Goal: Task Accomplishment & Management: Manage account settings

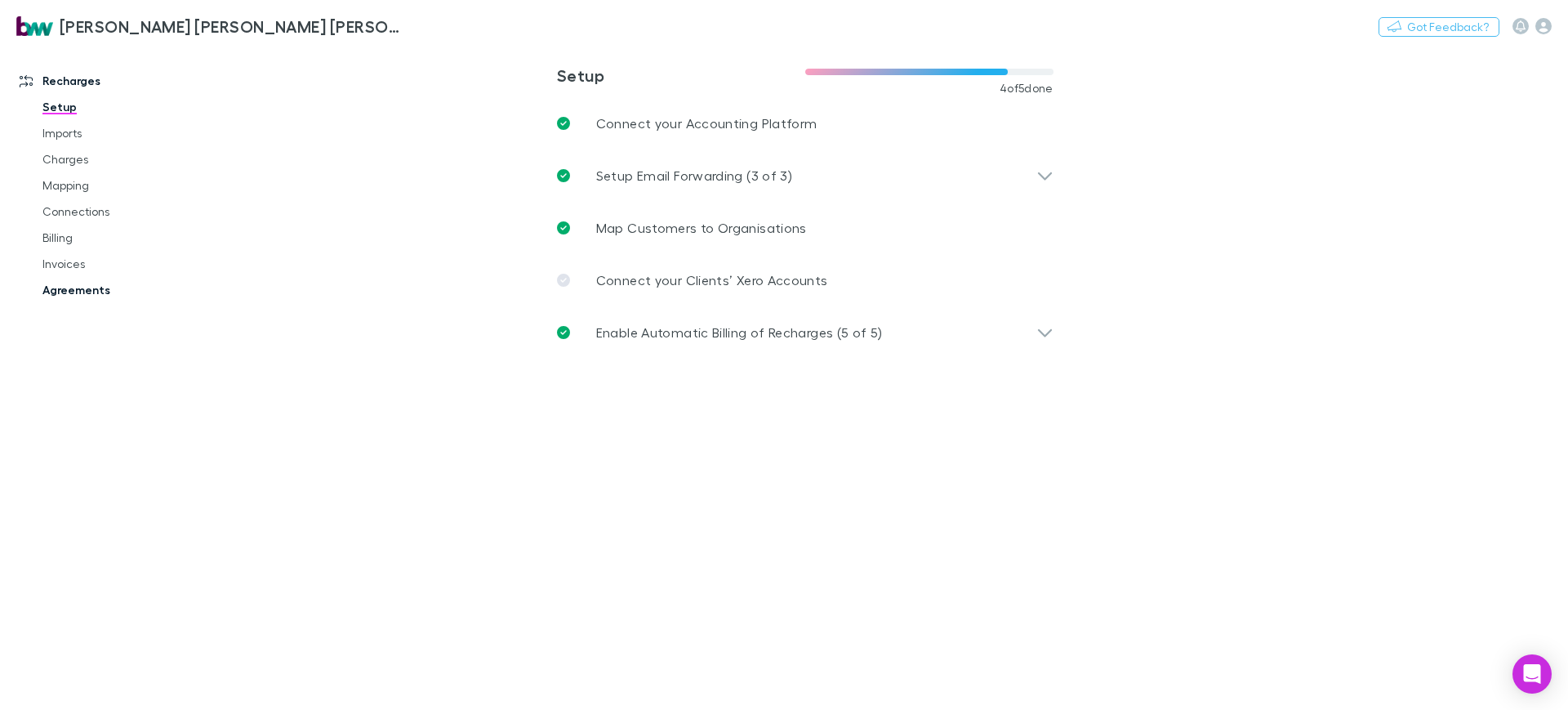
click at [79, 297] on link "Agreements" at bounding box center [124, 290] width 197 height 26
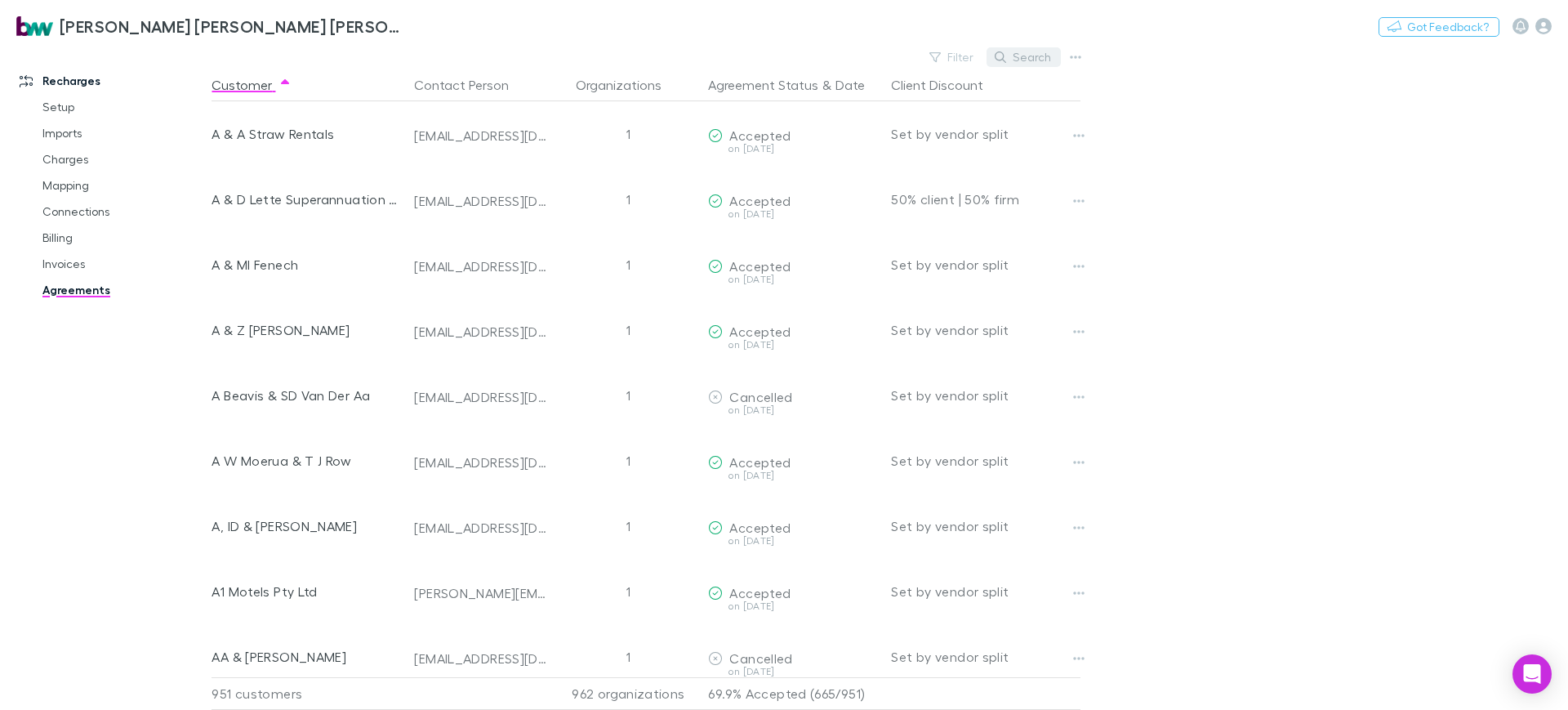
click at [1027, 61] on button "Search" at bounding box center [1023, 57] width 74 height 20
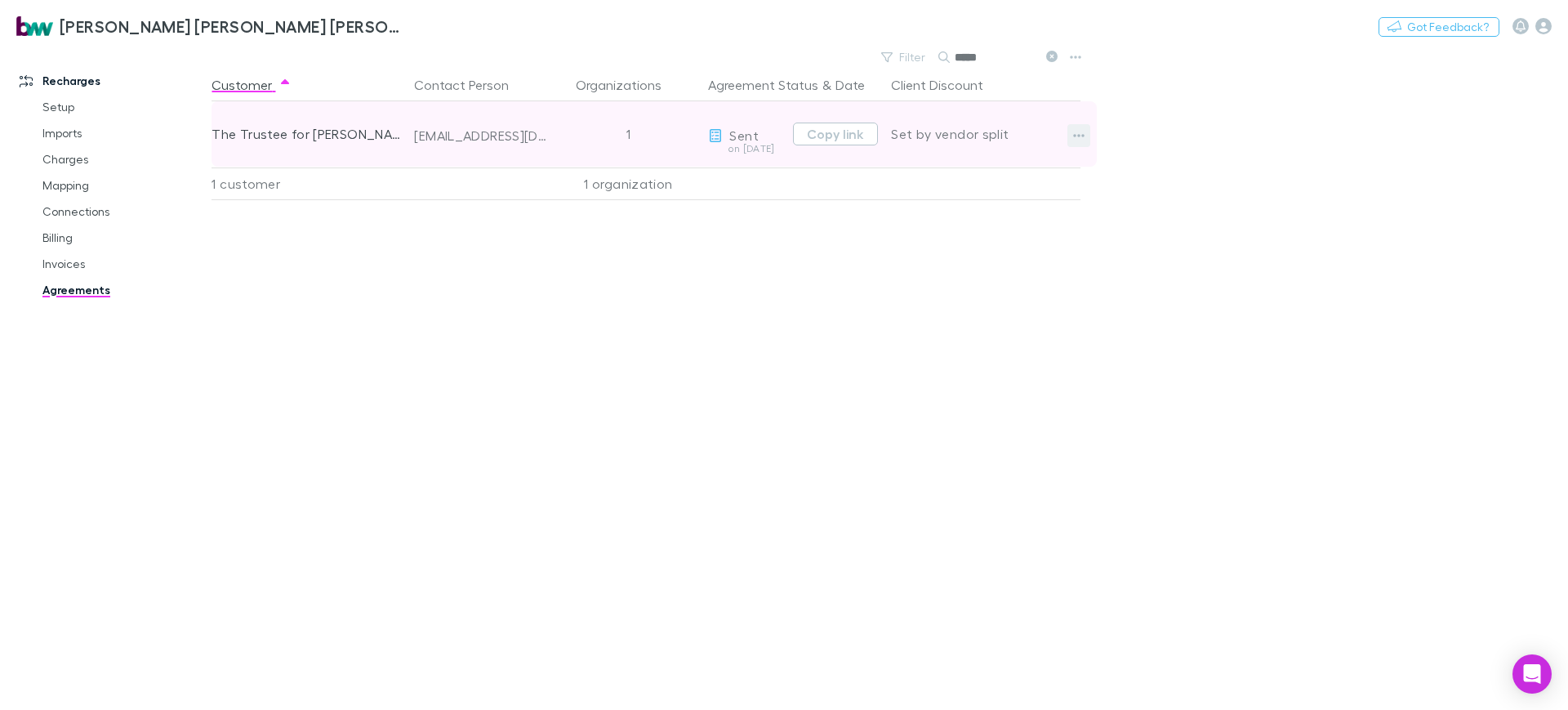
click at [1084, 132] on icon "button" at bounding box center [1079, 136] width 11 height 13
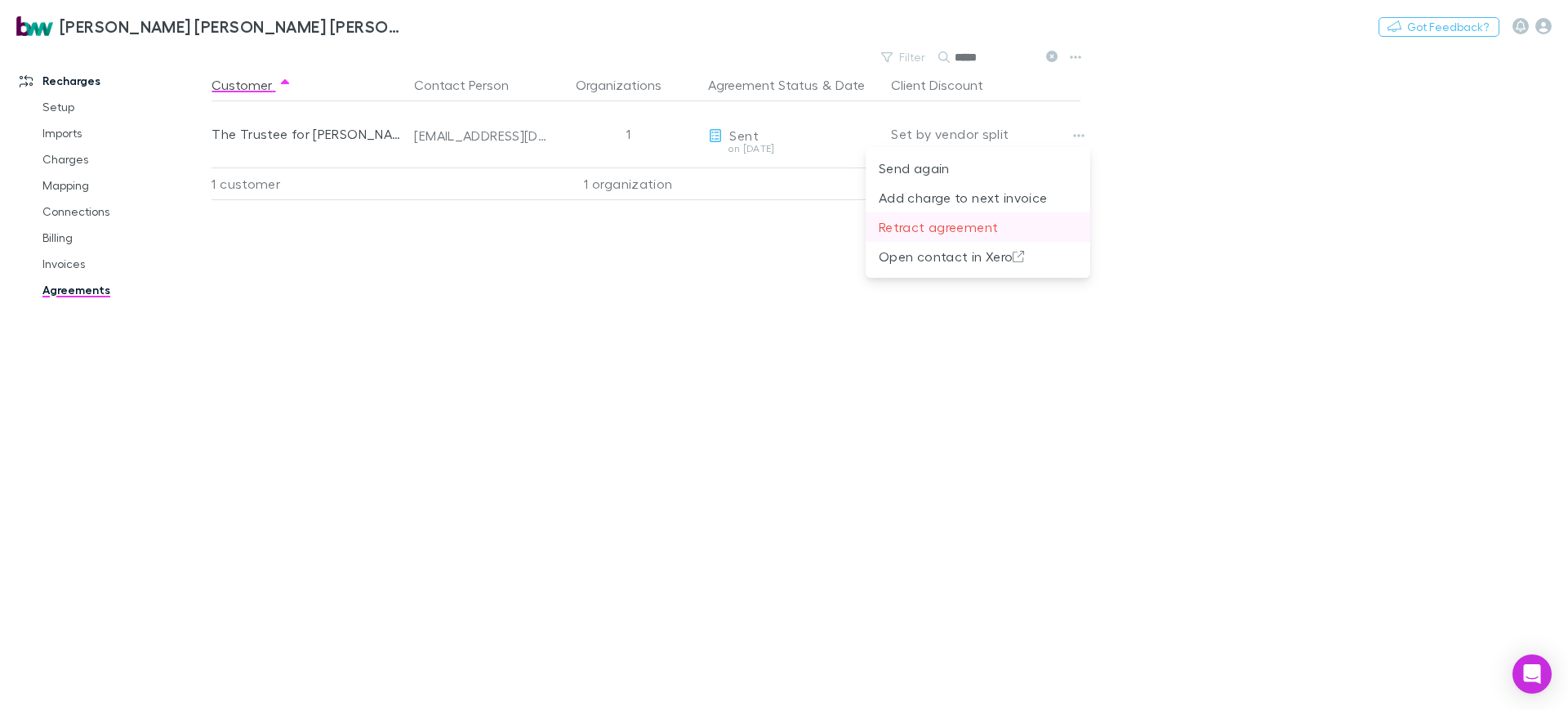
click at [976, 221] on p "Retract agreement" at bounding box center [978, 226] width 198 height 20
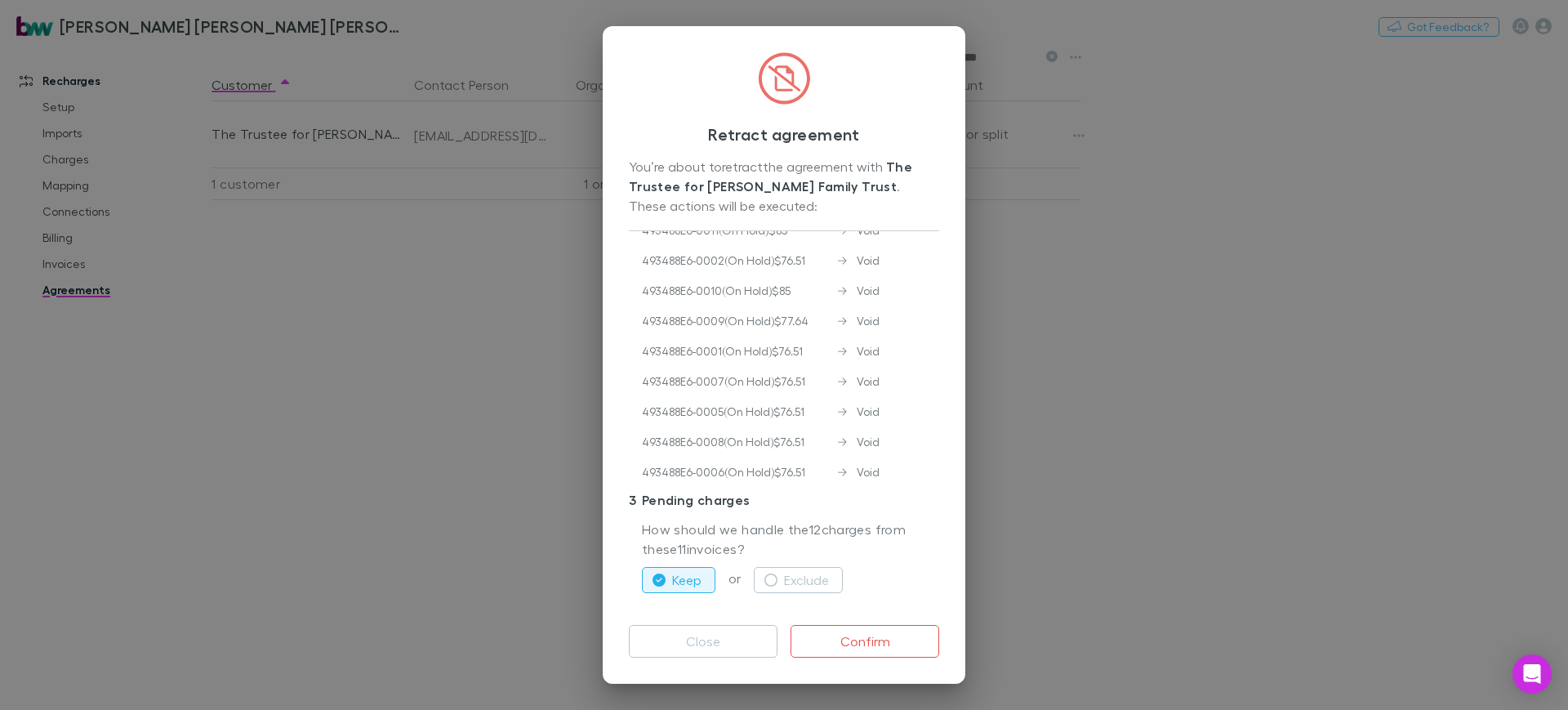
scroll to position [321, 0]
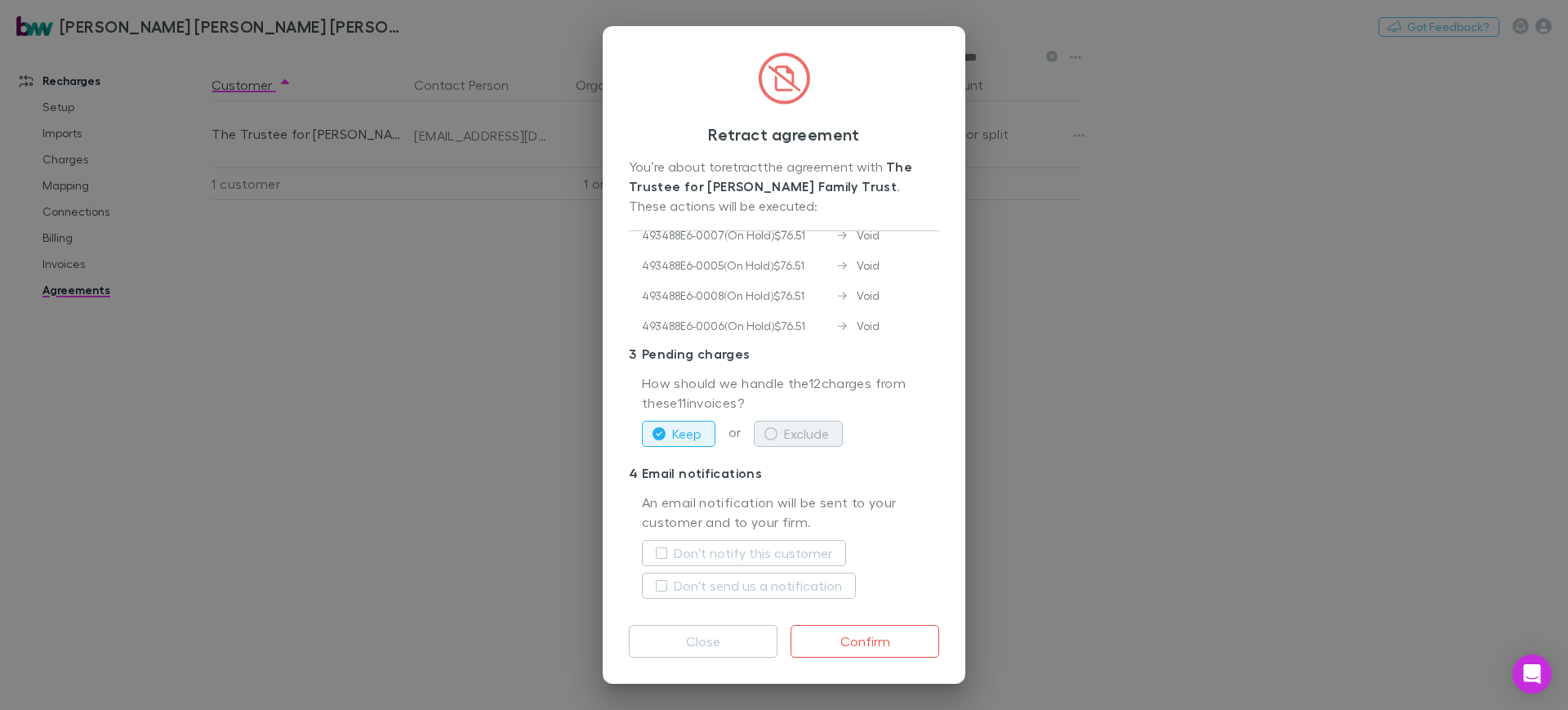
click at [820, 437] on button "Exclude" at bounding box center [798, 434] width 89 height 26
click at [728, 545] on label "Don't notify this customer" at bounding box center [752, 552] width 158 height 20
click at [710, 582] on label "Don't send us a notification" at bounding box center [758, 585] width 168 height 20
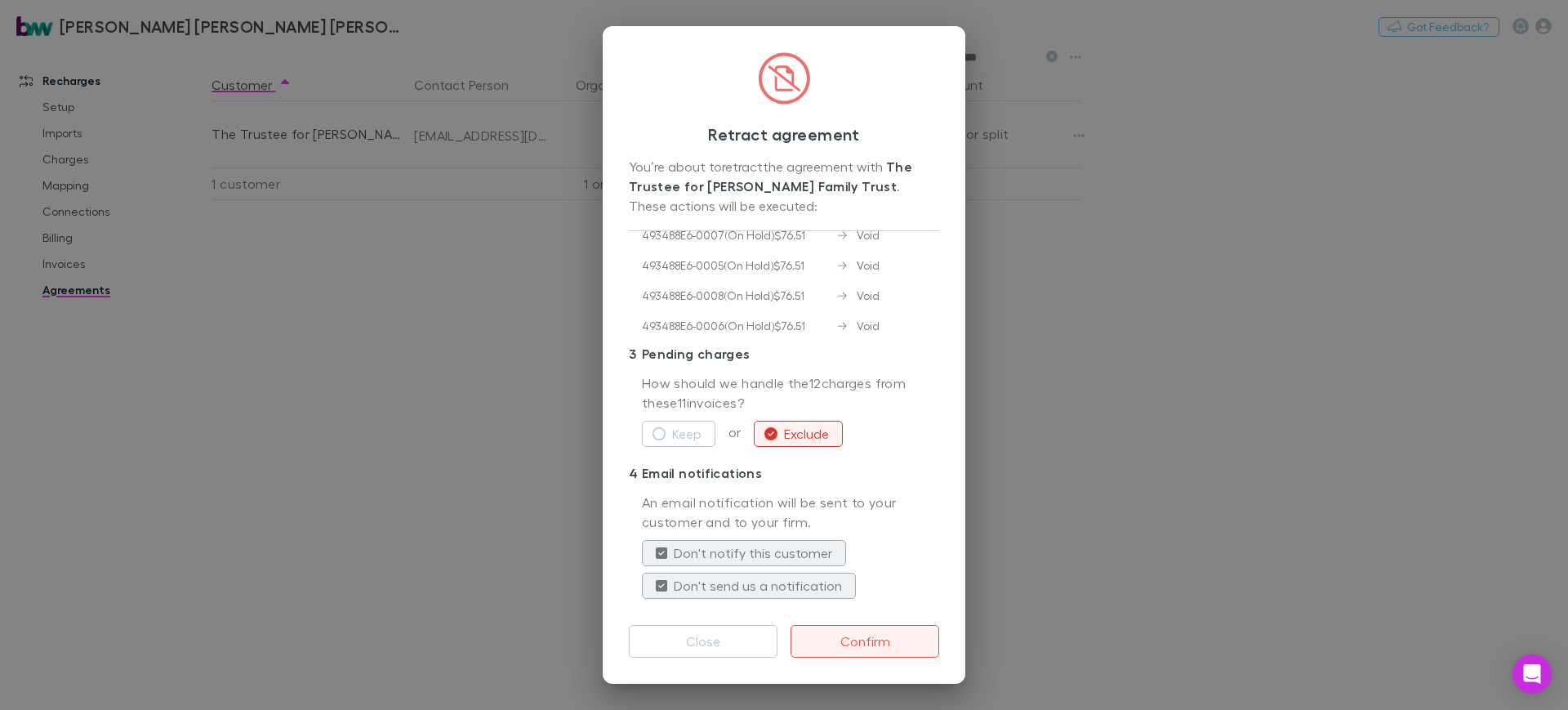
click at [871, 639] on button "Confirm" at bounding box center [864, 641] width 149 height 33
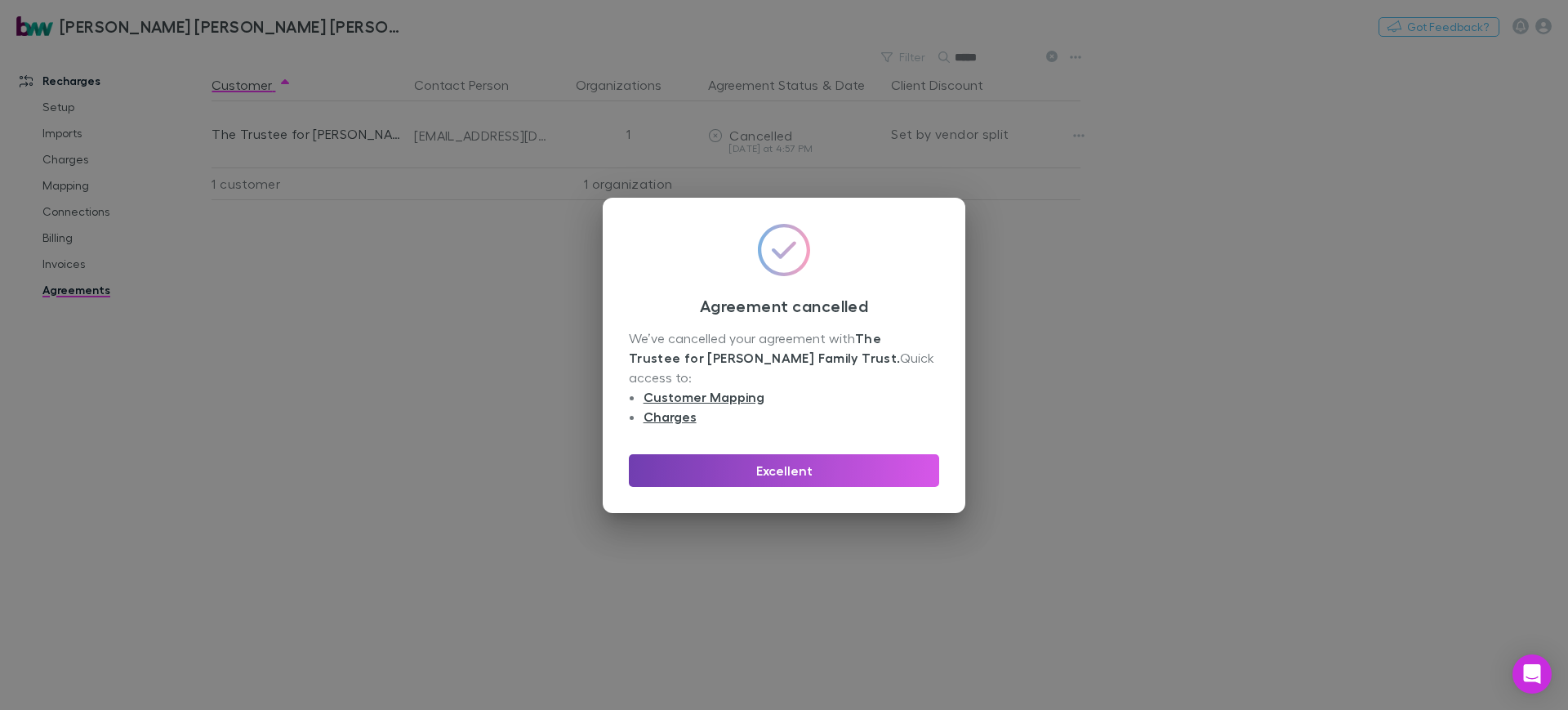
click at [806, 464] on button "Excellent" at bounding box center [784, 470] width 311 height 33
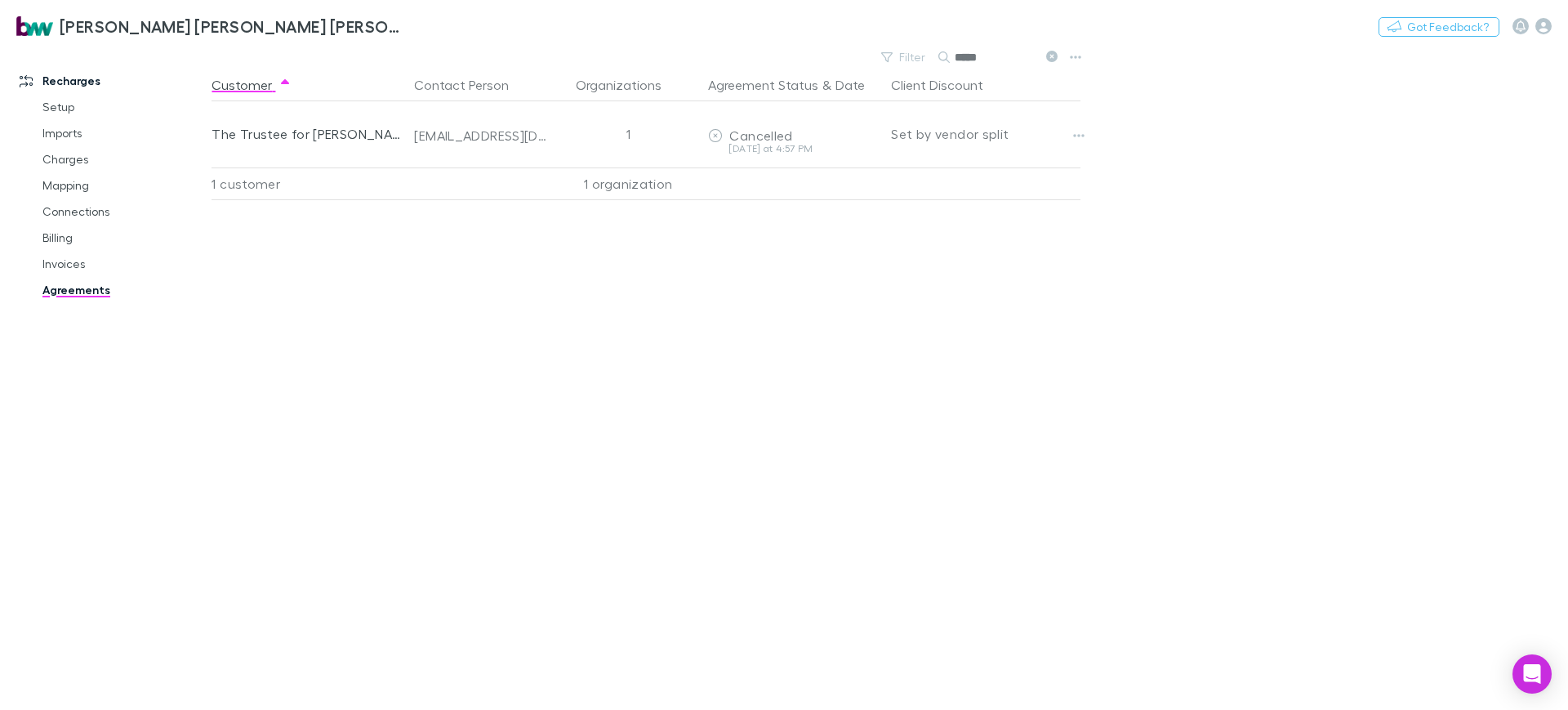
drag, startPoint x: 1004, startPoint y: 62, endPoint x: 951, endPoint y: 59, distance: 53.1
click at [951, 59] on div "*****" at bounding box center [999, 57] width 123 height 20
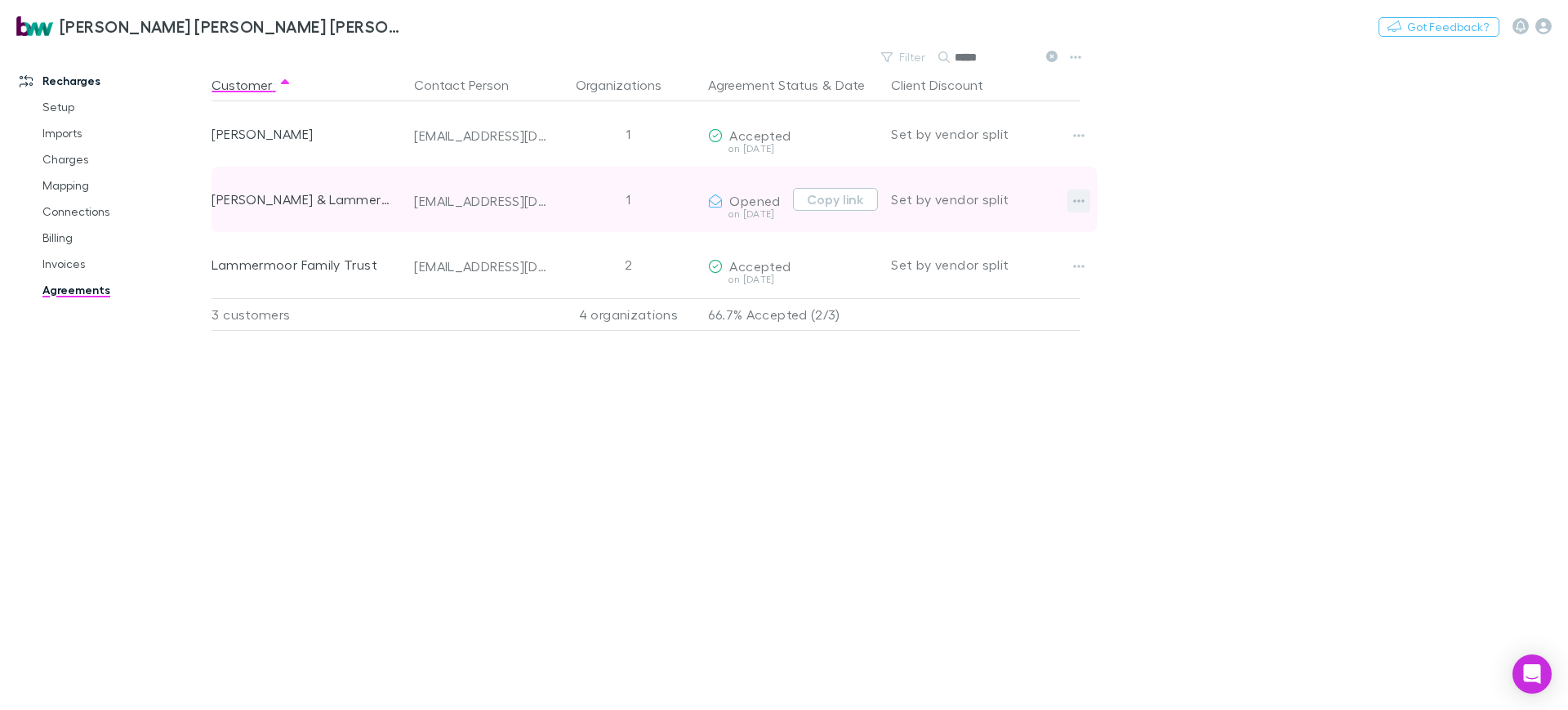
click at [1089, 196] on button "button" at bounding box center [1079, 201] width 22 height 22
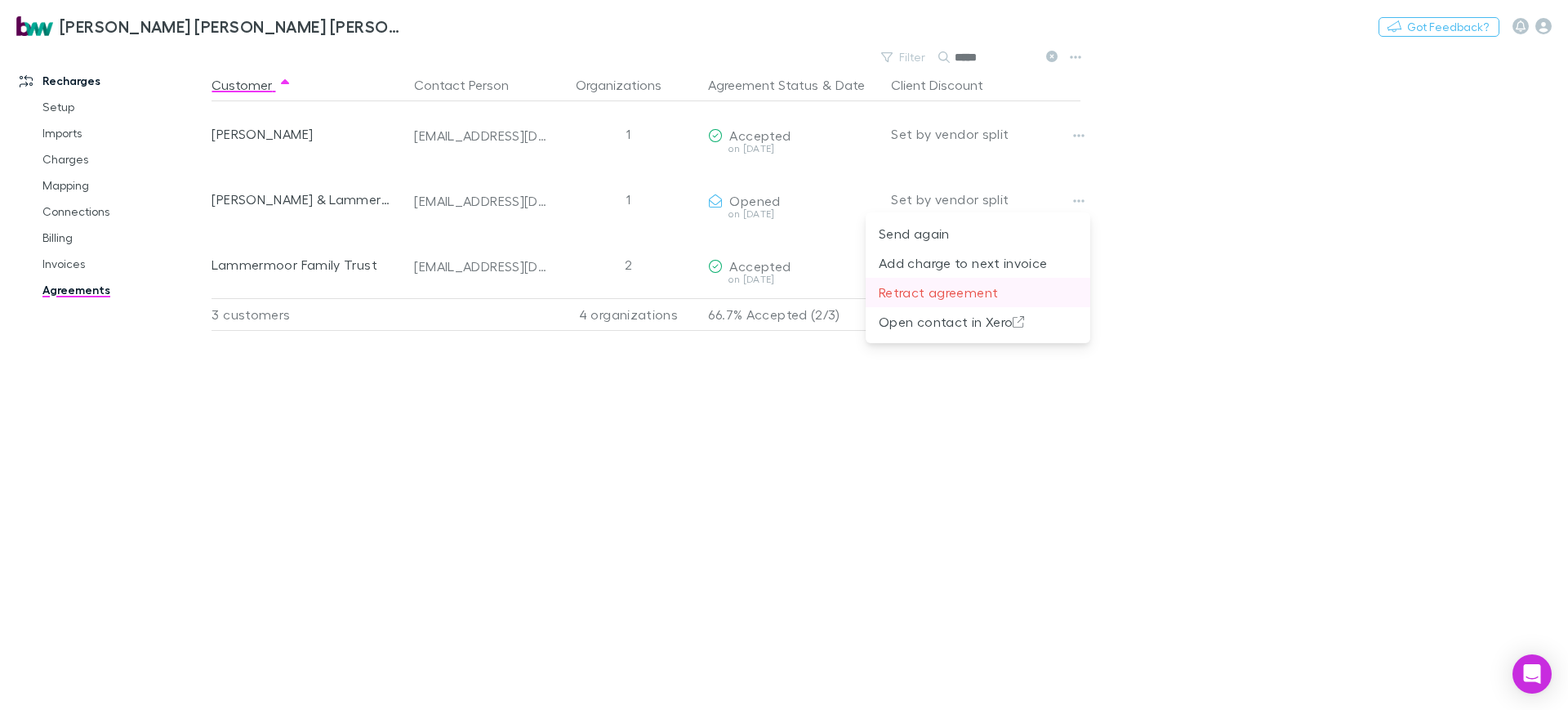
click at [976, 292] on p "Retract agreement" at bounding box center [978, 292] width 198 height 20
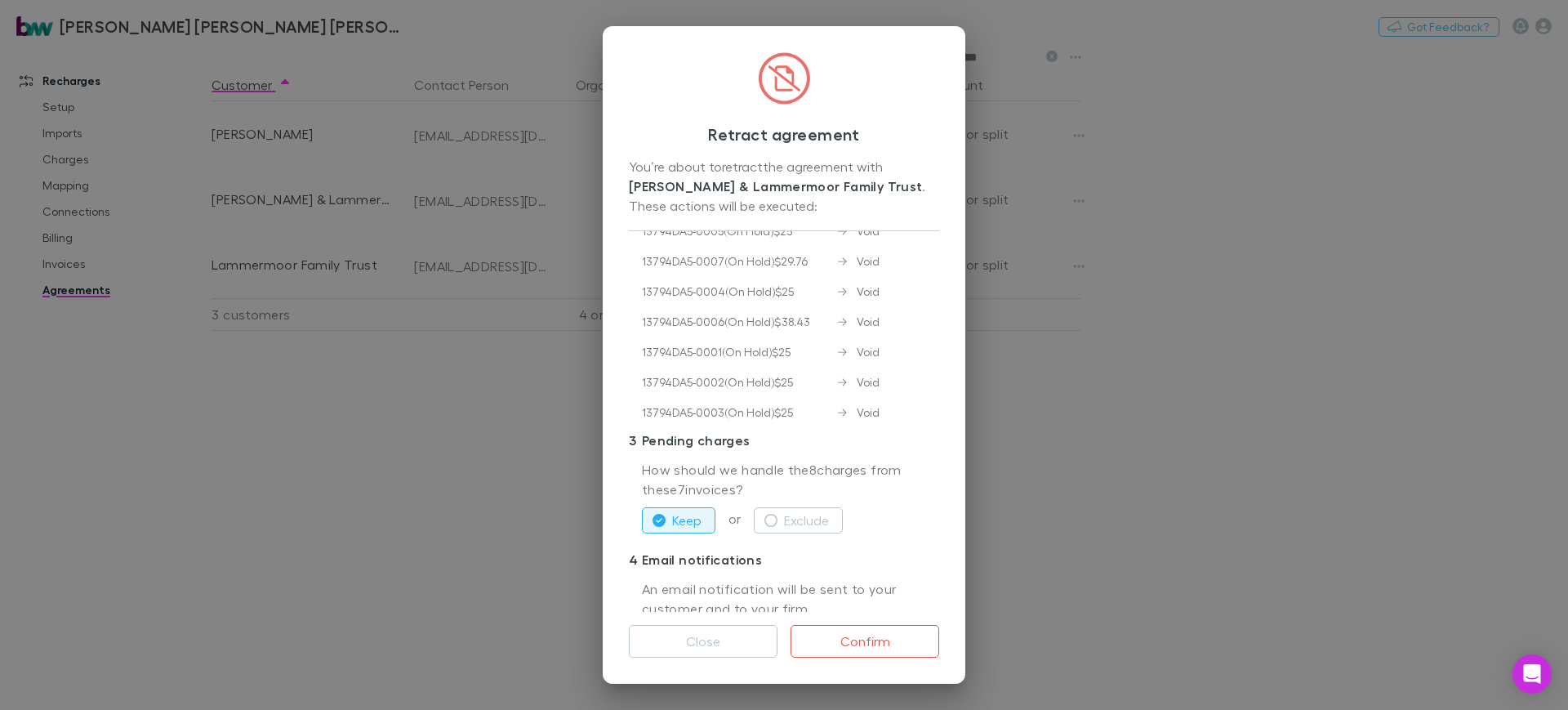
scroll to position [200, 0]
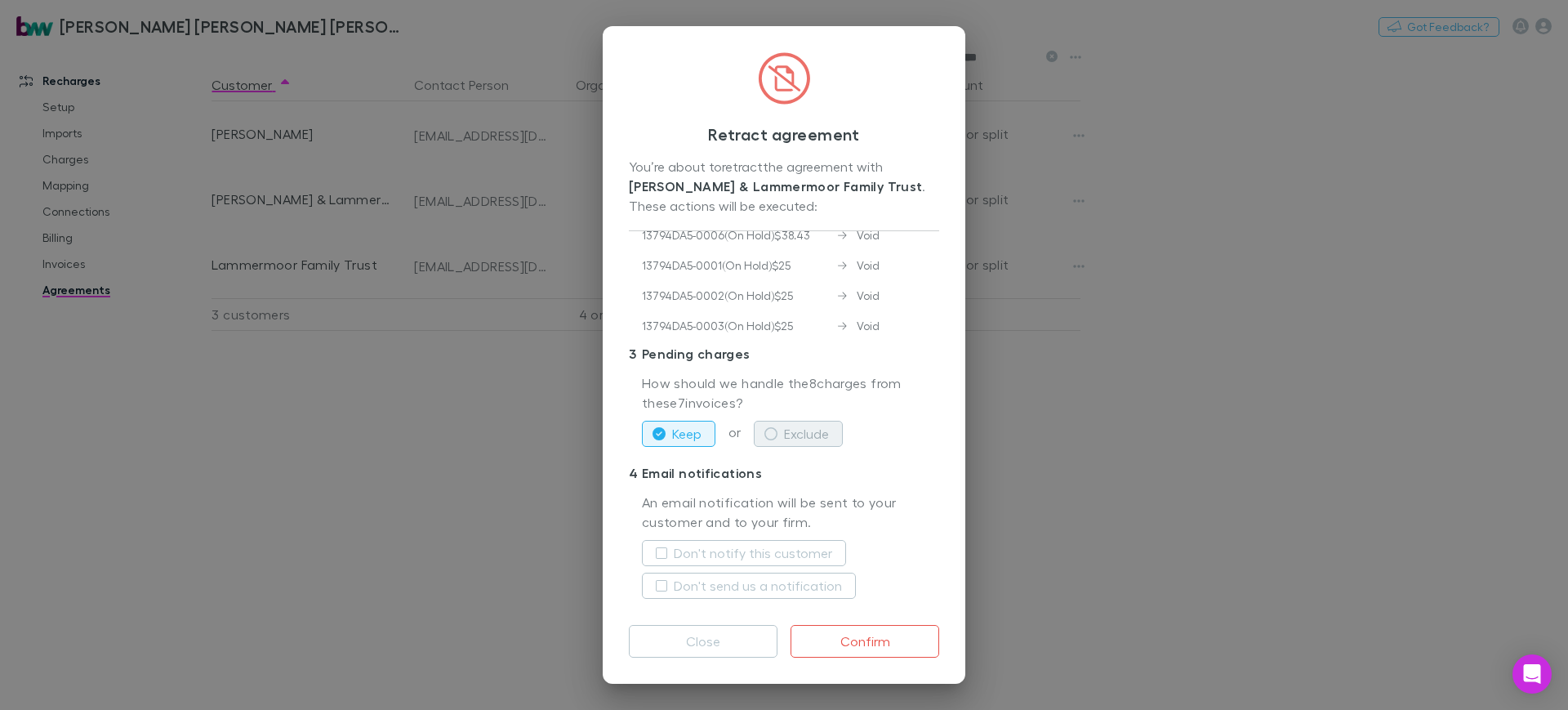
click at [807, 433] on button "Exclude" at bounding box center [798, 434] width 89 height 26
click at [764, 540] on button "Don't notify this customer" at bounding box center [744, 553] width 204 height 26
click at [750, 584] on label "Don't send us a notification" at bounding box center [758, 585] width 168 height 20
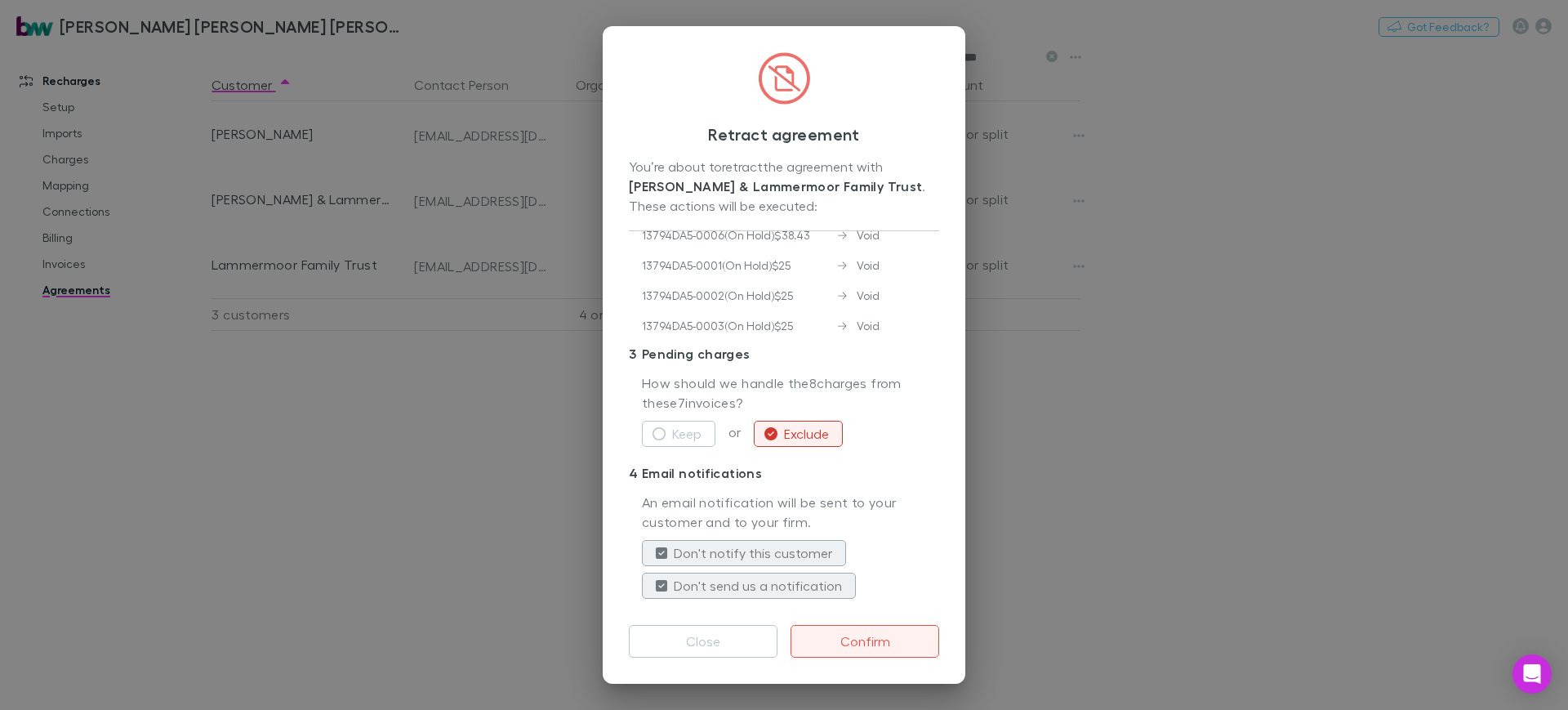
click at [851, 637] on button "Confirm" at bounding box center [864, 641] width 149 height 33
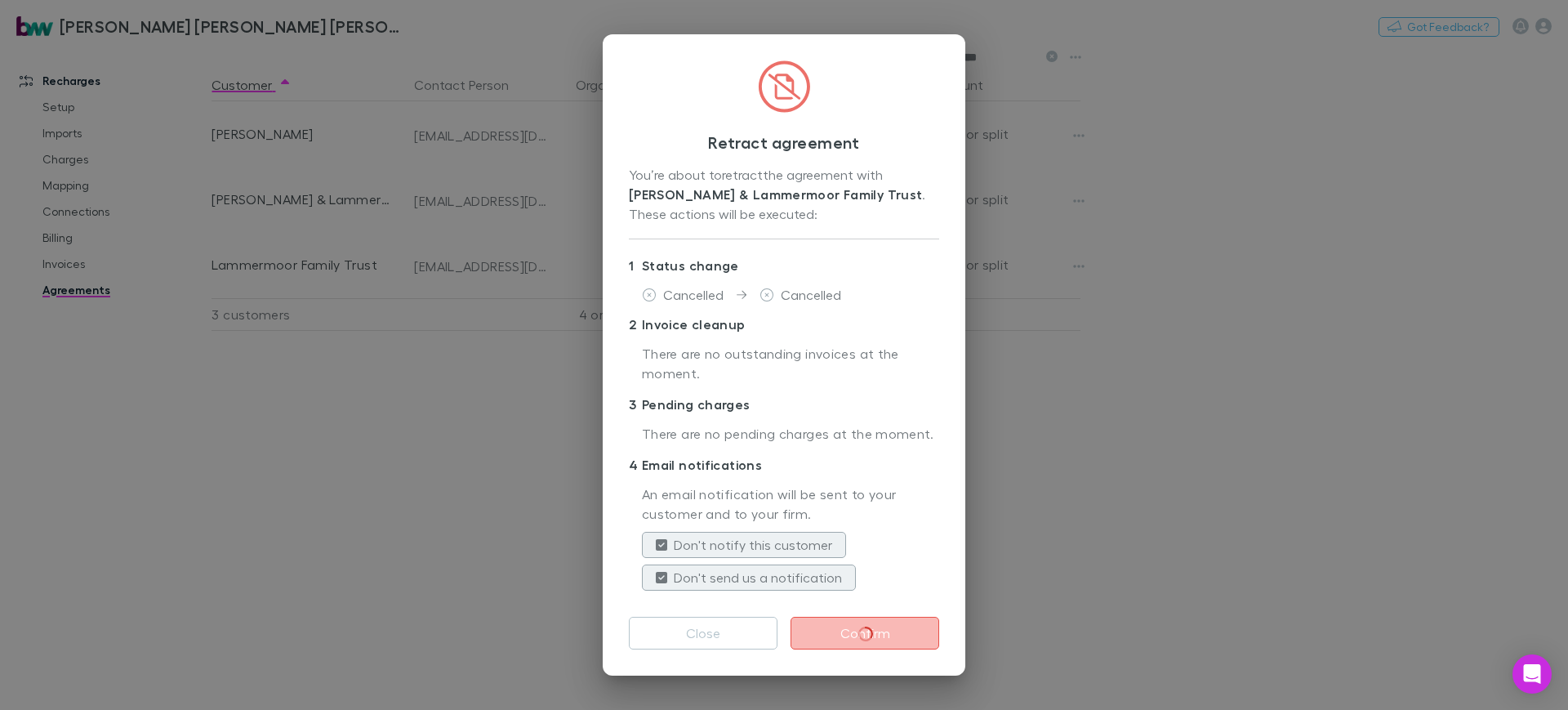
scroll to position [0, 0]
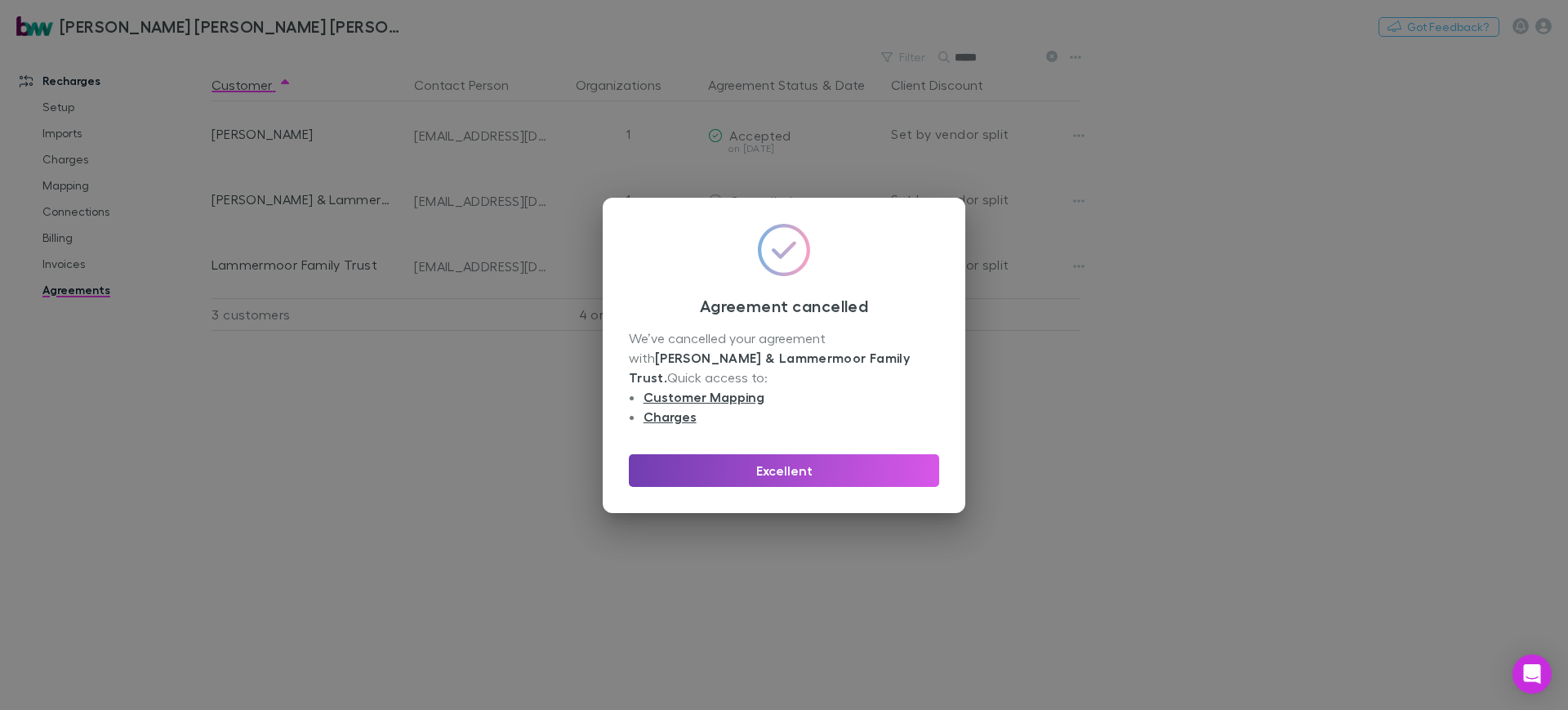
click at [853, 458] on button "Excellent" at bounding box center [784, 470] width 311 height 33
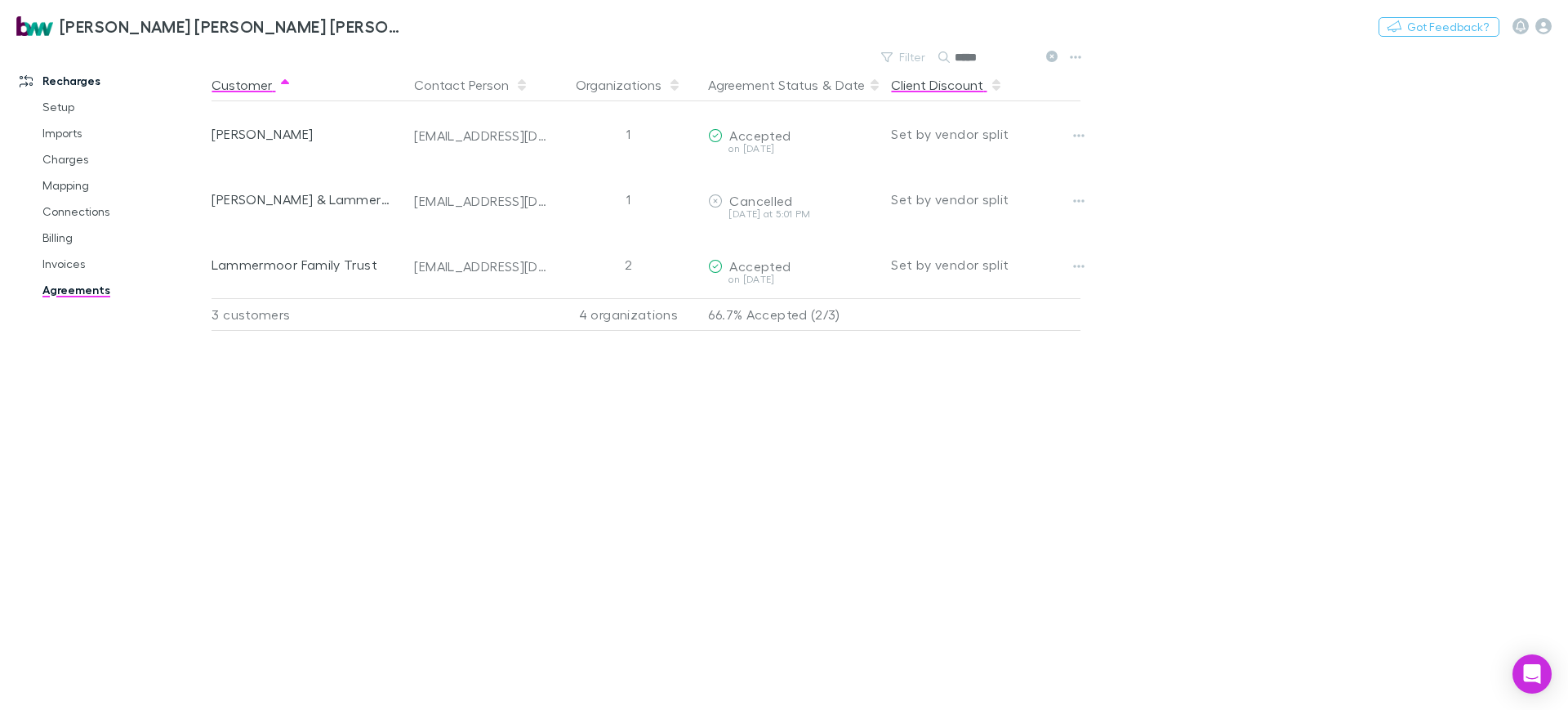
drag, startPoint x: 1009, startPoint y: 50, endPoint x: 911, endPoint y: 67, distance: 99.5
click at [922, 59] on div "Filter Search *****" at bounding box center [968, 57] width 191 height 22
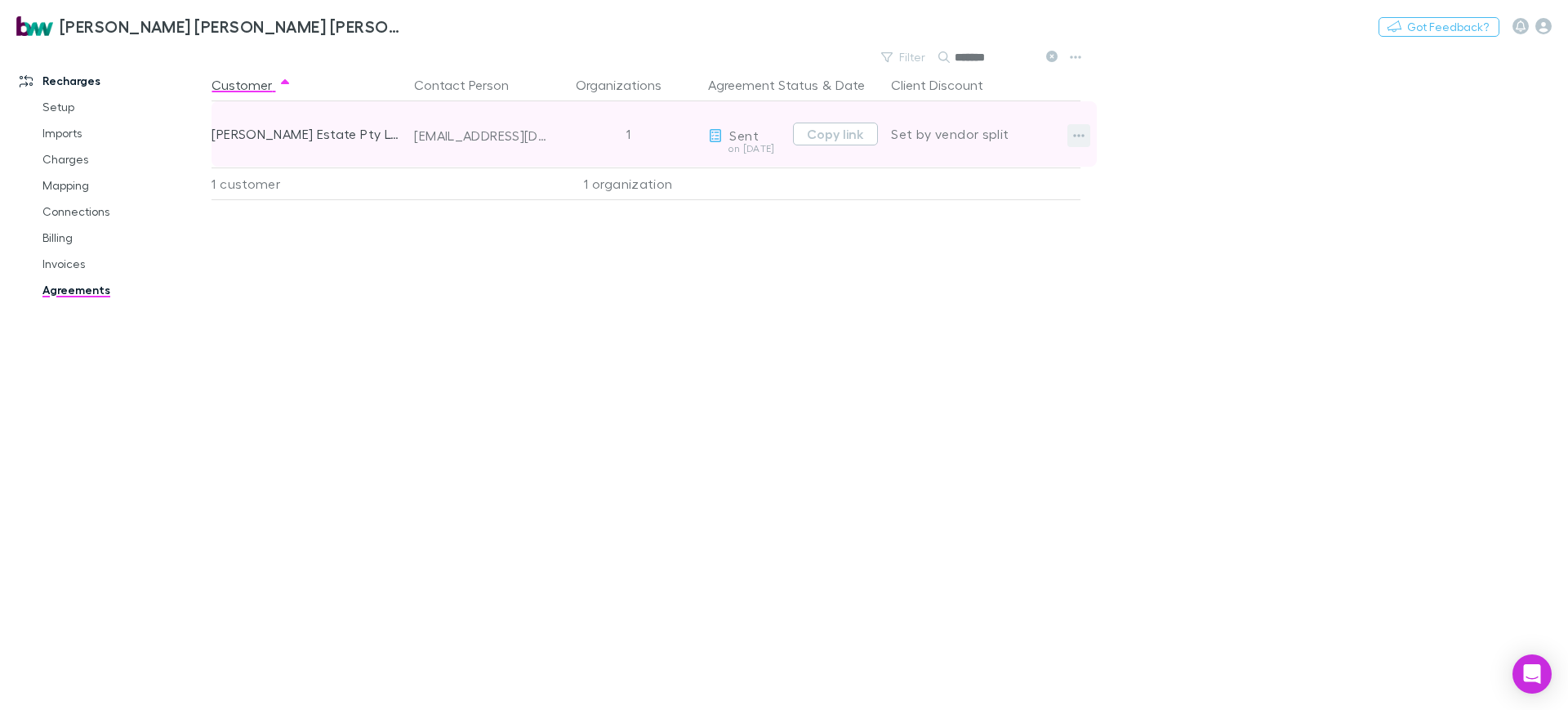
click at [1077, 138] on icon "button" at bounding box center [1079, 136] width 11 height 13
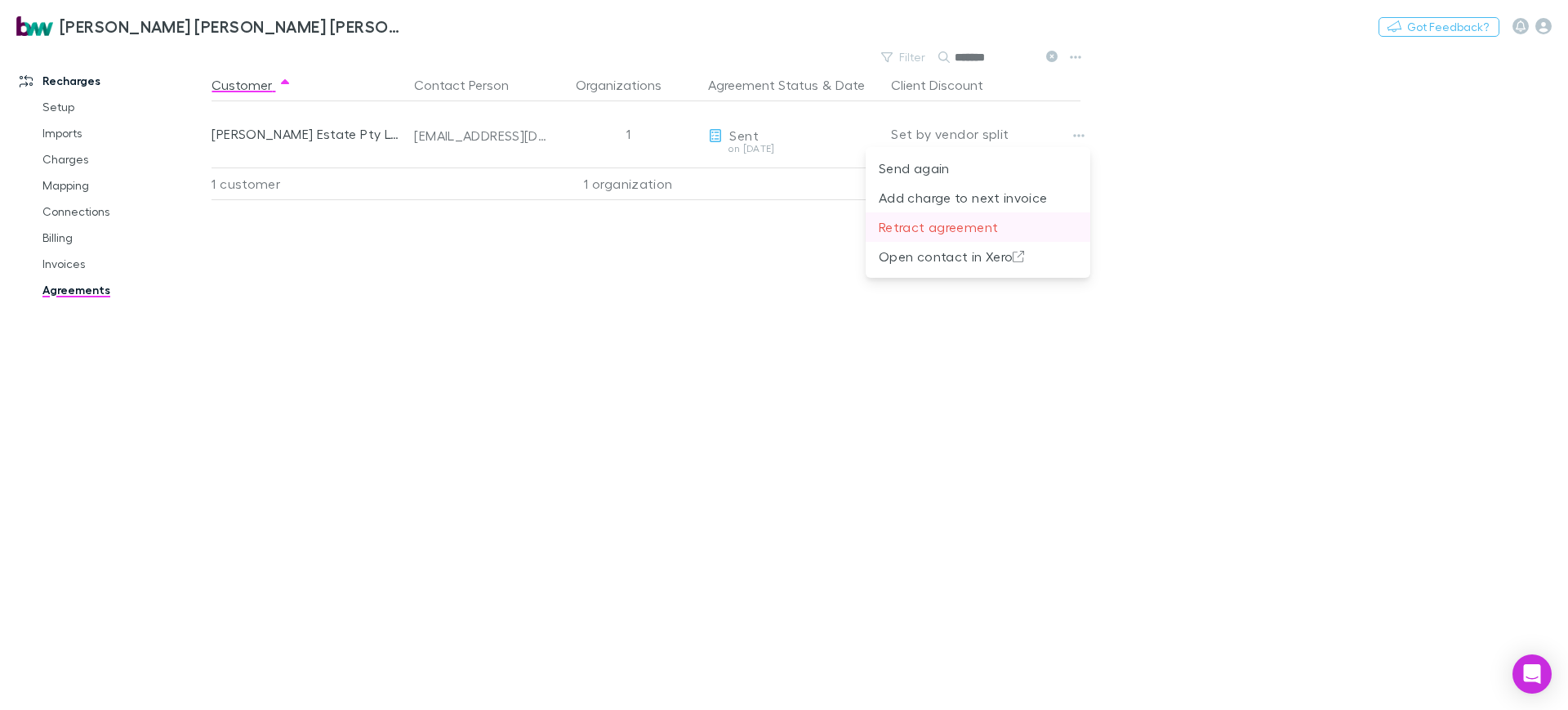
click at [999, 231] on p "Retract agreement" at bounding box center [978, 226] width 198 height 20
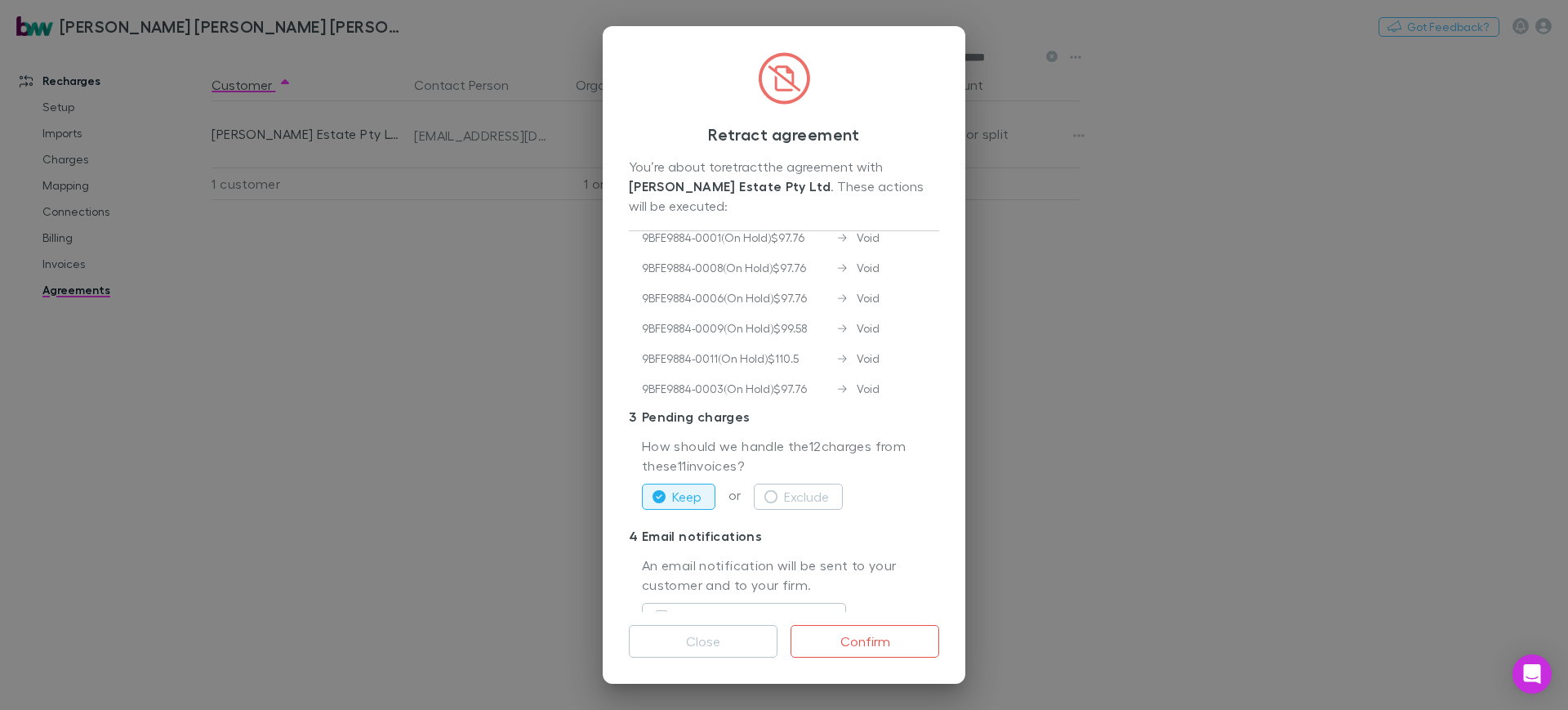
scroll to position [321, 0]
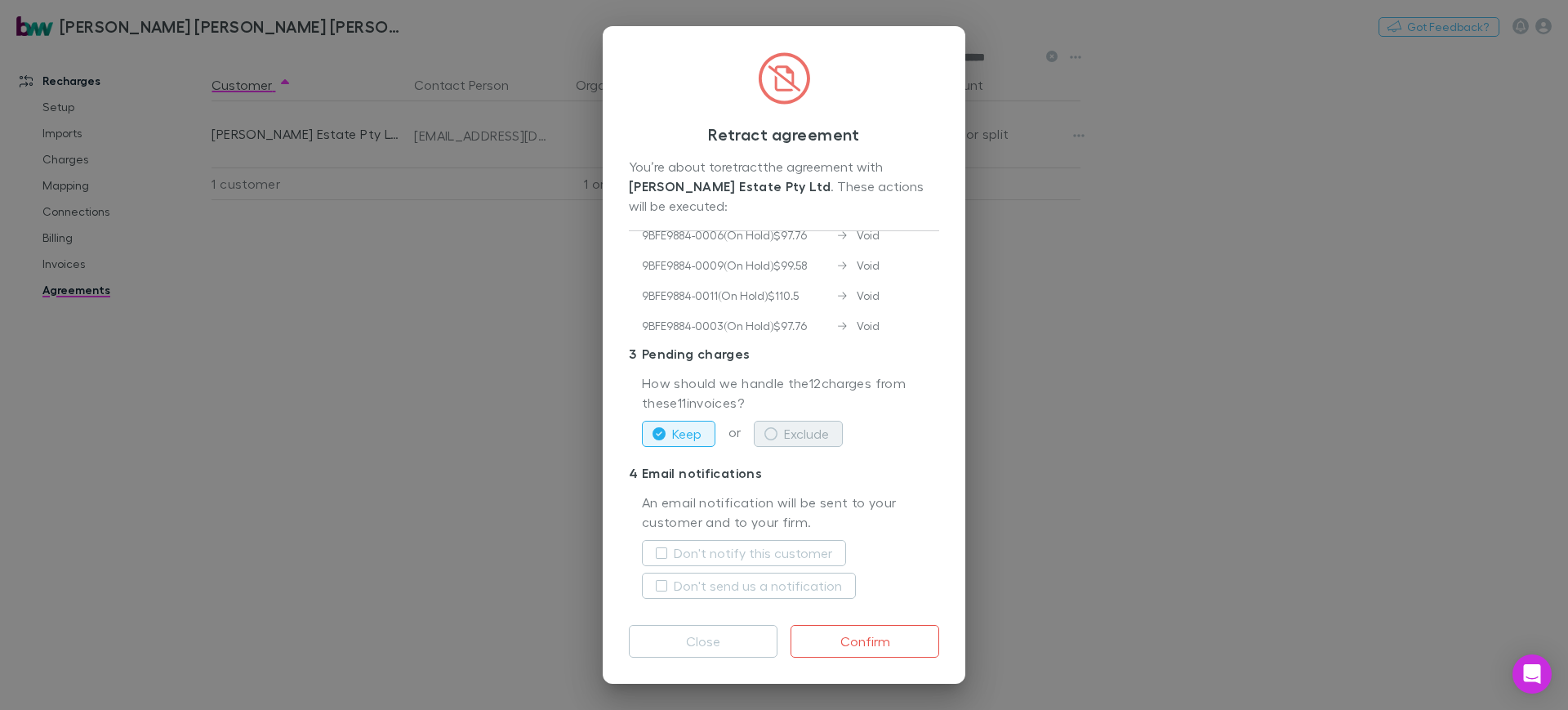
click at [820, 435] on button "Exclude" at bounding box center [798, 434] width 89 height 26
click at [759, 556] on label "Don't notify this customer" at bounding box center [752, 552] width 158 height 20
click at [751, 585] on label "Don't send us a notification" at bounding box center [758, 585] width 168 height 20
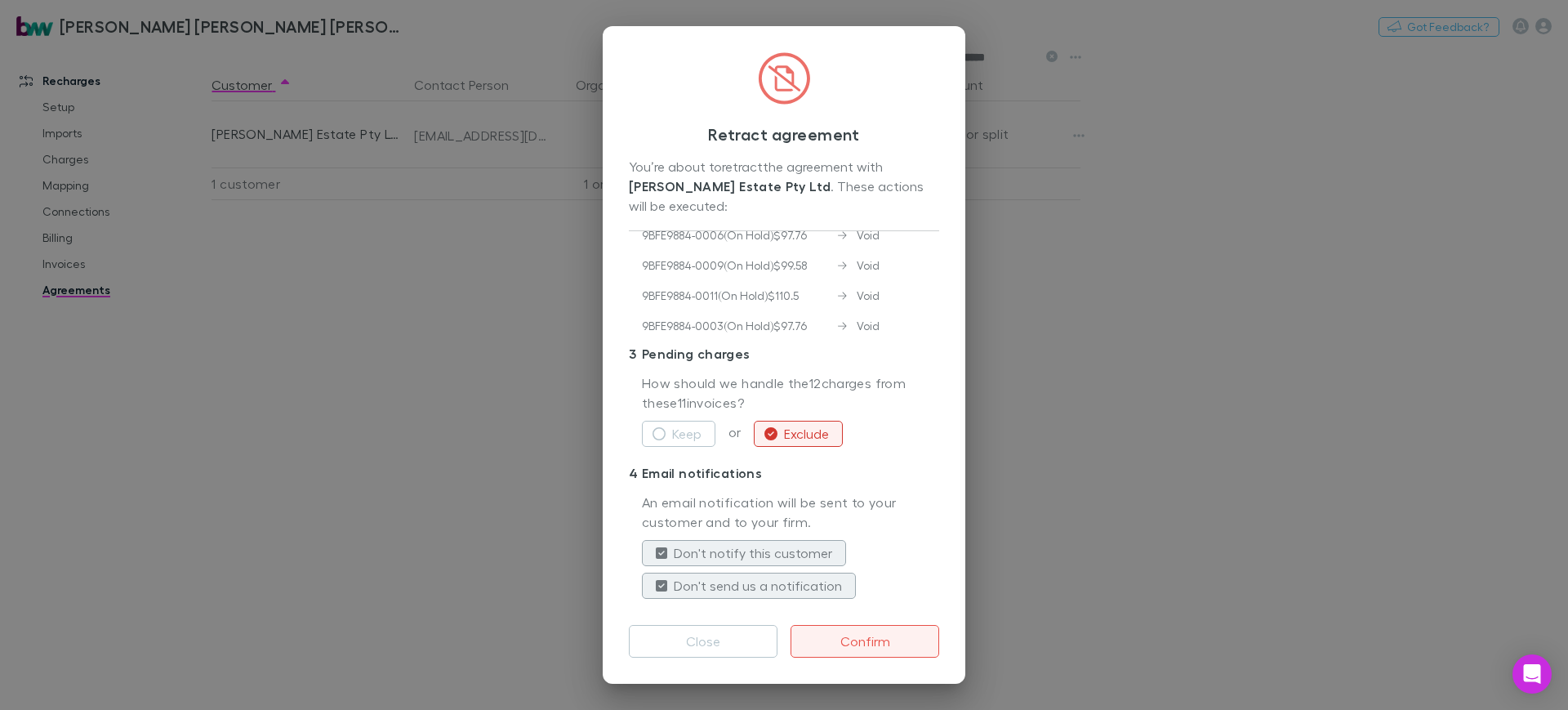
click at [848, 640] on button "Confirm" at bounding box center [864, 641] width 149 height 33
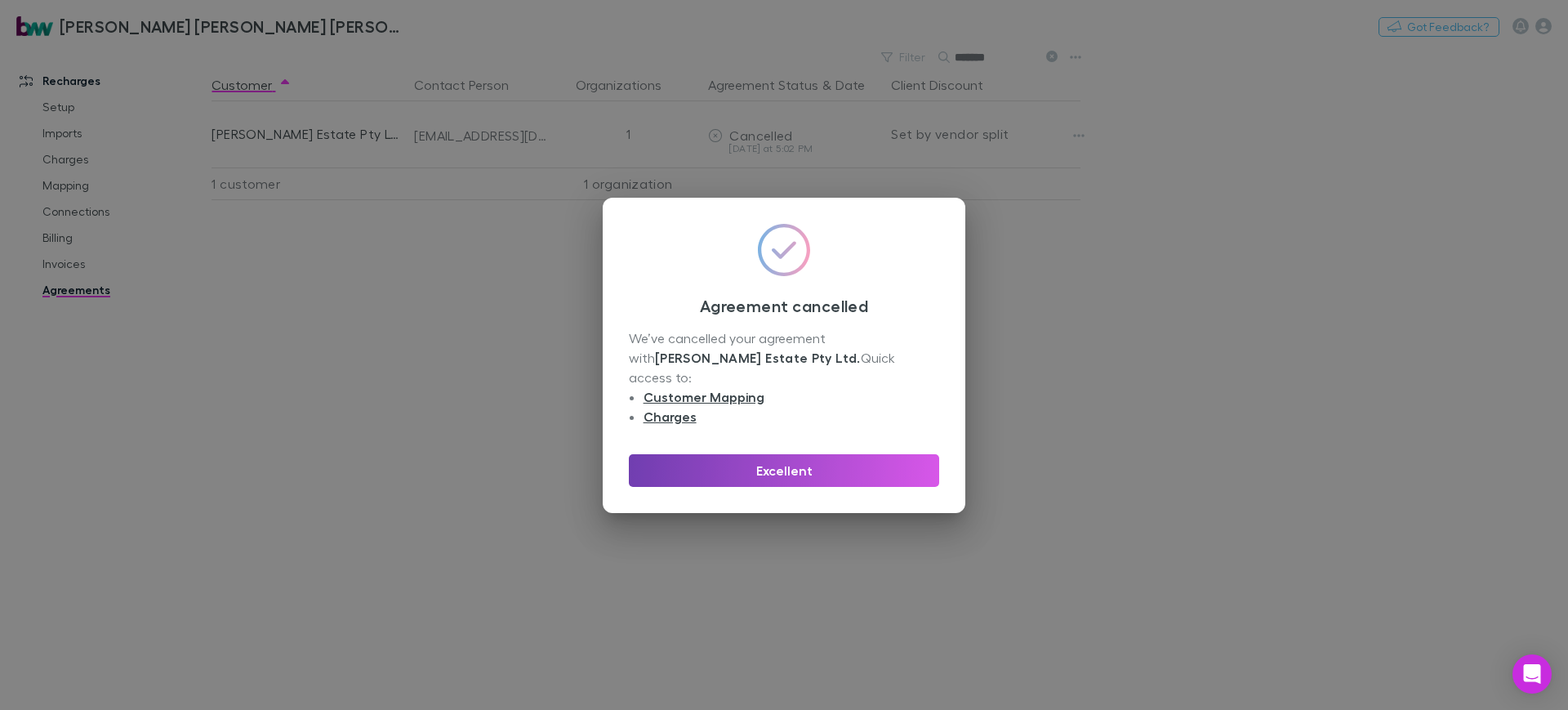
drag, startPoint x: 894, startPoint y: 462, endPoint x: 1038, endPoint y: 421, distance: 149.7
click at [895, 461] on button "Excellent" at bounding box center [784, 470] width 311 height 33
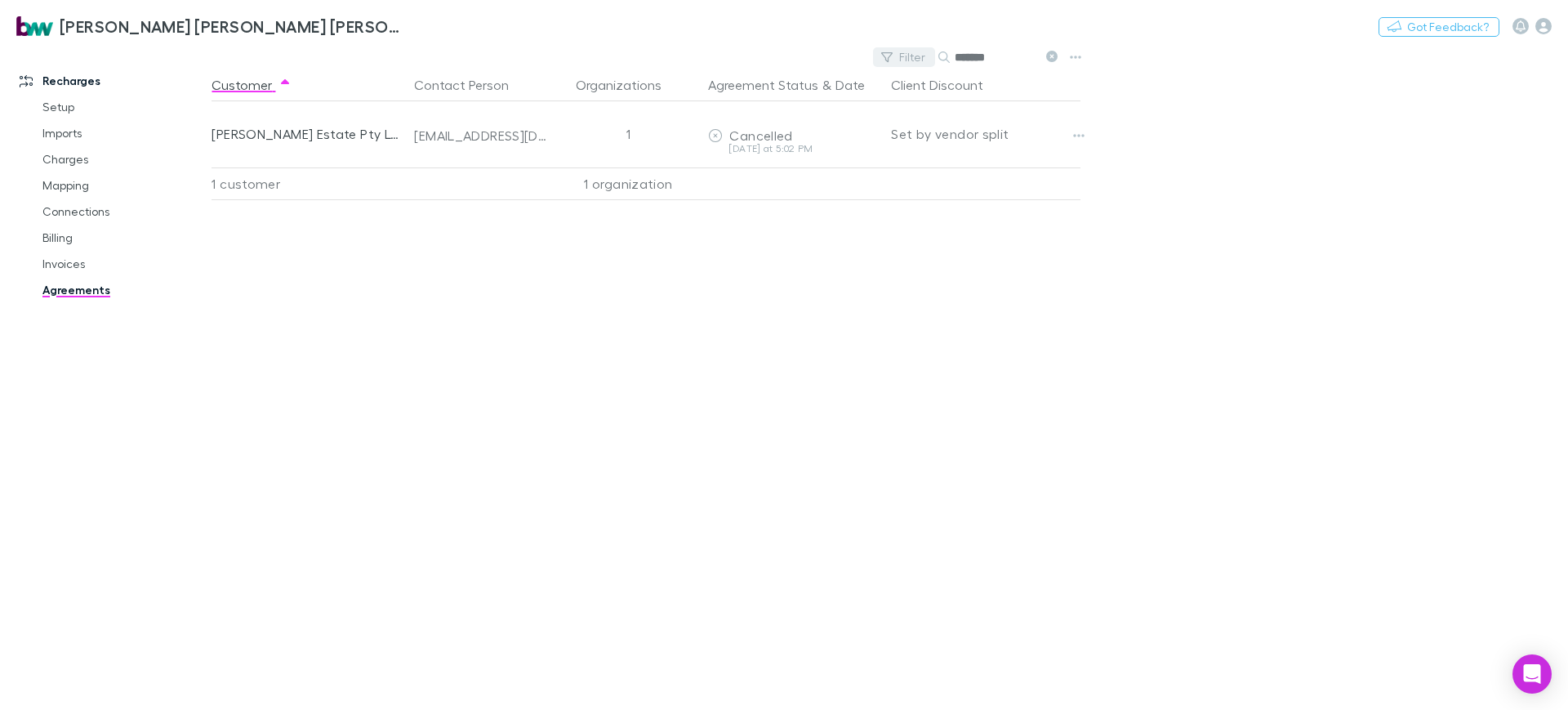
drag, startPoint x: 1015, startPoint y: 54, endPoint x: 889, endPoint y: 55, distance: 126.0
click at [889, 55] on div "Filter Search *******" at bounding box center [968, 57] width 191 height 22
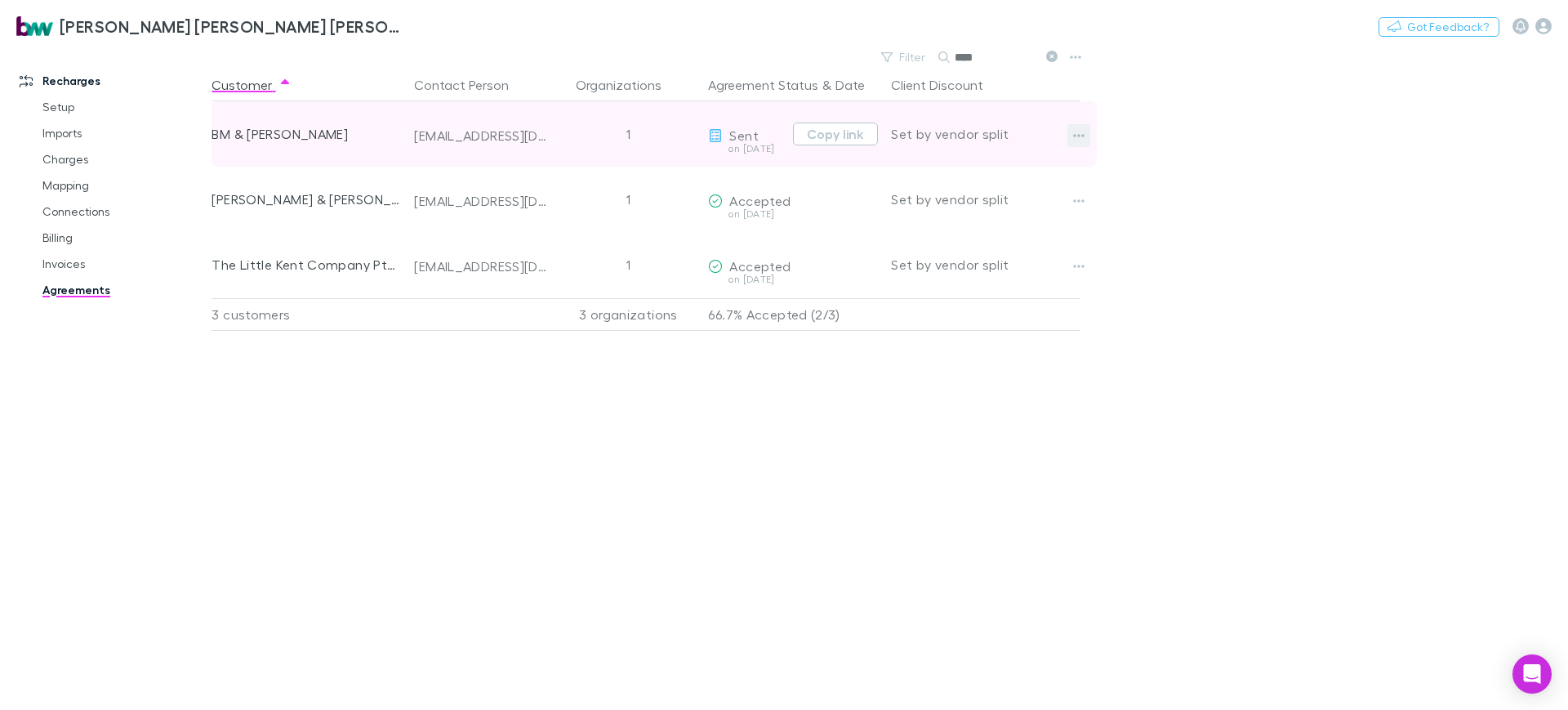
type input "****"
click at [1082, 138] on icon "button" at bounding box center [1079, 136] width 11 height 13
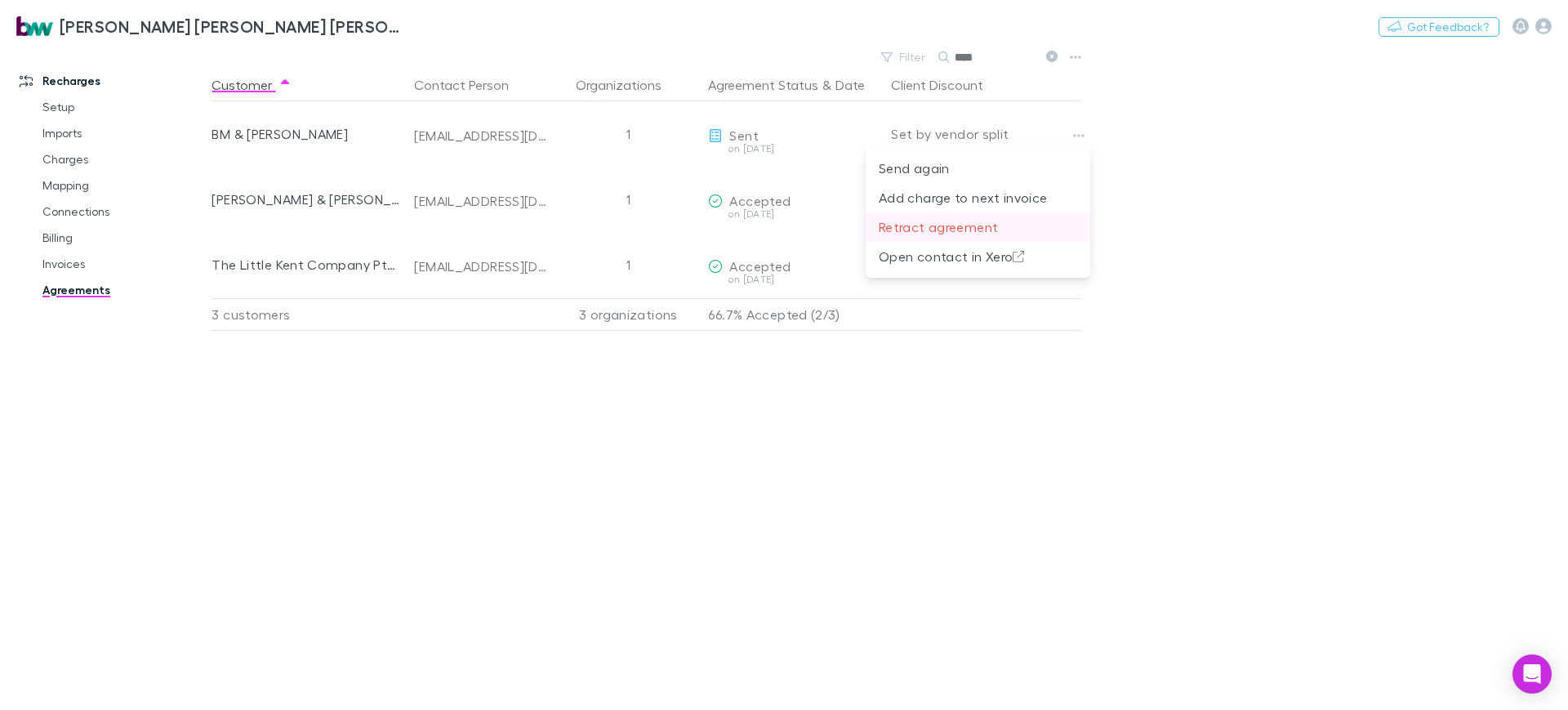
click at [999, 228] on p "Retract agreement" at bounding box center [978, 226] width 198 height 20
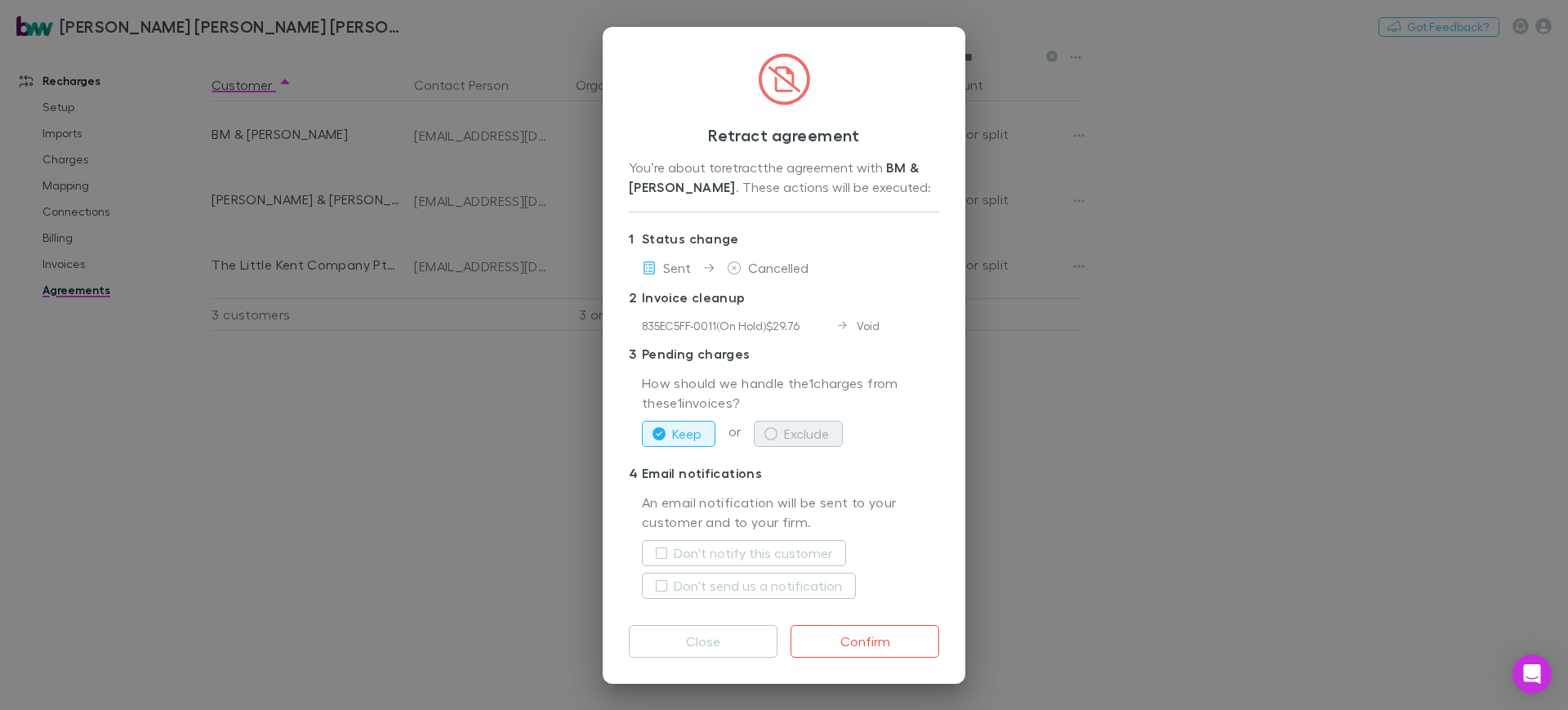
click at [818, 424] on button "Exclude" at bounding box center [798, 434] width 89 height 26
click at [804, 562] on button "Don't notify this customer" at bounding box center [744, 553] width 204 height 26
click at [801, 578] on label "Don't send us a notification" at bounding box center [758, 585] width 168 height 20
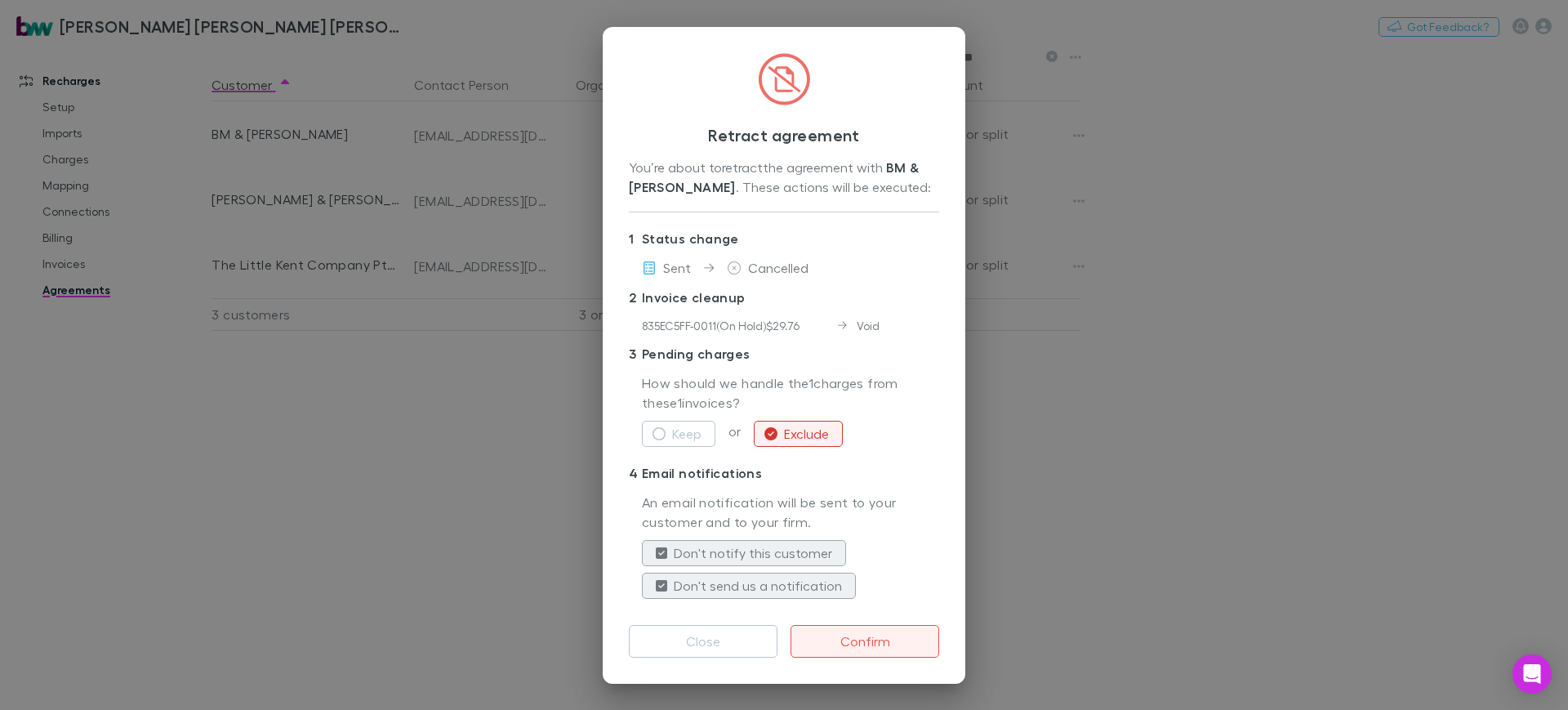
click at [887, 632] on button "Confirm" at bounding box center [864, 641] width 149 height 33
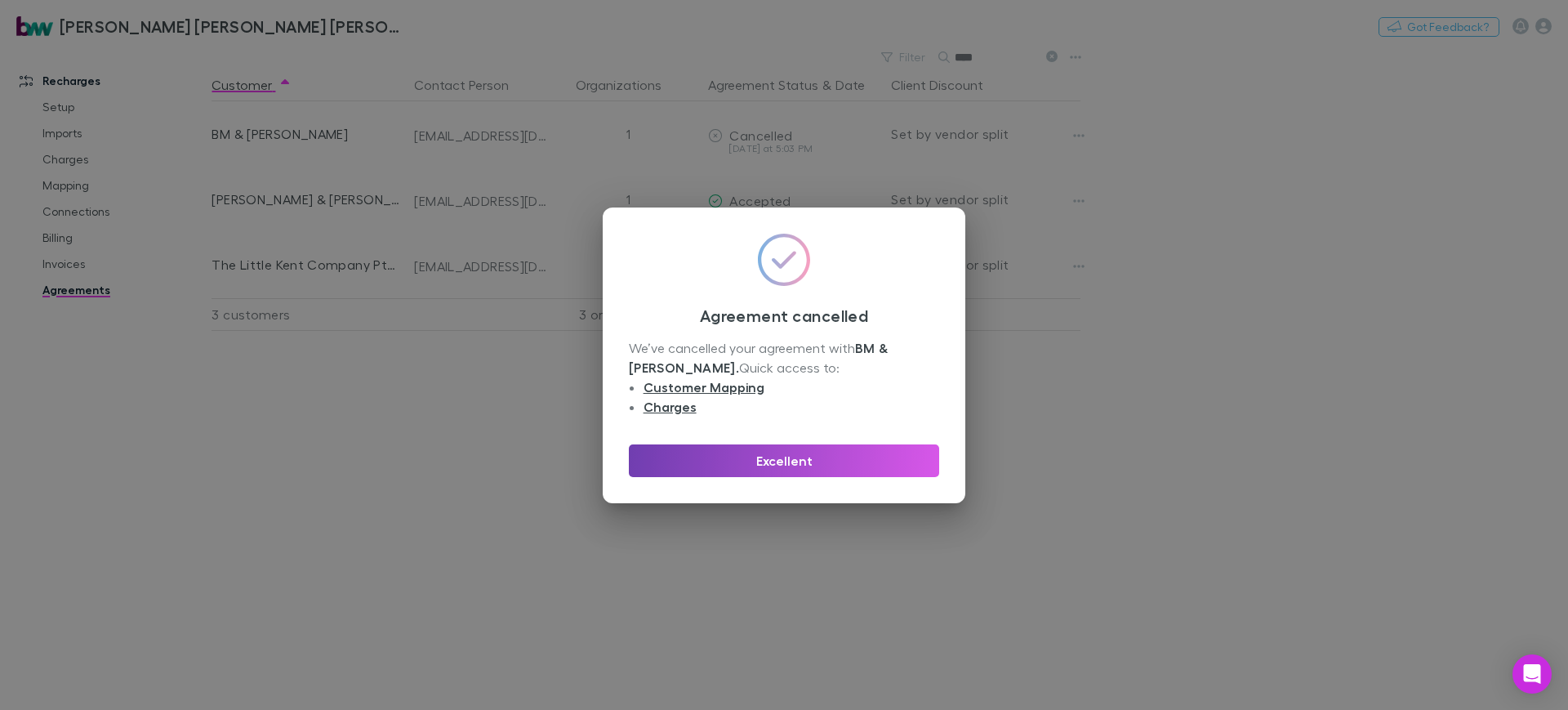
drag, startPoint x: 854, startPoint y: 461, endPoint x: 820, endPoint y: 465, distance: 34.2
click at [854, 461] on button "Excellent" at bounding box center [784, 460] width 311 height 33
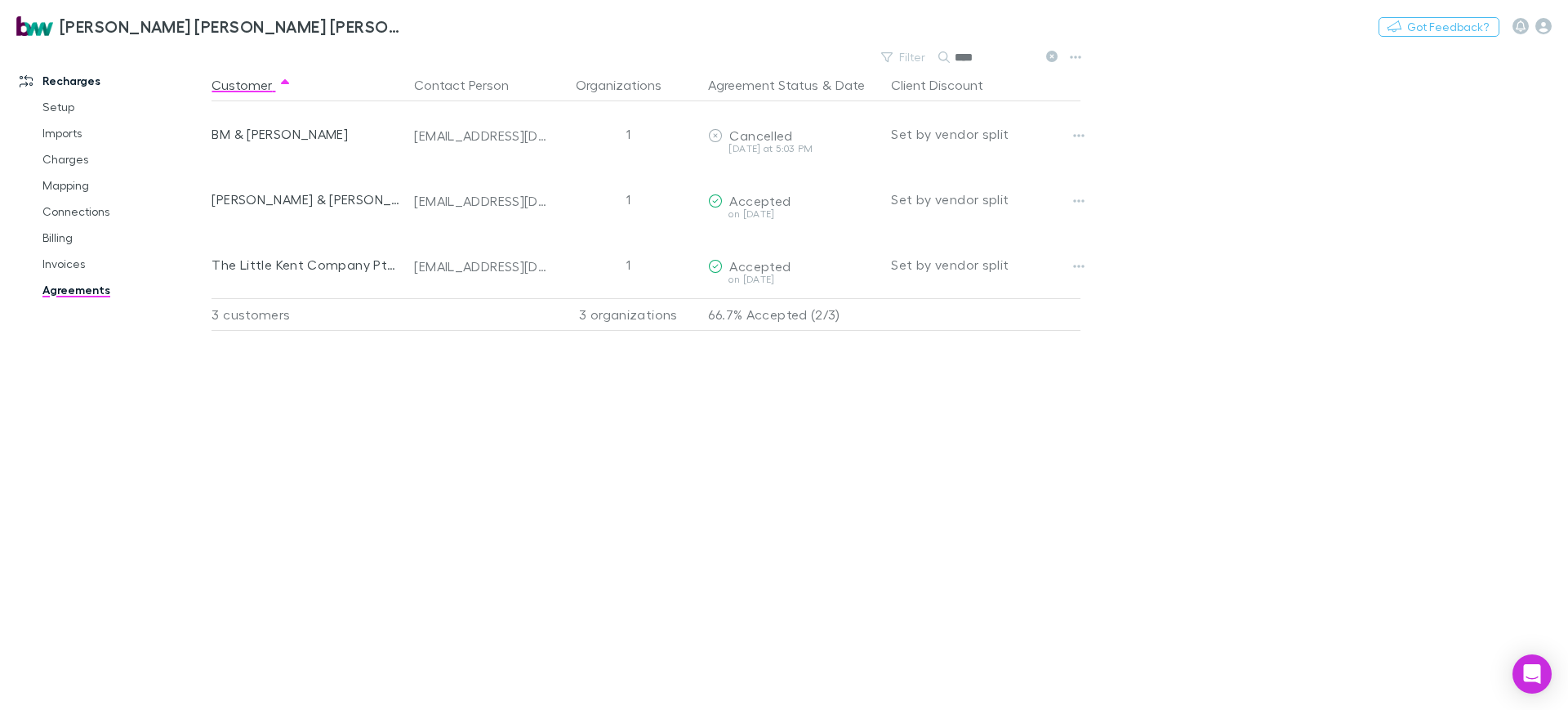
click at [1553, 33] on div "Nothing Got Feedback?" at bounding box center [1473, 26] width 190 height 22
click at [1540, 24] on icon "button" at bounding box center [1543, 25] width 16 height 16
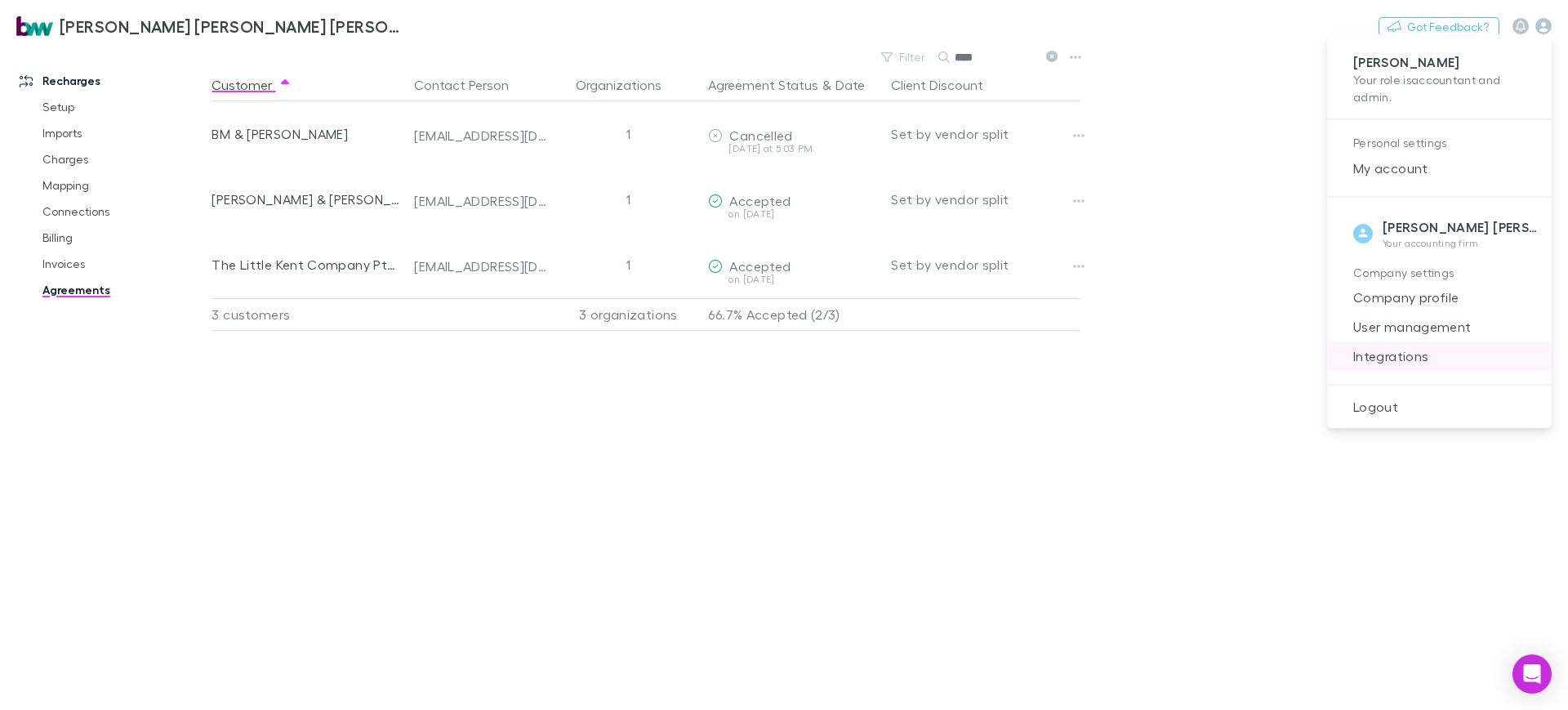
click at [1414, 357] on span "Integrations" at bounding box center [1439, 355] width 198 height 20
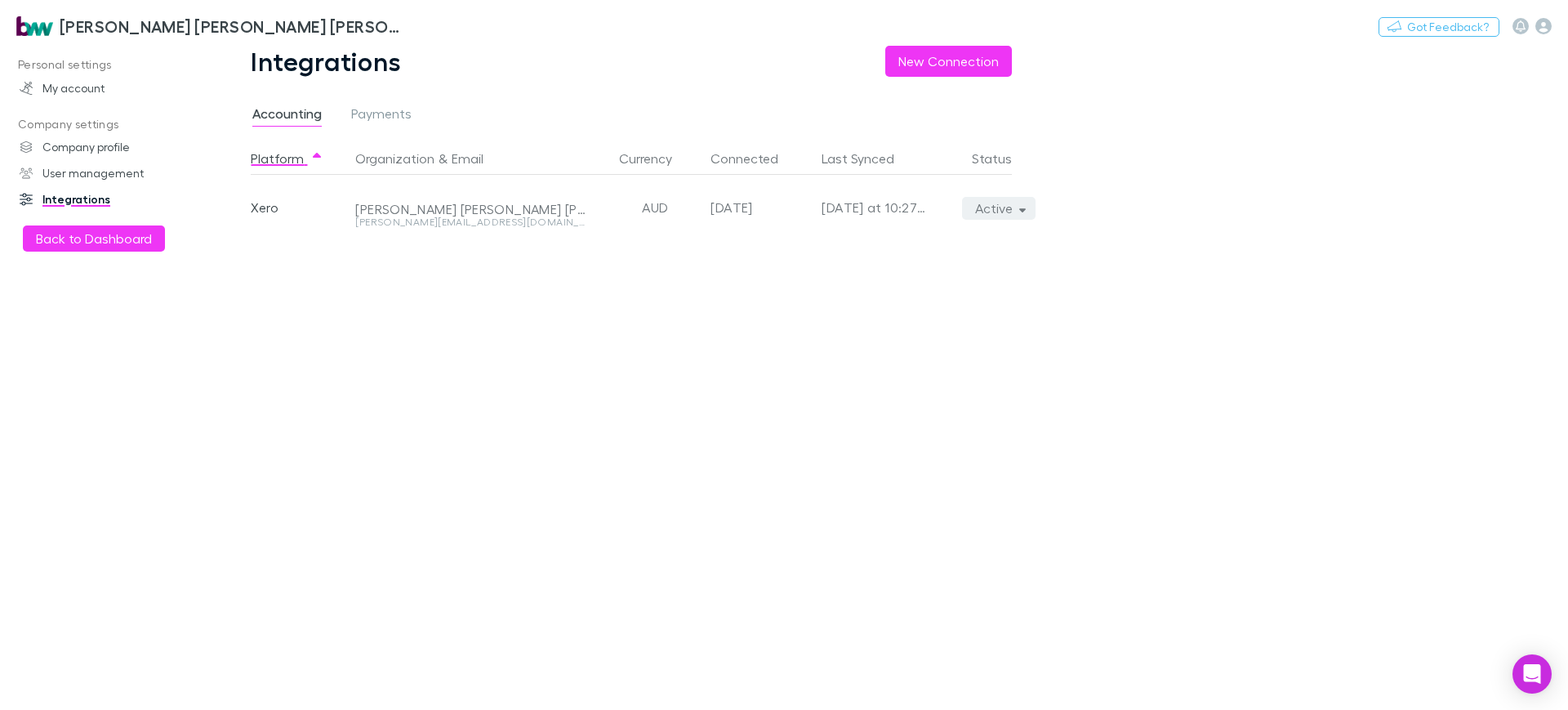
click at [1024, 207] on icon "button" at bounding box center [1023, 208] width 7 height 11
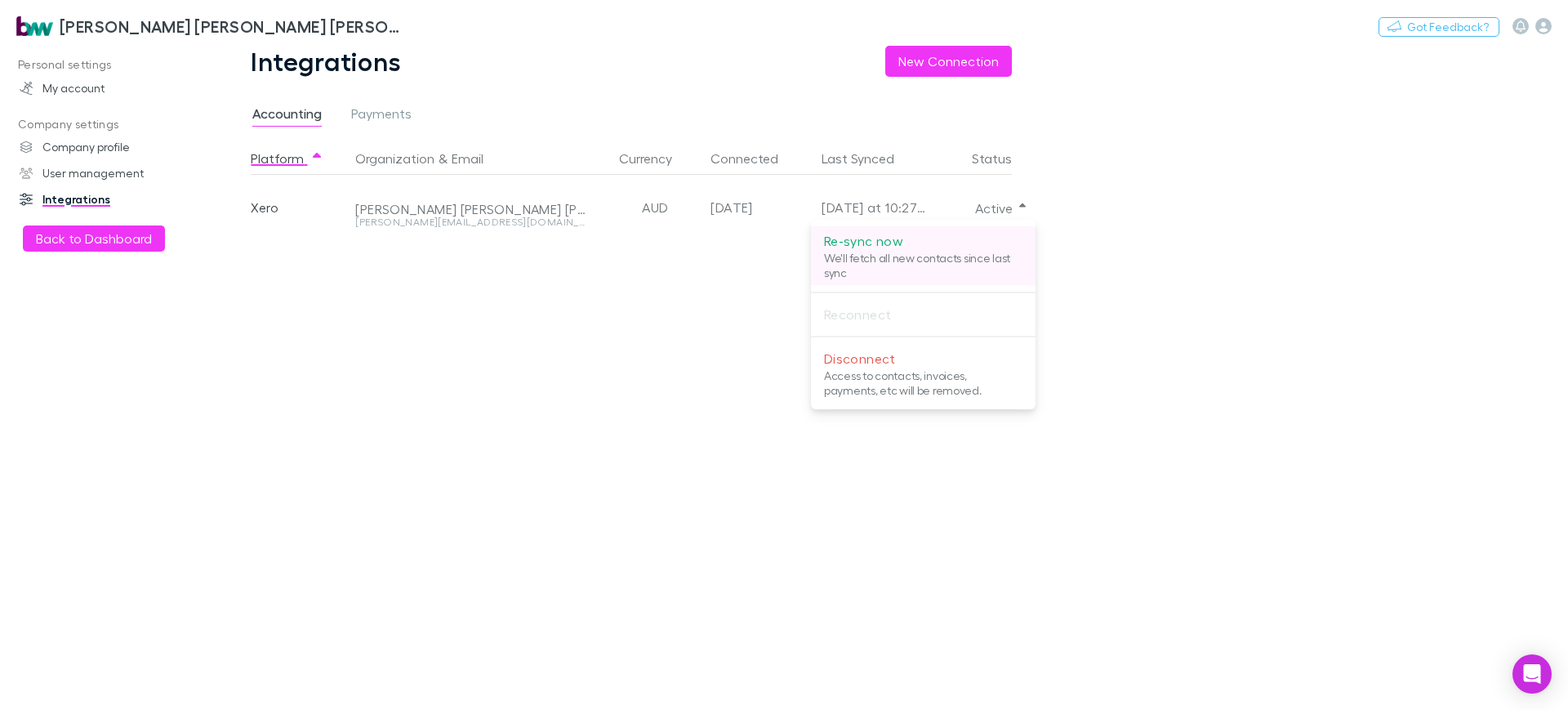
click at [871, 251] on p "We'll fetch all new contacts since last sync" at bounding box center [923, 265] width 198 height 29
click at [138, 239] on div at bounding box center [784, 355] width 1568 height 710
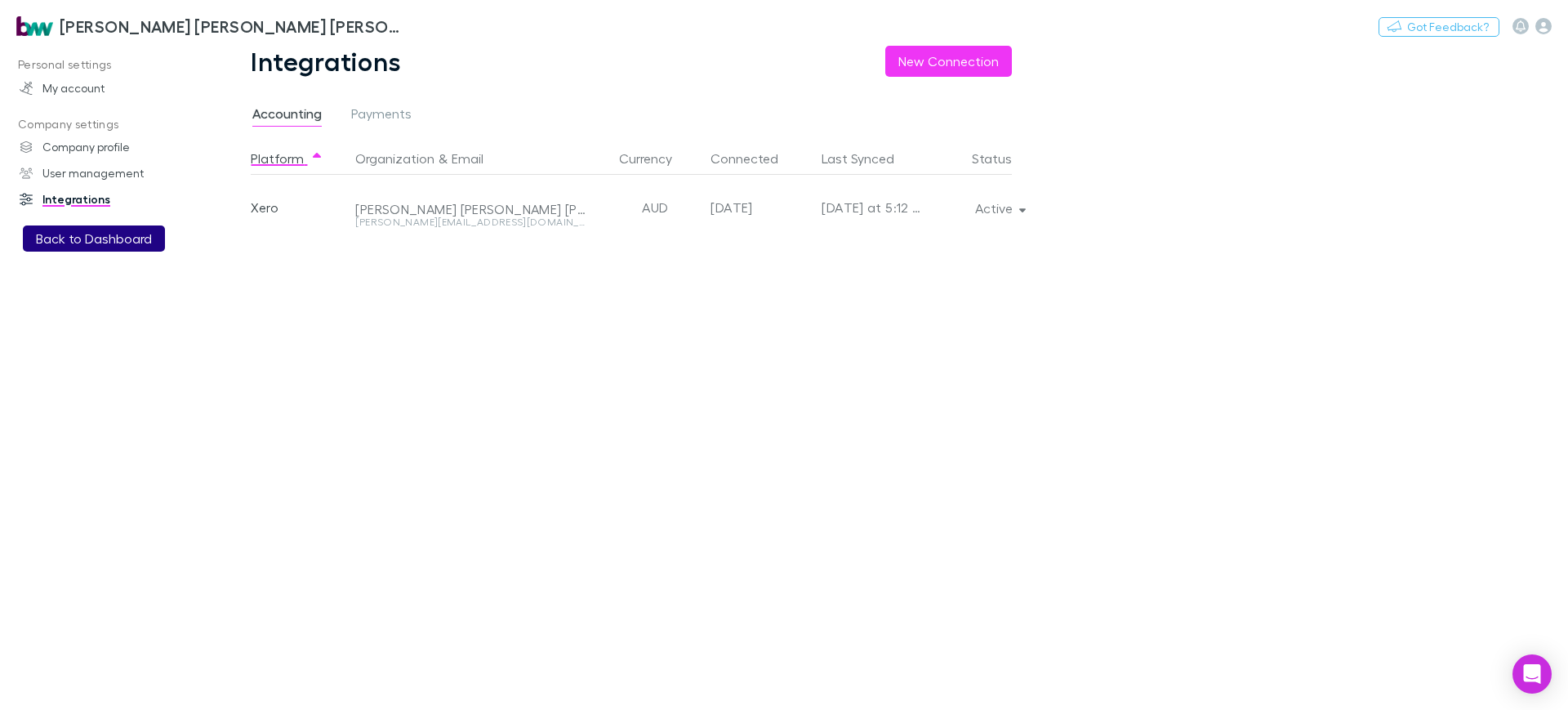
click at [90, 236] on button "Back to Dashboard" at bounding box center [94, 239] width 142 height 26
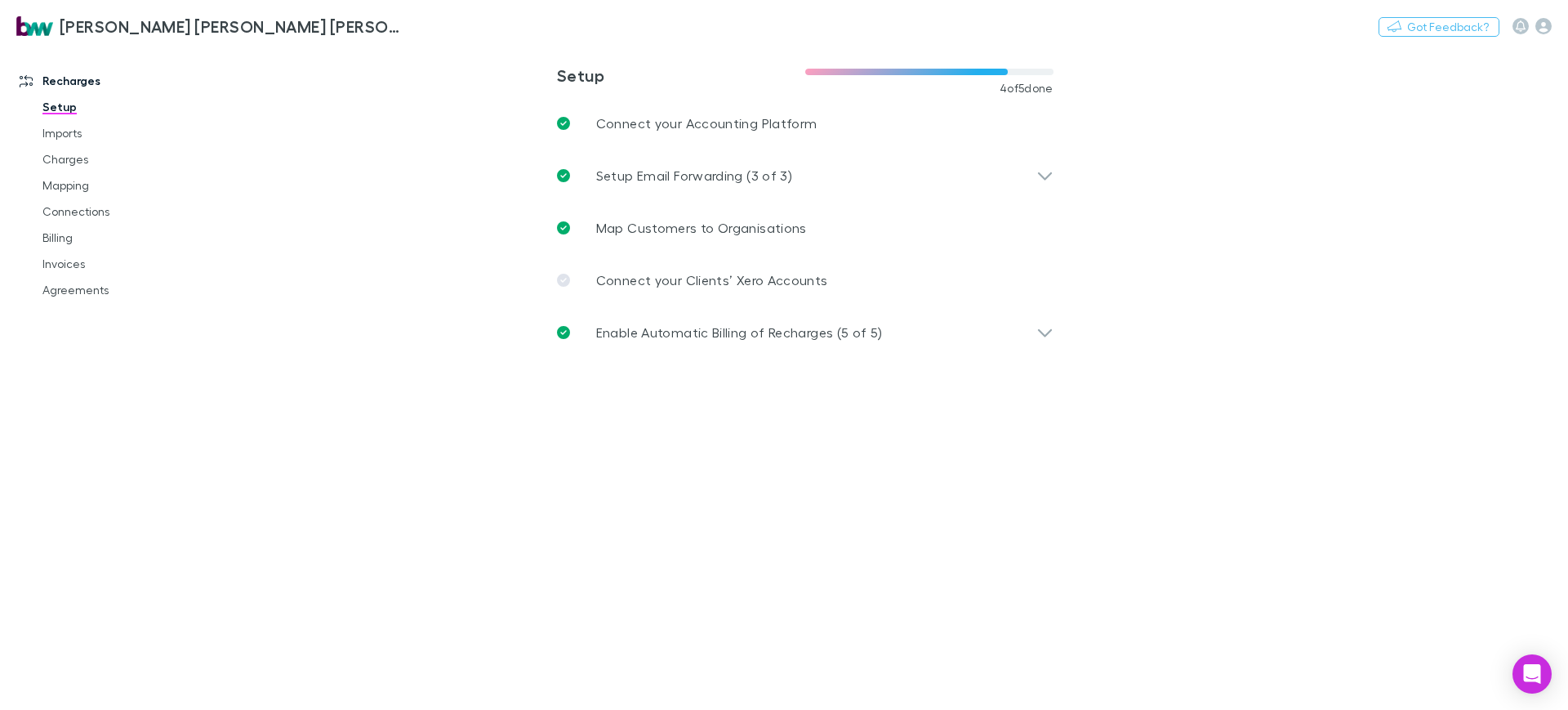
drag, startPoint x: 91, startPoint y: 285, endPoint x: 536, endPoint y: 286, distance: 445.0
click at [92, 285] on link "Agreements" at bounding box center [124, 290] width 197 height 26
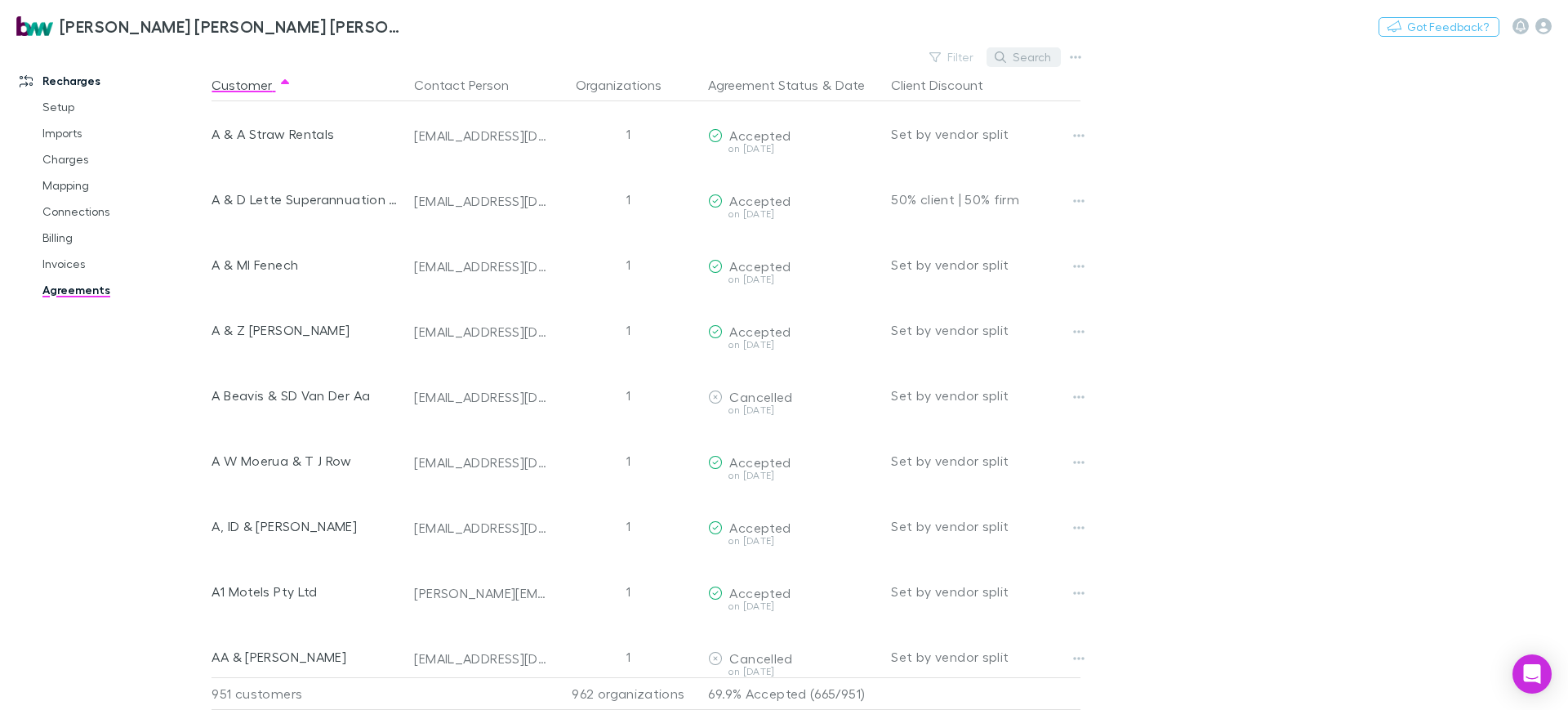
click at [1043, 56] on button "Search" at bounding box center [1023, 57] width 74 height 20
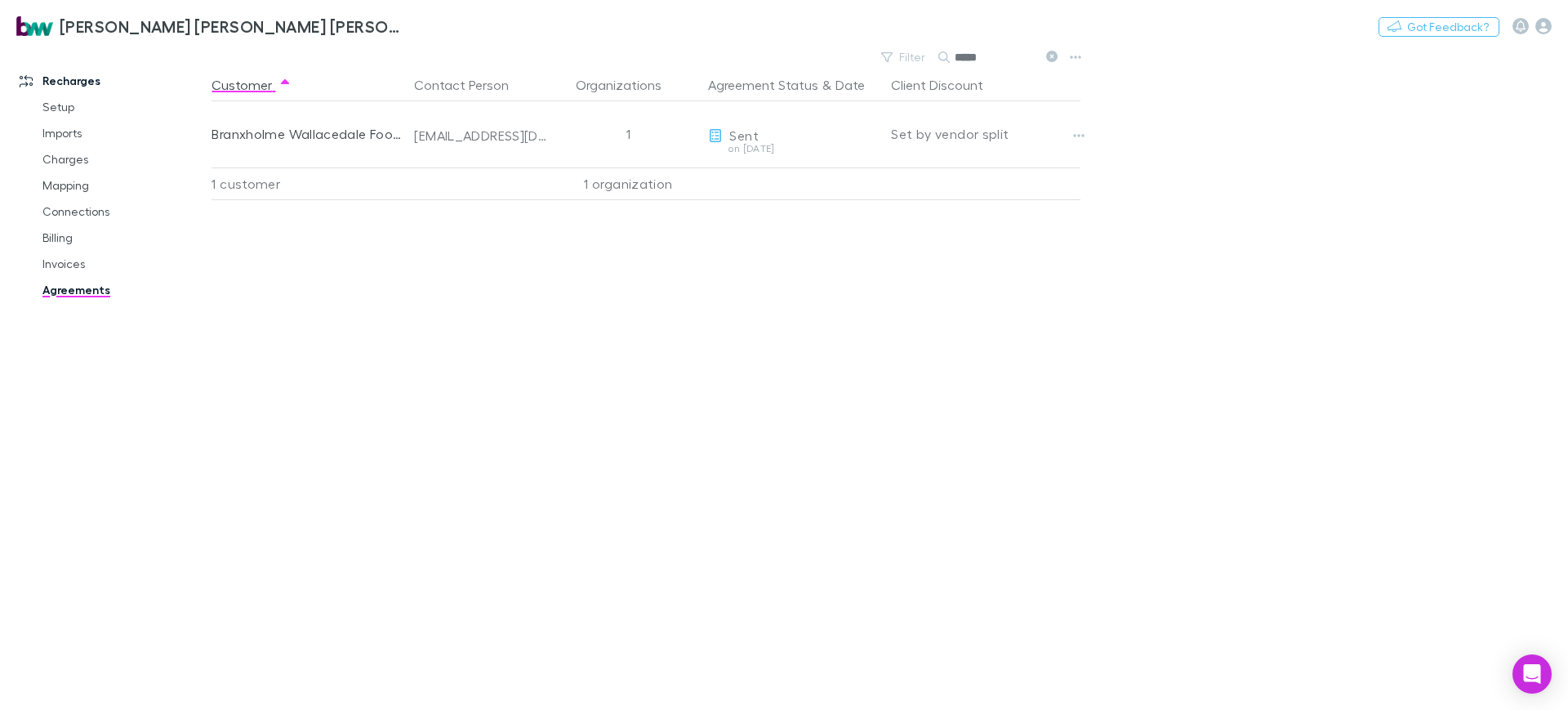
type input "*****"
click at [544, 369] on div "Customer Contact Person Organizations Agreement Status & Date Client Discount B…" at bounding box center [661, 388] width 898 height 641
click at [446, 354] on div "Customer Contact Person Organizations Agreement Status & Date Client Discount B…" at bounding box center [661, 388] width 898 height 641
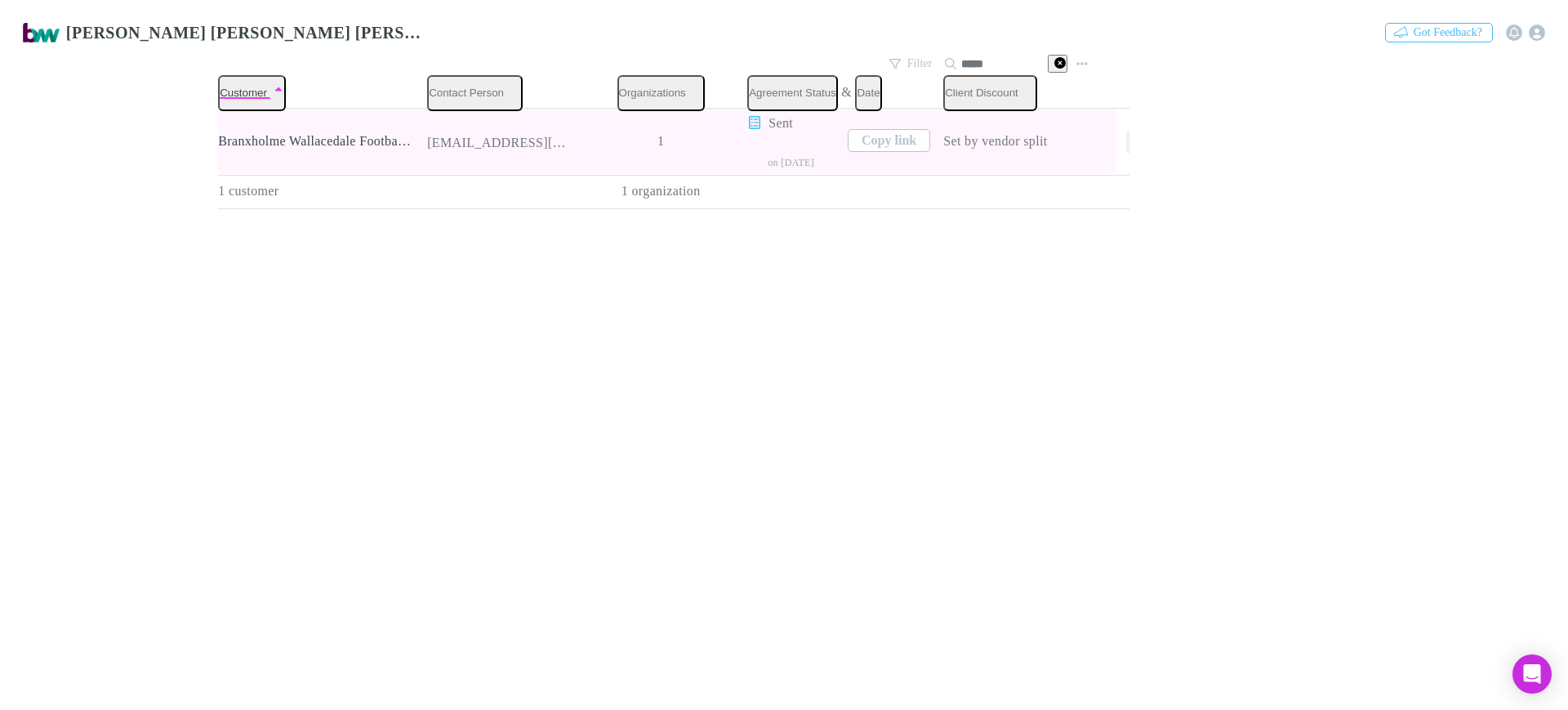
click at [1132, 136] on icon "button" at bounding box center [1138, 142] width 11 height 13
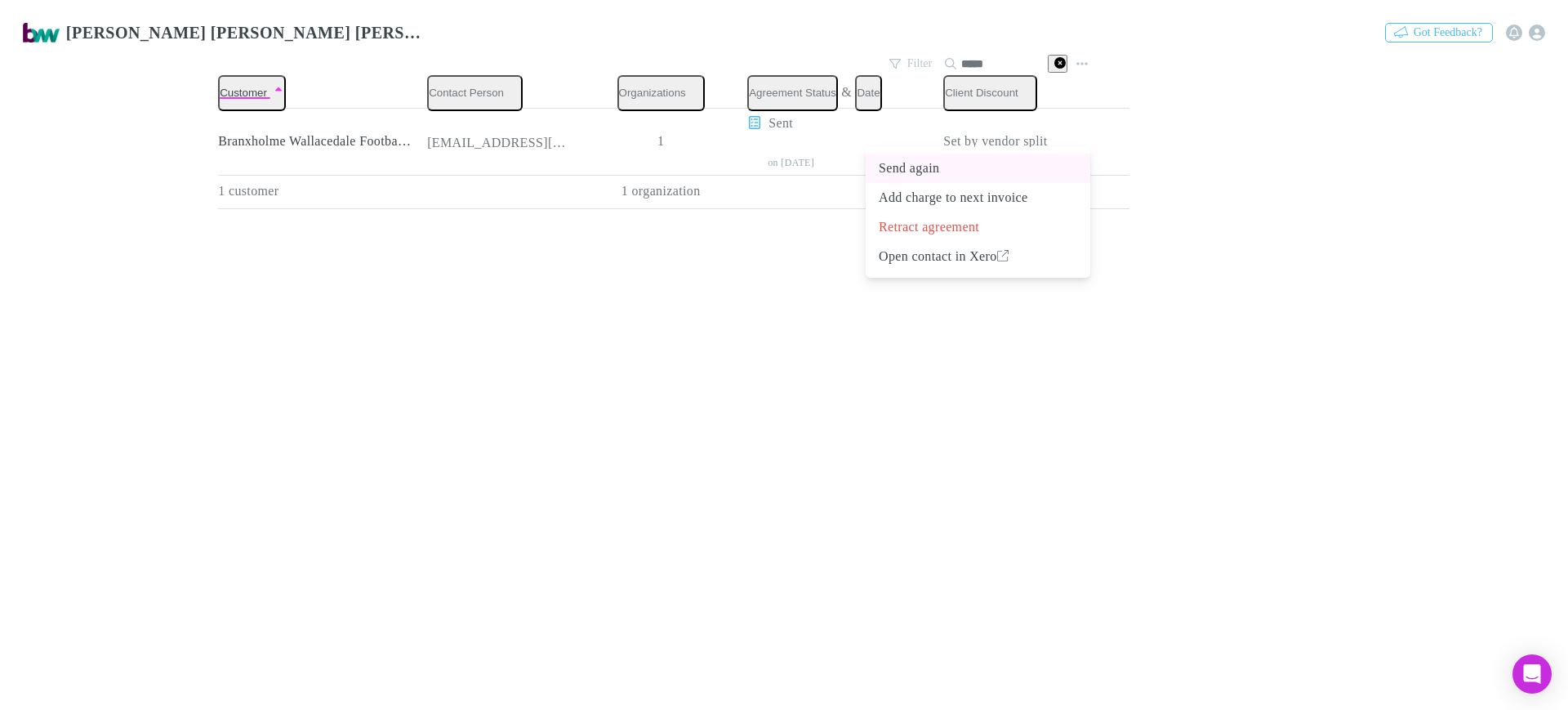
click at [965, 167] on p "Send again" at bounding box center [978, 167] width 198 height 20
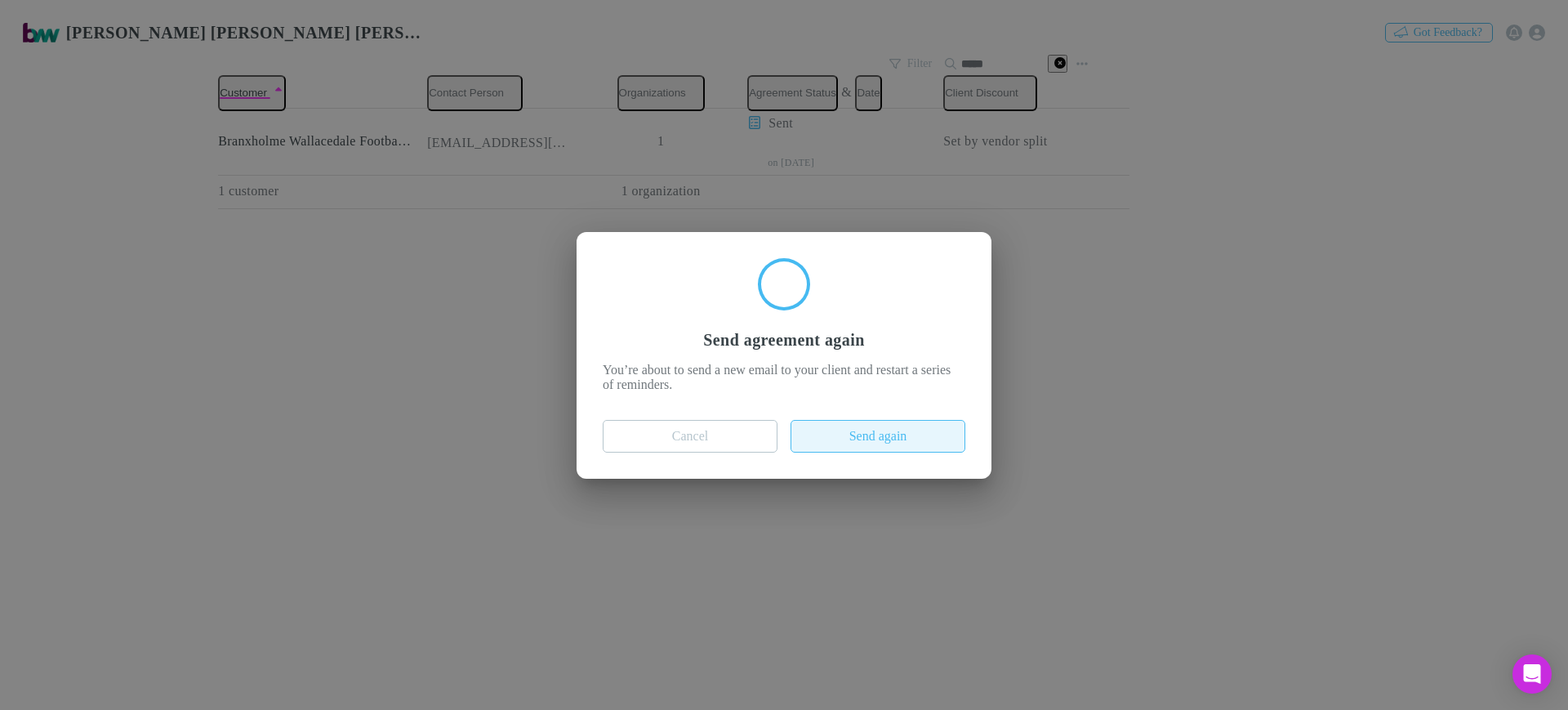
click at [883, 443] on button "Send again" at bounding box center [878, 436] width 175 height 33
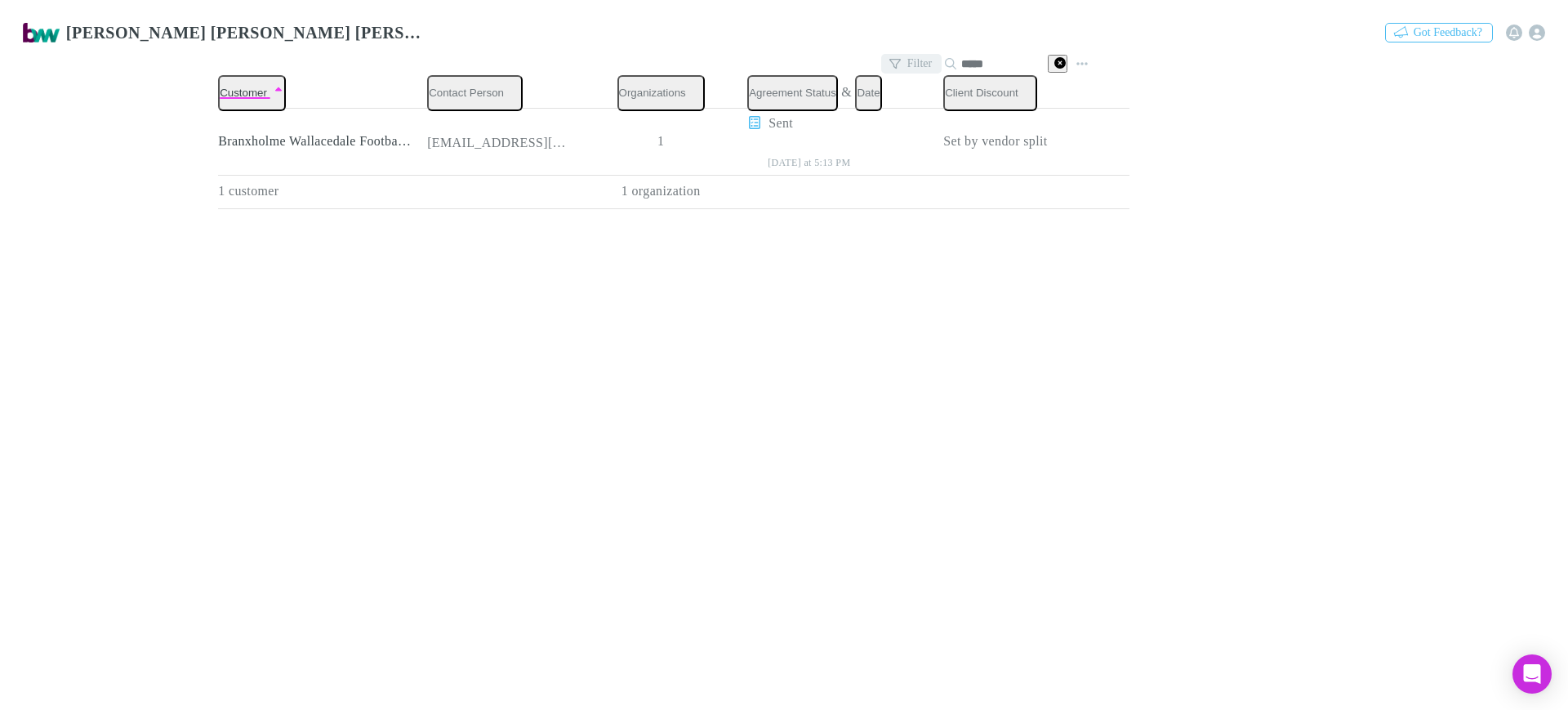
drag, startPoint x: 996, startPoint y: 54, endPoint x: 935, endPoint y: 55, distance: 61.0
click at [935, 55] on div "Filter Search *****" at bounding box center [976, 64] width 190 height 22
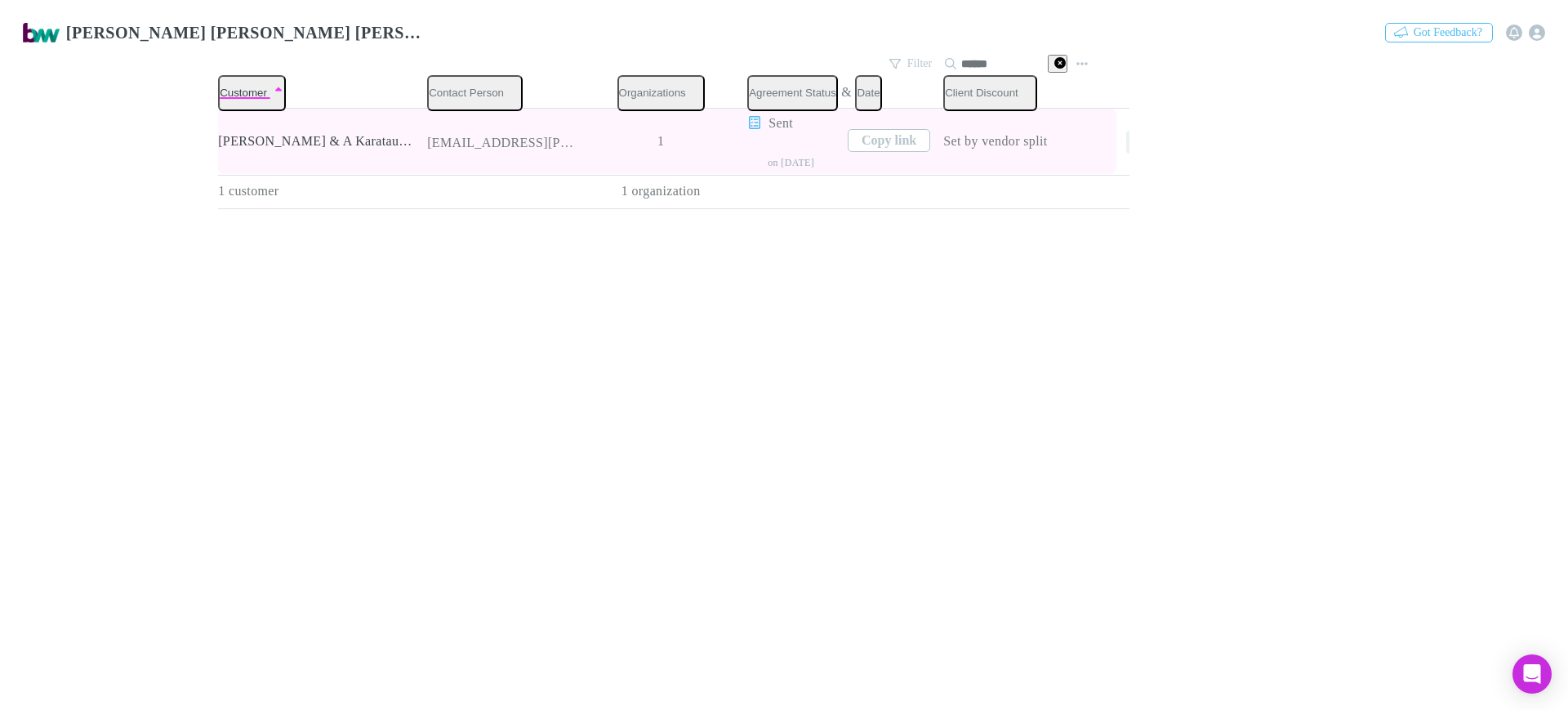
click at [1132, 141] on icon "button" at bounding box center [1138, 142] width 11 height 3
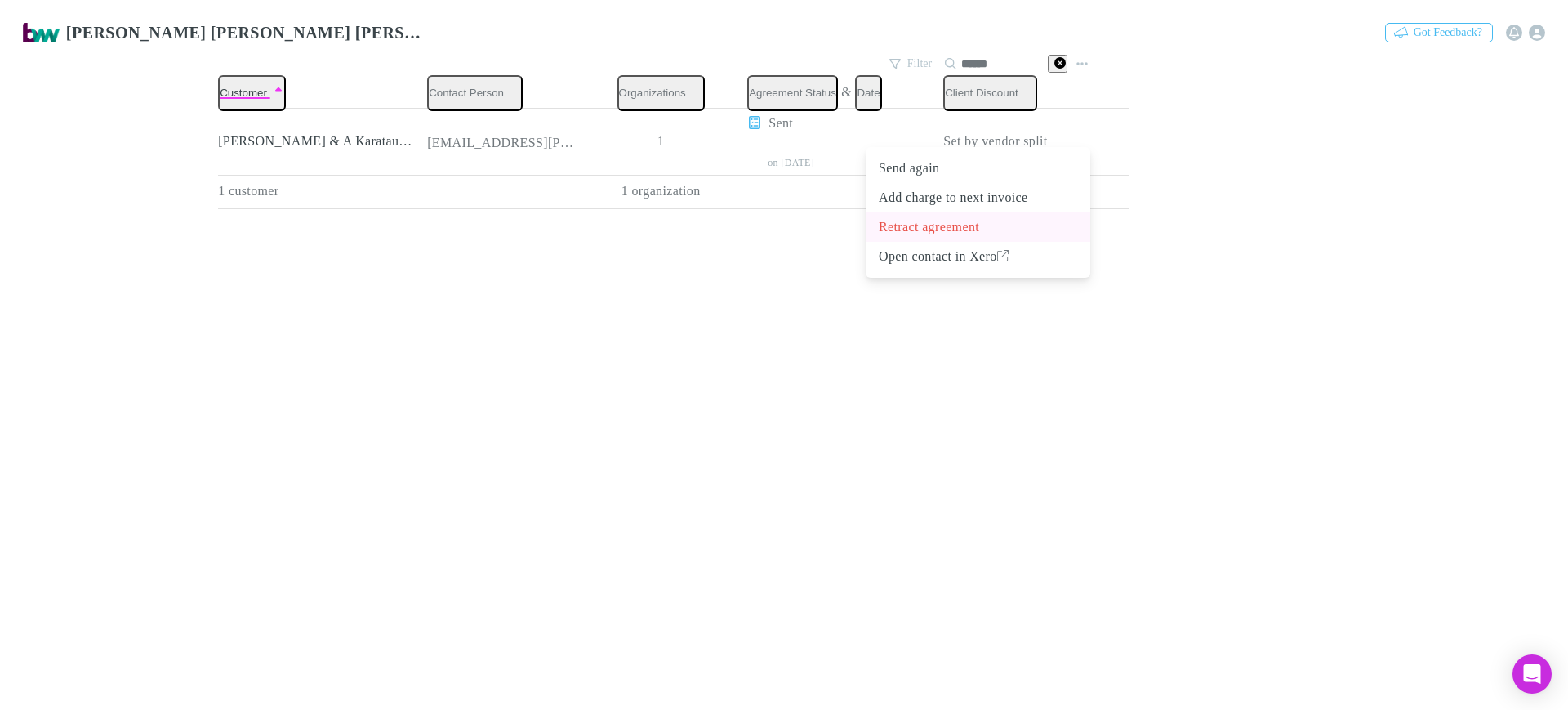
click at [981, 234] on p "Retract agreement" at bounding box center [978, 226] width 198 height 20
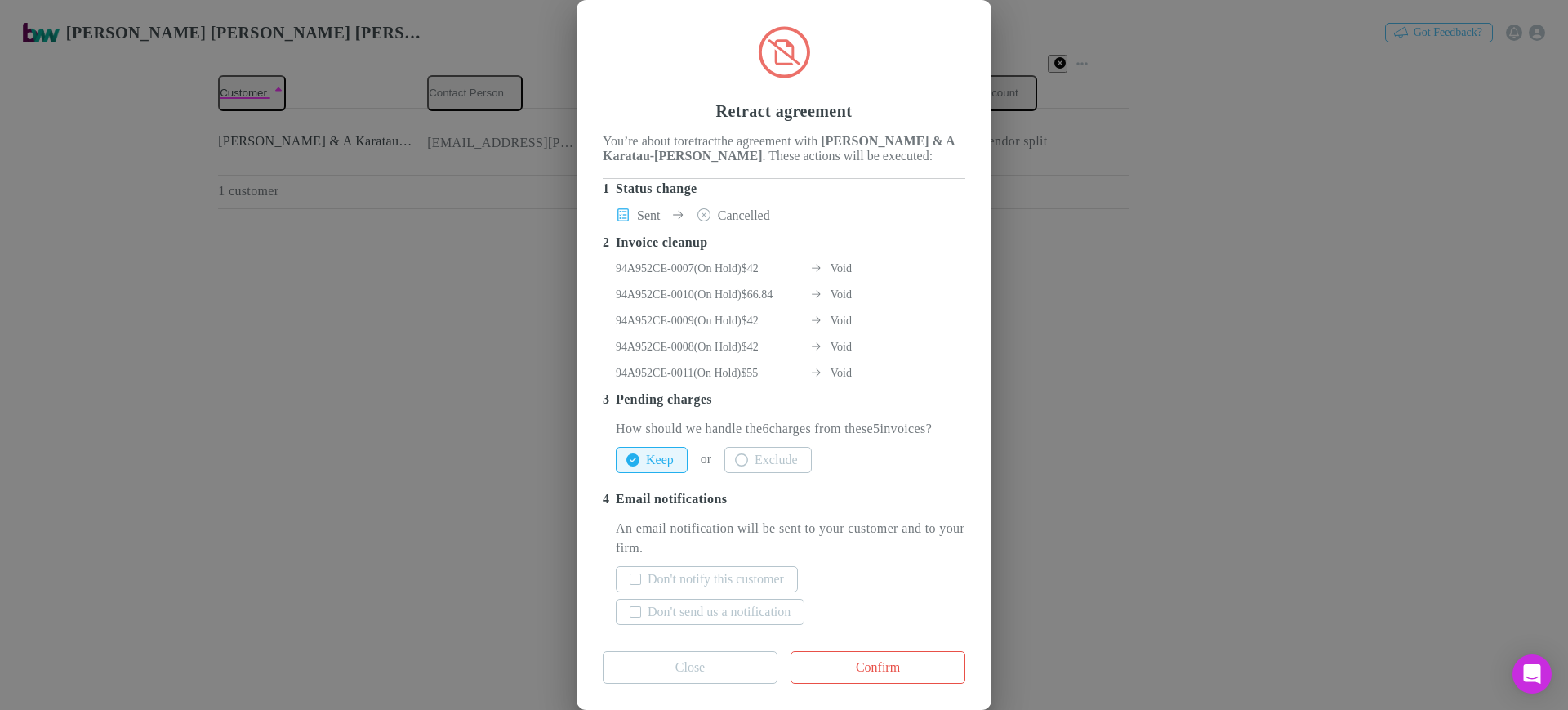
scroll to position [139, 0]
click at [802, 446] on button "Exclude" at bounding box center [767, 459] width 87 height 26
click at [771, 569] on label "Don't notify this customer" at bounding box center [716, 578] width 137 height 20
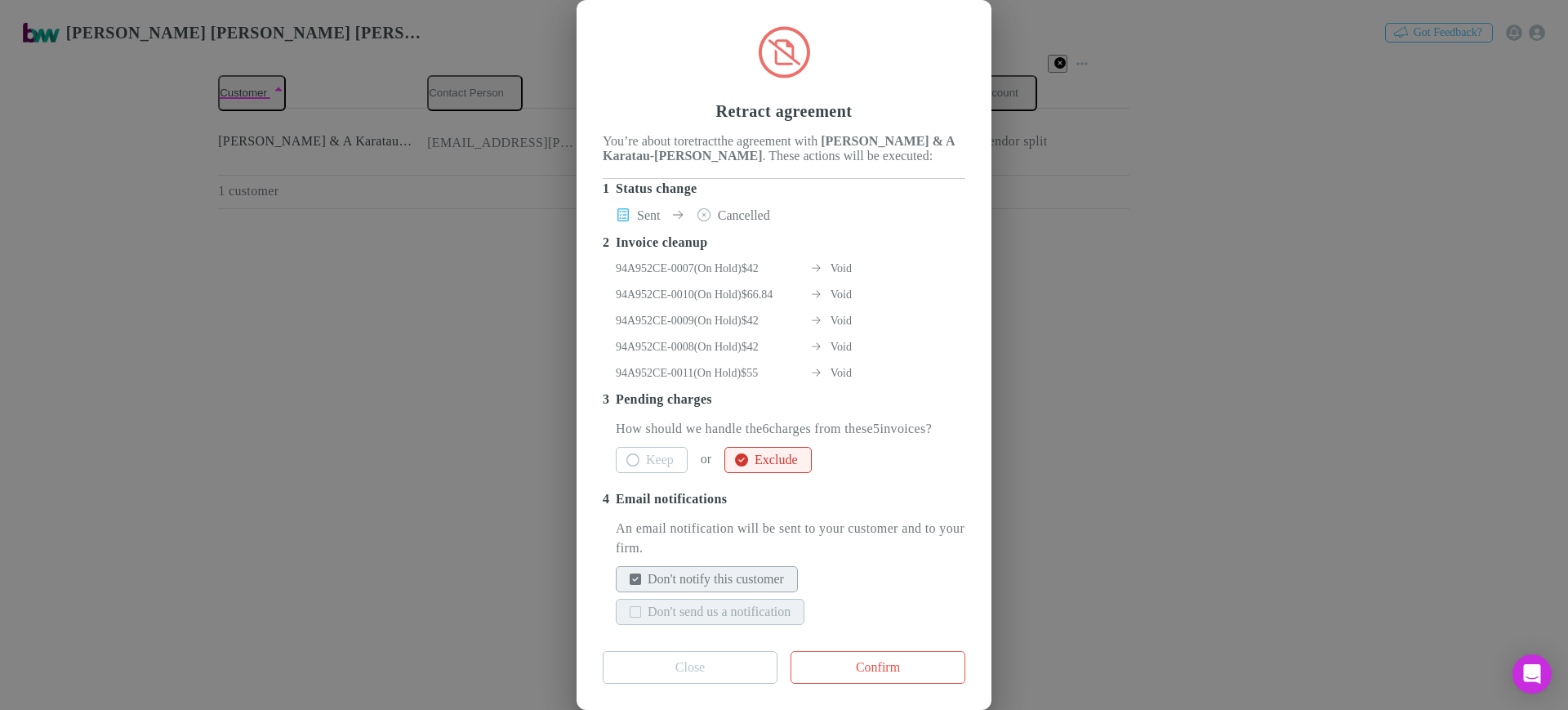
click at [755, 601] on label "Don't send us a notification" at bounding box center [719, 611] width 143 height 20
click at [868, 651] on button "Confirm" at bounding box center [878, 667] width 175 height 33
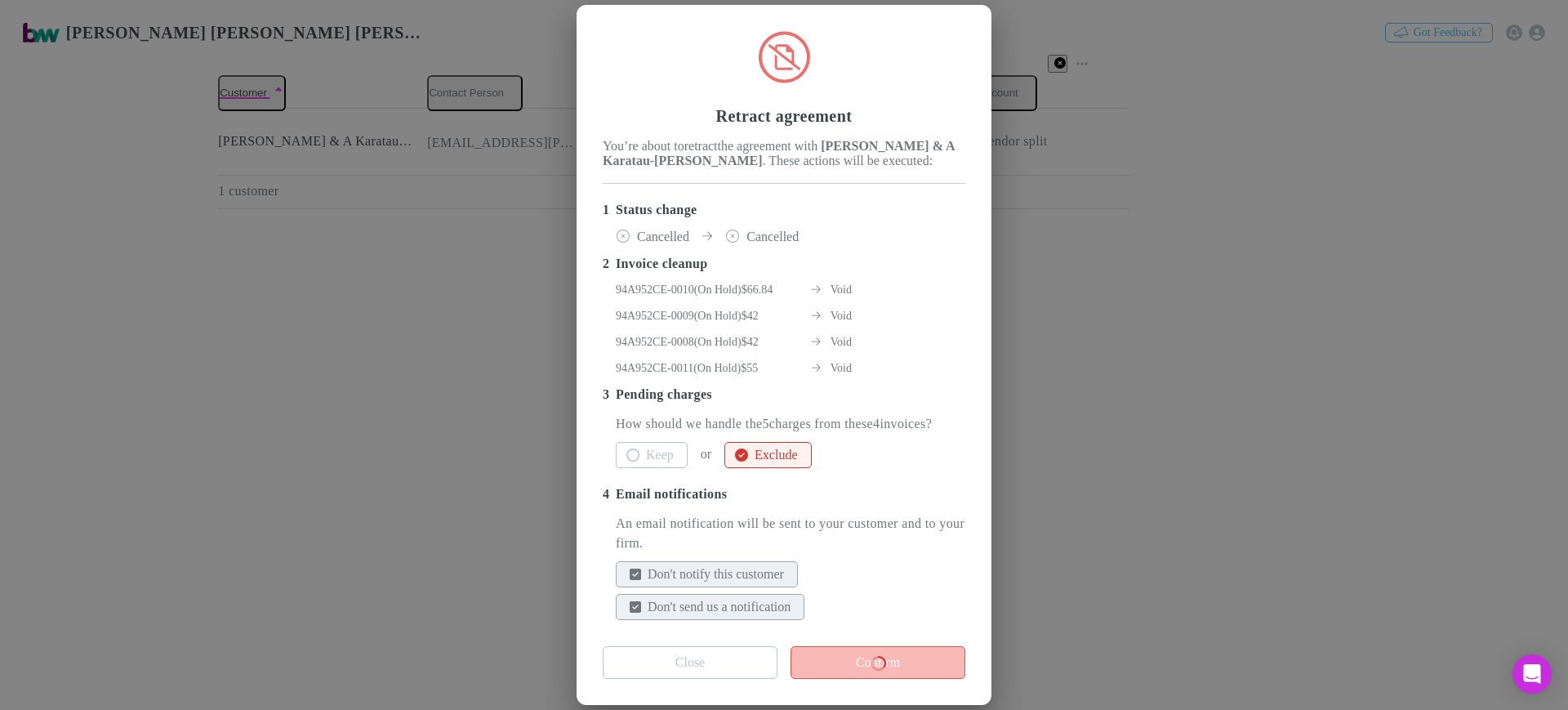
scroll to position [109, 0]
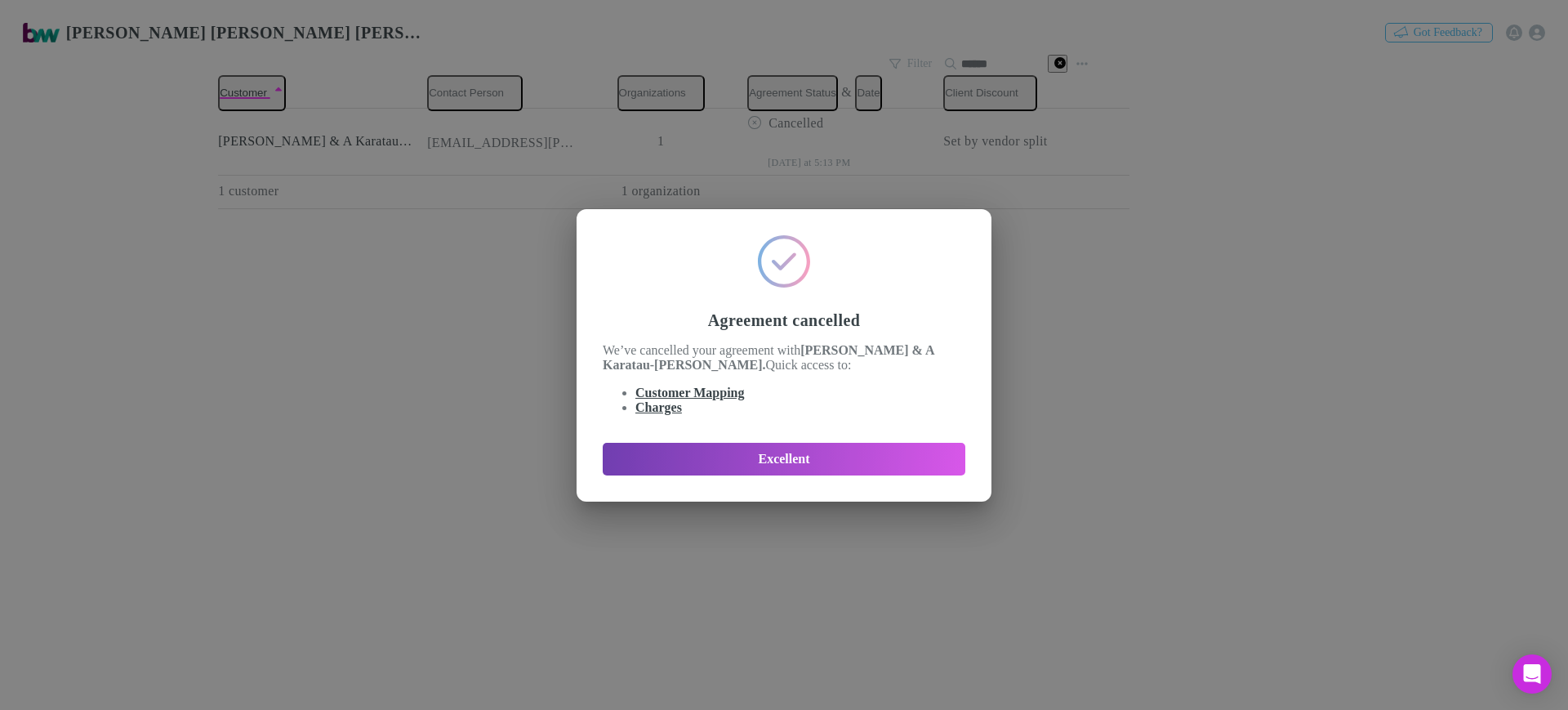
click at [916, 466] on button "Excellent" at bounding box center [784, 458] width 363 height 33
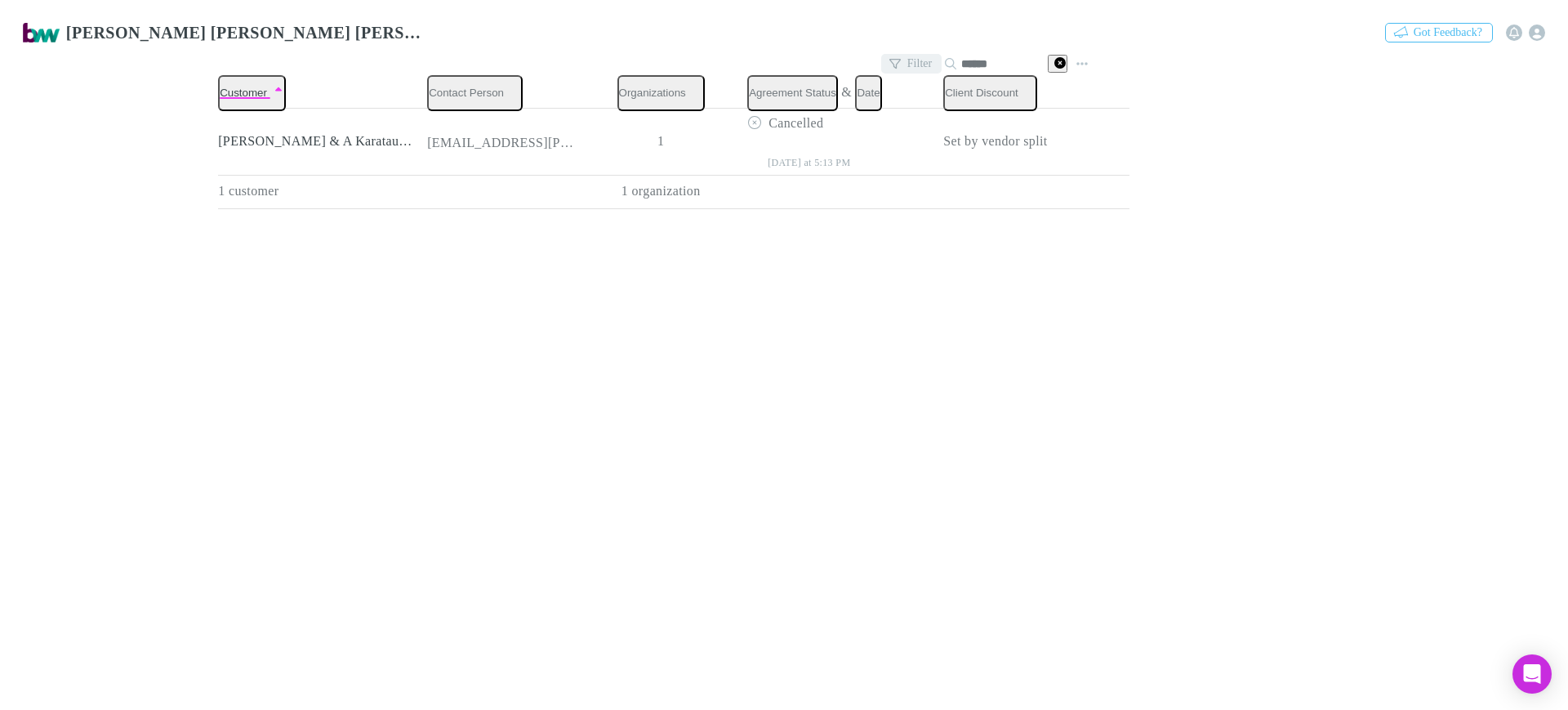
drag, startPoint x: 1007, startPoint y: 63, endPoint x: 890, endPoint y: 58, distance: 117.1
click at [896, 53] on div "Filter Search ******" at bounding box center [976, 64] width 190 height 22
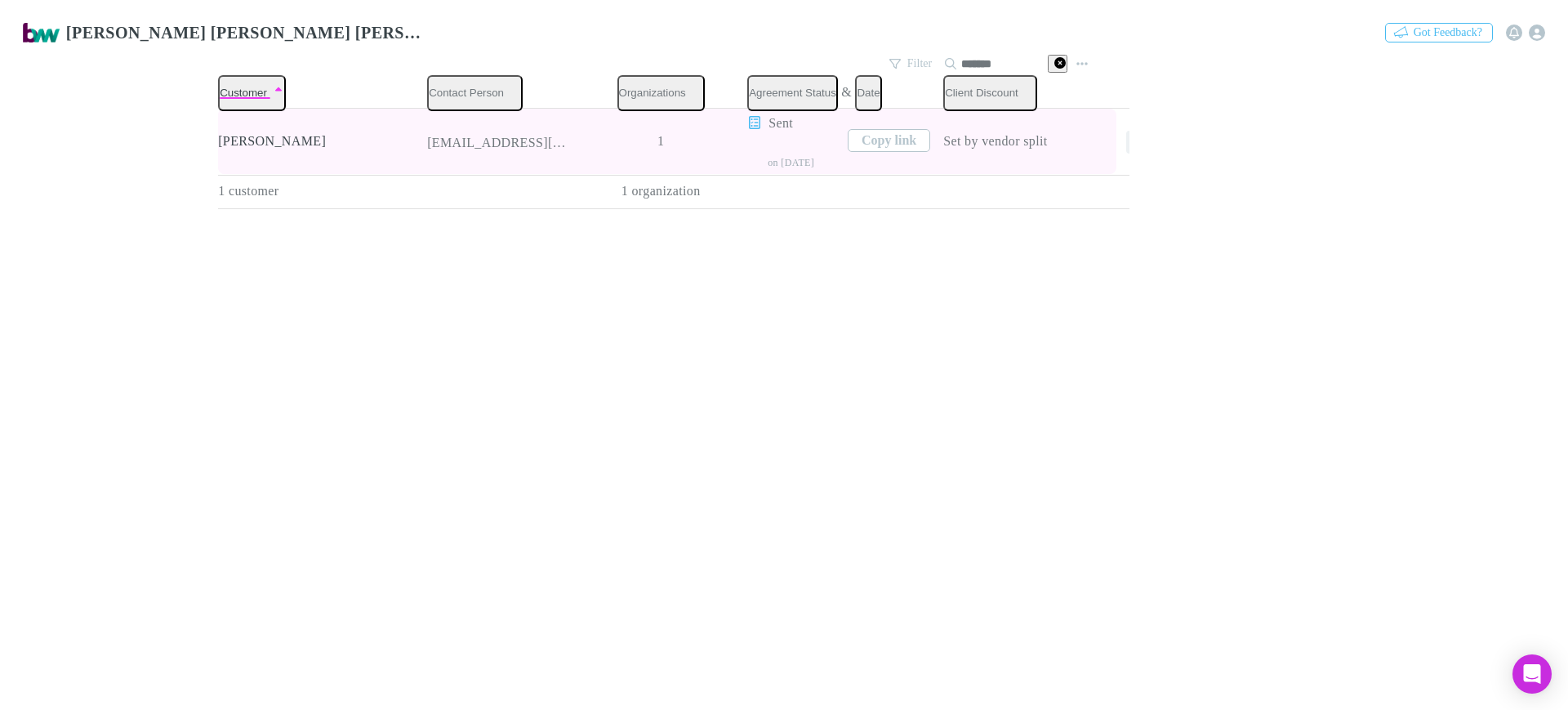
click at [1132, 136] on icon "button" at bounding box center [1138, 142] width 11 height 13
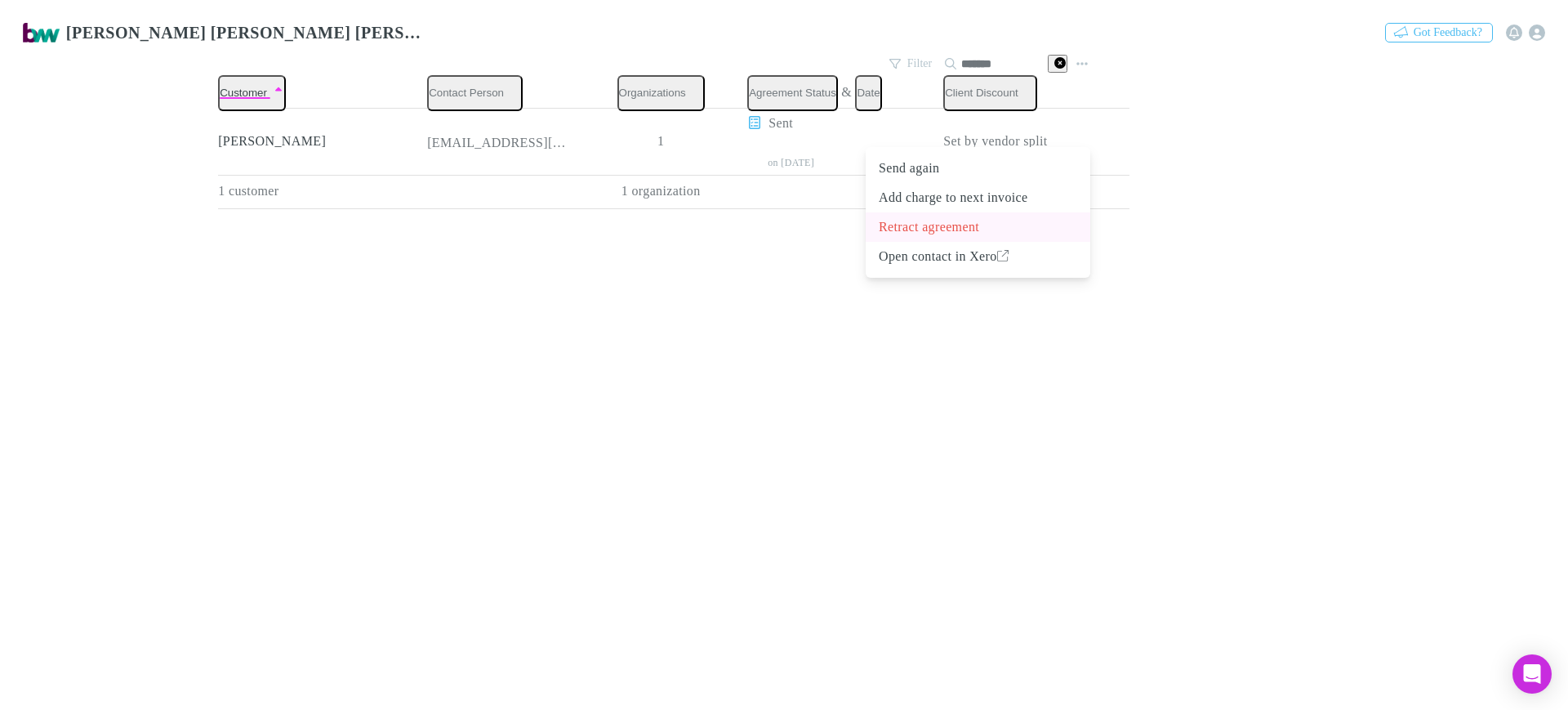
click at [967, 226] on p "Retract agreement" at bounding box center [978, 226] width 198 height 20
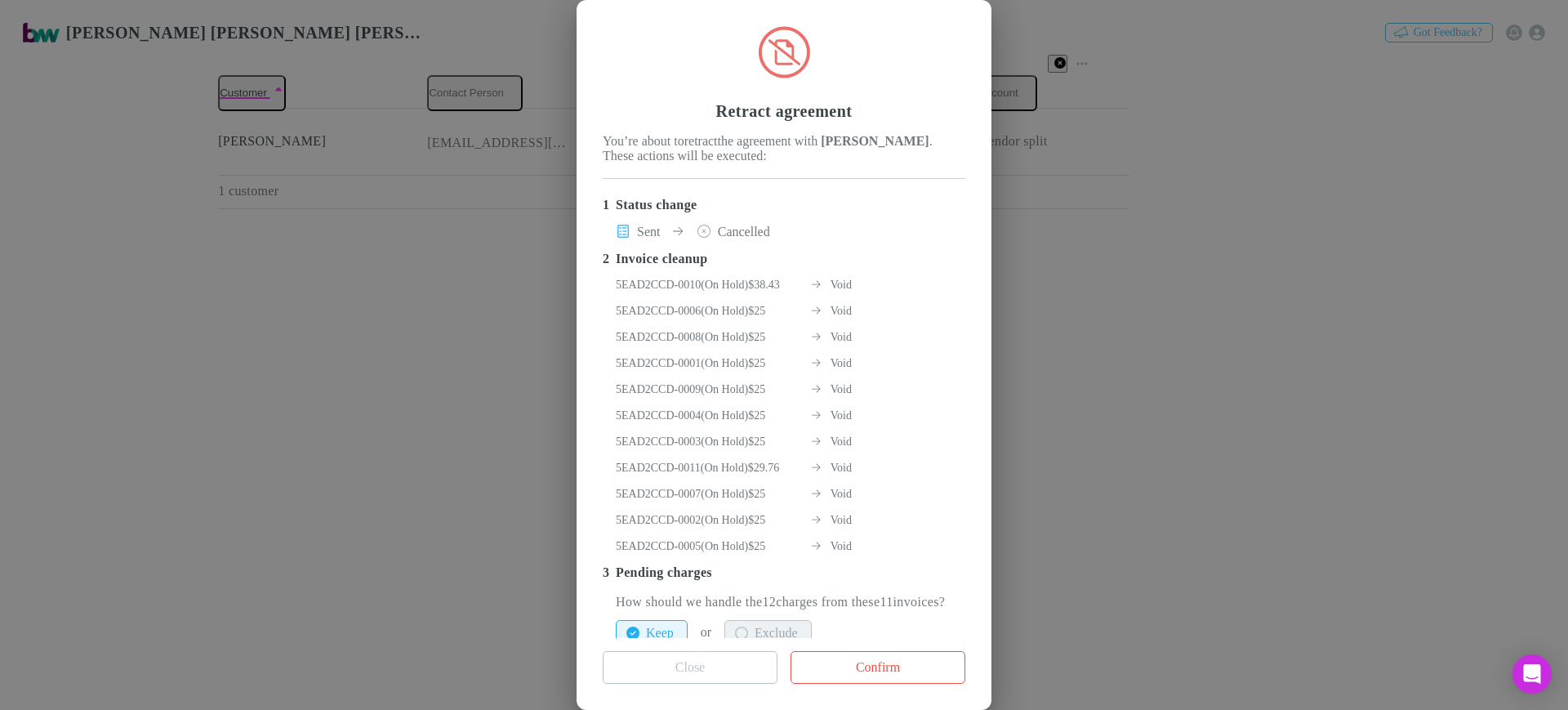
scroll to position [321, 0]
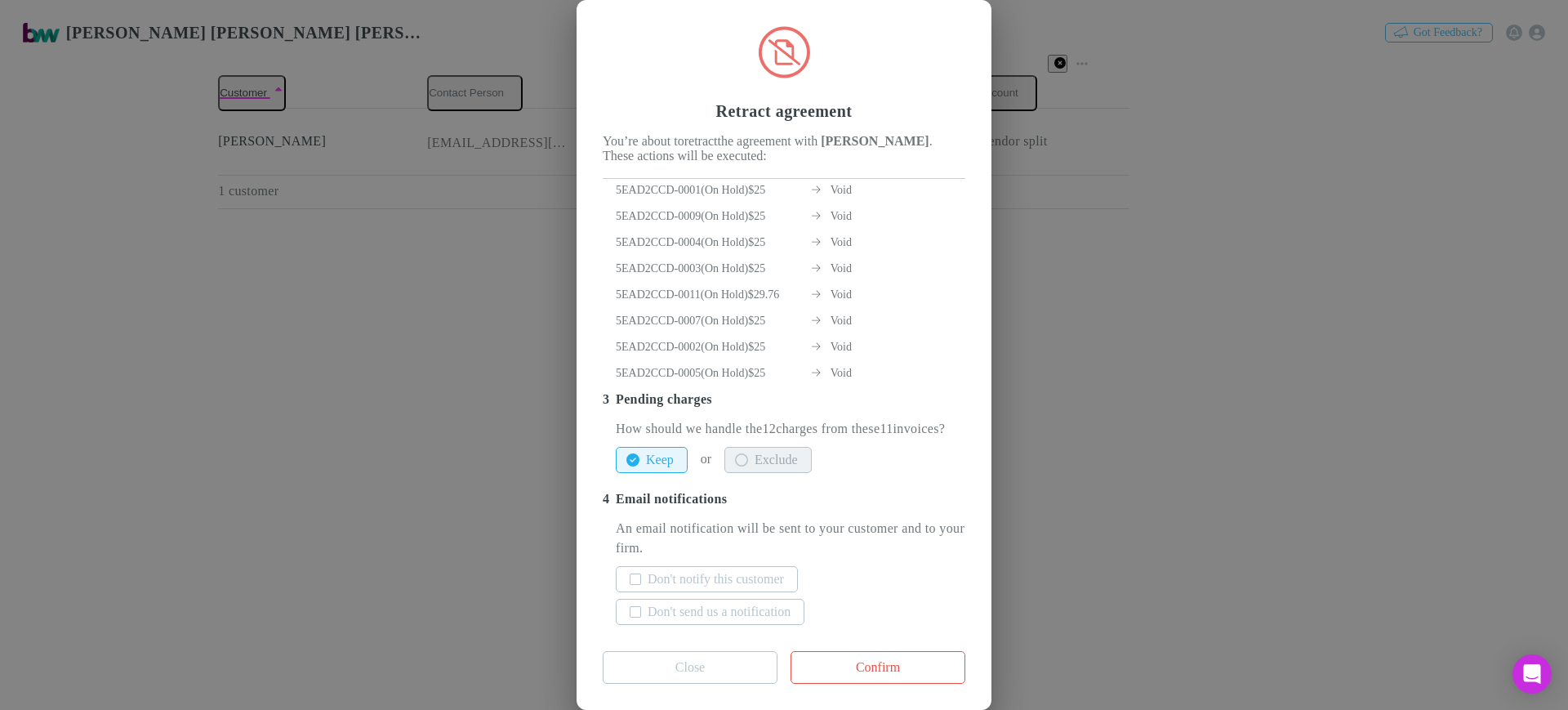
click at [791, 446] on button "Exclude" at bounding box center [767, 459] width 87 height 26
click at [759, 569] on label "Don't notify this customer" at bounding box center [716, 578] width 137 height 20
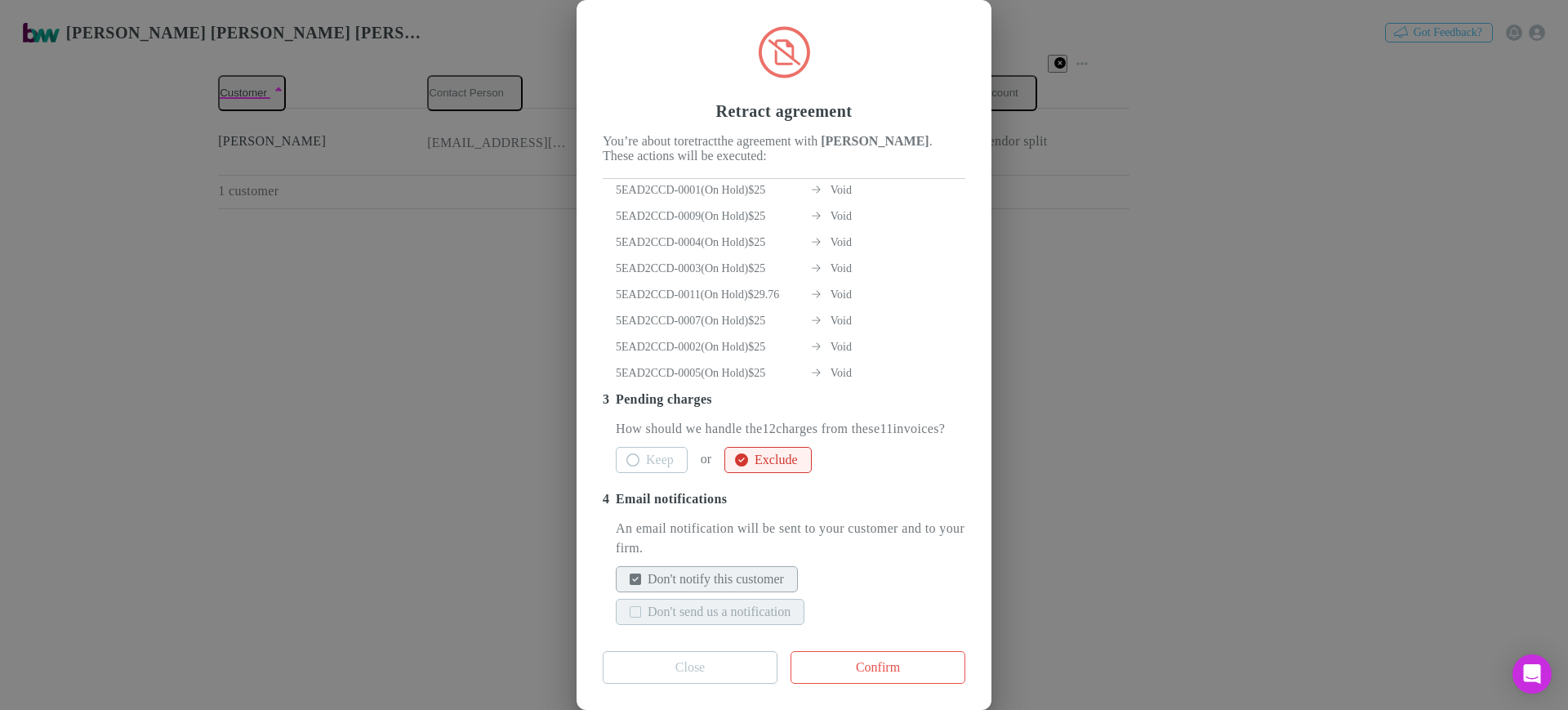
click at [756, 601] on label "Don't send us a notification" at bounding box center [719, 611] width 143 height 20
click at [850, 651] on button "Confirm" at bounding box center [878, 667] width 175 height 33
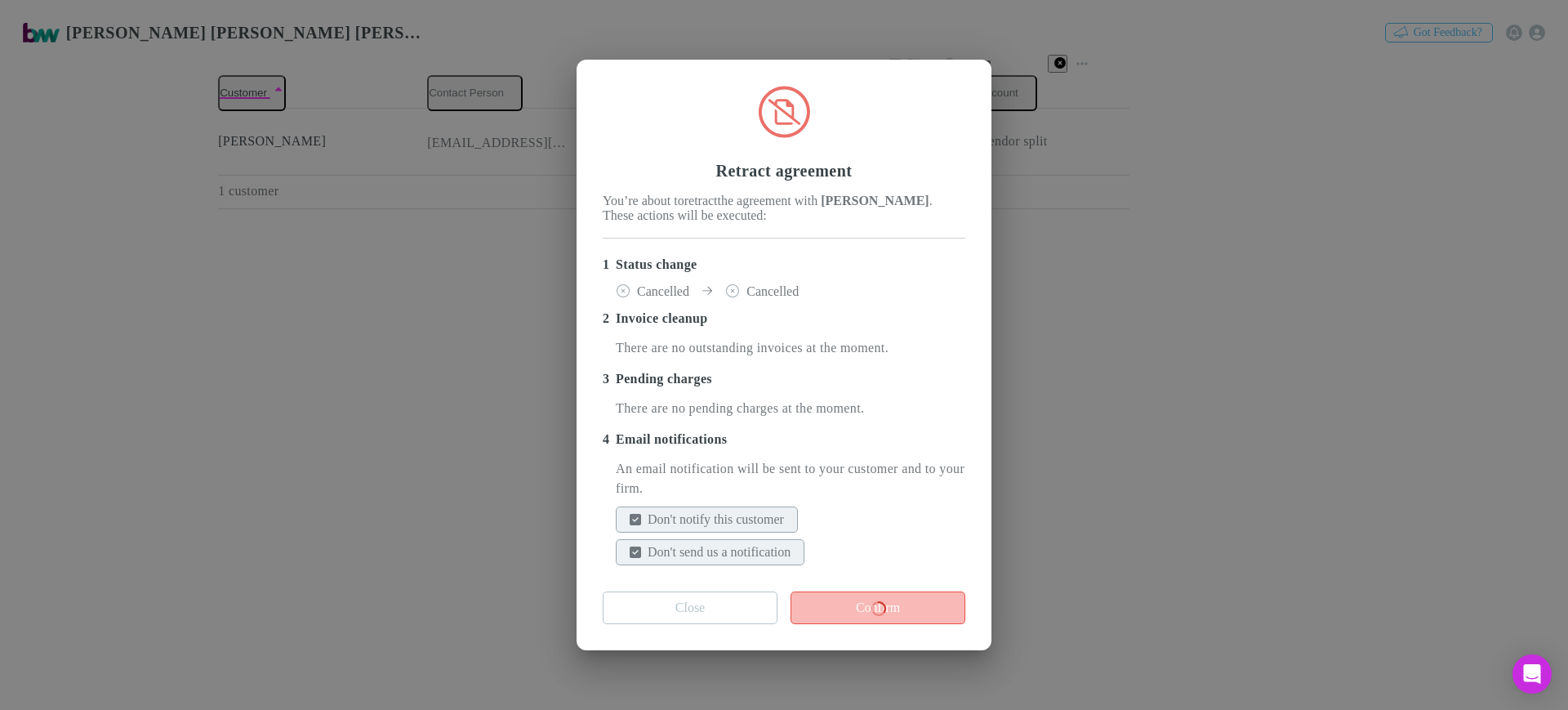
scroll to position [0, 0]
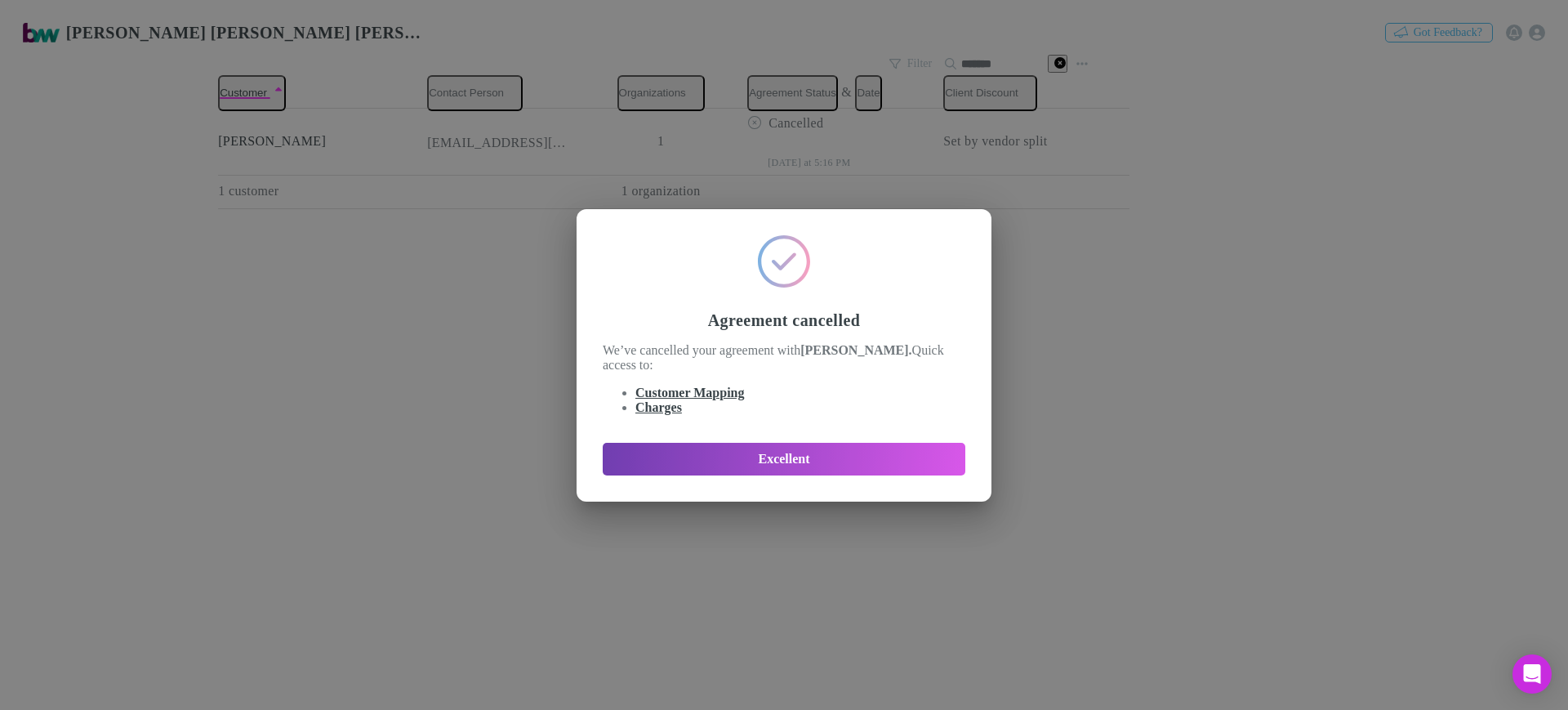
click at [776, 462] on button "Excellent" at bounding box center [784, 458] width 363 height 33
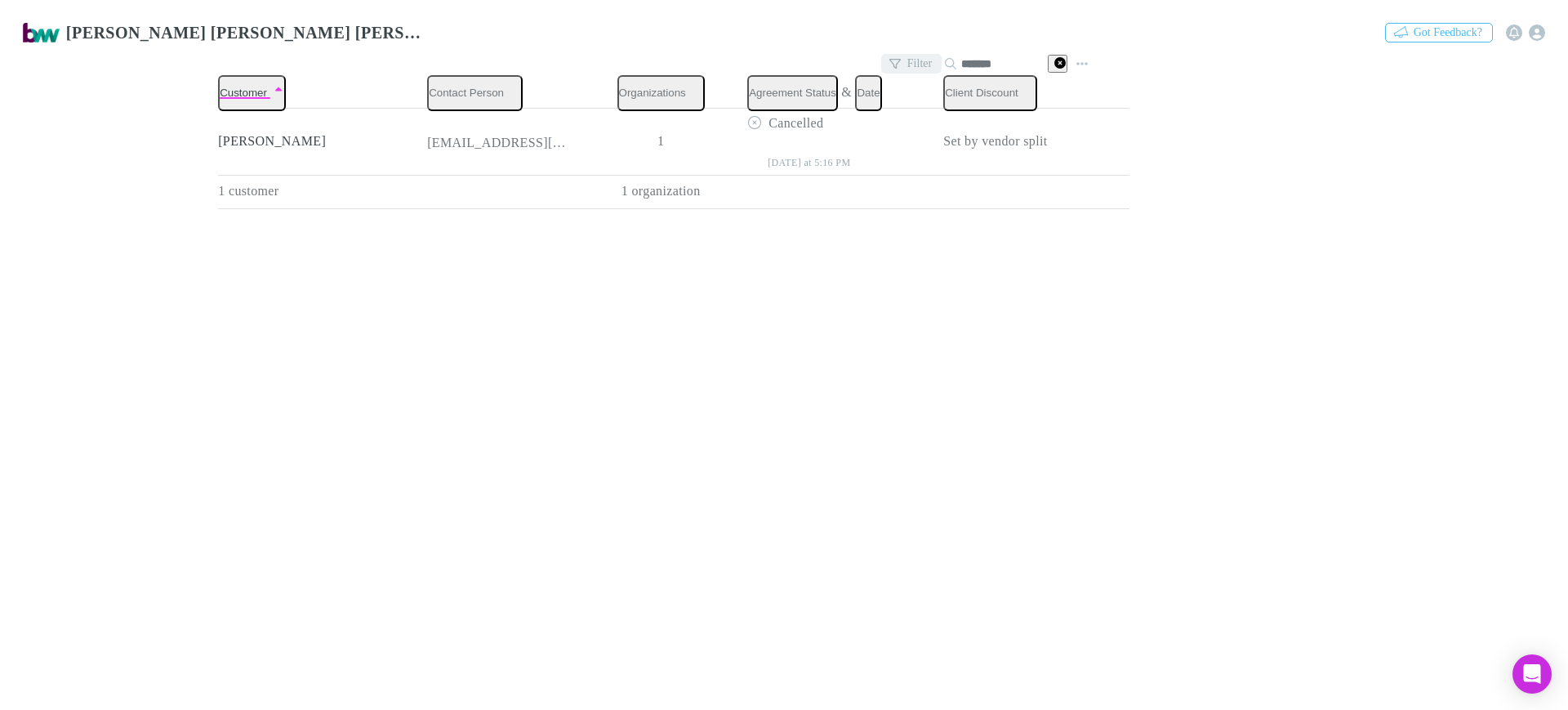
drag, startPoint x: 980, startPoint y: 53, endPoint x: 897, endPoint y: 48, distance: 83.2
click at [897, 52] on div "Filter Search *******" at bounding box center [976, 64] width 190 height 22
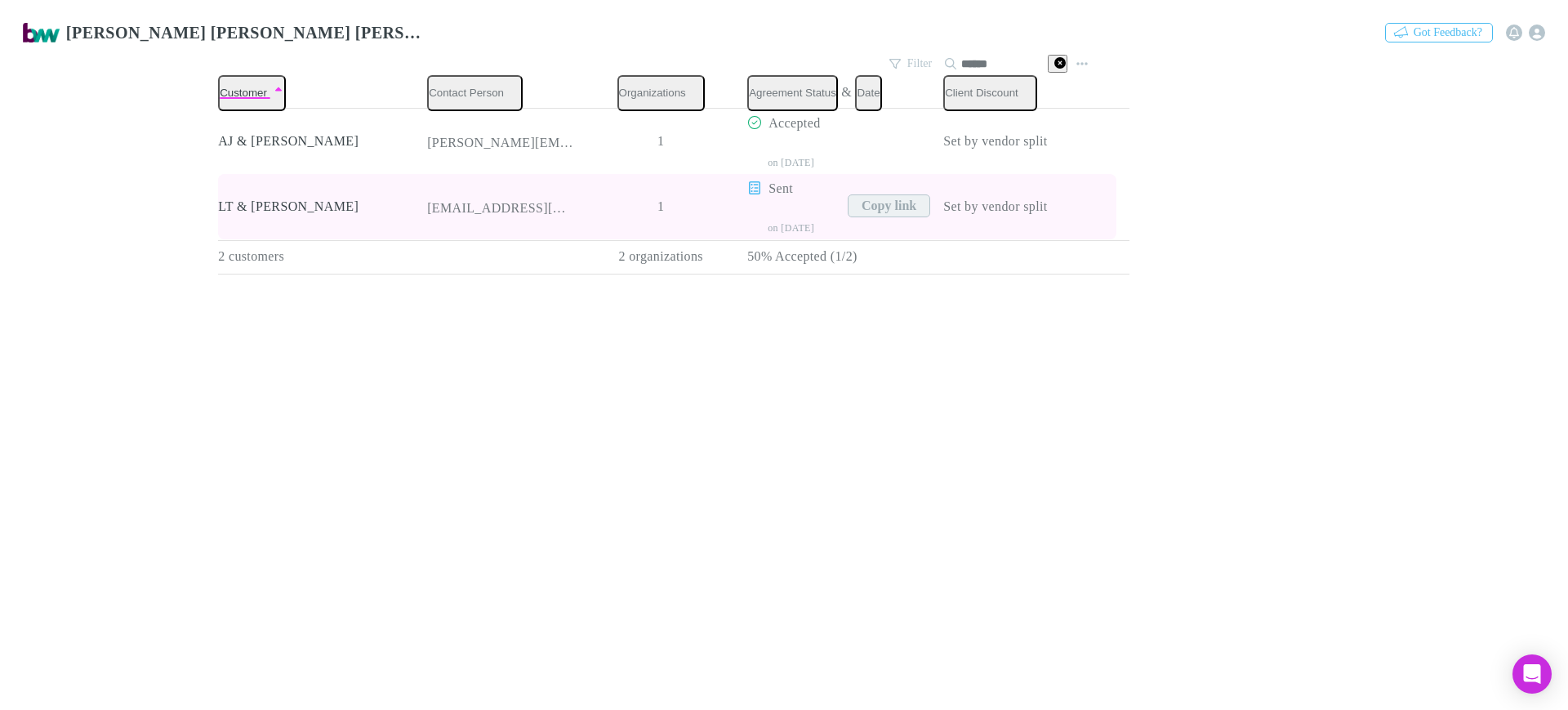
type input "******"
click at [848, 202] on button "Copy link" at bounding box center [889, 206] width 82 height 22
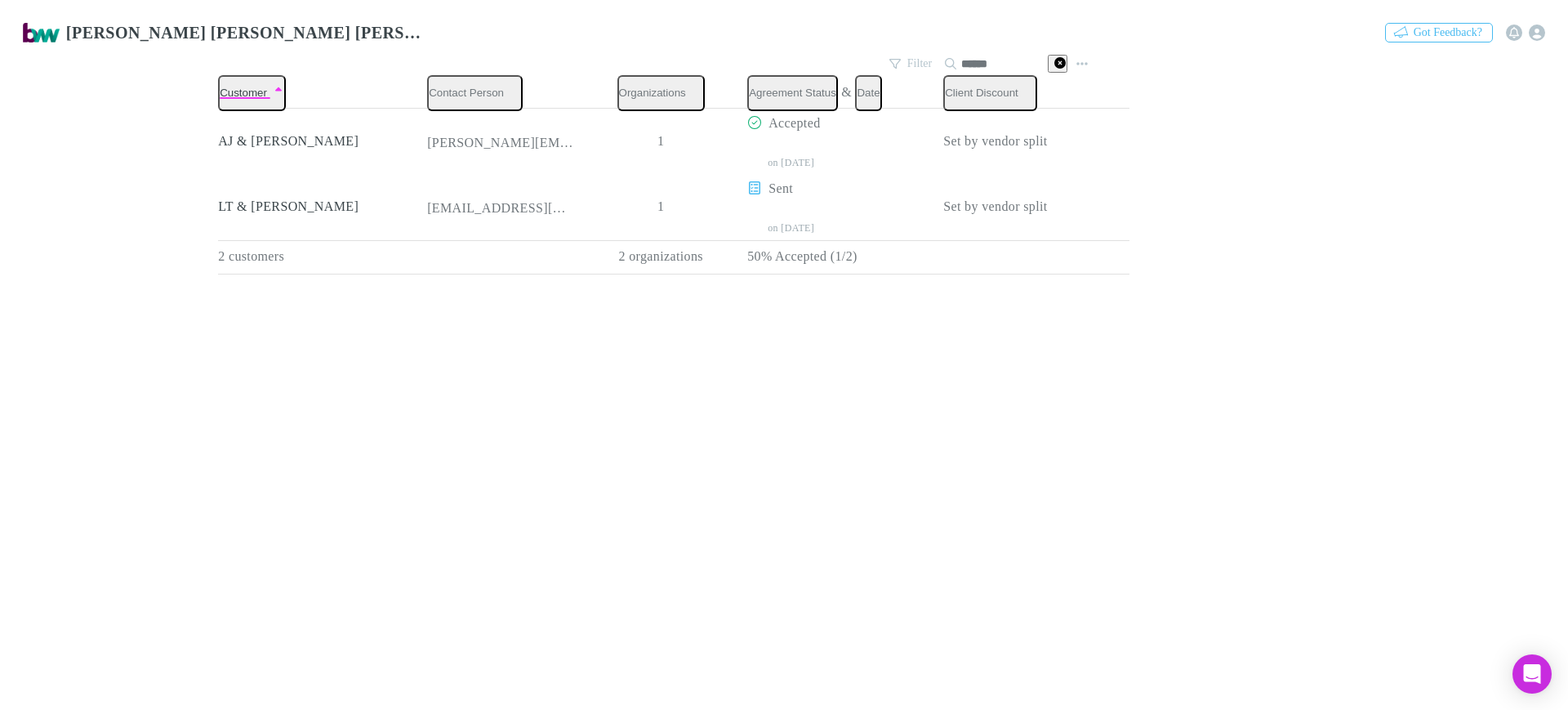
drag, startPoint x: 1004, startPoint y: 61, endPoint x: 948, endPoint y: 59, distance: 56.0
click at [961, 59] on input "******" at bounding box center [1001, 64] width 81 height 22
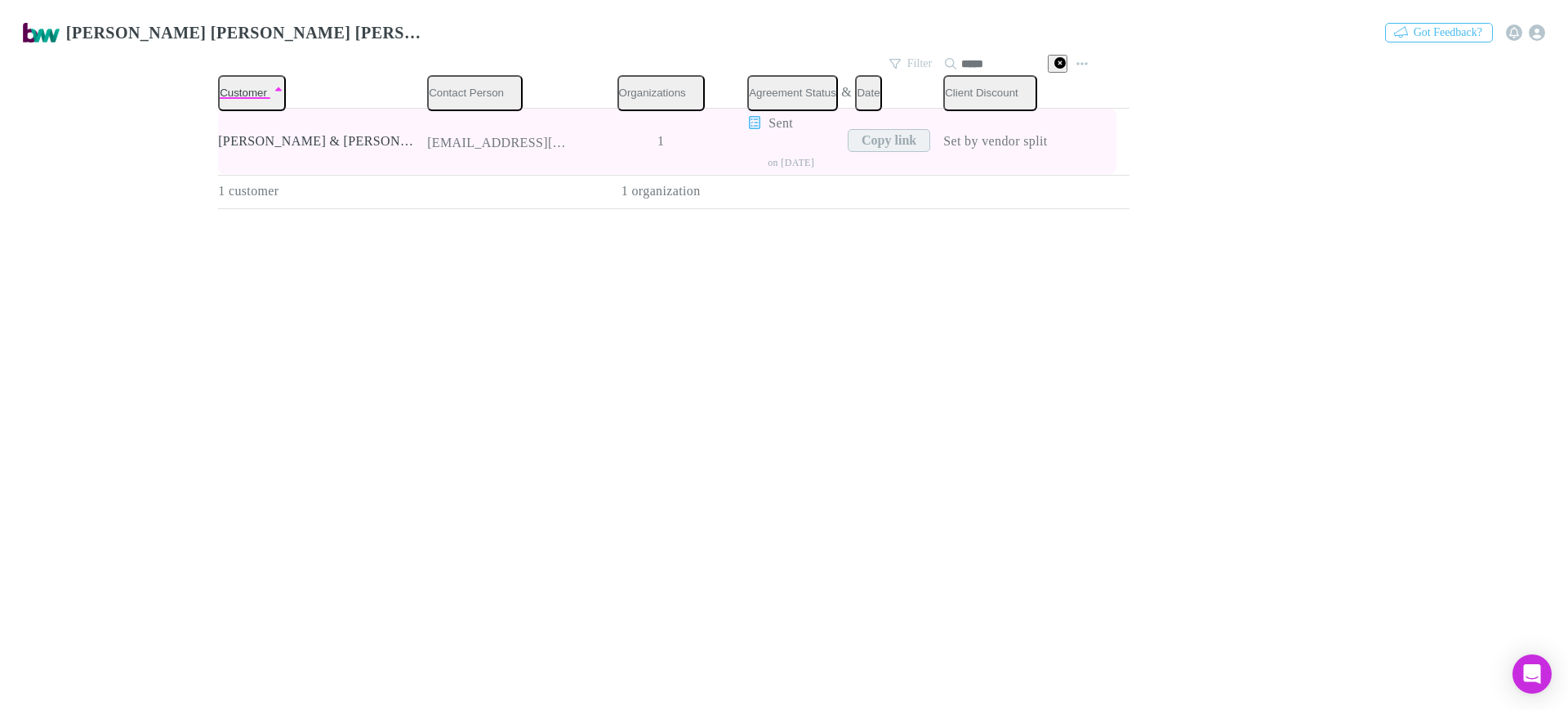
click at [848, 129] on button "Copy link" at bounding box center [889, 140] width 82 height 22
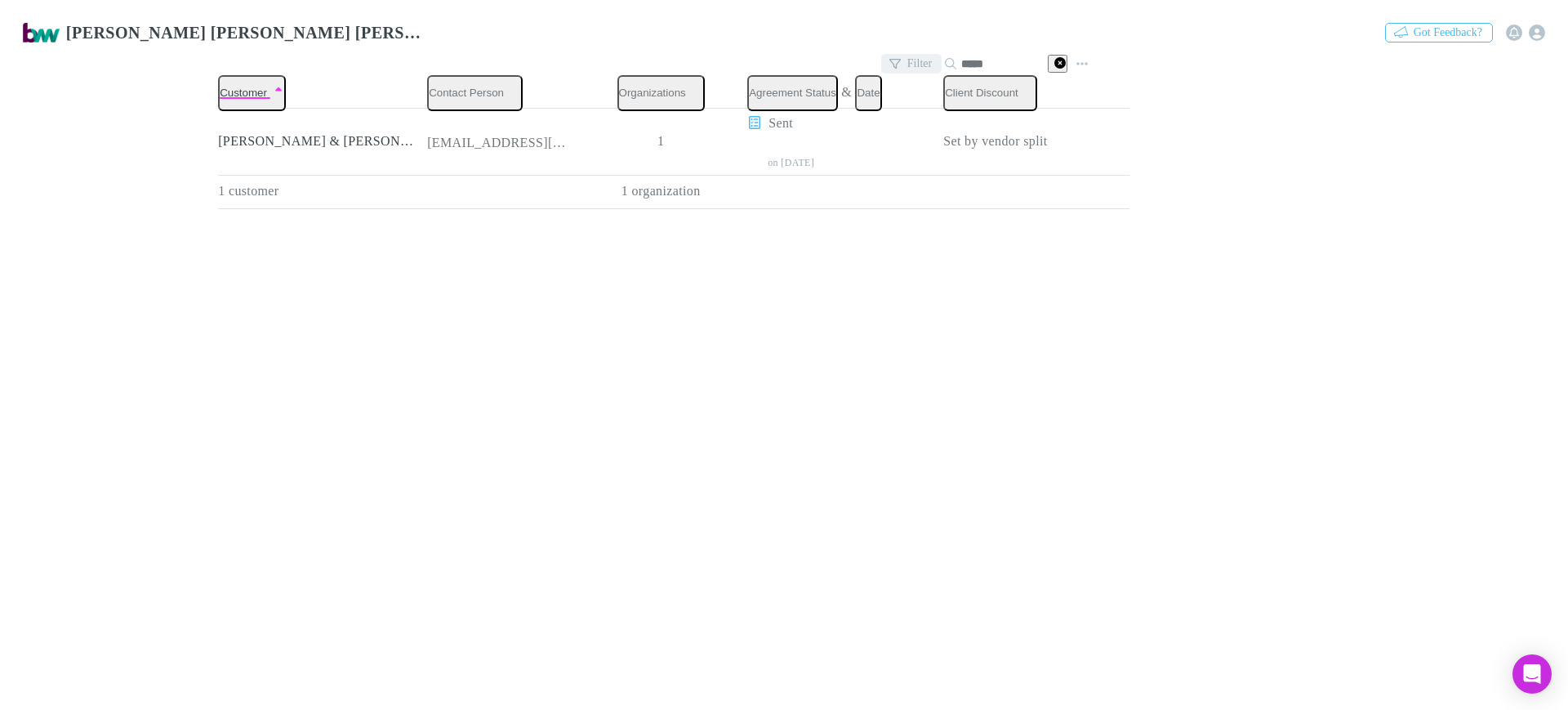
drag, startPoint x: 999, startPoint y: 60, endPoint x: 896, endPoint y: 61, distance: 103.0
click at [896, 61] on div "Filter Search *****" at bounding box center [976, 64] width 190 height 22
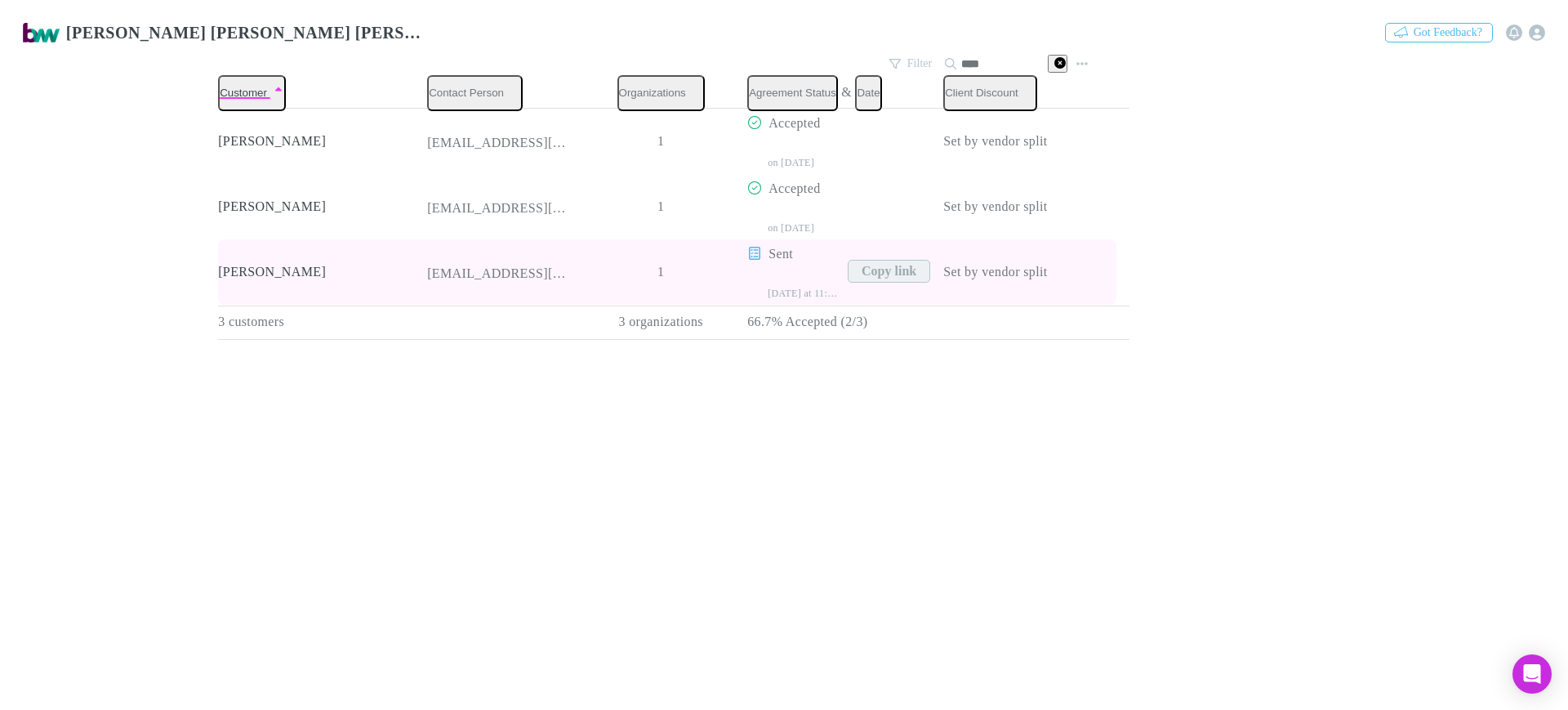
click at [850, 267] on button "Copy link" at bounding box center [889, 271] width 82 height 22
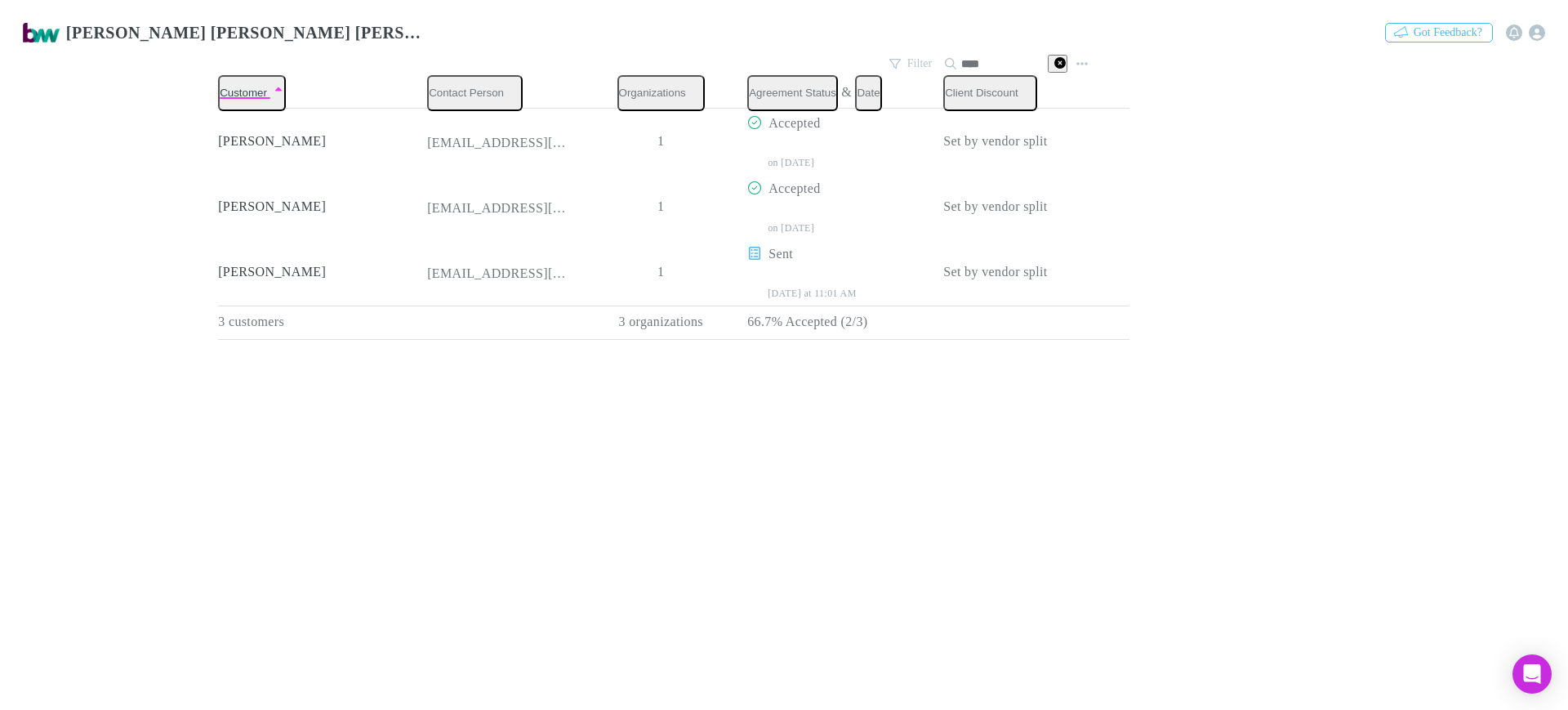
drag, startPoint x: 936, startPoint y: 58, endPoint x: 864, endPoint y: 54, distance: 72.1
click at [873, 58] on div "Filter Search ****" at bounding box center [656, 64] width 876 height 22
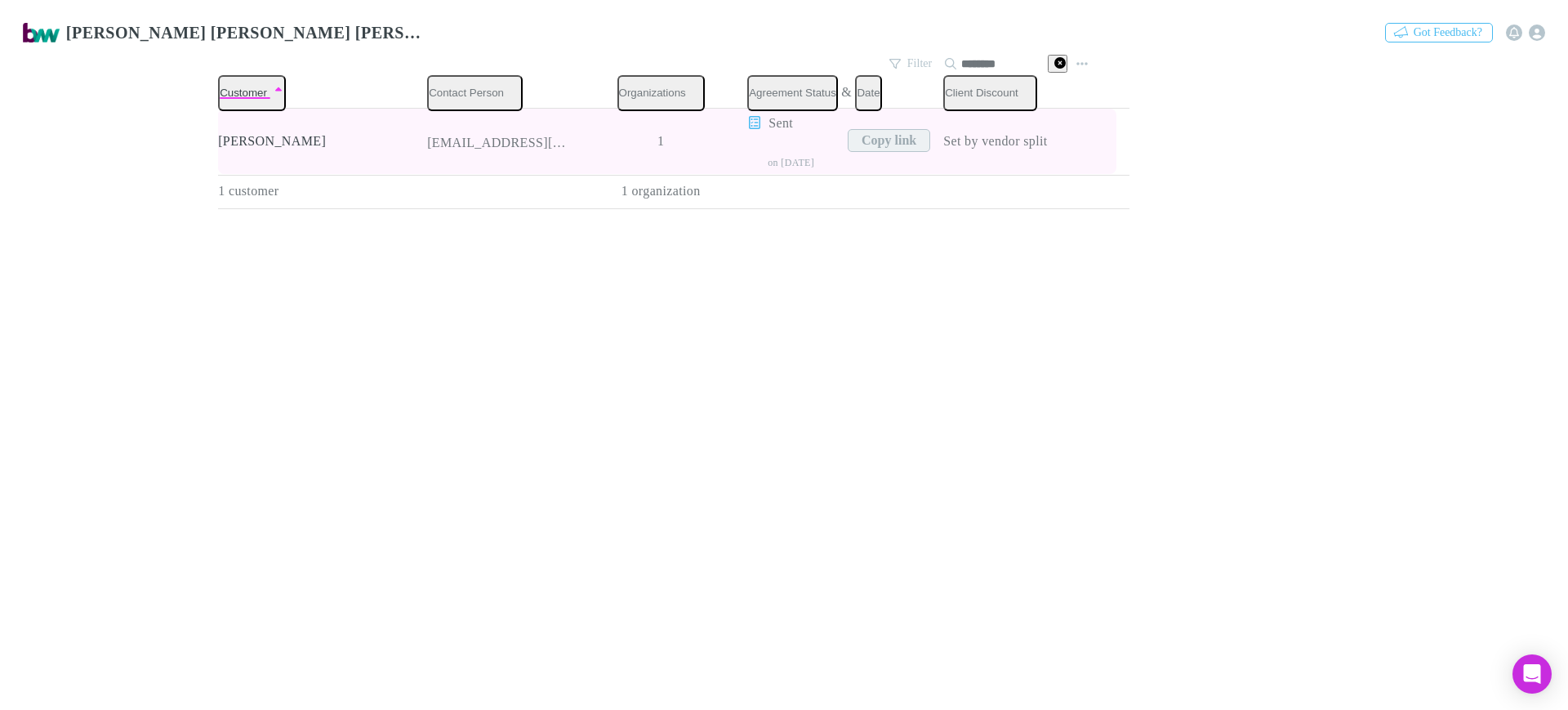
click at [851, 134] on button "Copy link" at bounding box center [889, 140] width 82 height 22
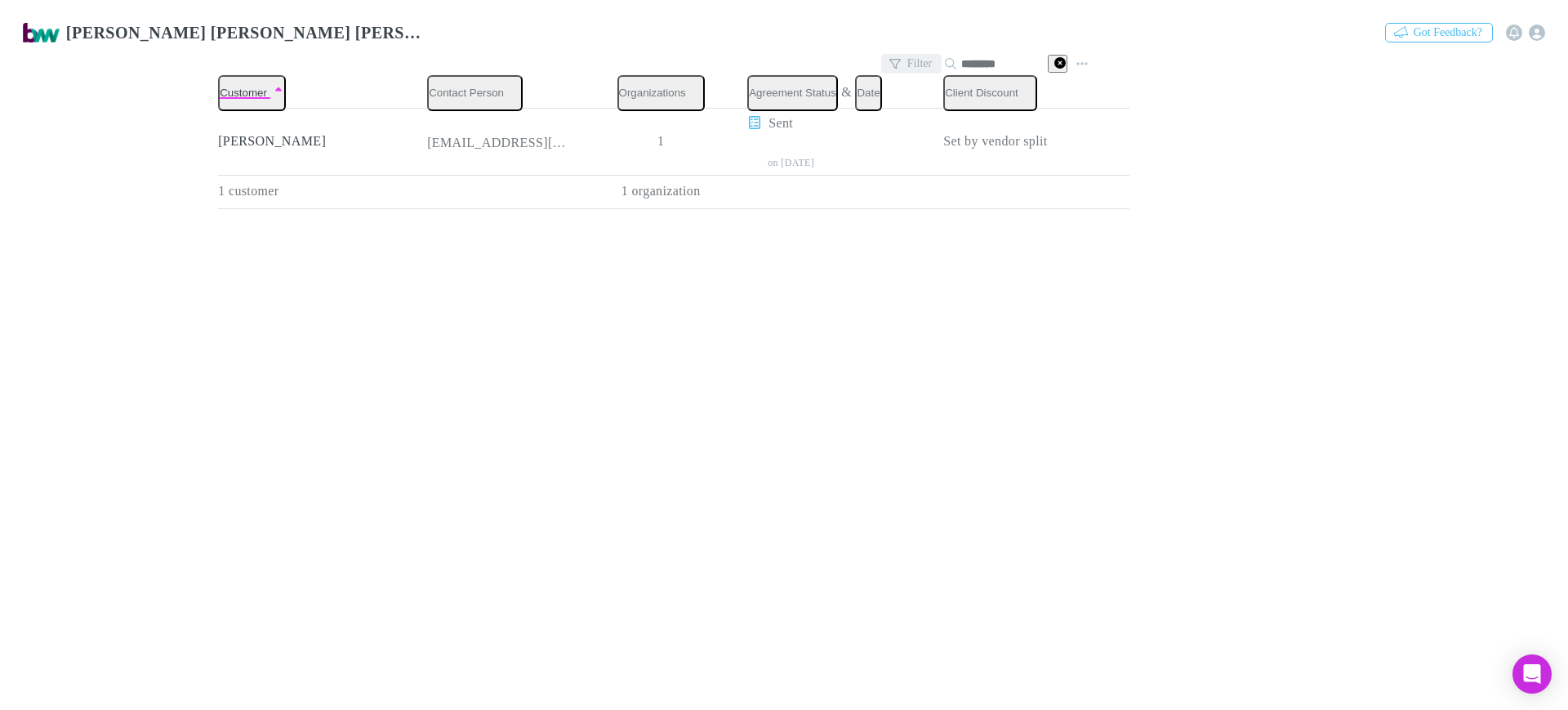
drag, startPoint x: 1005, startPoint y: 59, endPoint x: 920, endPoint y: 61, distance: 85.0
click at [925, 60] on div "Filter Search ********" at bounding box center [976, 64] width 190 height 22
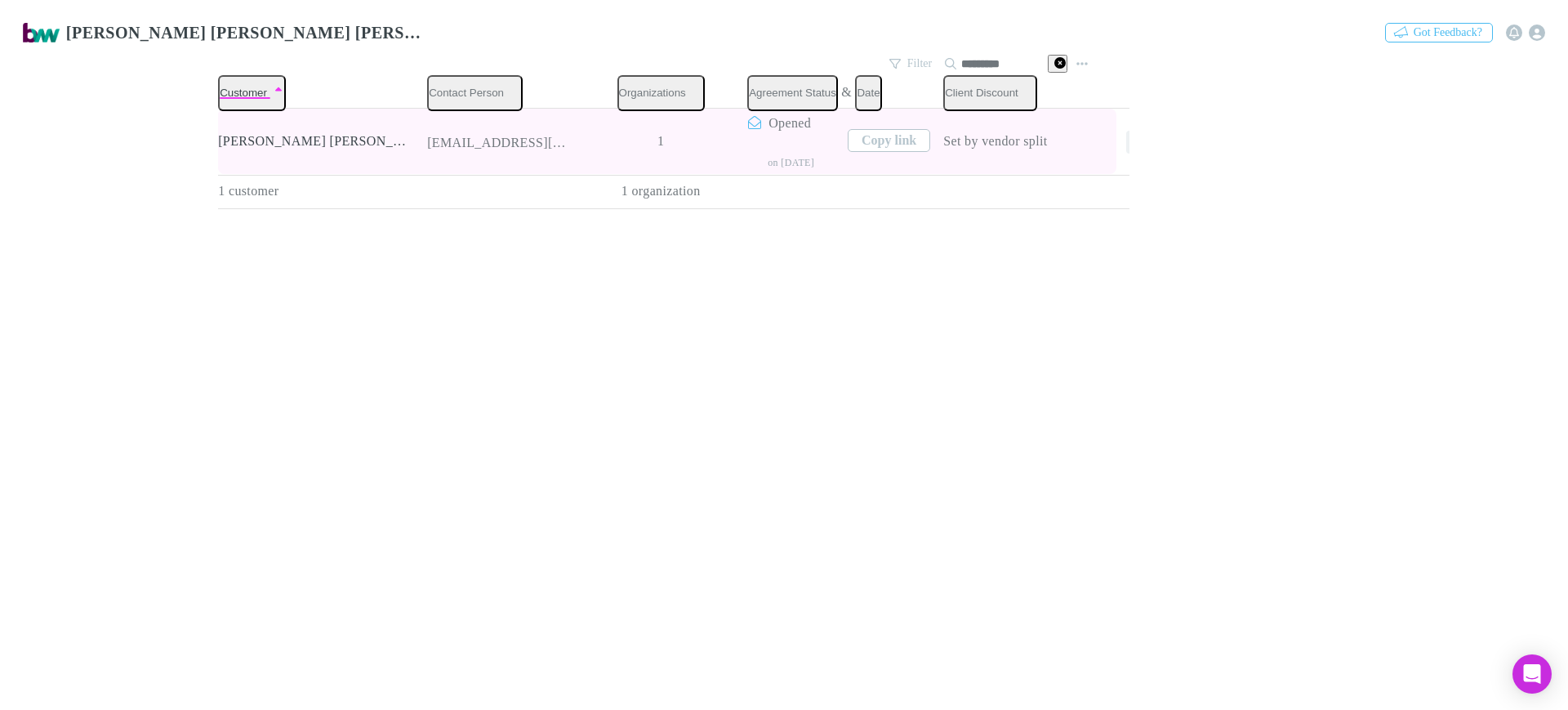
click at [1132, 136] on icon "button" at bounding box center [1138, 142] width 11 height 13
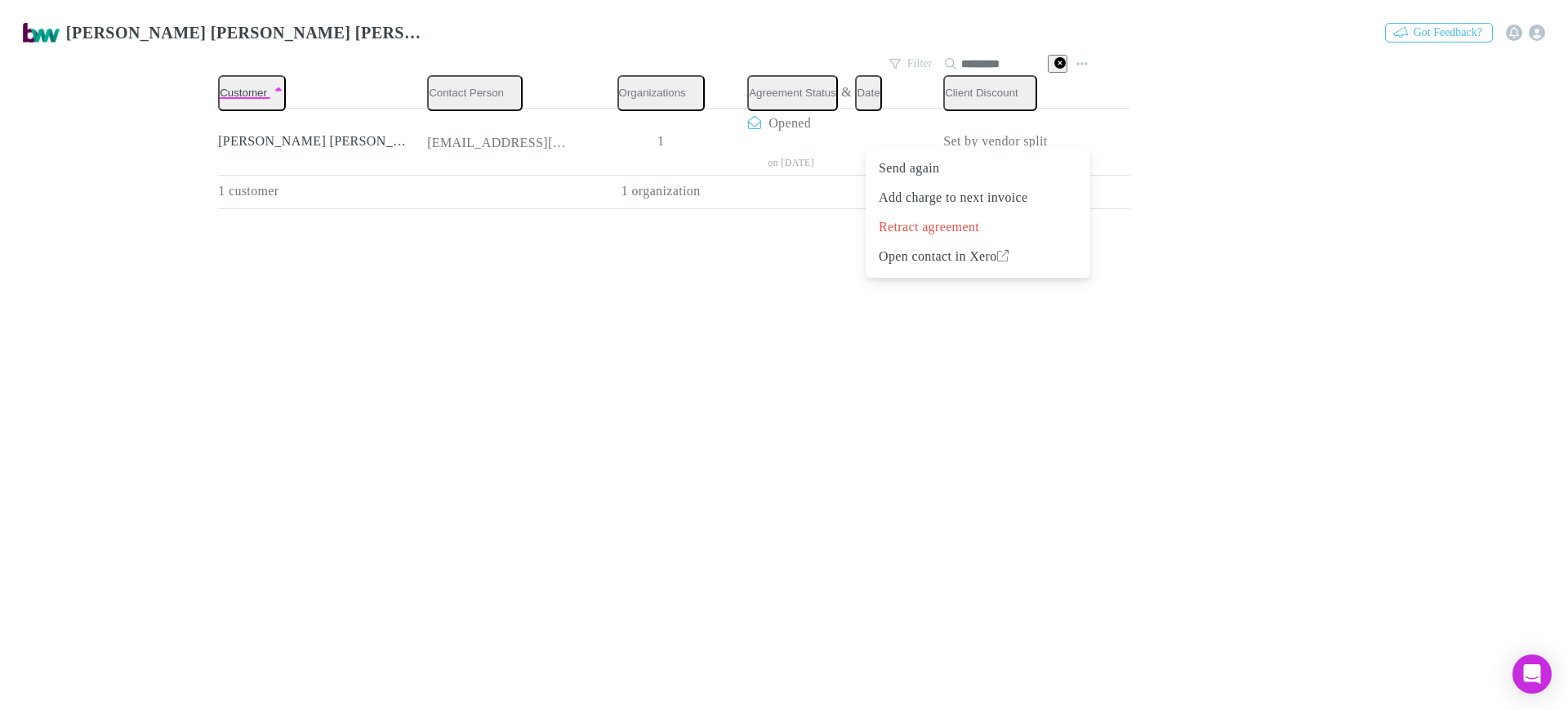
drag, startPoint x: 651, startPoint y: 427, endPoint x: 732, endPoint y: 261, distance: 184.7
click at [655, 408] on div at bounding box center [784, 355] width 1568 height 710
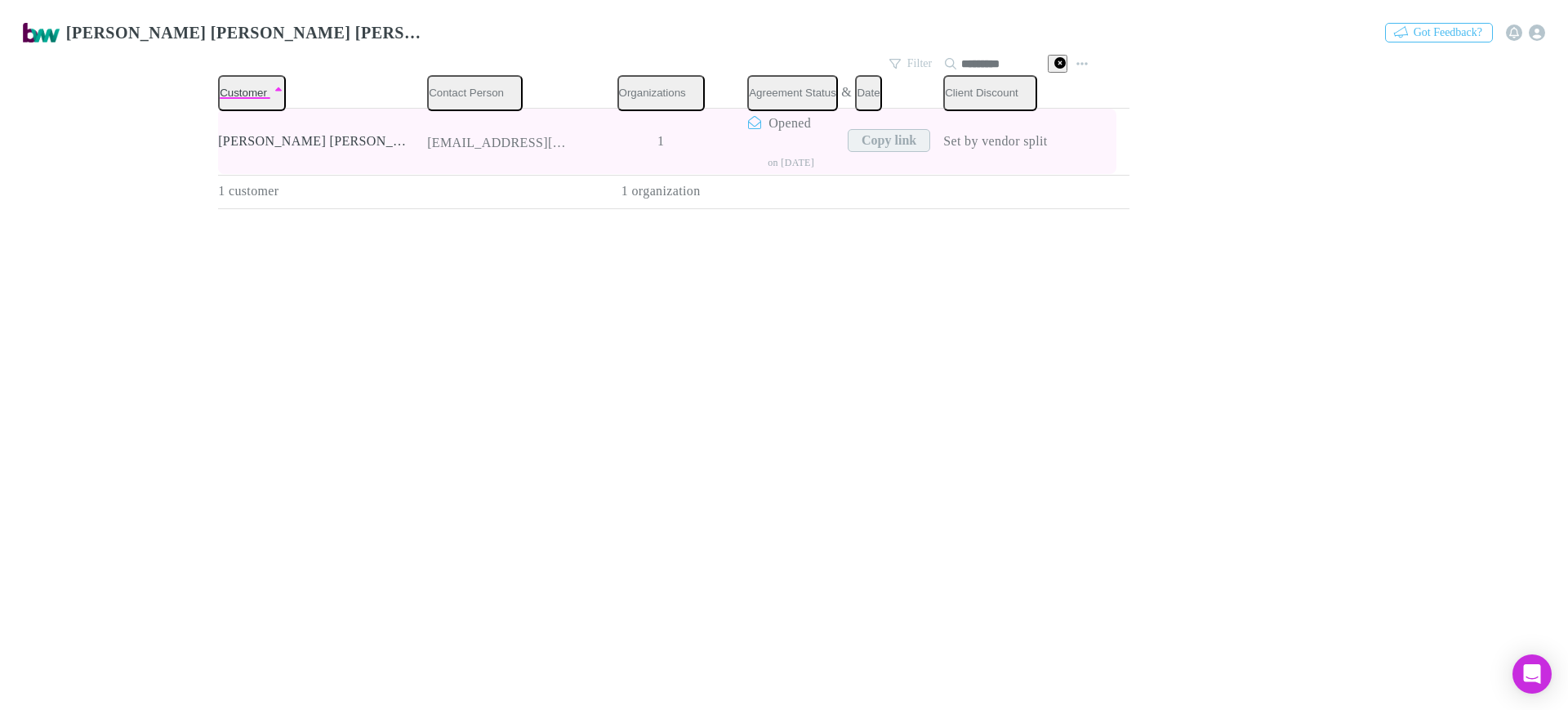
click at [848, 141] on button "Copy link" at bounding box center [889, 140] width 82 height 22
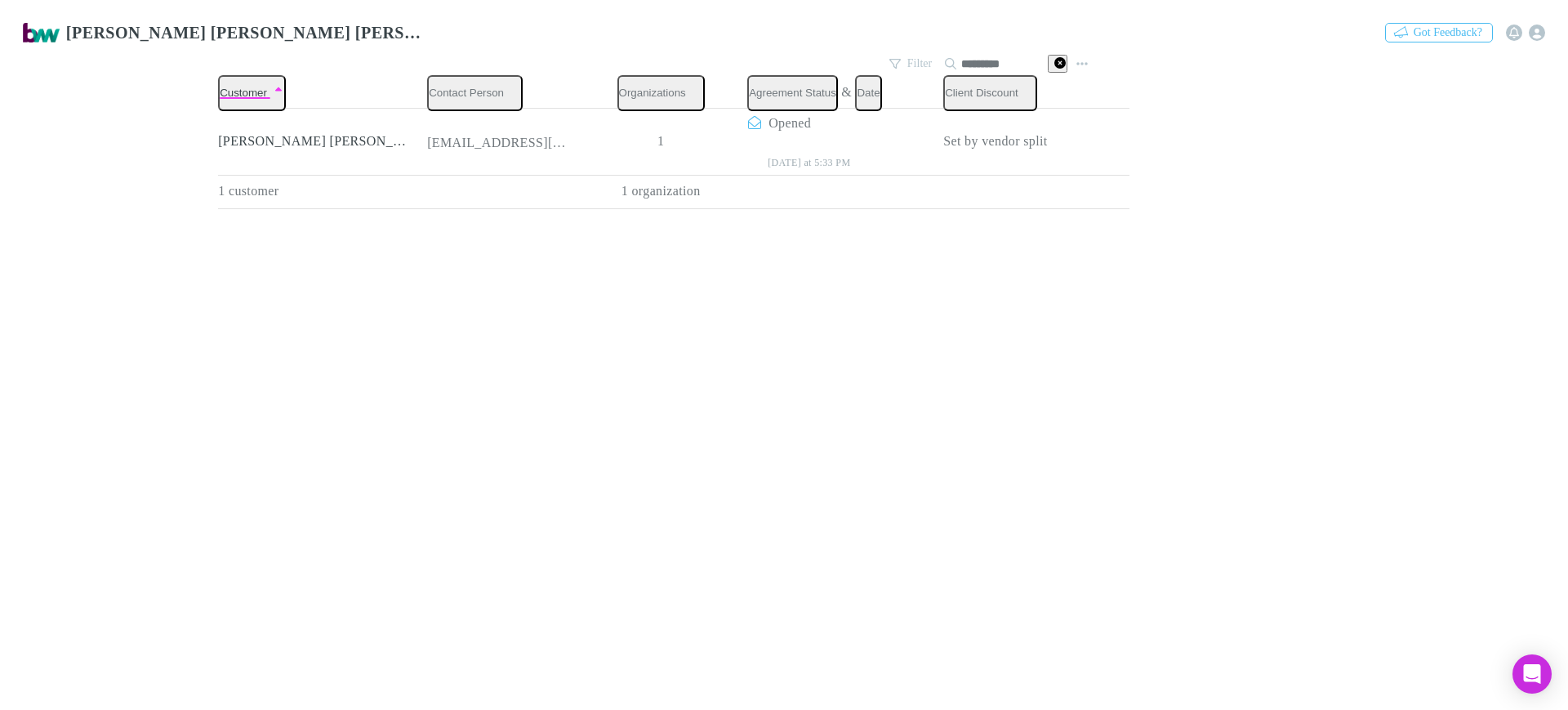
drag, startPoint x: 1011, startPoint y: 55, endPoint x: 944, endPoint y: 54, distance: 67.0
click at [945, 54] on div "*********" at bounding box center [1006, 64] width 123 height 20
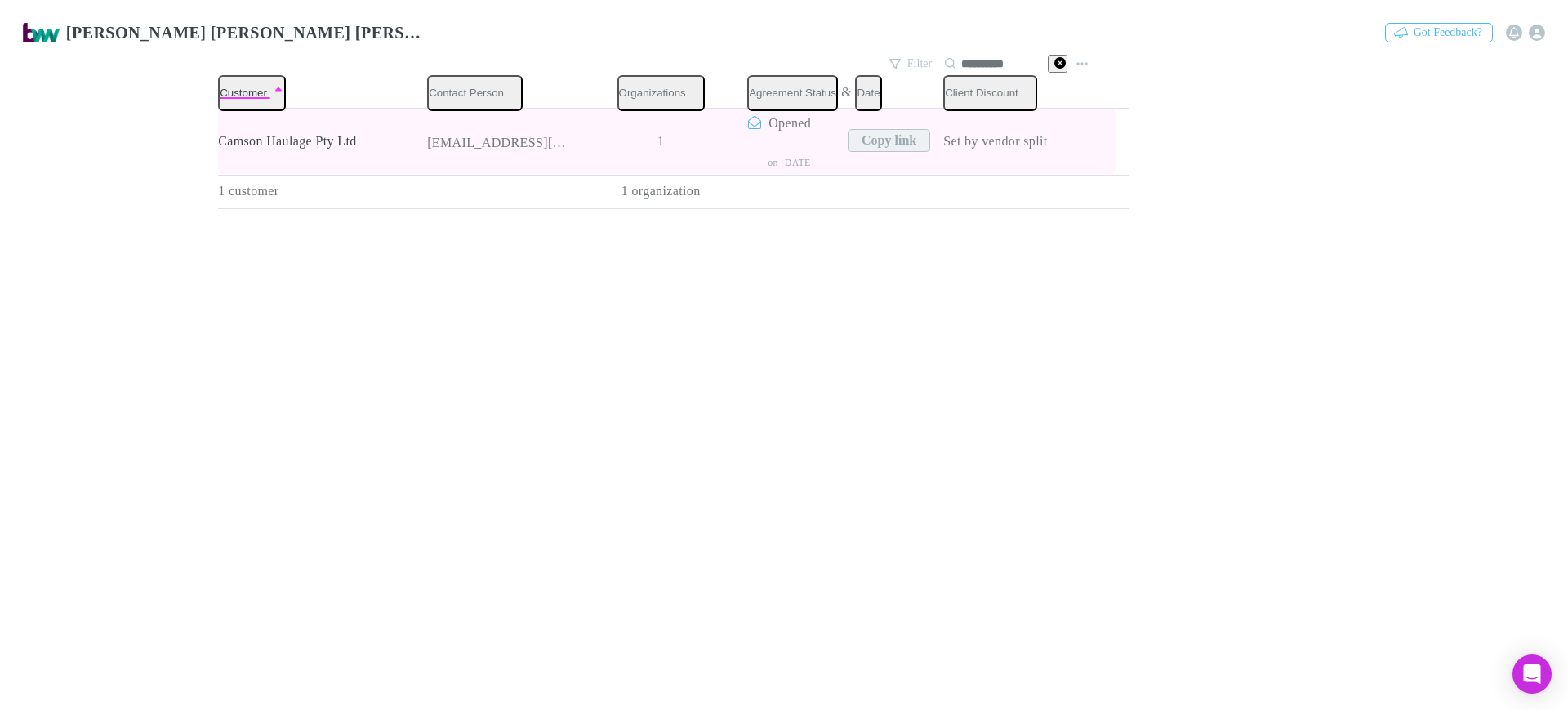
click at [848, 138] on button "Copy link" at bounding box center [889, 140] width 82 height 22
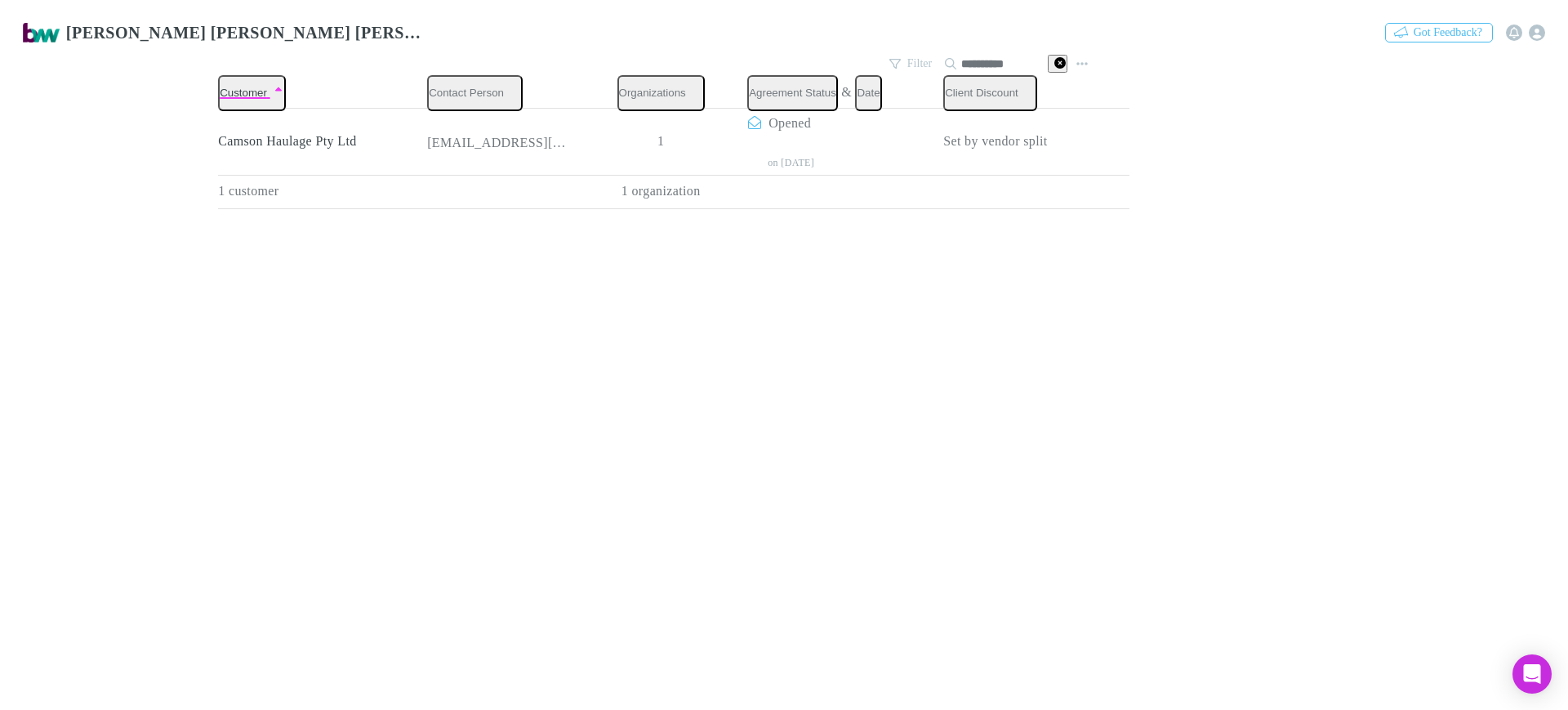
drag, startPoint x: 1028, startPoint y: 51, endPoint x: 769, endPoint y: 54, distance: 259.0
click at [769, 54] on div "**********" at bounding box center [656, 64] width 876 height 22
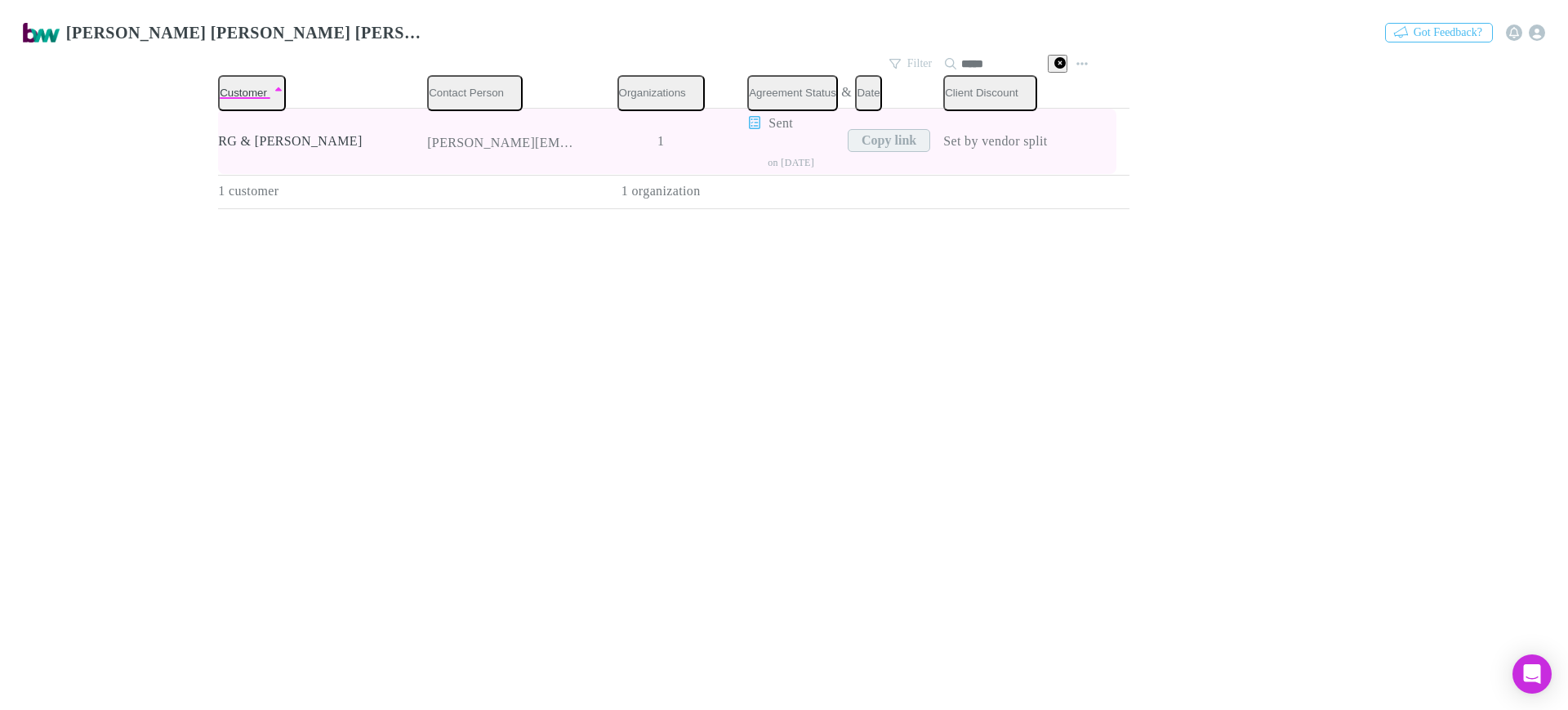
click at [848, 129] on button "Copy link" at bounding box center [889, 140] width 82 height 22
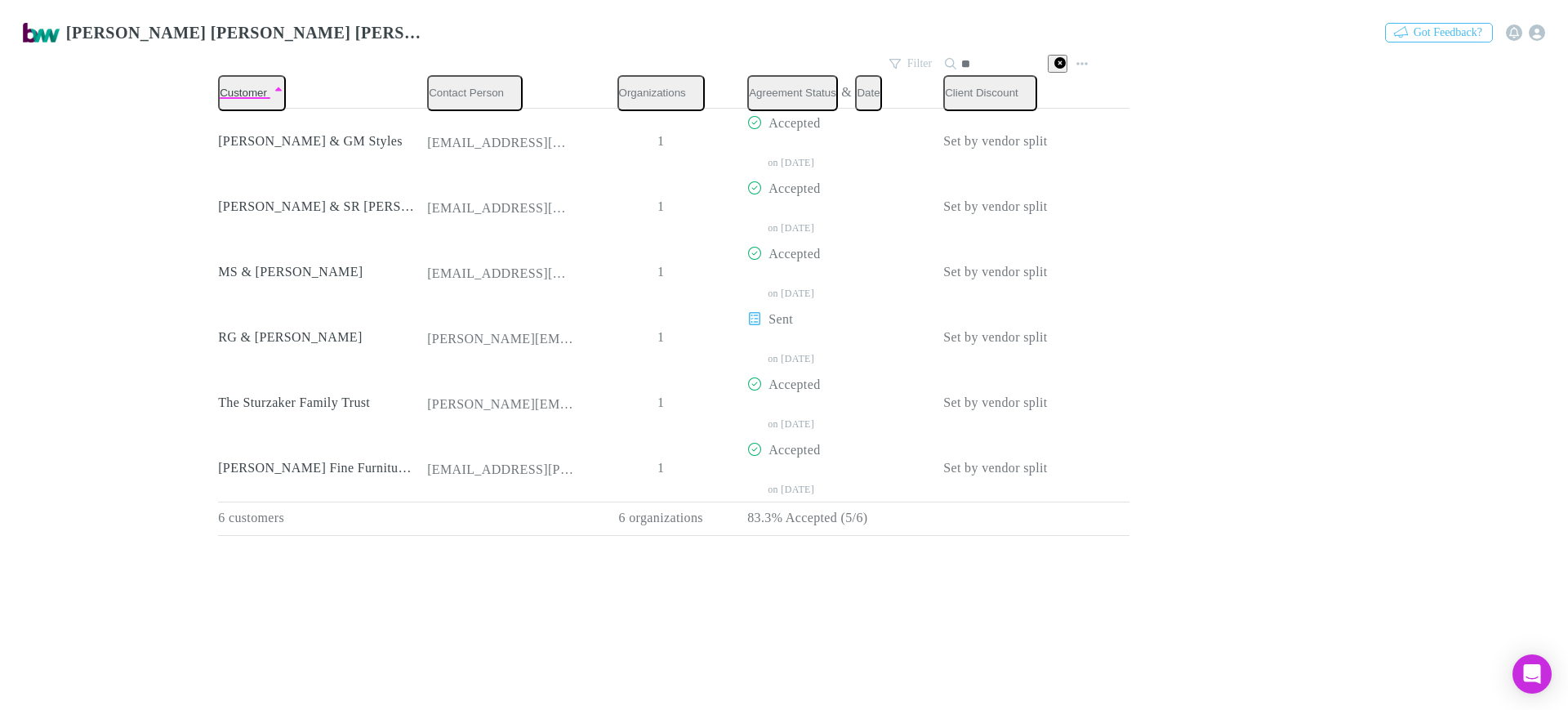
type input "*"
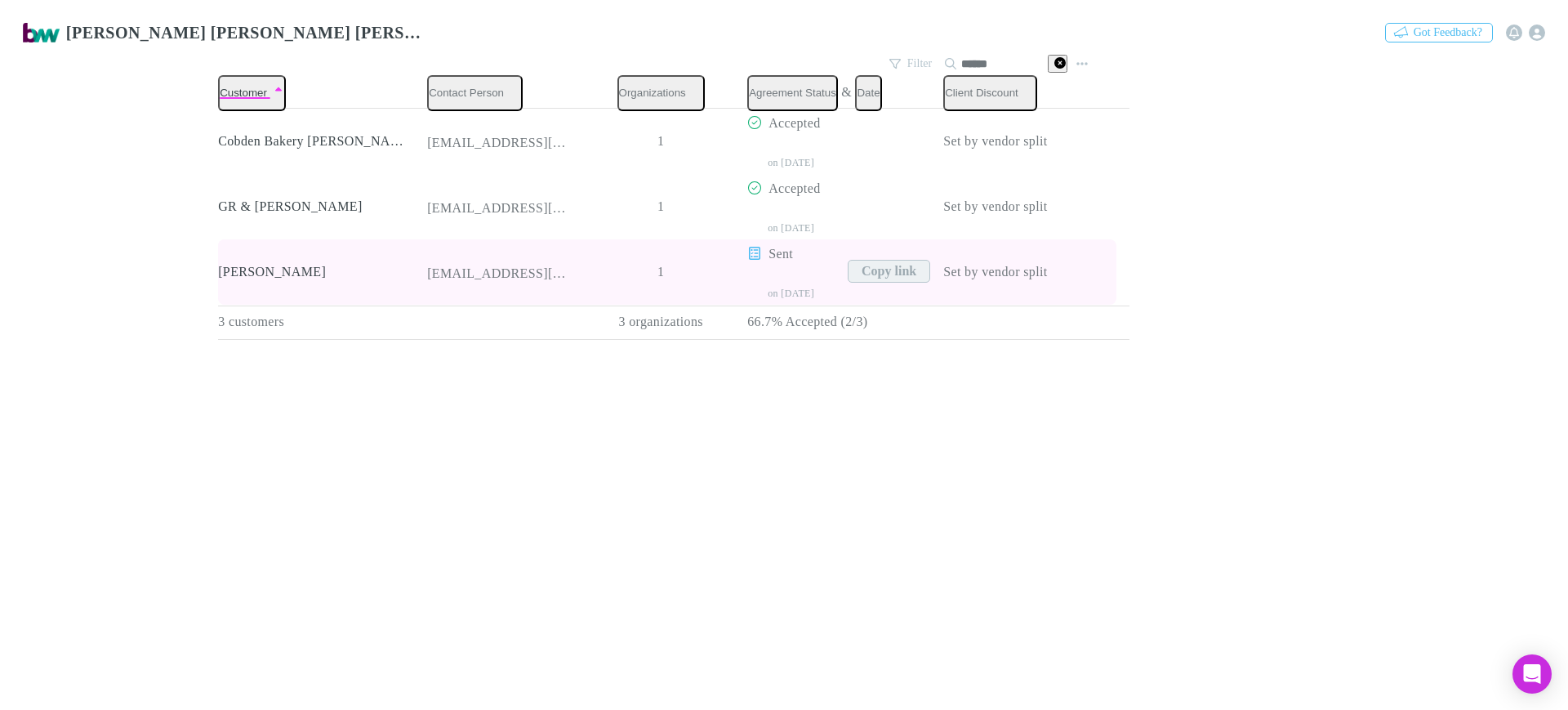
click at [848, 269] on button "Copy link" at bounding box center [889, 271] width 82 height 22
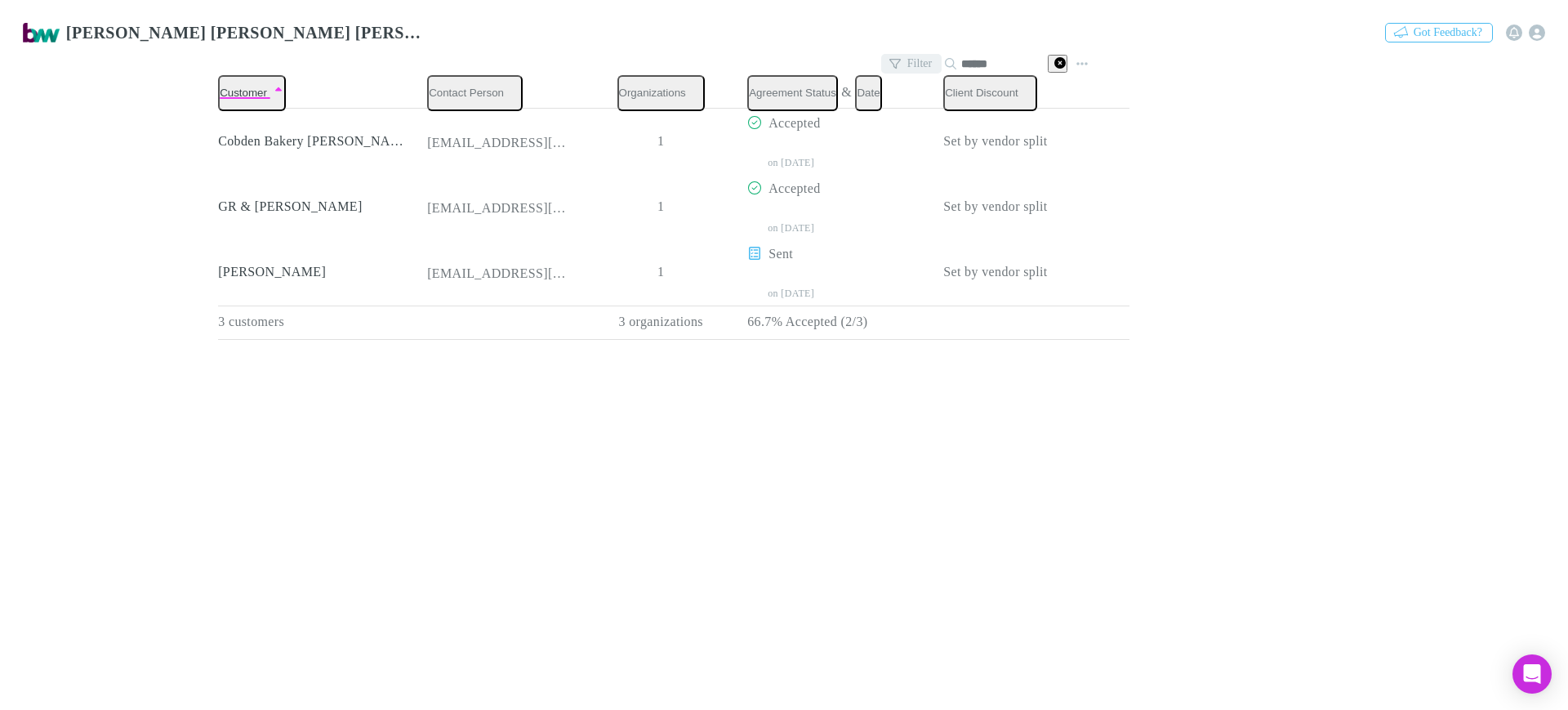
drag, startPoint x: 1007, startPoint y: 56, endPoint x: 877, endPoint y: 56, distance: 130.0
click at [881, 56] on div "Filter Search ******" at bounding box center [976, 64] width 190 height 22
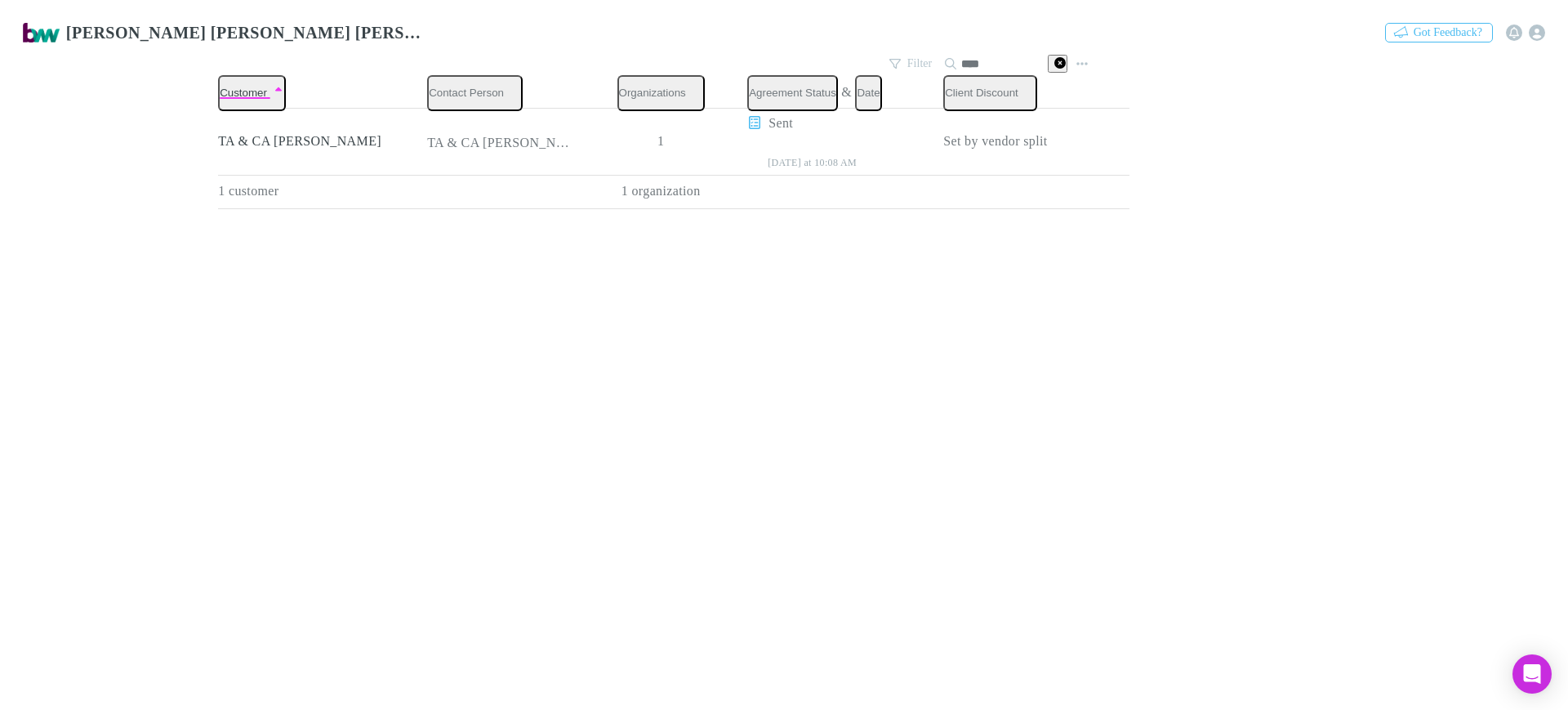
drag, startPoint x: 980, startPoint y: 55, endPoint x: 949, endPoint y: 57, distance: 31.1
click at [949, 57] on div "****" at bounding box center [1006, 64] width 123 height 20
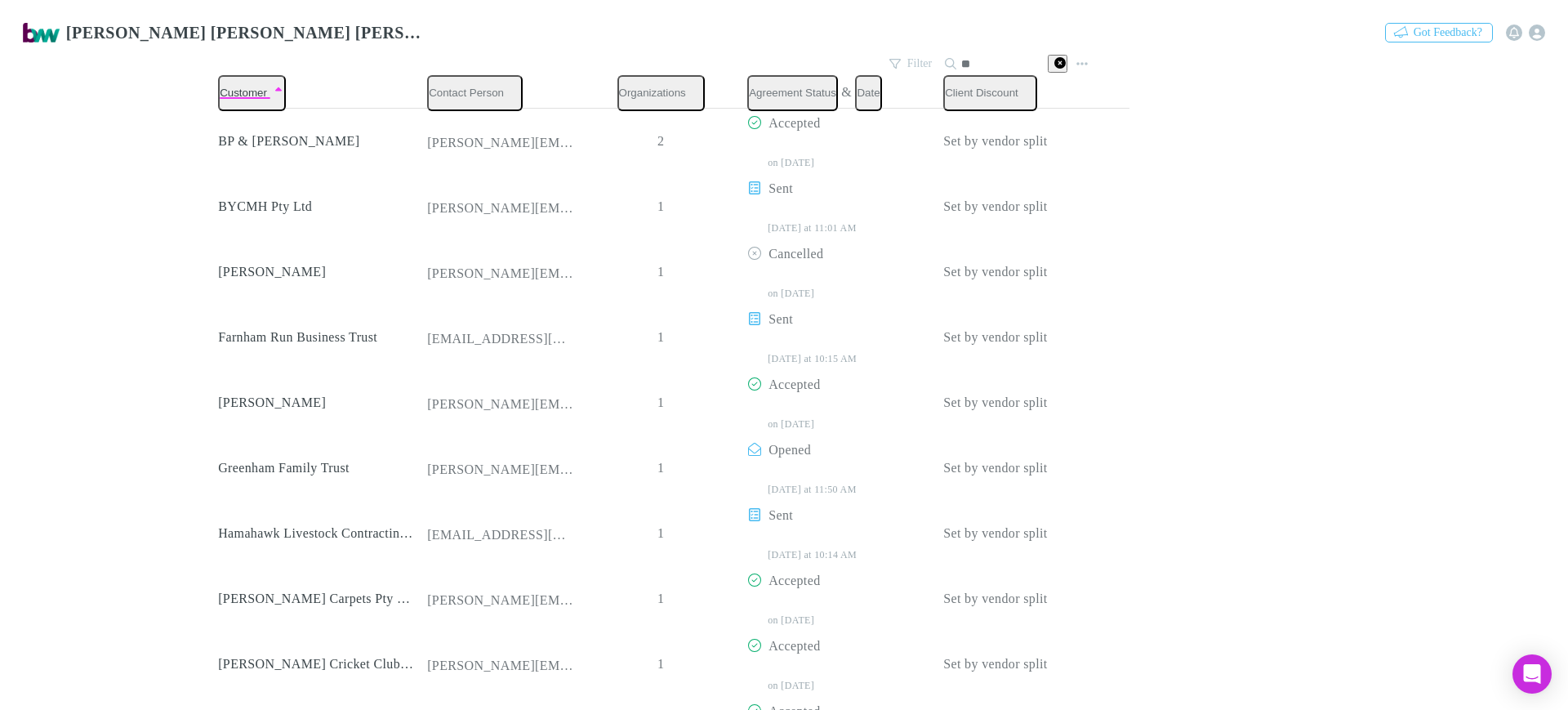
type input "*"
click at [1023, 54] on button "Search" at bounding box center [1034, 64] width 67 height 20
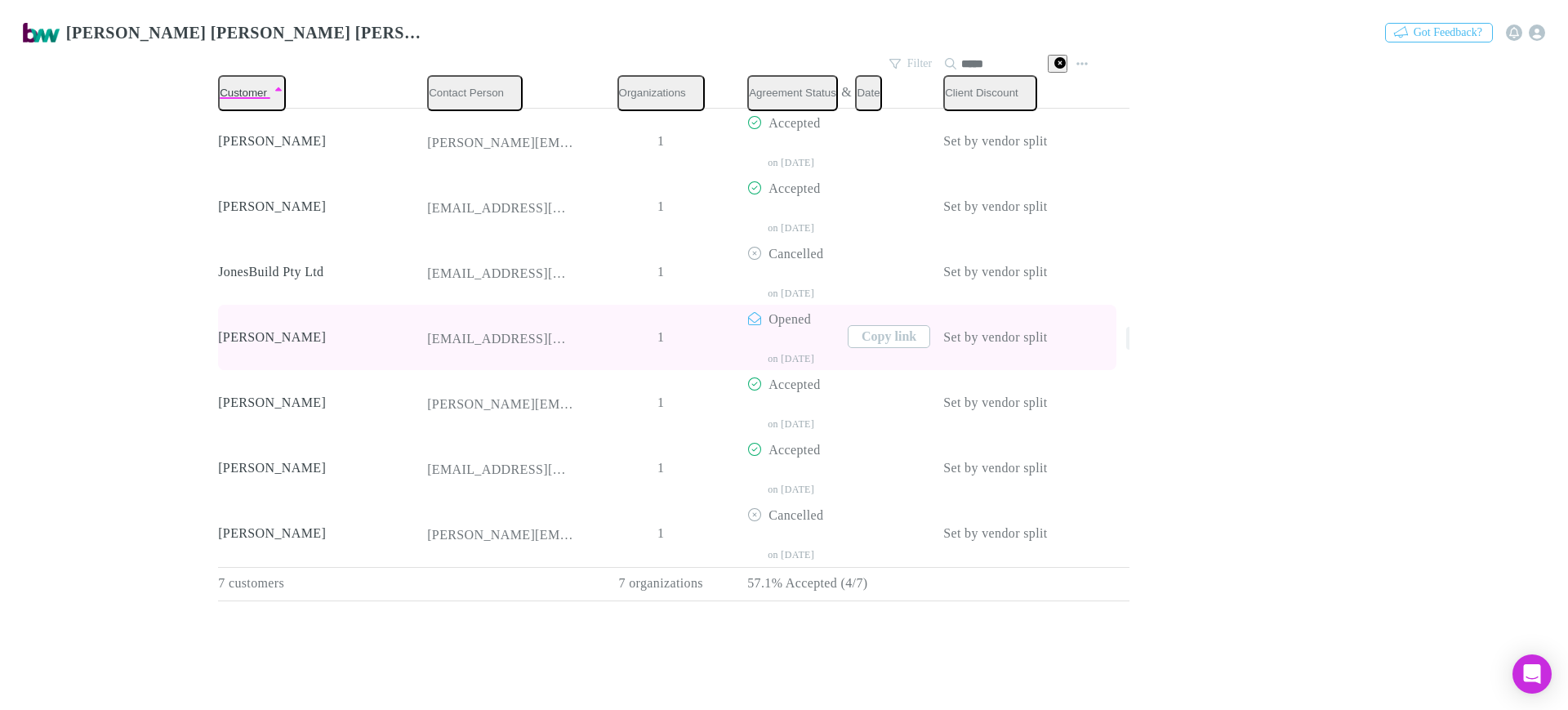
click at [1132, 331] on icon "button" at bounding box center [1138, 338] width 11 height 13
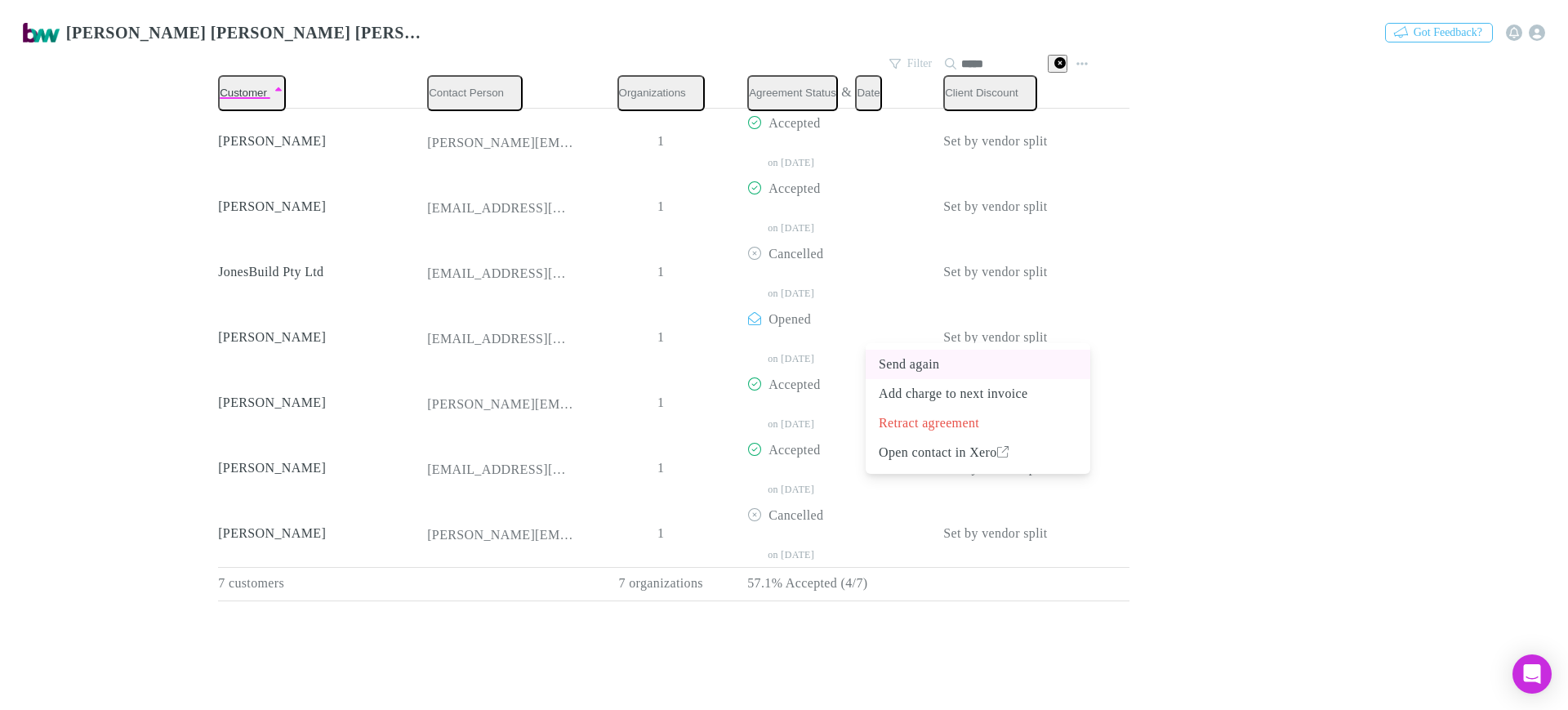
click at [927, 366] on p "Send again" at bounding box center [978, 364] width 198 height 20
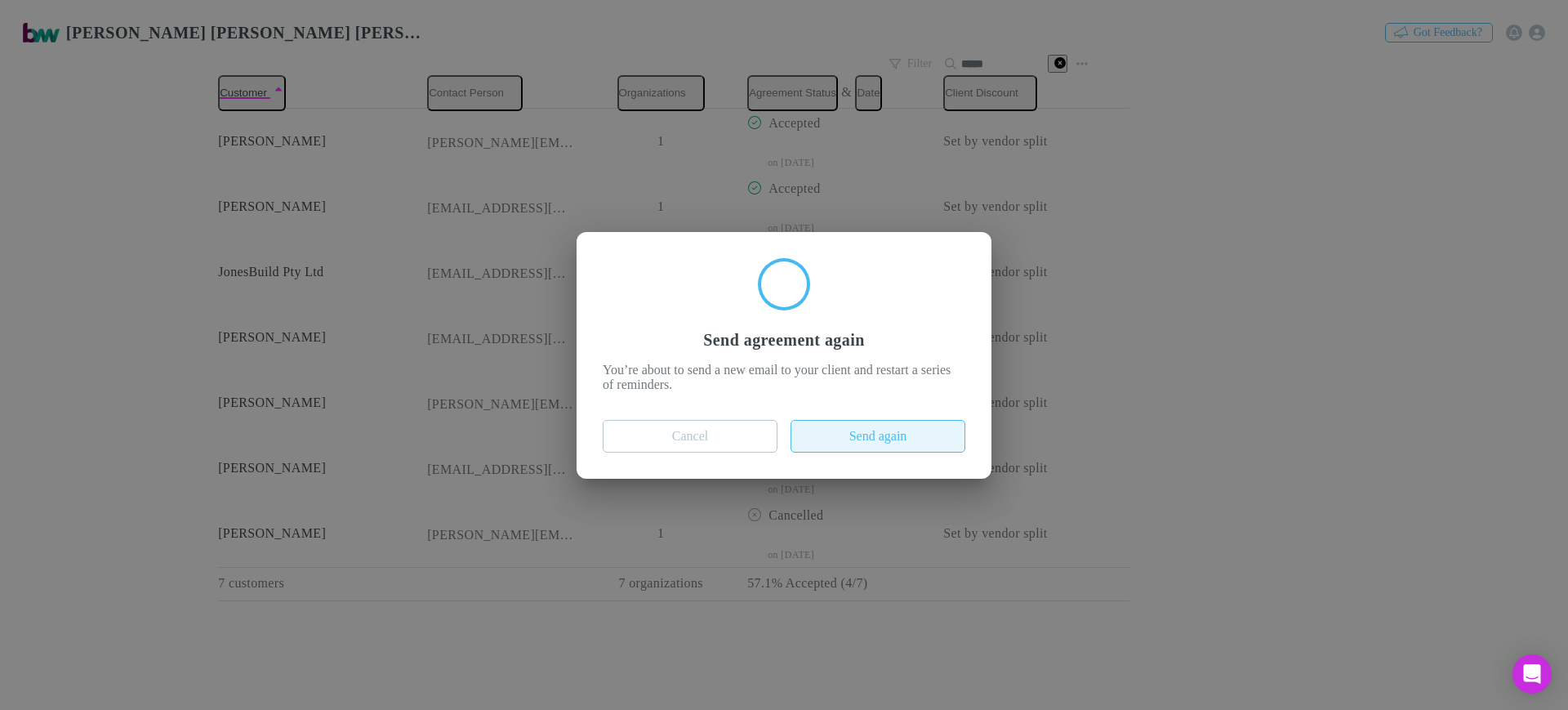
click at [894, 433] on button "Send again" at bounding box center [878, 436] width 175 height 33
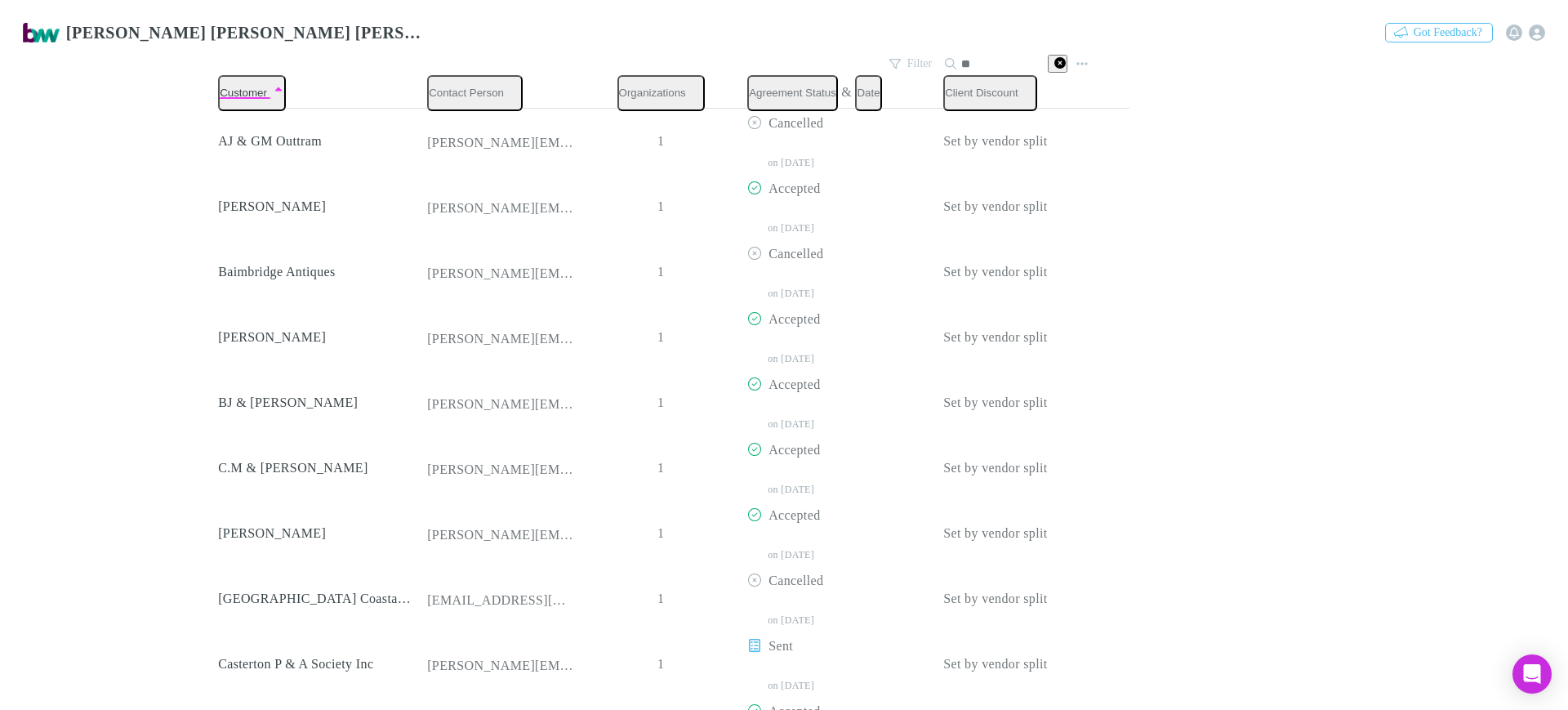
type input "*"
drag, startPoint x: 985, startPoint y: 52, endPoint x: 909, endPoint y: 53, distance: 76.0
click at [909, 53] on div "Filter Search **" at bounding box center [976, 64] width 190 height 22
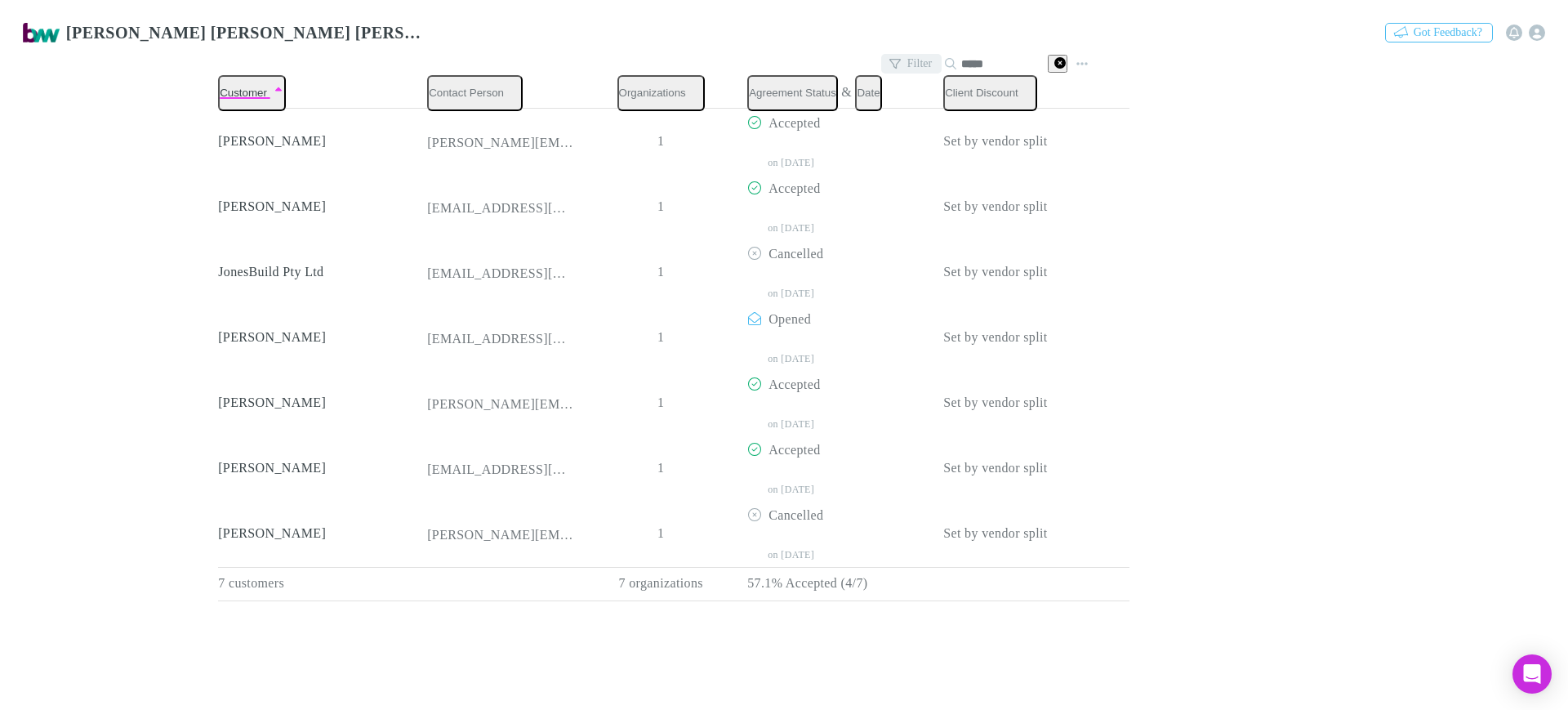
type input "*****"
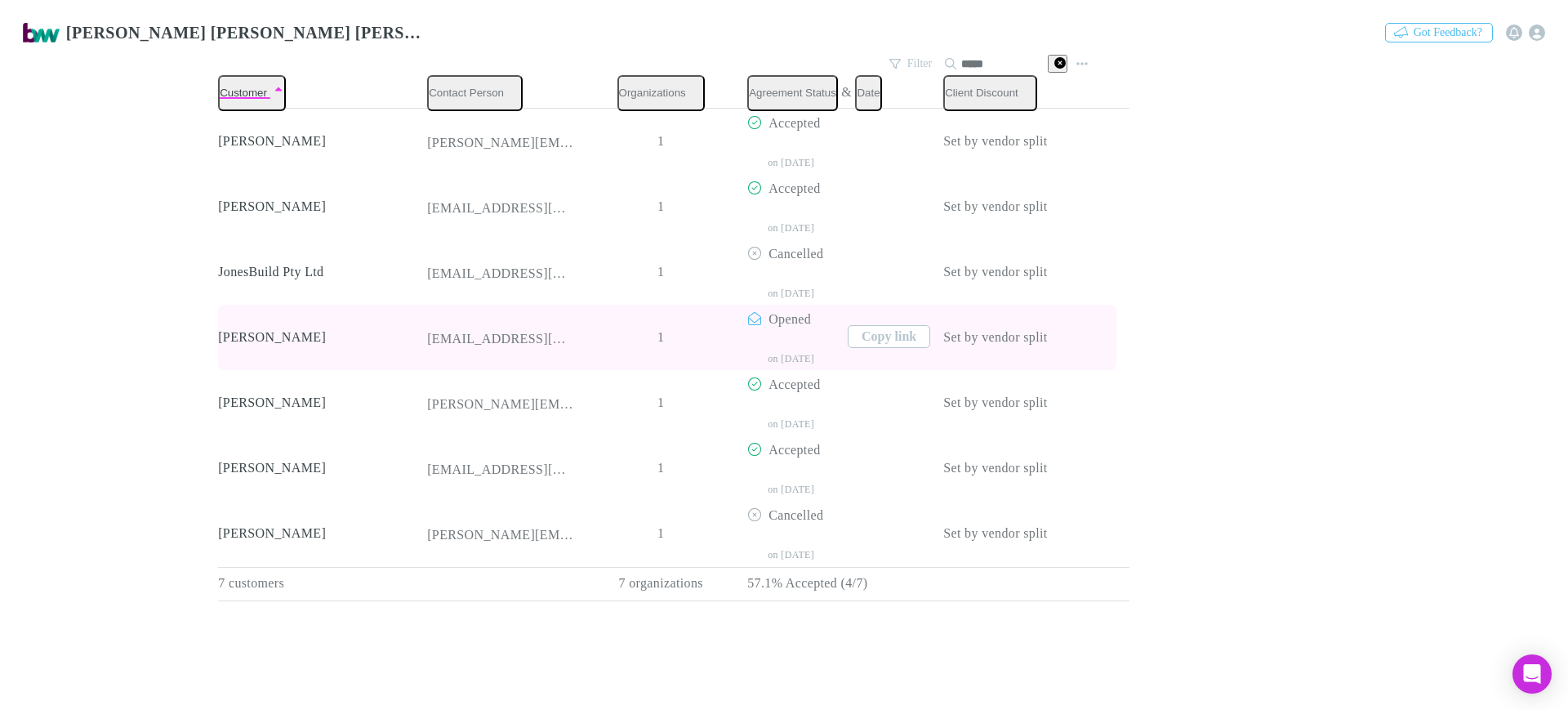
click at [489, 320] on div "lawrencejones12@icloud.com" at bounding box center [501, 339] width 147 height 68
click at [488, 331] on div "lawrencejones12@icloud.com" at bounding box center [501, 339] width 147 height 16
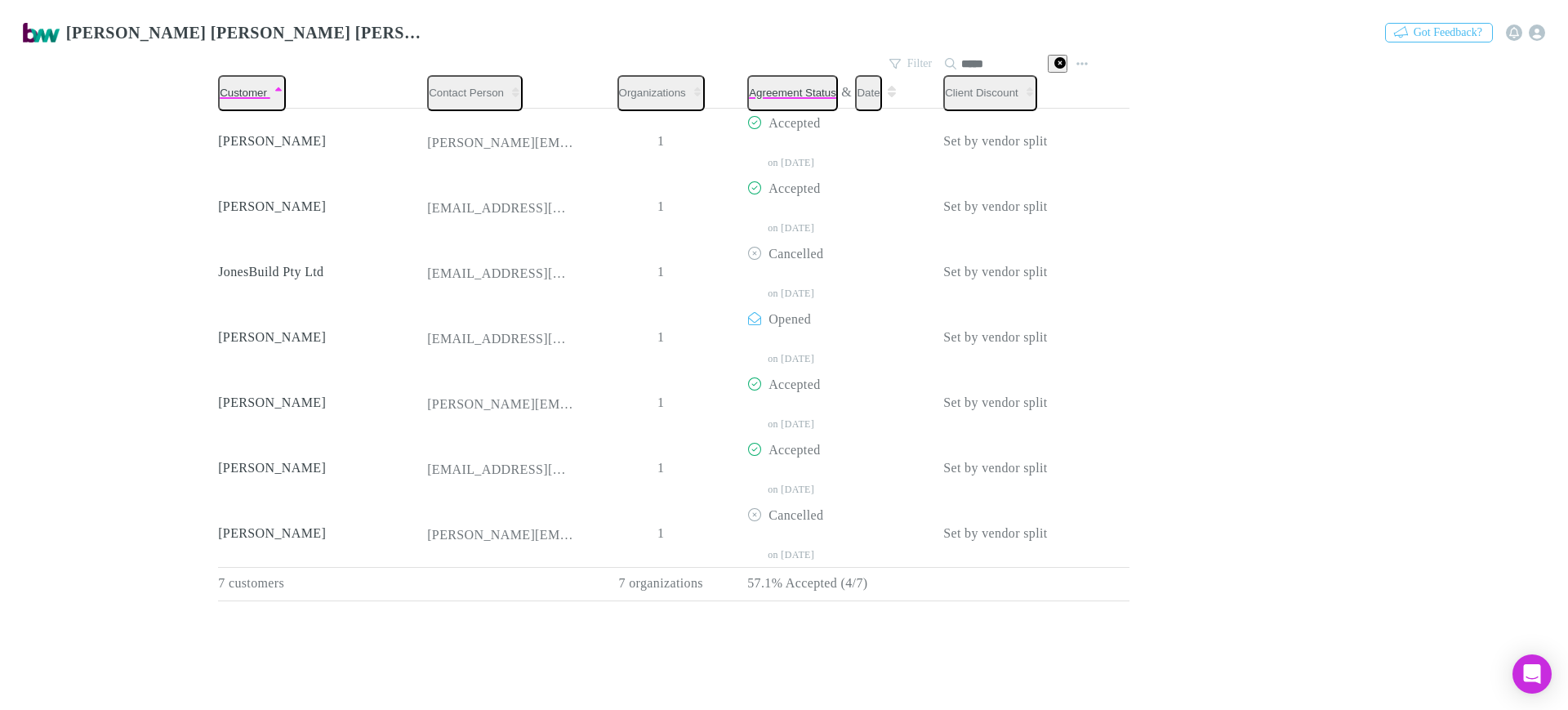
click at [767, 80] on button "Agreement Status" at bounding box center [792, 93] width 91 height 36
click at [906, 59] on button "Filter" at bounding box center [911, 64] width 61 height 20
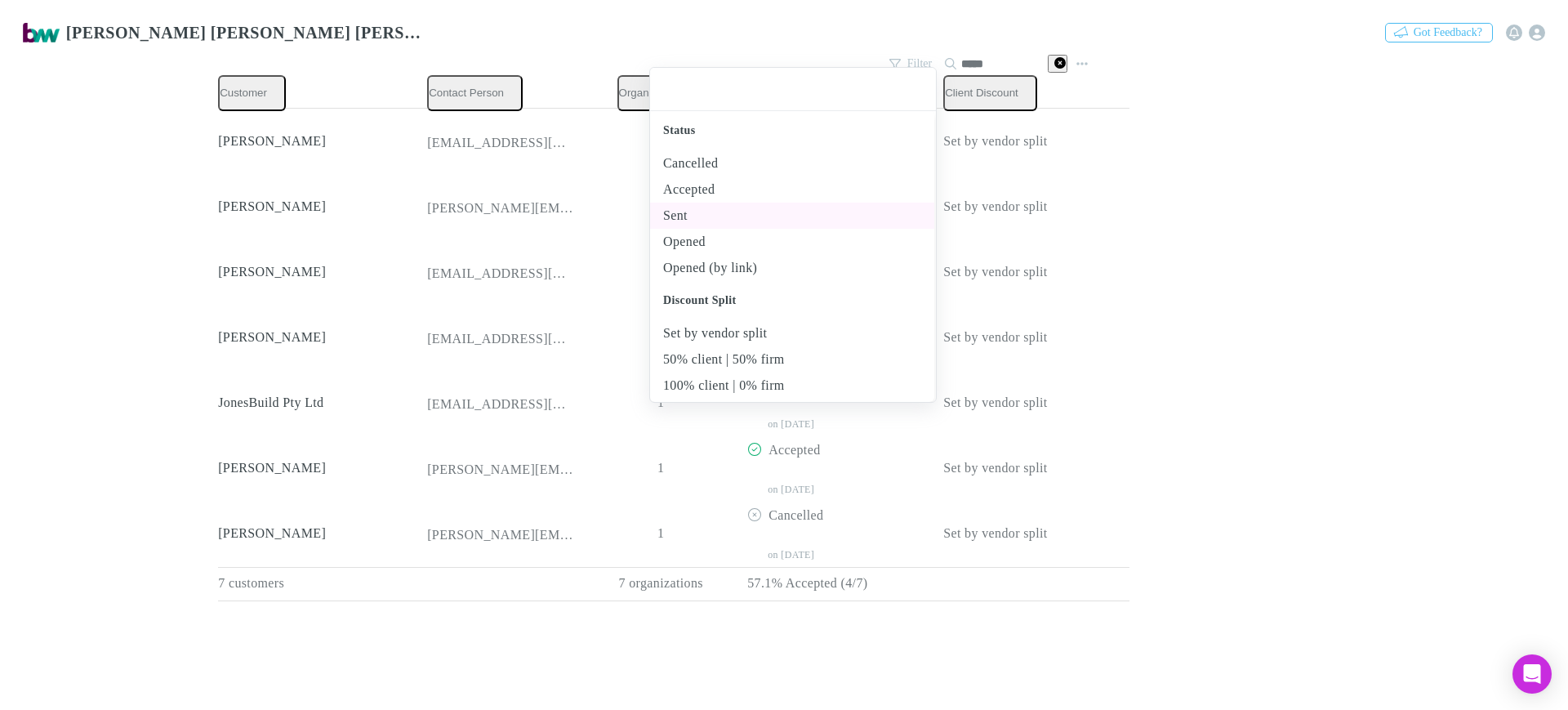
click at [711, 215] on li "Sent" at bounding box center [792, 215] width 284 height 26
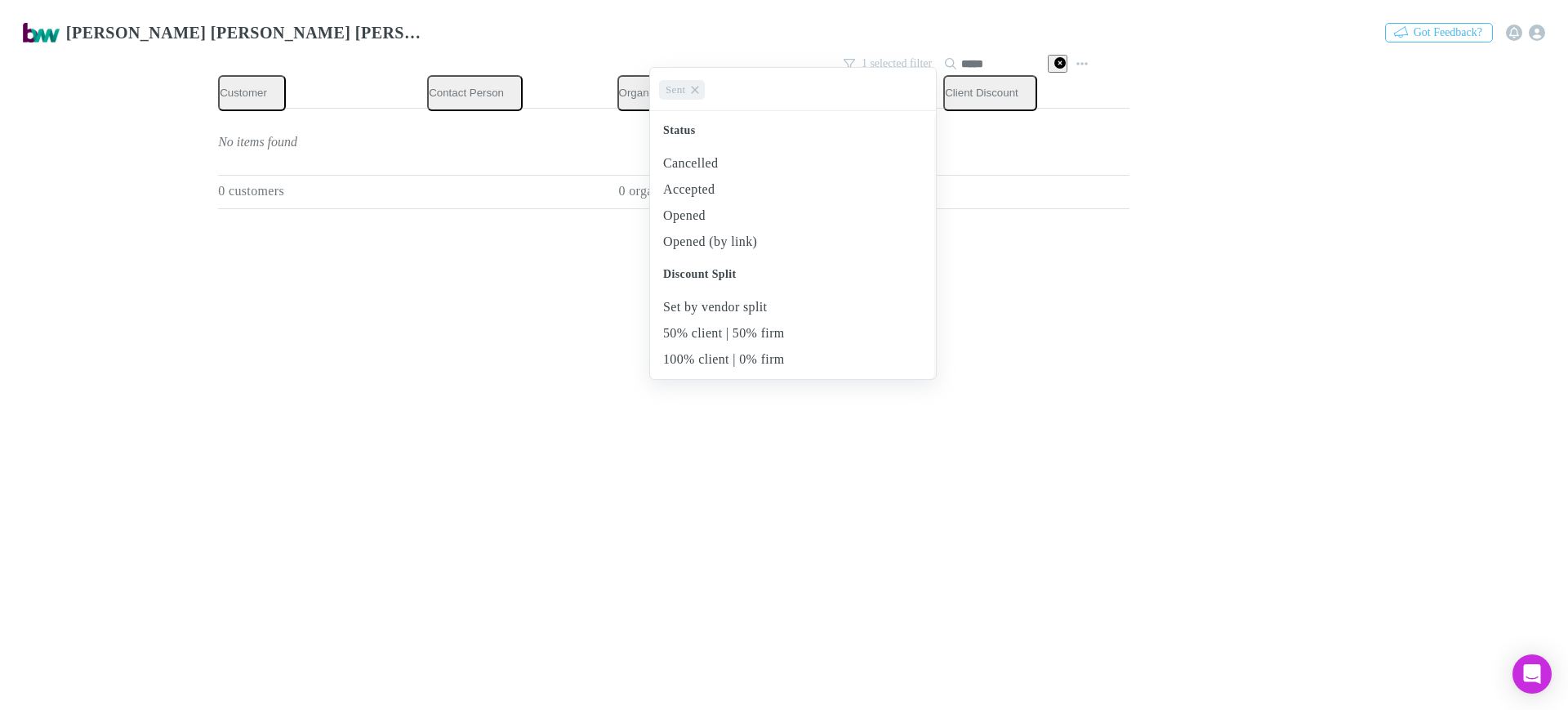
click at [995, 490] on div at bounding box center [784, 355] width 1568 height 710
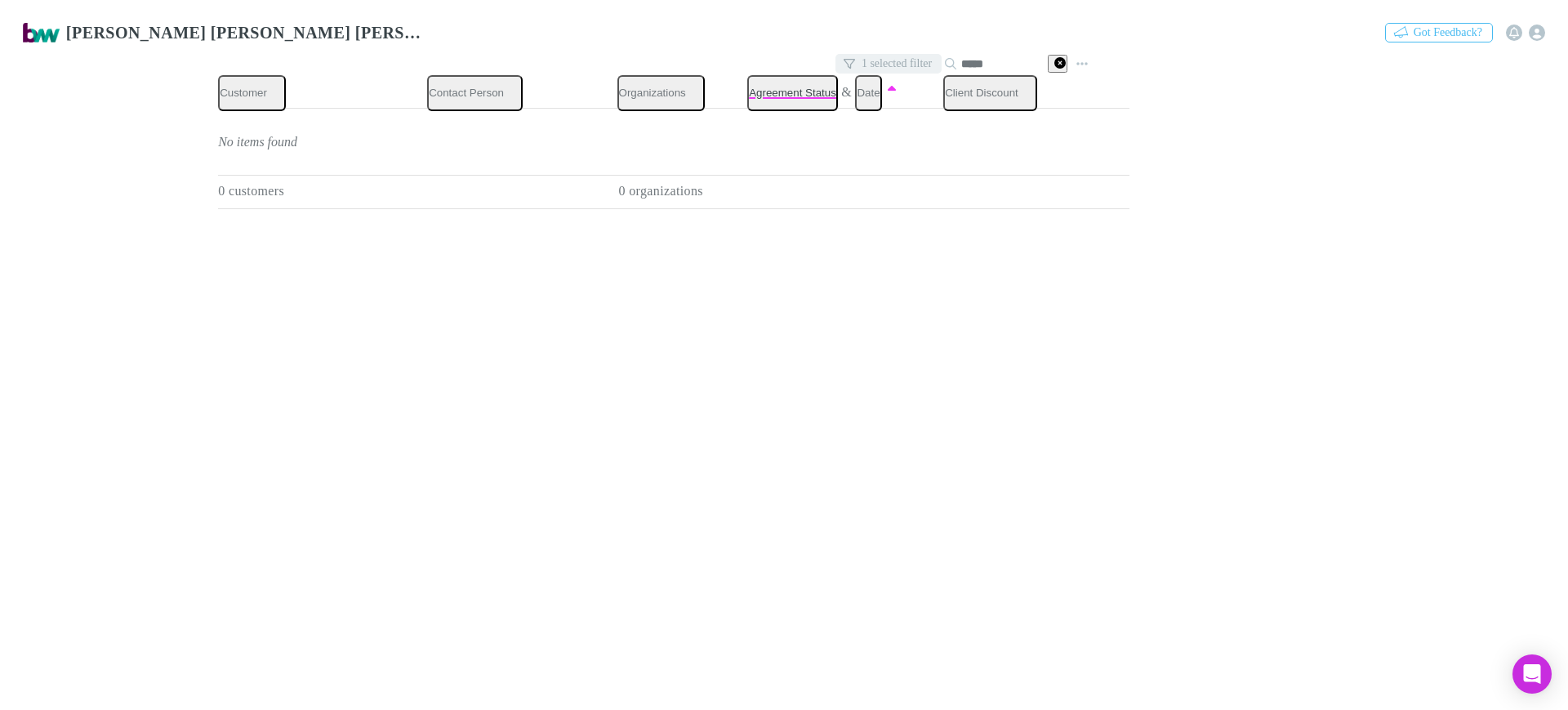
drag, startPoint x: 998, startPoint y: 54, endPoint x: 917, endPoint y: 64, distance: 81.6
click at [933, 58] on div "1 selected filter Search *****" at bounding box center [952, 64] width 235 height 22
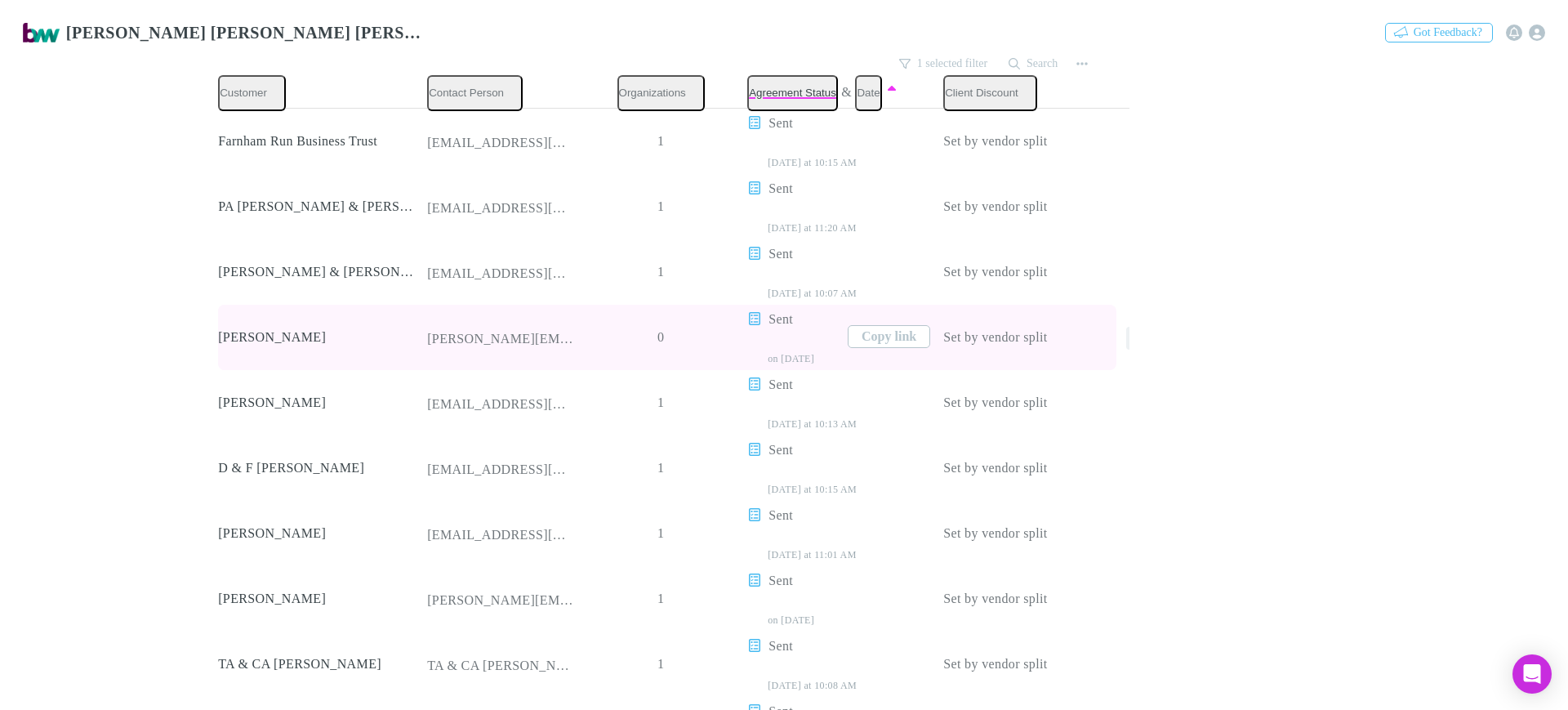
click at [1132, 331] on icon "button" at bounding box center [1138, 338] width 11 height 13
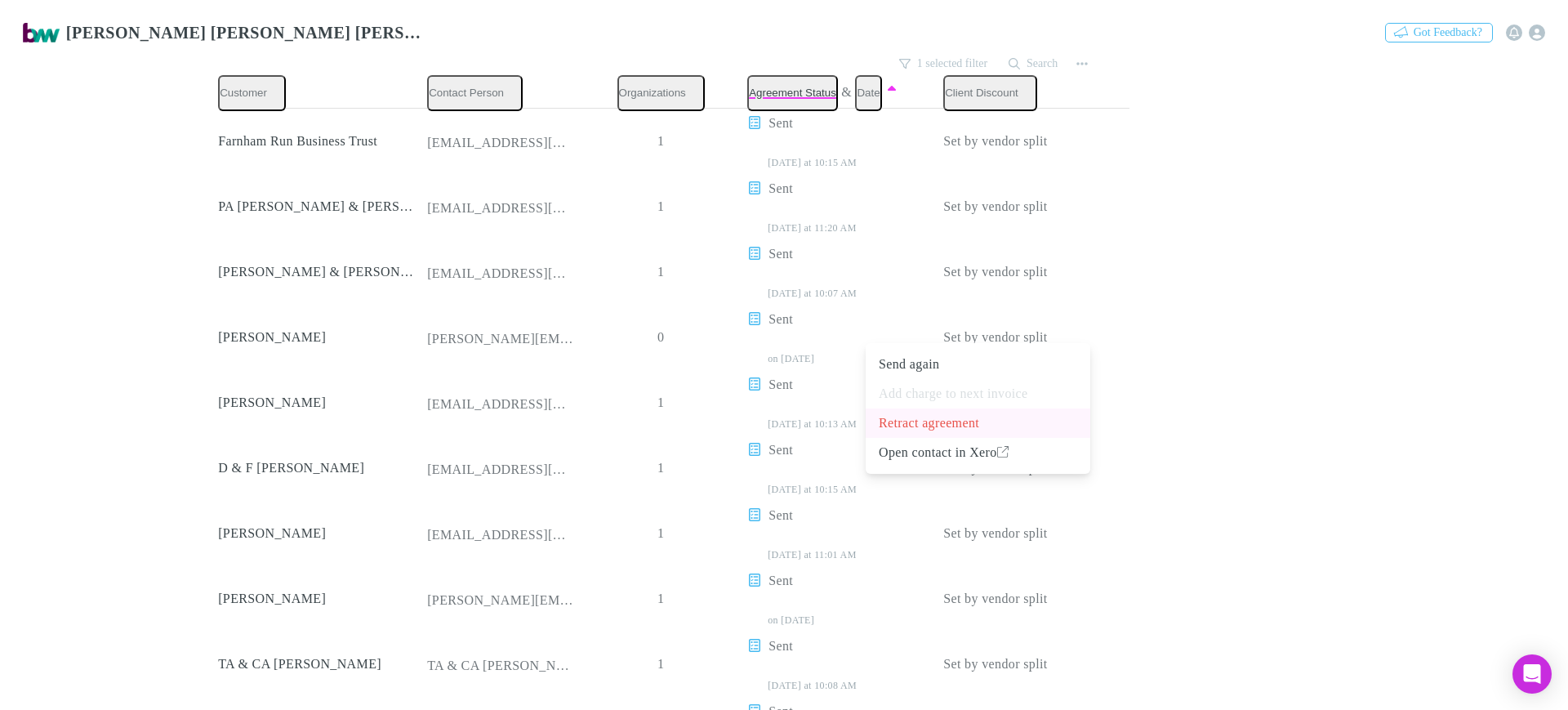
click at [937, 421] on p "Retract agreement" at bounding box center [978, 423] width 198 height 20
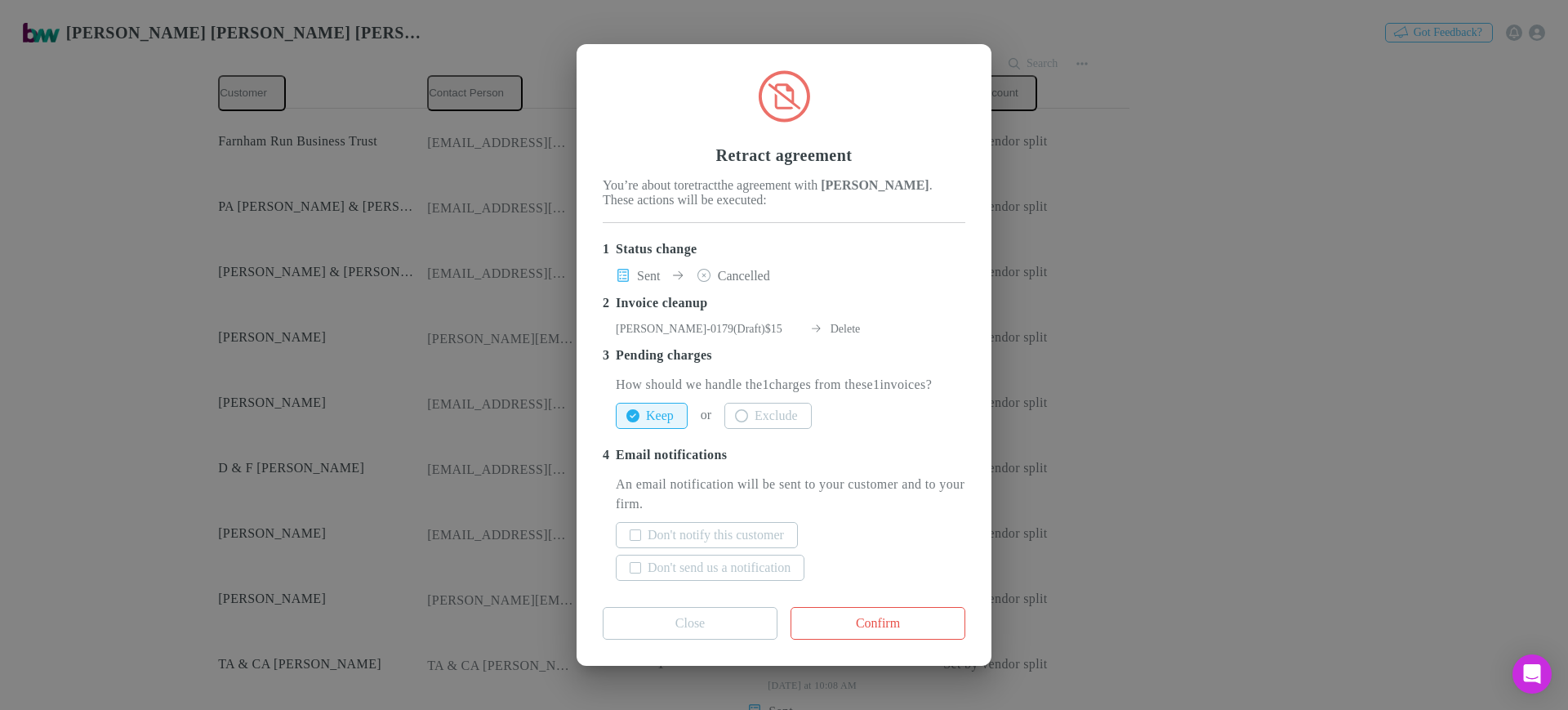
click at [815, 413] on div "Keep or Exclude" at bounding box center [791, 415] width 350 height 39
click at [811, 427] on button "Exclude" at bounding box center [767, 415] width 87 height 26
click at [669, 543] on button "Don't notify this customer" at bounding box center [706, 535] width 182 height 26
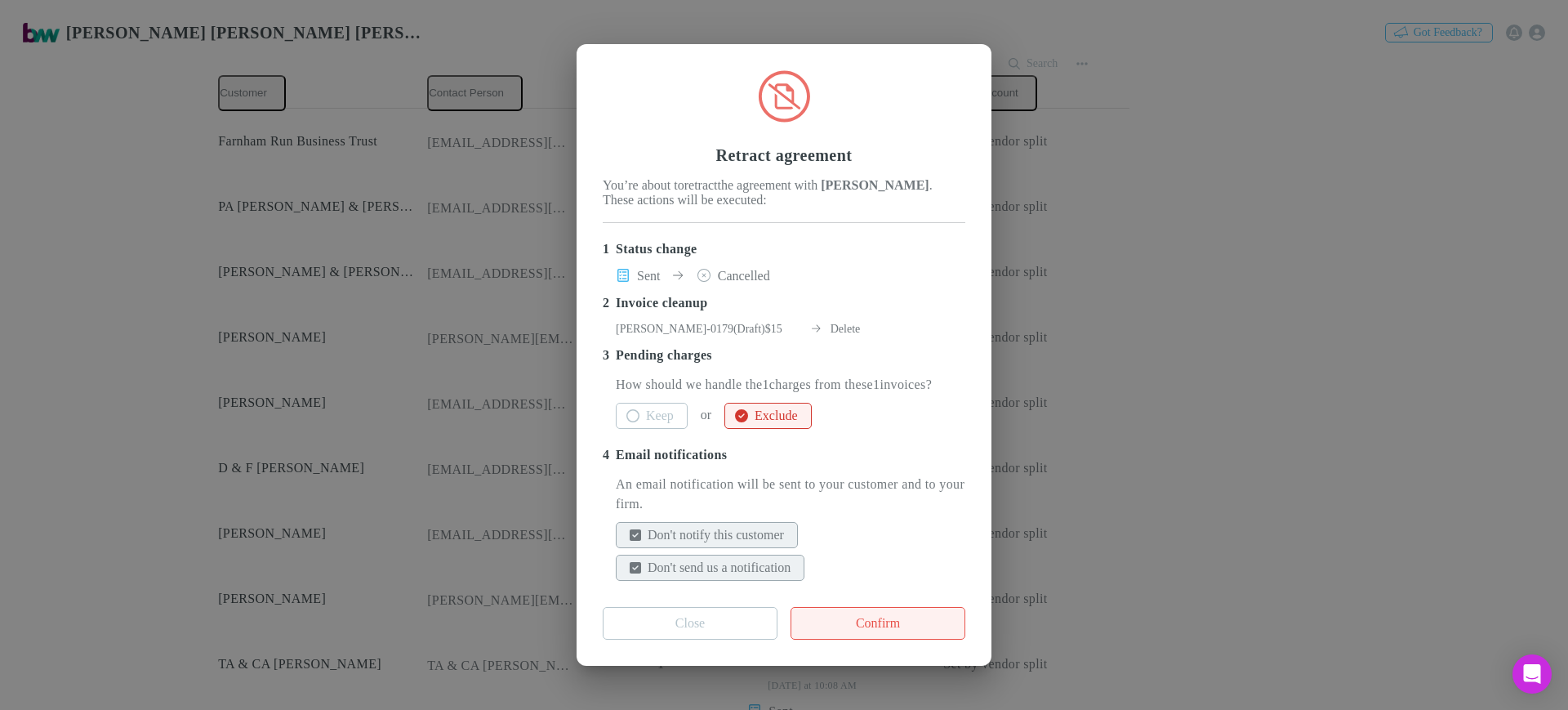
click at [897, 639] on button "Confirm" at bounding box center [878, 623] width 175 height 33
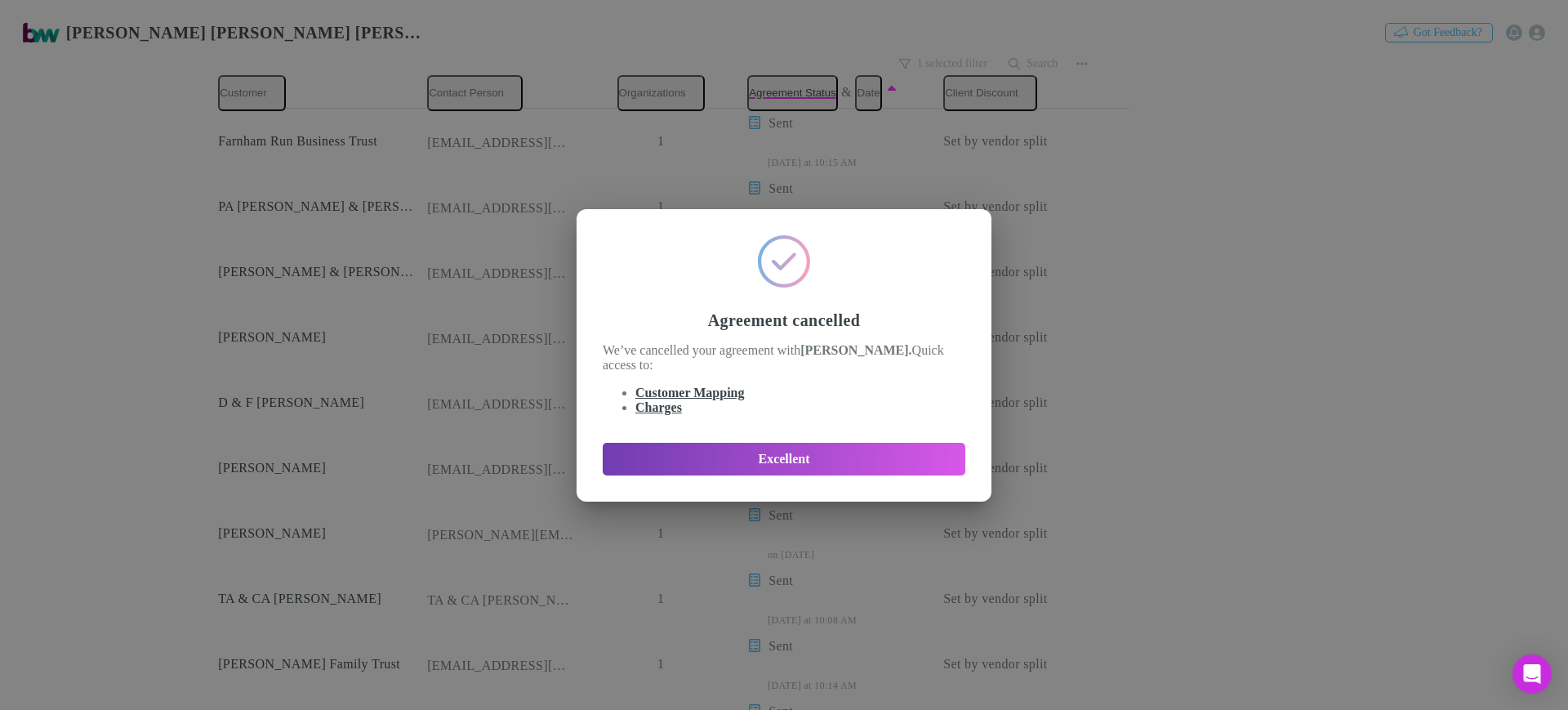
click at [812, 456] on button "Excellent" at bounding box center [784, 458] width 363 height 33
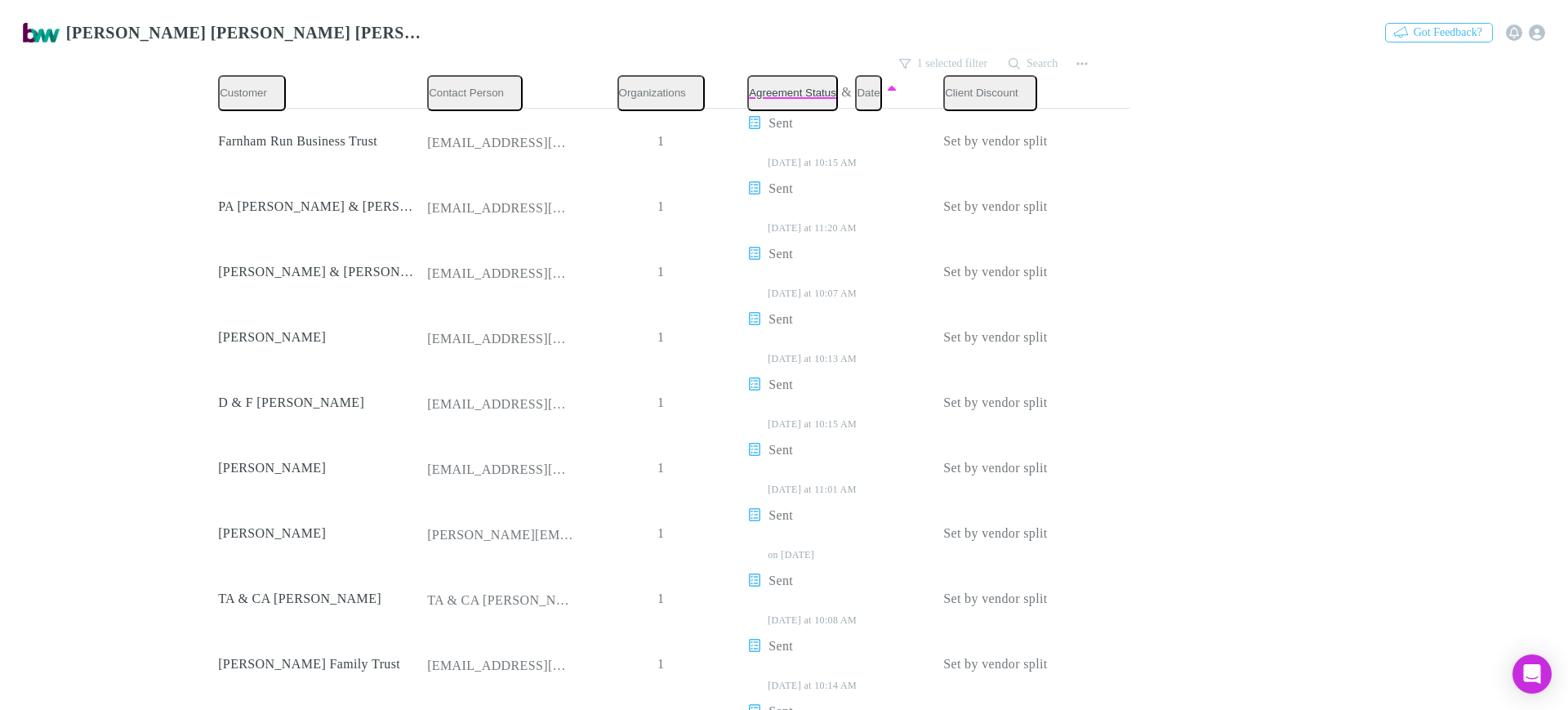
scroll to position [919, 0]
click at [948, 429] on p "Send again" at bounding box center [978, 425] width 198 height 20
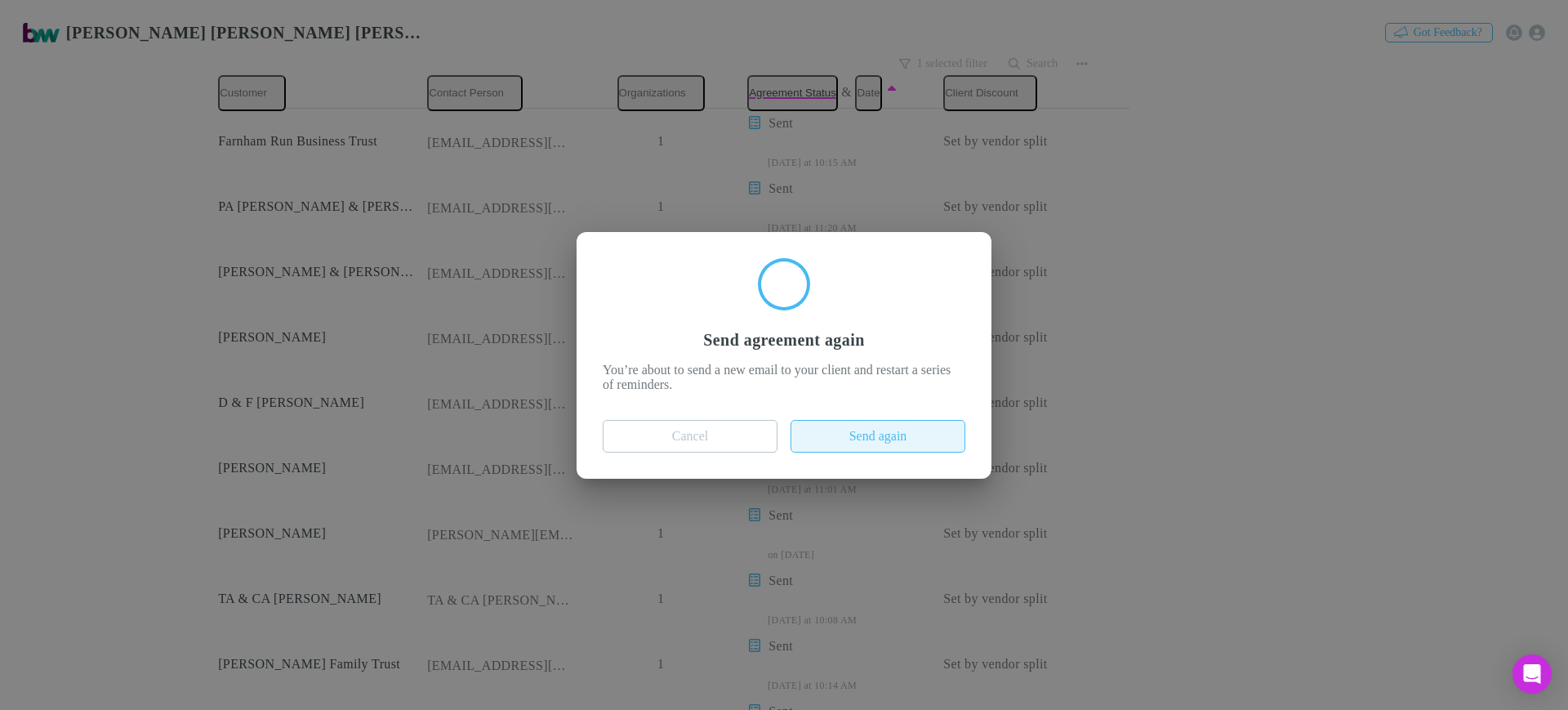
click at [907, 442] on button "Send again" at bounding box center [878, 436] width 175 height 33
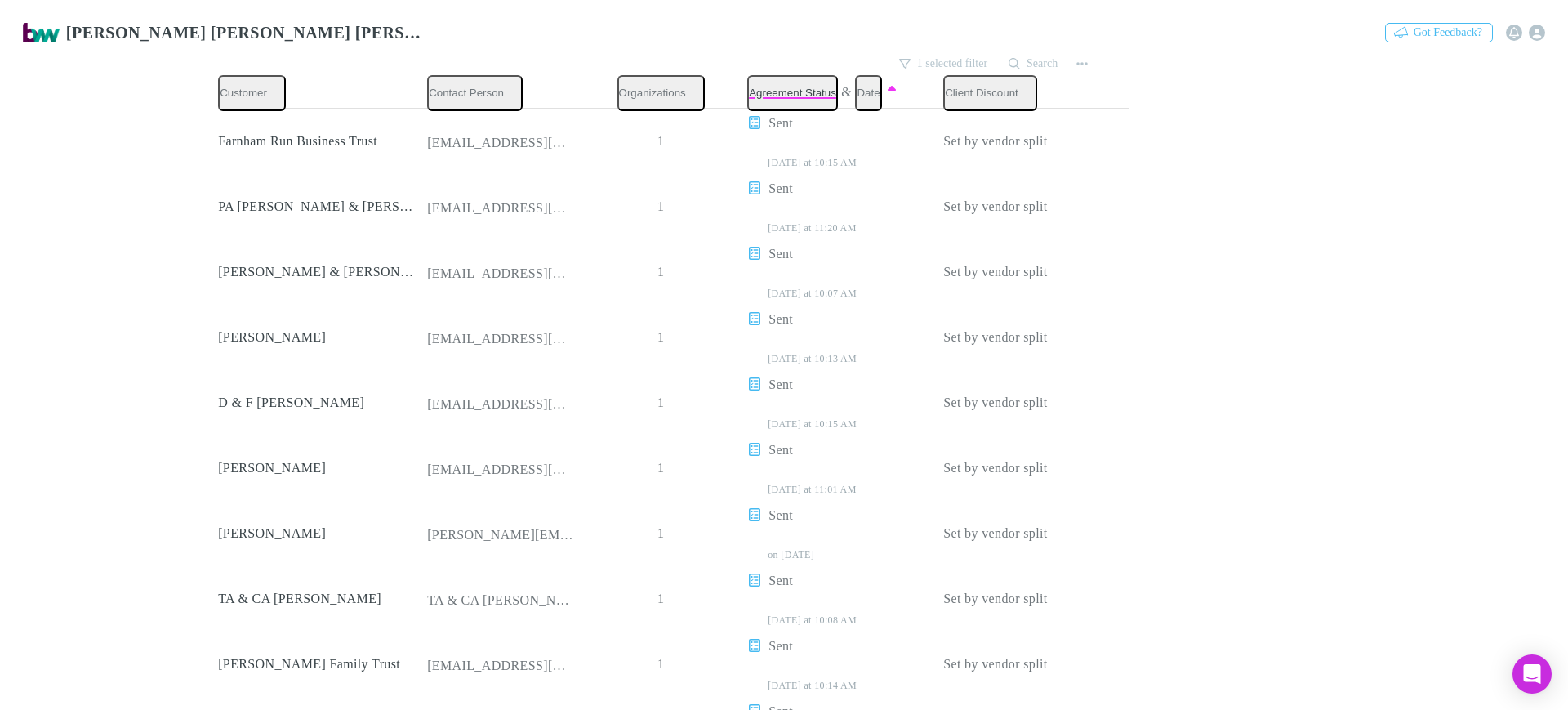
scroll to position [1021, 0]
click at [983, 452] on p "Retract agreement" at bounding box center [978, 447] width 198 height 20
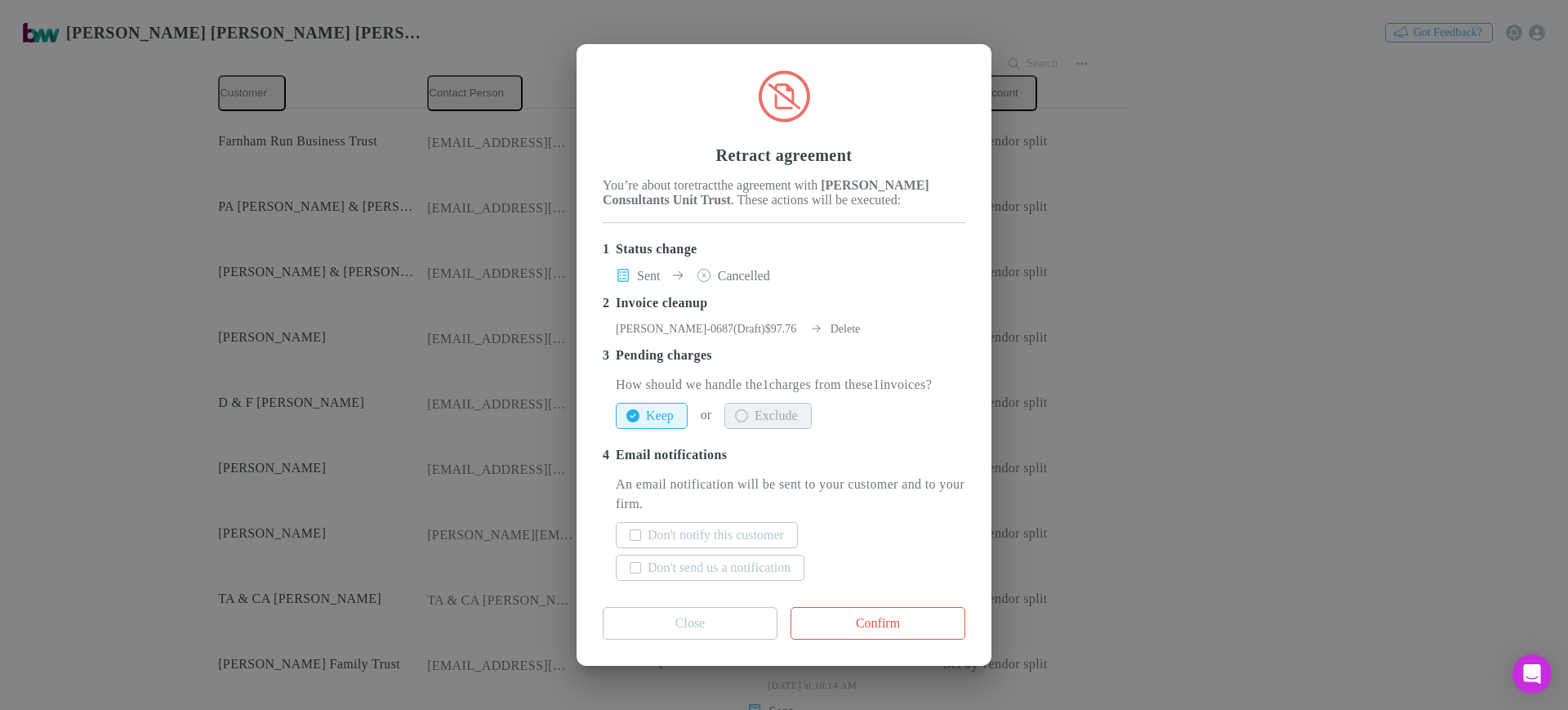
click at [811, 428] on button "Exclude" at bounding box center [767, 415] width 87 height 26
click at [762, 544] on label "Don't notify this customer" at bounding box center [716, 534] width 137 height 20
drag, startPoint x: 747, startPoint y: 576, endPoint x: 802, endPoint y: 581, distance: 55.2
click at [749, 576] on label "Don't send us a notification" at bounding box center [719, 567] width 143 height 20
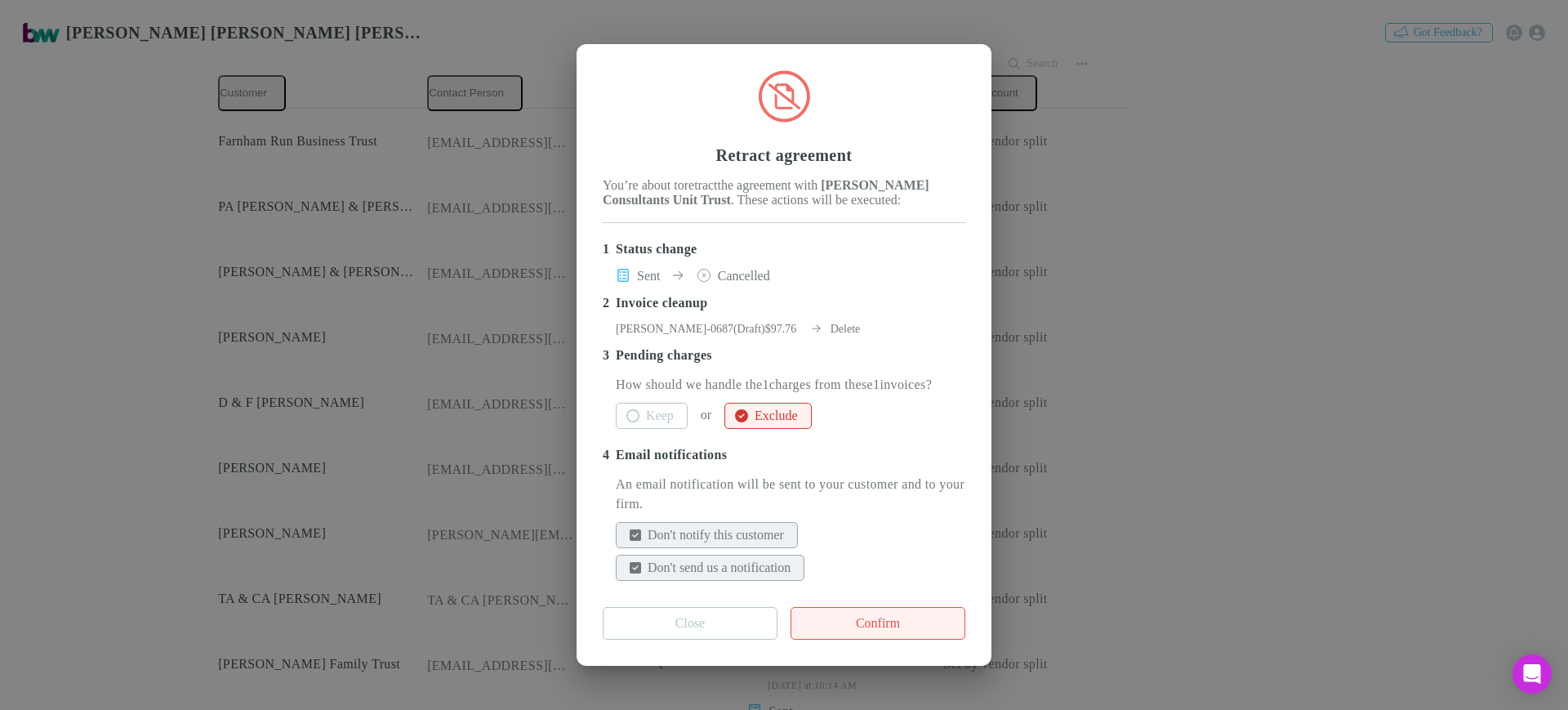
click at [871, 639] on button "Confirm" at bounding box center [878, 623] width 175 height 33
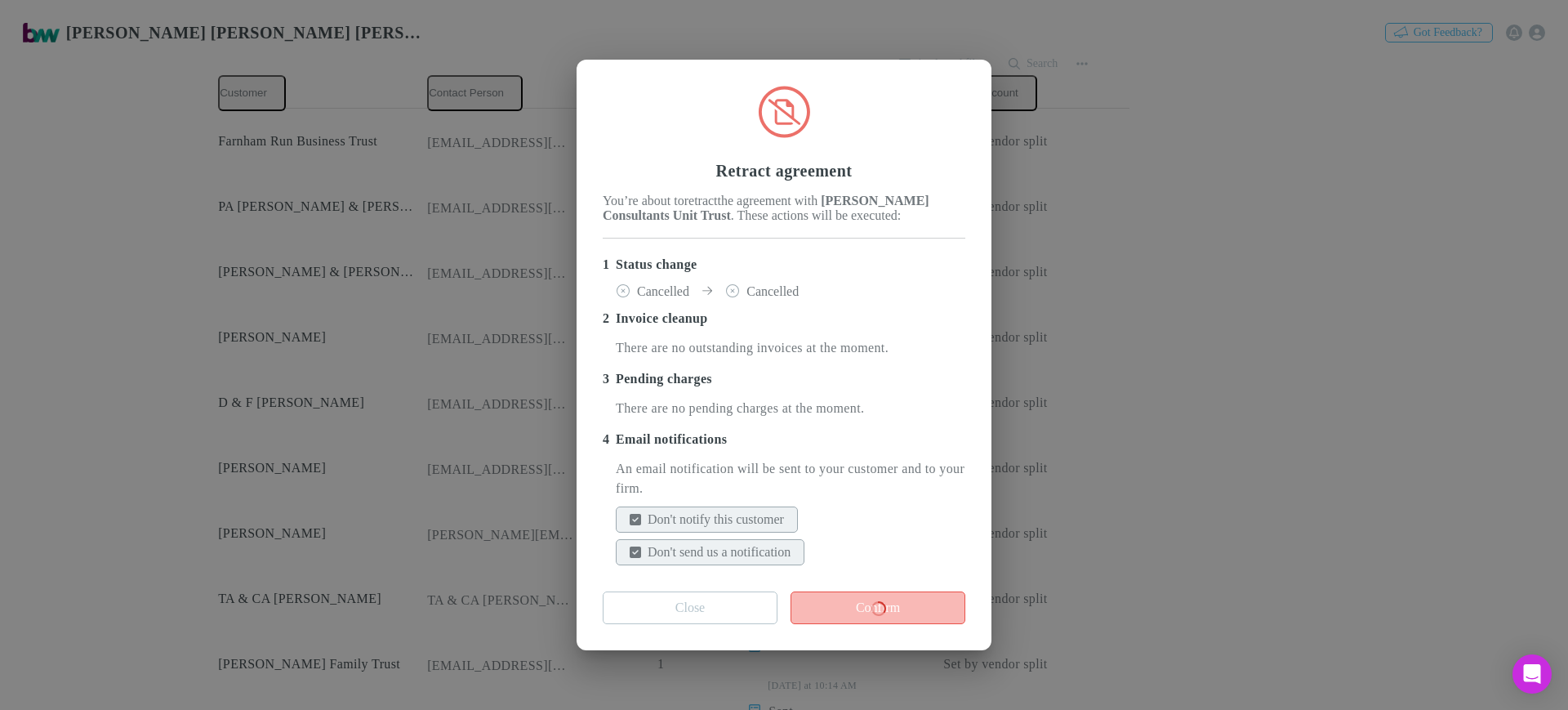
scroll to position [0, 0]
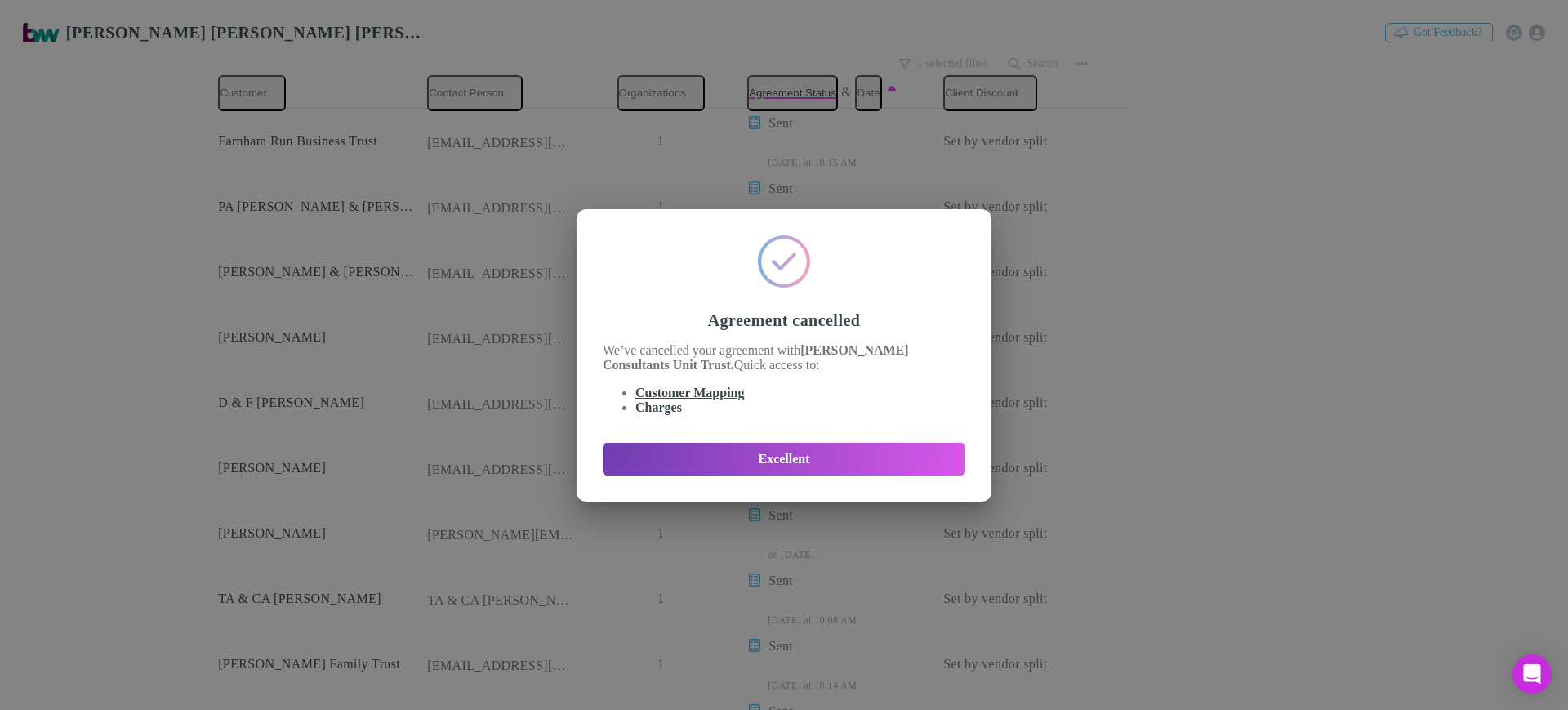
click at [753, 459] on button "Excellent" at bounding box center [784, 458] width 363 height 33
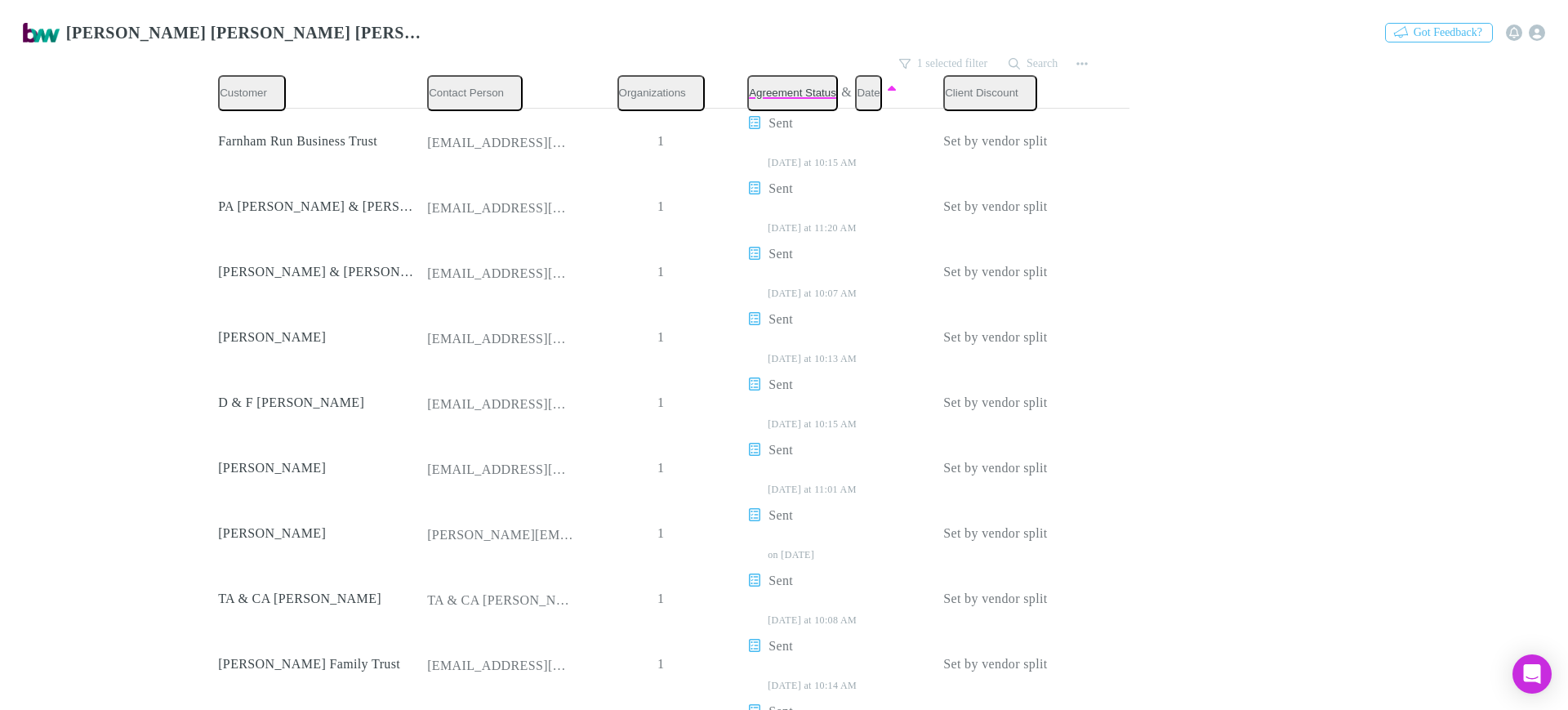
scroll to position [1224, 0]
click at [988, 323] on p "Send again" at bounding box center [978, 314] width 198 height 20
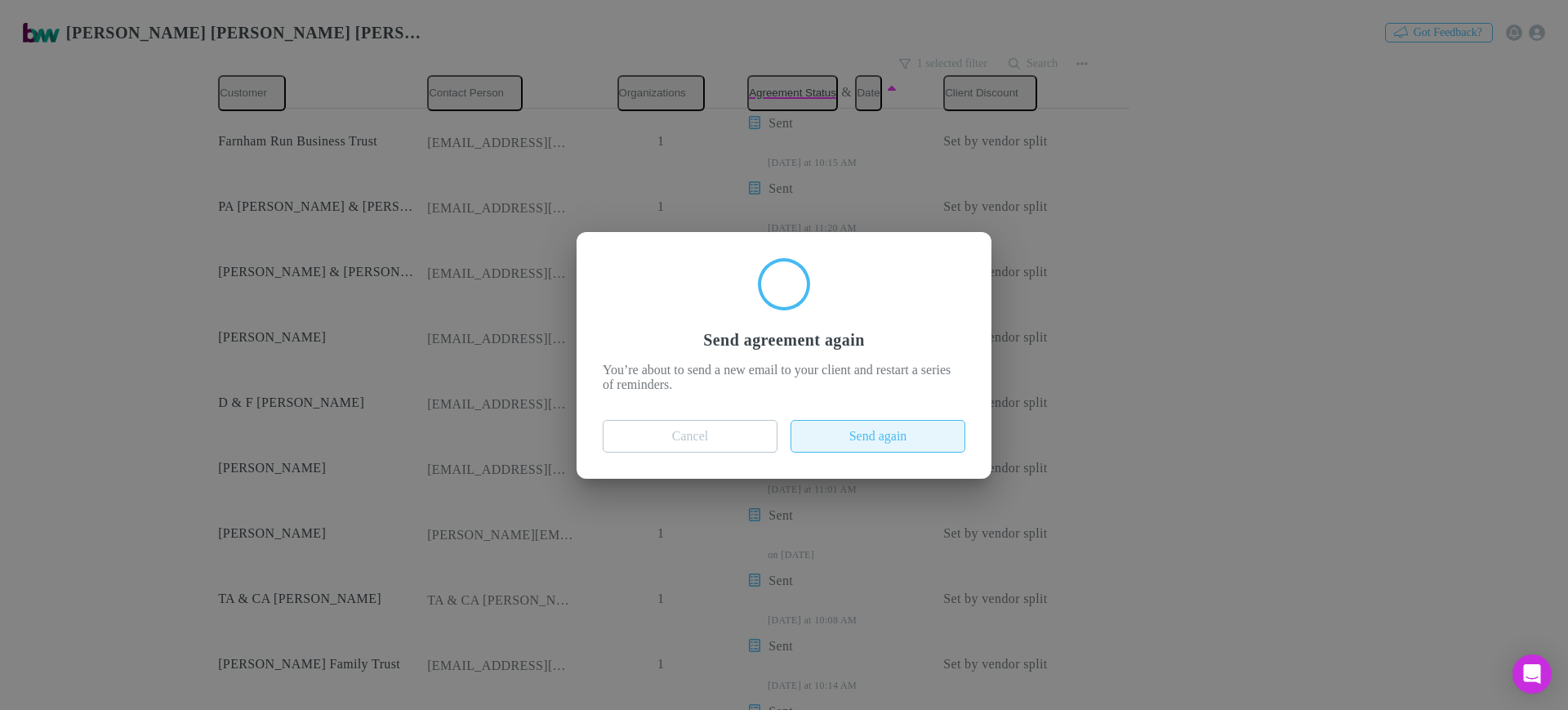
click at [879, 449] on button "Send again" at bounding box center [878, 436] width 175 height 33
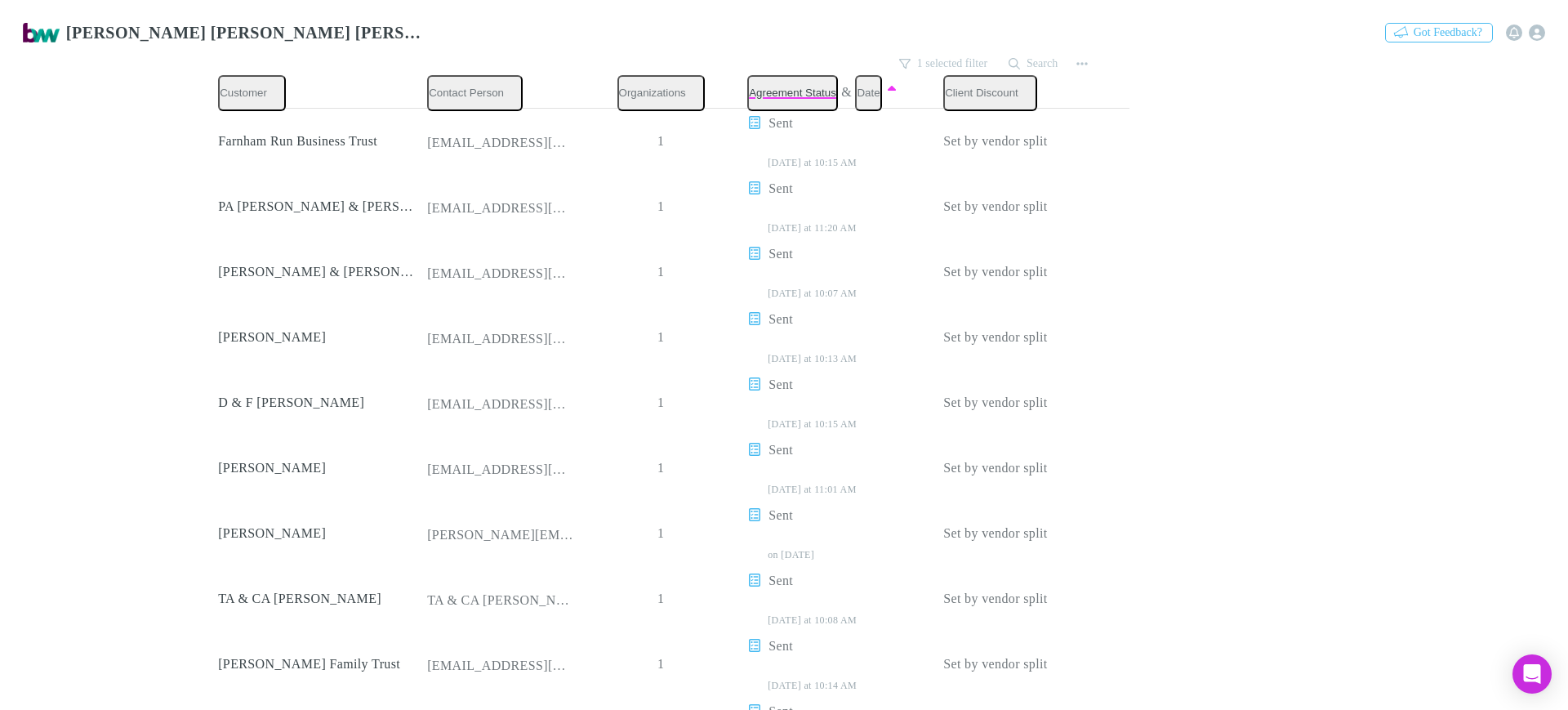
scroll to position [1633, 0]
click at [953, 355] on p "Send again" at bounding box center [978, 364] width 198 height 20
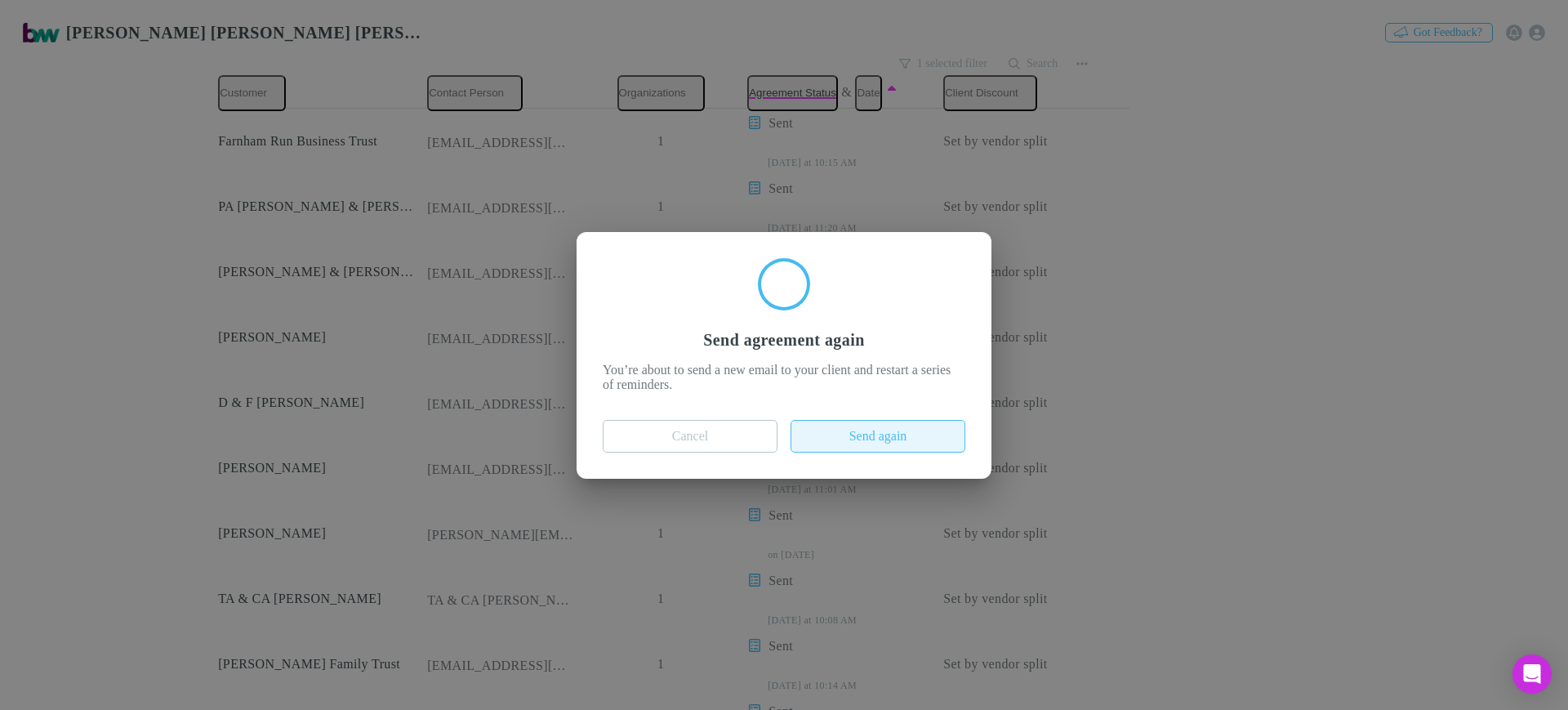
click at [888, 442] on button "Send again" at bounding box center [878, 436] width 175 height 33
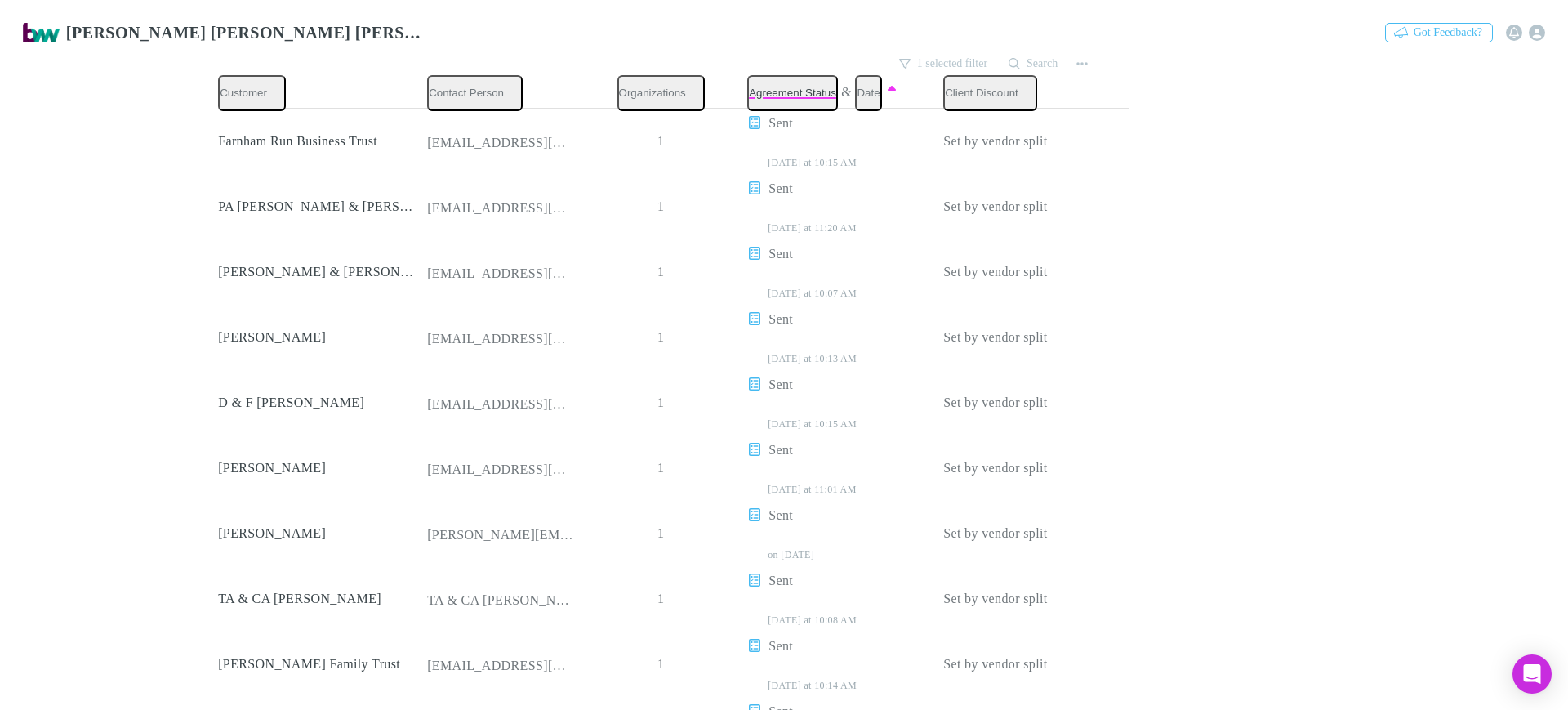
scroll to position [1939, 0]
click at [993, 308] on p "Retract agreement" at bounding box center [978, 312] width 198 height 20
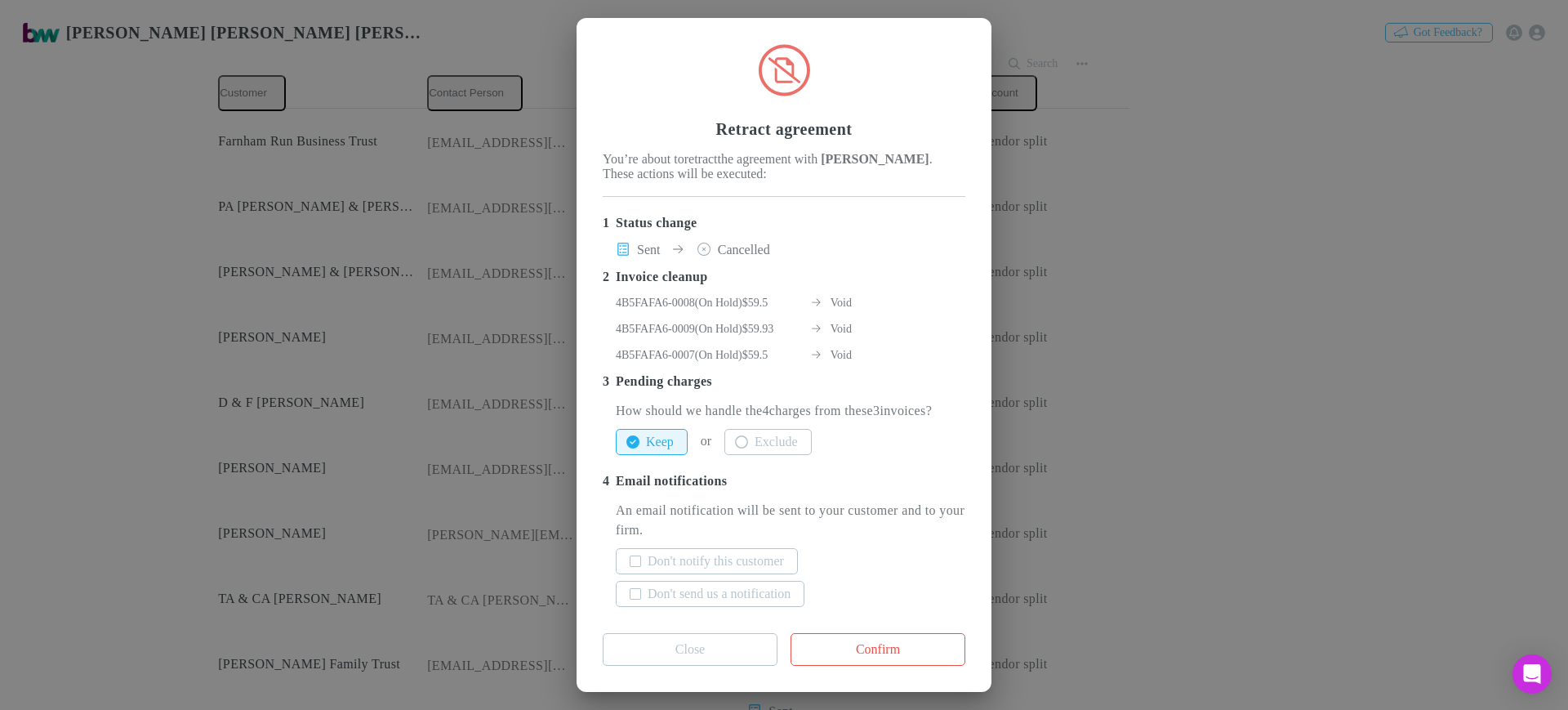
scroll to position [60, 0]
click at [811, 430] on button "Exclude" at bounding box center [767, 442] width 87 height 26
click at [747, 551] on label "Don't notify this customer" at bounding box center [716, 560] width 137 height 20
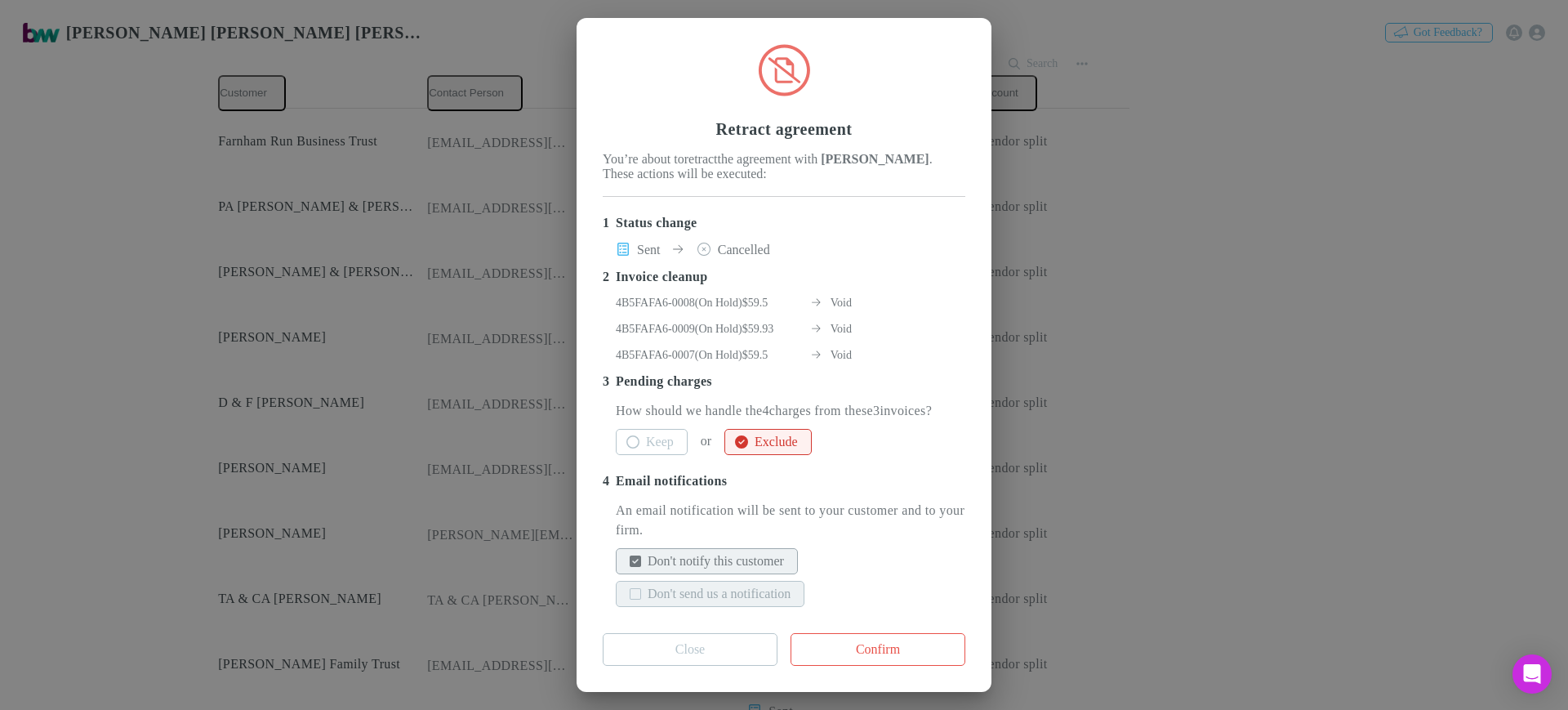
click at [727, 584] on label "Don't send us a notification" at bounding box center [719, 593] width 143 height 20
click at [868, 645] on button "Confirm" at bounding box center [878, 648] width 175 height 33
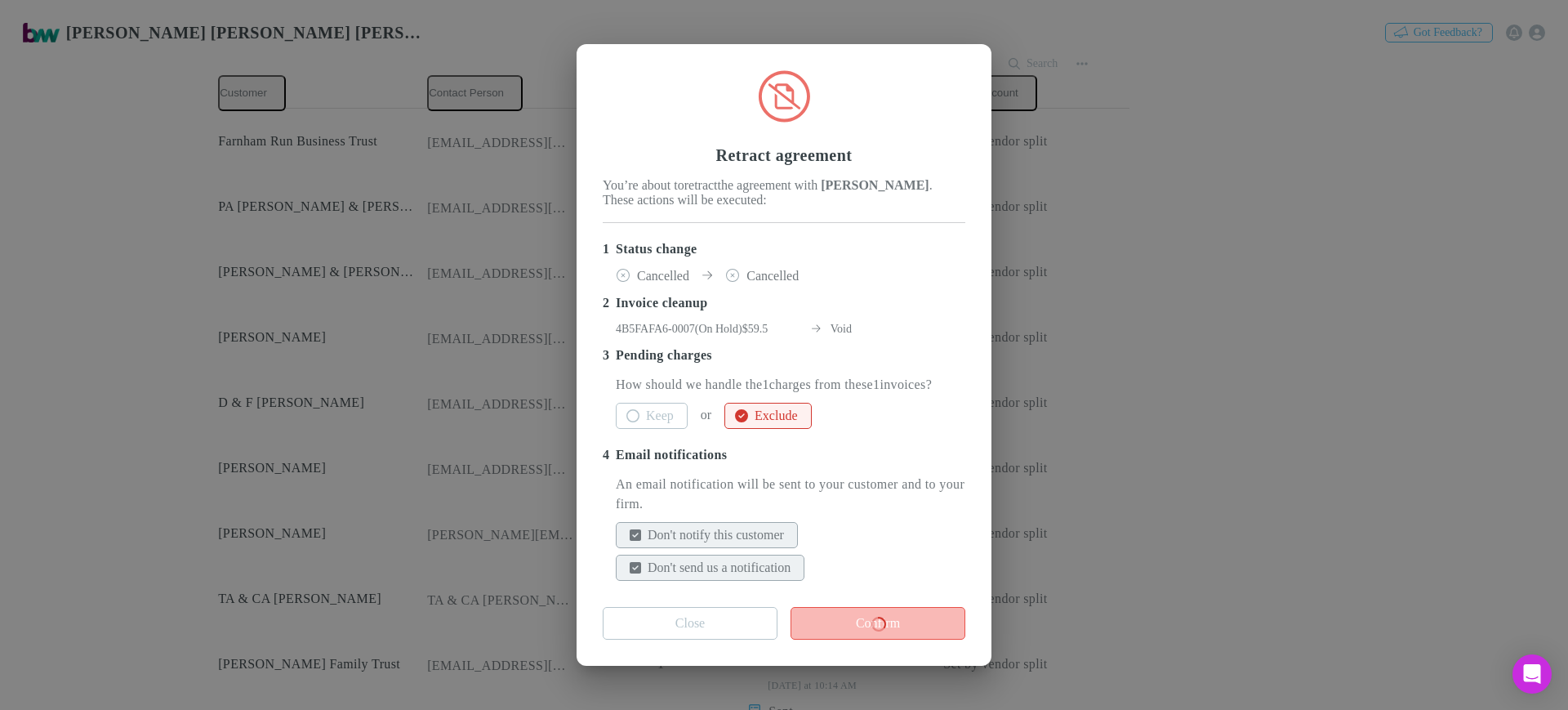
scroll to position [0, 0]
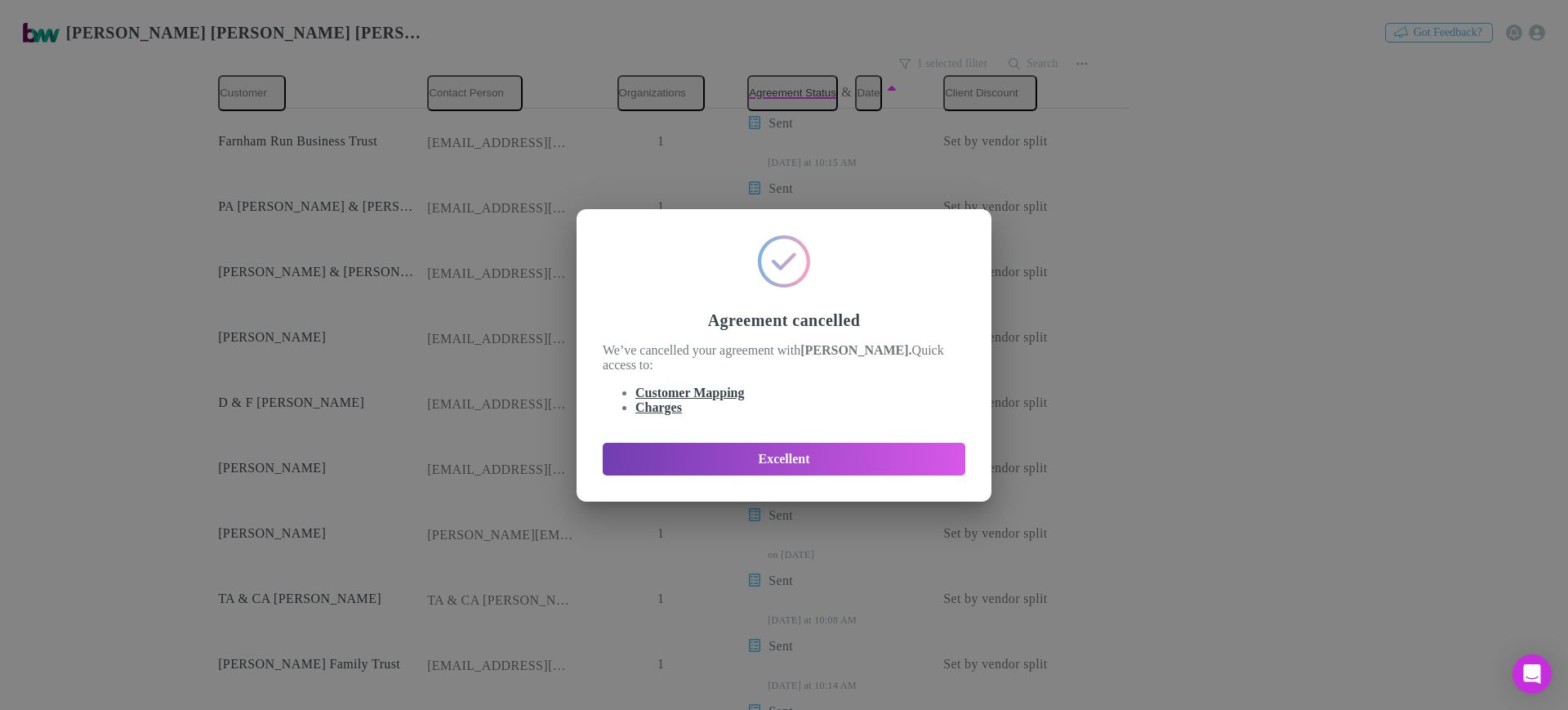
click at [851, 456] on button "Excellent" at bounding box center [784, 458] width 363 height 33
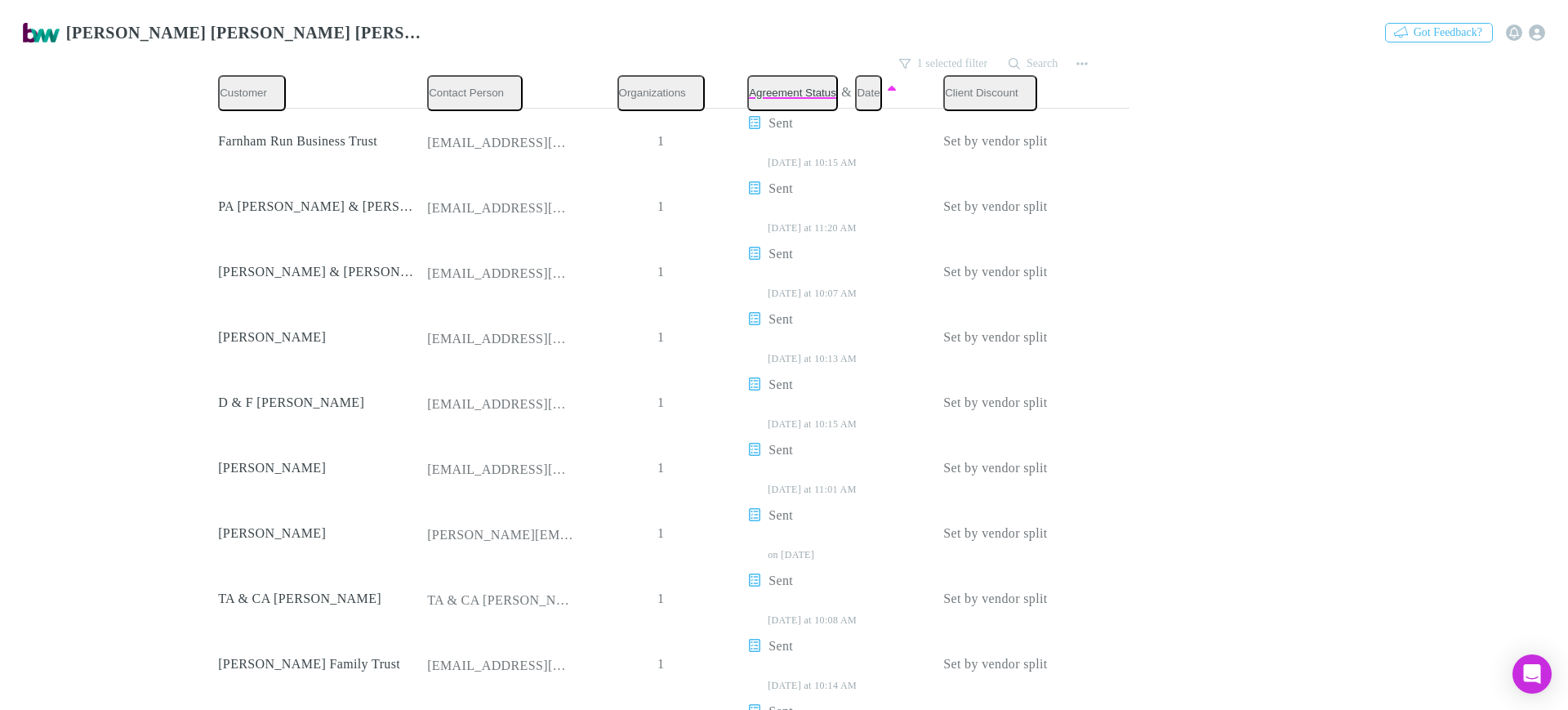
click at [986, 381] on p "Retract agreement" at bounding box center [978, 378] width 198 height 20
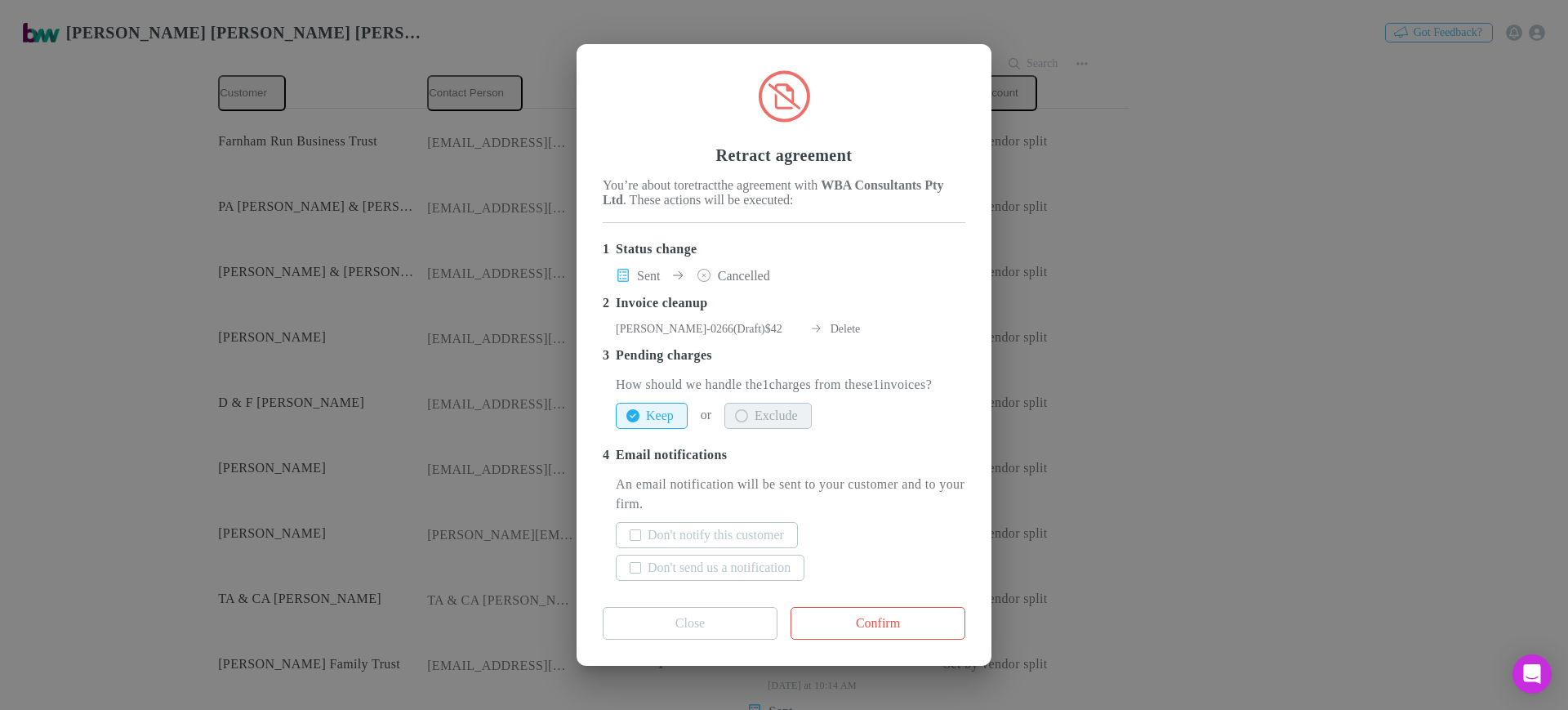
click at [804, 428] on button "Exclude" at bounding box center [767, 415] width 87 height 26
click at [784, 544] on label "Don't notify this customer" at bounding box center [716, 534] width 137 height 20
click at [788, 577] on label "Don't send us a notification" at bounding box center [719, 567] width 143 height 20
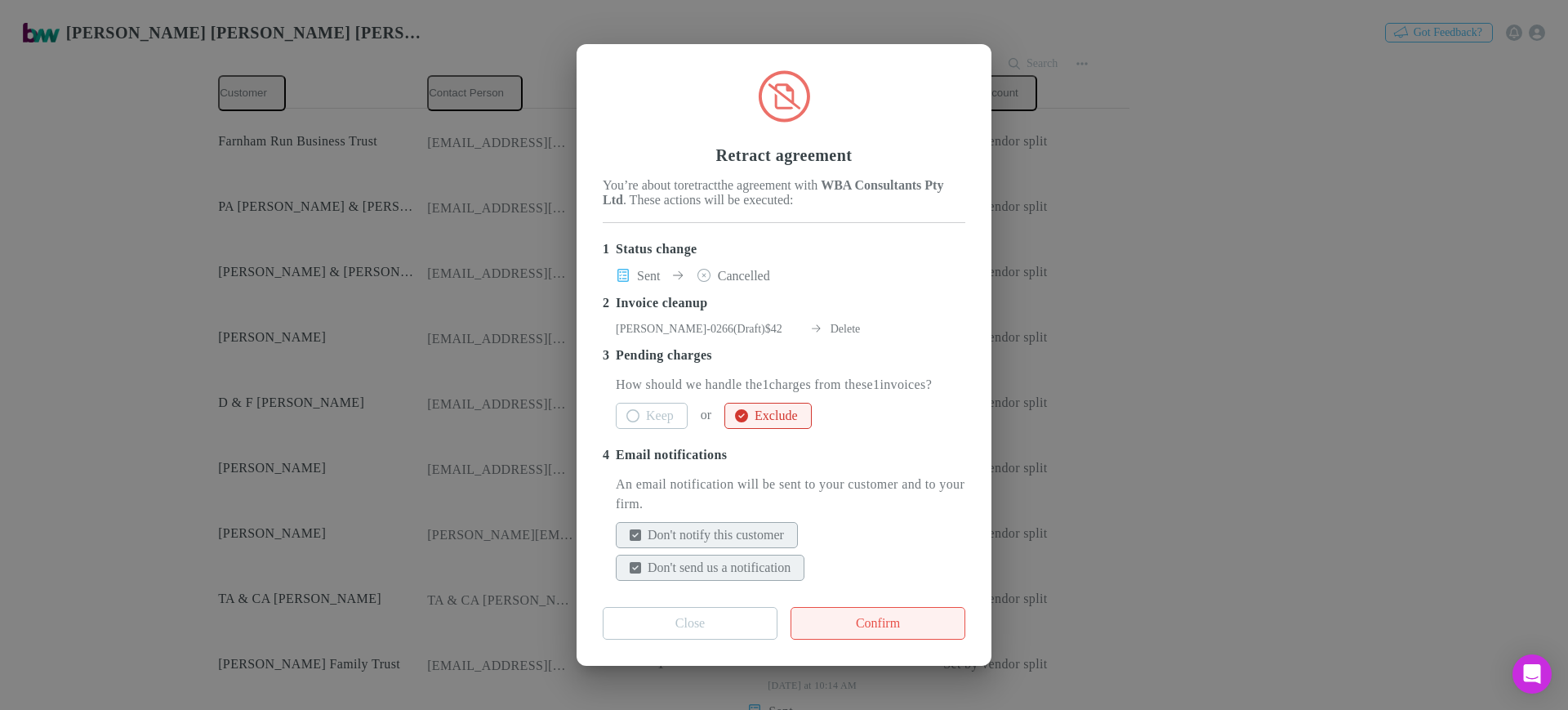
click at [859, 633] on button "Confirm" at bounding box center [878, 623] width 175 height 33
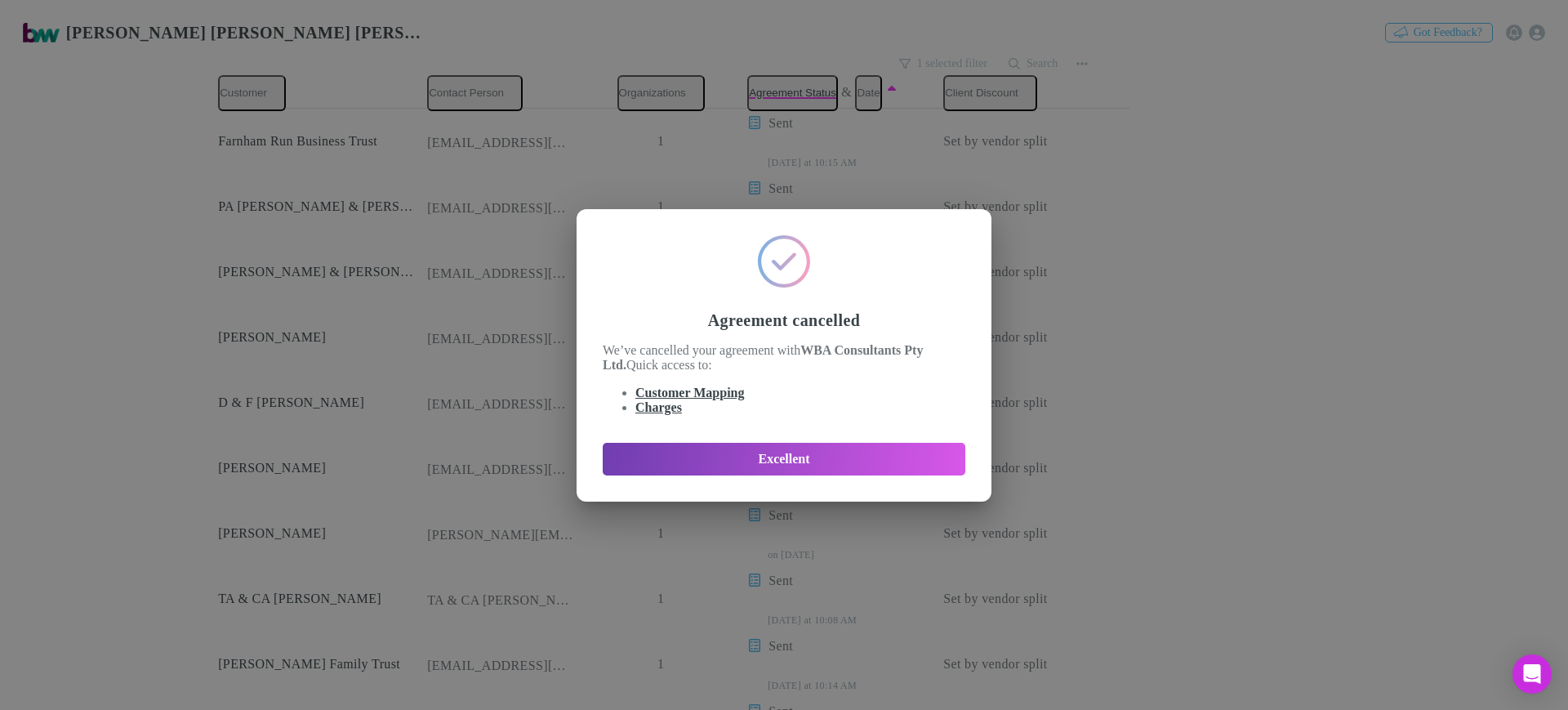
click at [787, 465] on button "Excellent" at bounding box center [784, 458] width 363 height 33
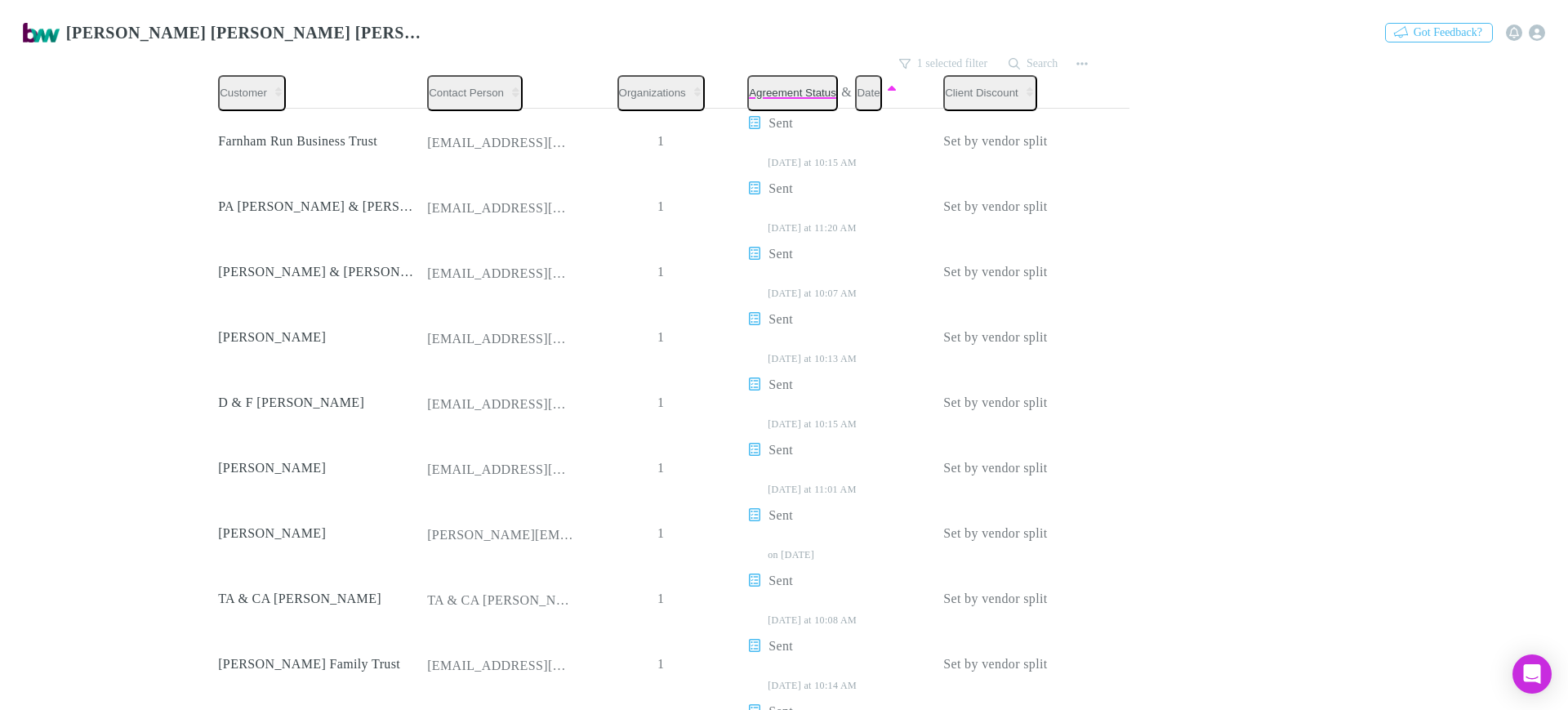
click at [780, 80] on button "Agreement Status" at bounding box center [792, 93] width 91 height 36
click at [855, 86] on button "Date" at bounding box center [868, 93] width 26 height 36
click at [780, 79] on button "Agreement Status" at bounding box center [792, 93] width 91 height 36
click at [925, 54] on button "1 selected filter" at bounding box center [943, 64] width 106 height 20
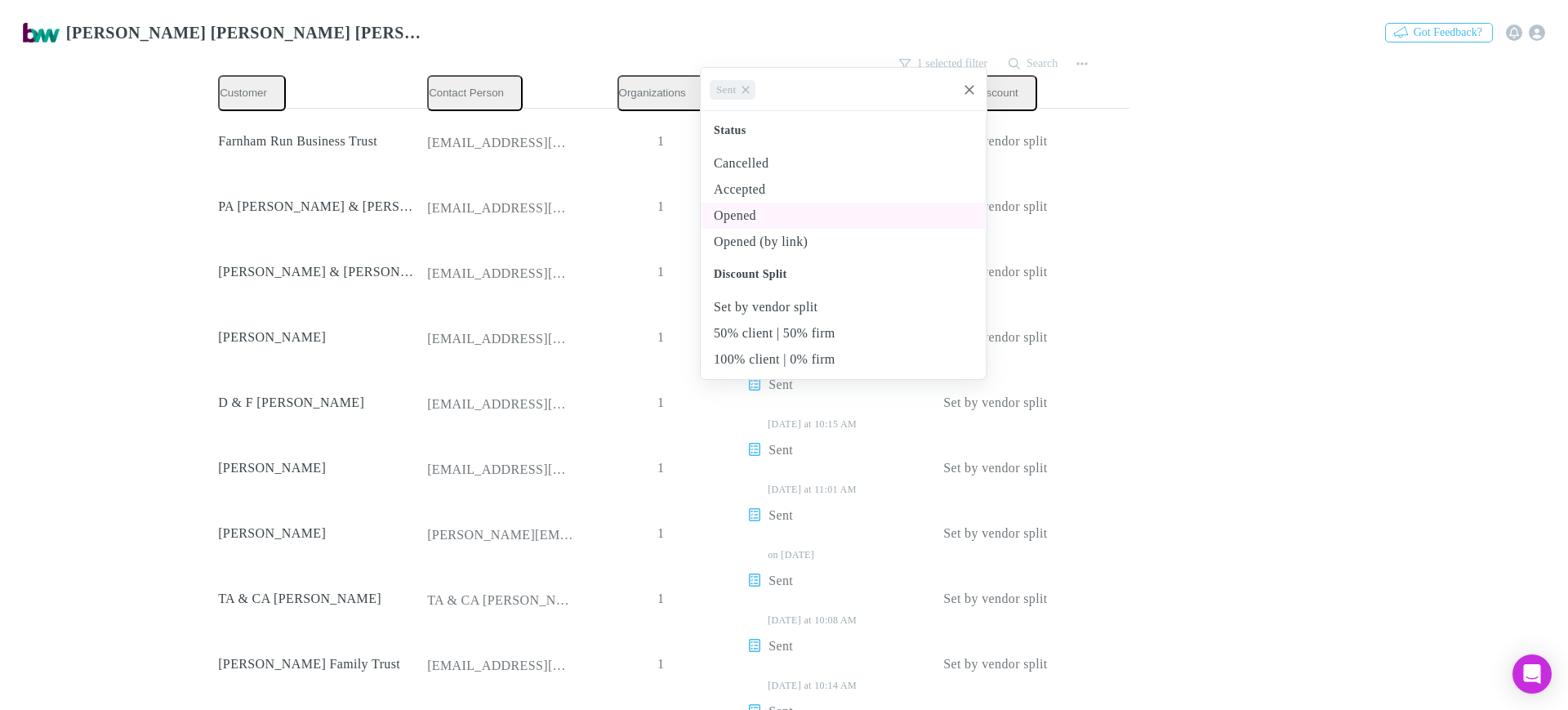
click at [764, 219] on li "Opened" at bounding box center [843, 215] width 284 height 26
click at [747, 92] on icon at bounding box center [746, 90] width 13 height 13
click at [1194, 151] on div at bounding box center [784, 355] width 1568 height 710
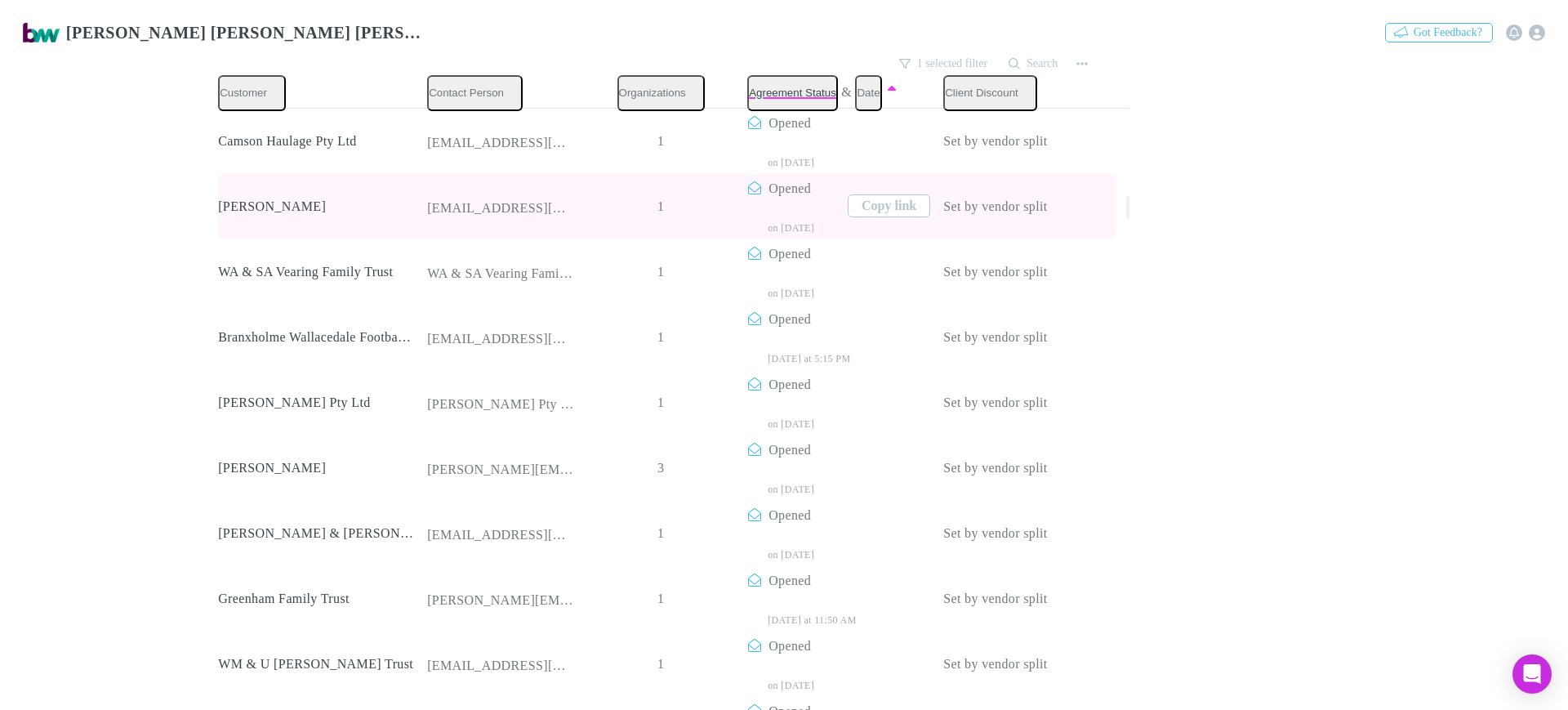
click at [1132, 201] on icon "button" at bounding box center [1138, 208] width 11 height 13
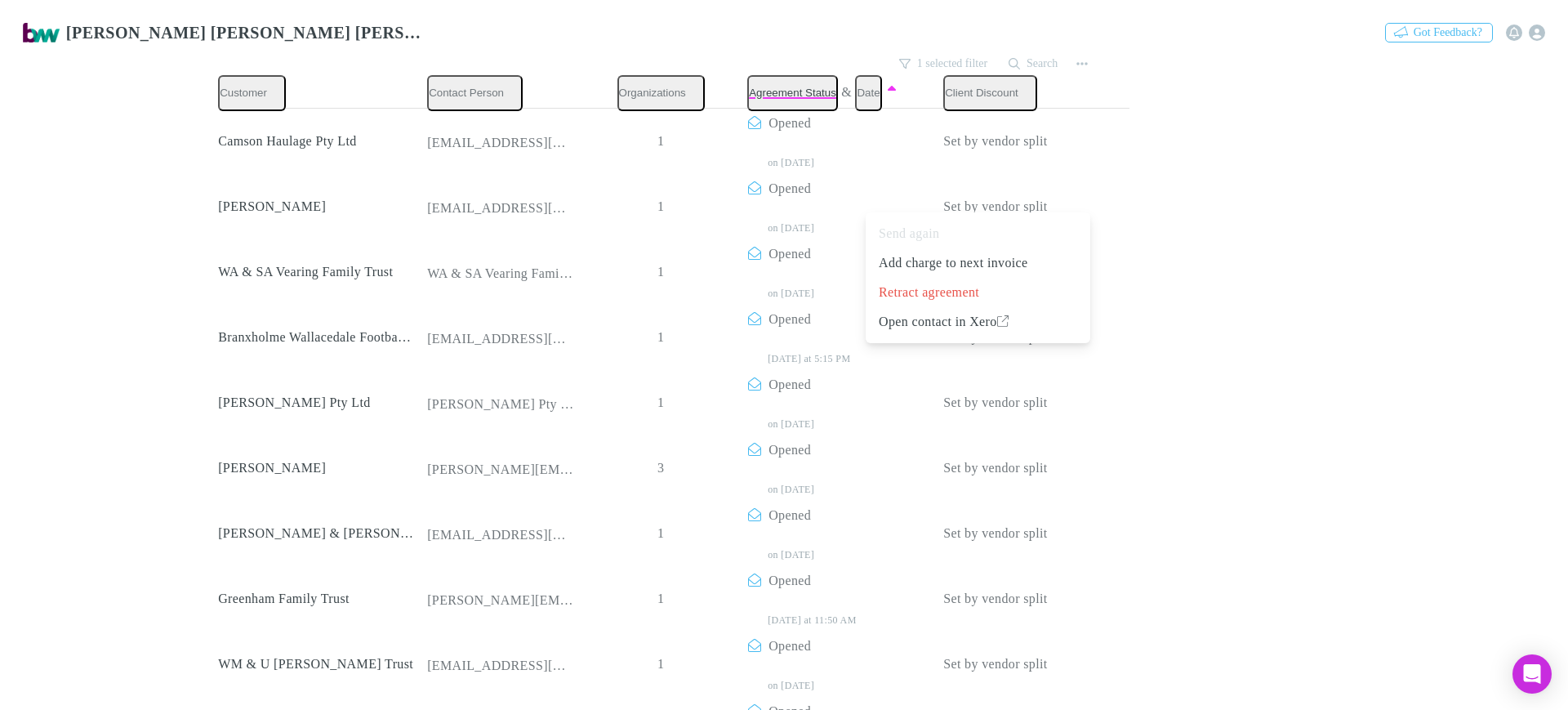
click at [1301, 213] on div at bounding box center [784, 355] width 1568 height 710
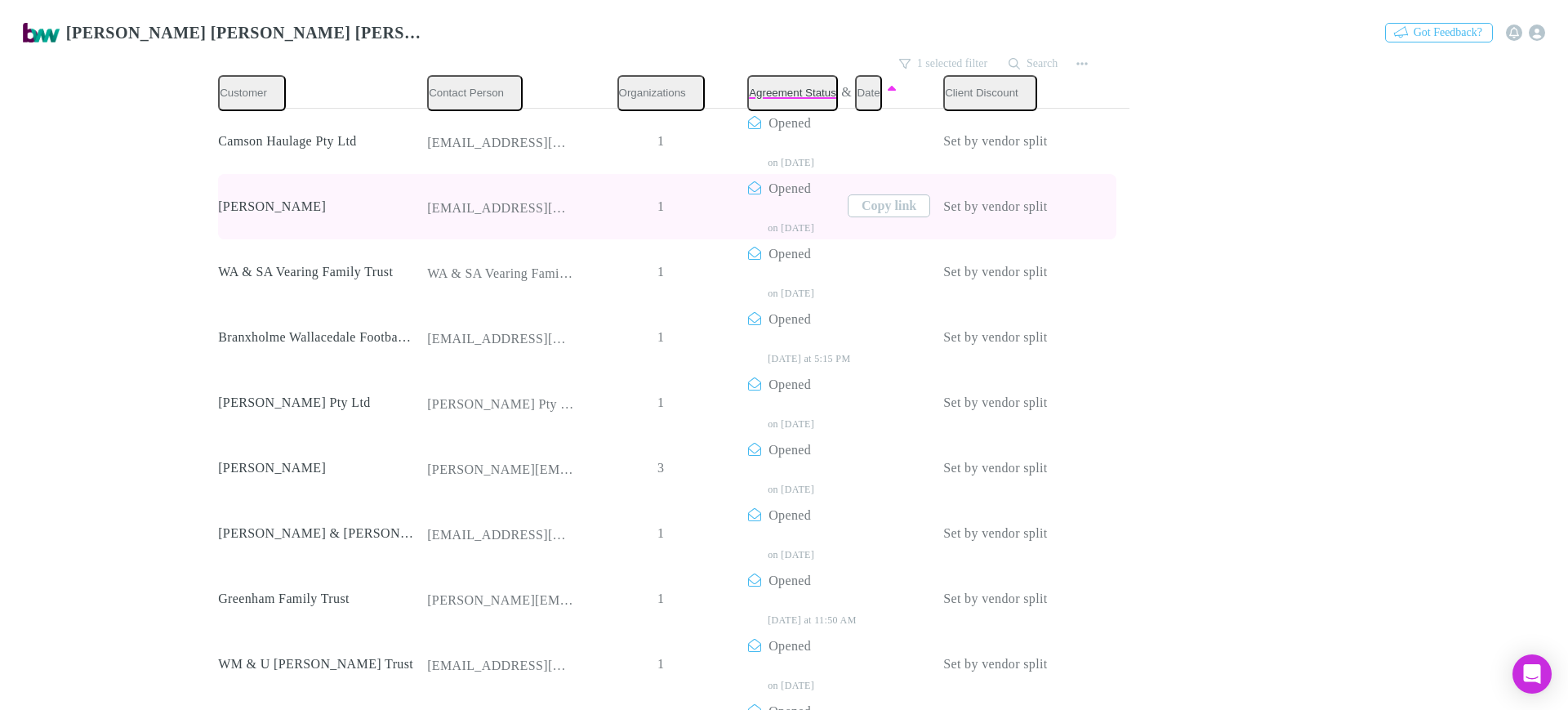
click at [943, 197] on div "Set by vendor split" at bounding box center [1040, 207] width 196 height 65
click at [1132, 201] on icon "button" at bounding box center [1138, 208] width 11 height 13
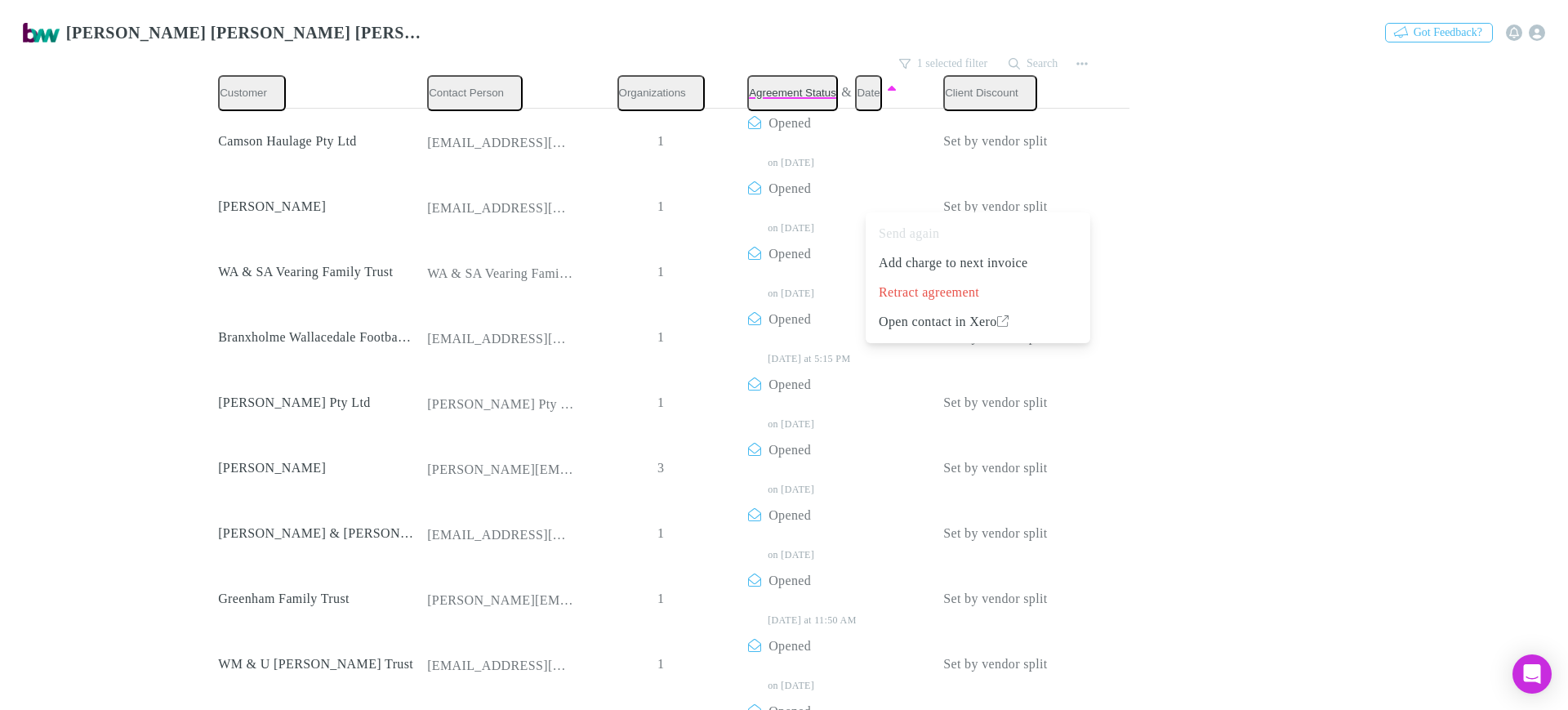
click at [1314, 271] on div at bounding box center [784, 355] width 1568 height 710
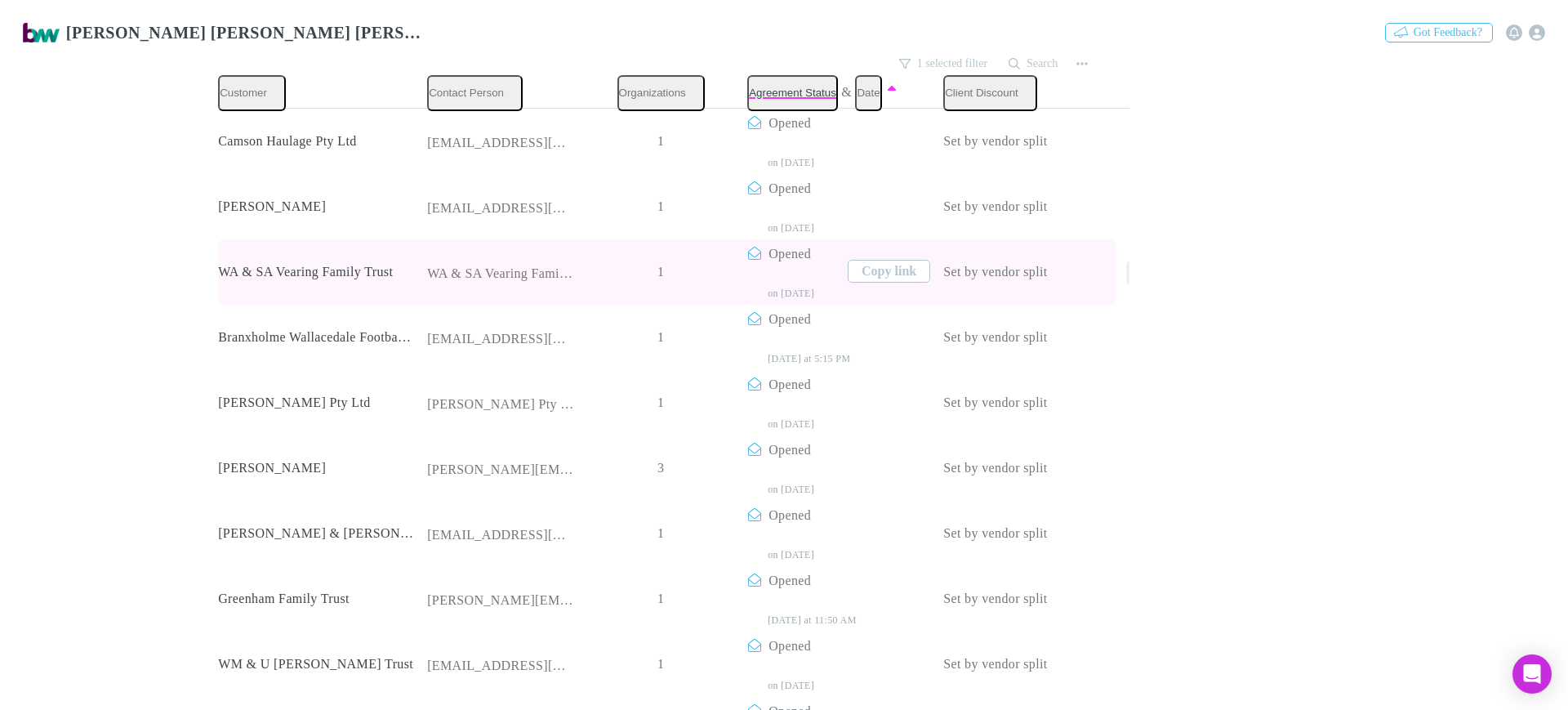
click at [1132, 268] on icon "button" at bounding box center [1138, 273] width 11 height 13
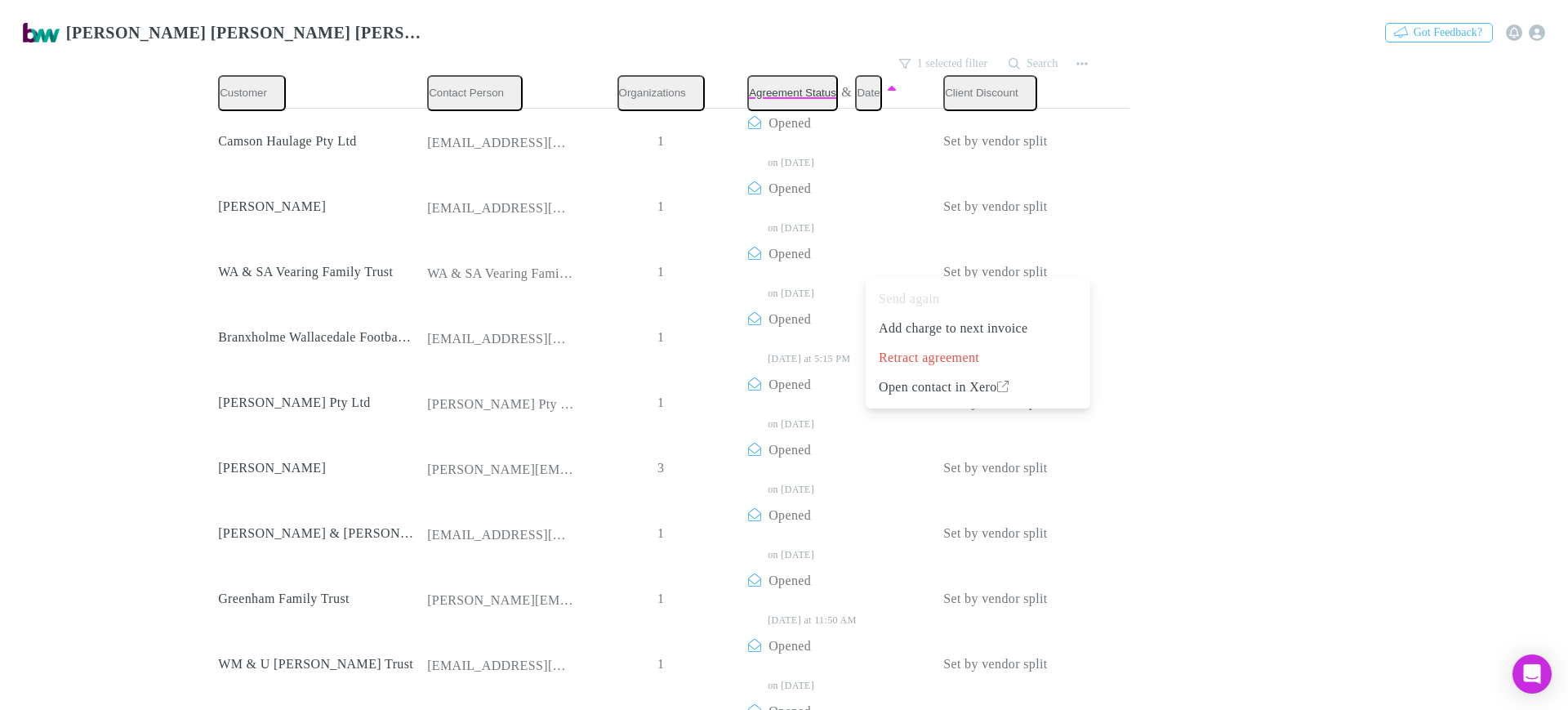
click at [1201, 271] on div at bounding box center [784, 355] width 1568 height 710
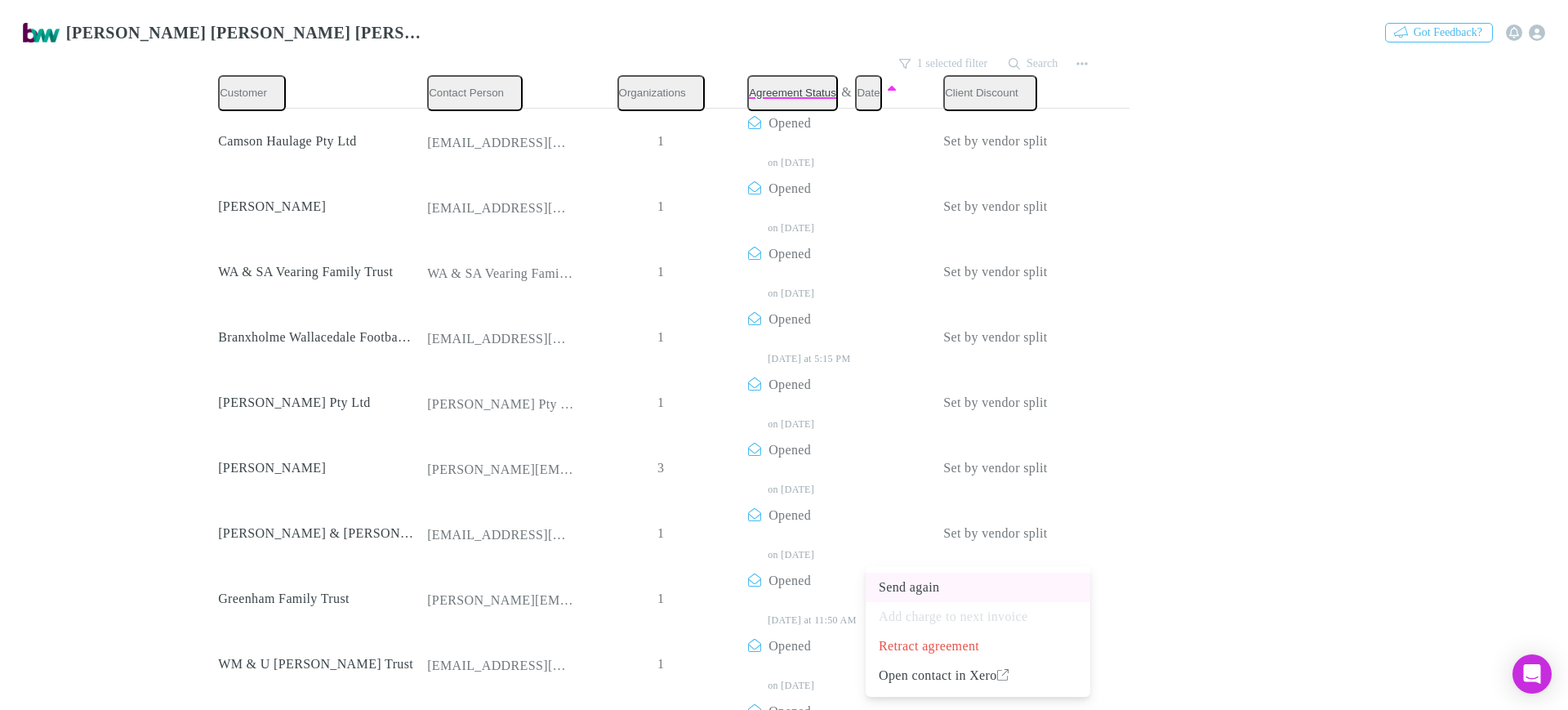
click at [962, 594] on p "Send again" at bounding box center [978, 587] width 198 height 20
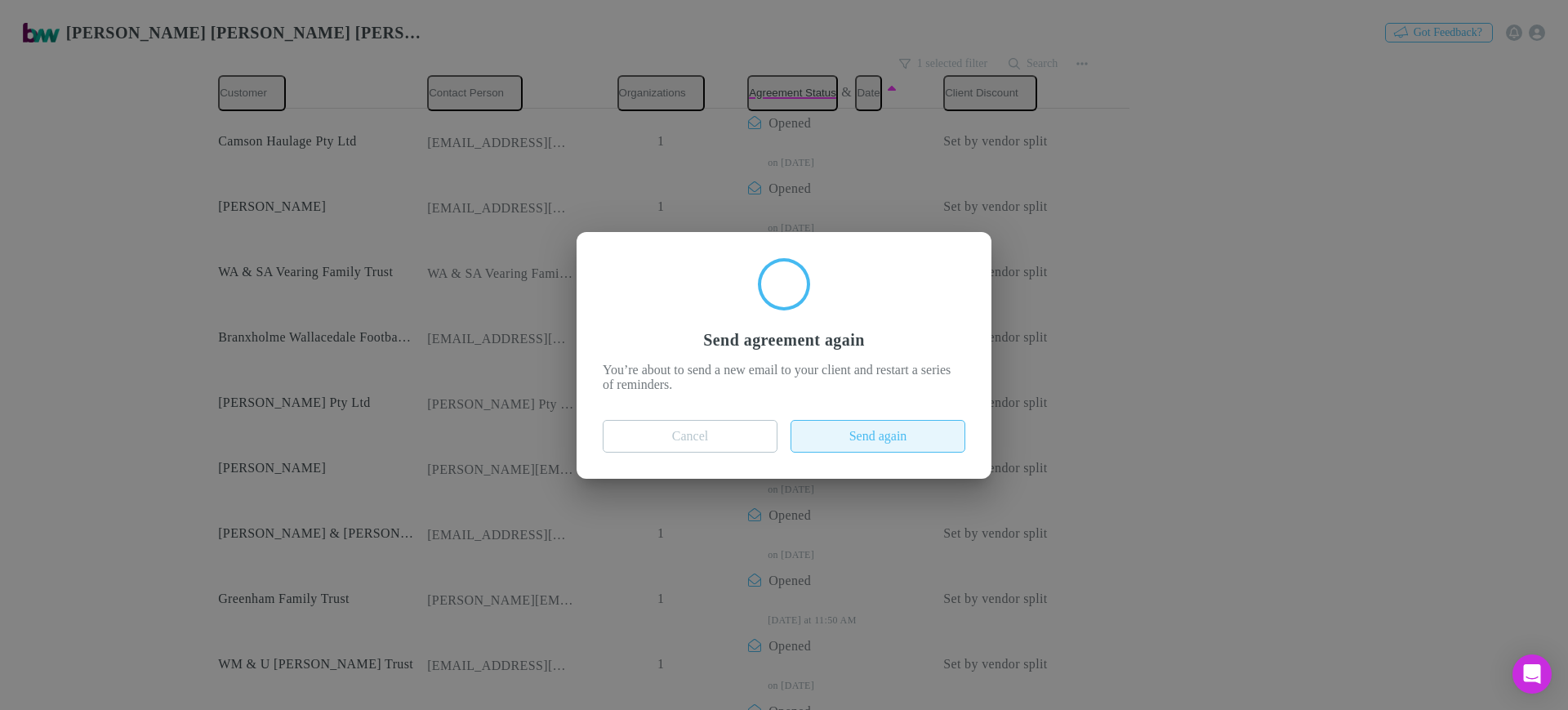
click at [848, 440] on button "Send again" at bounding box center [878, 436] width 175 height 33
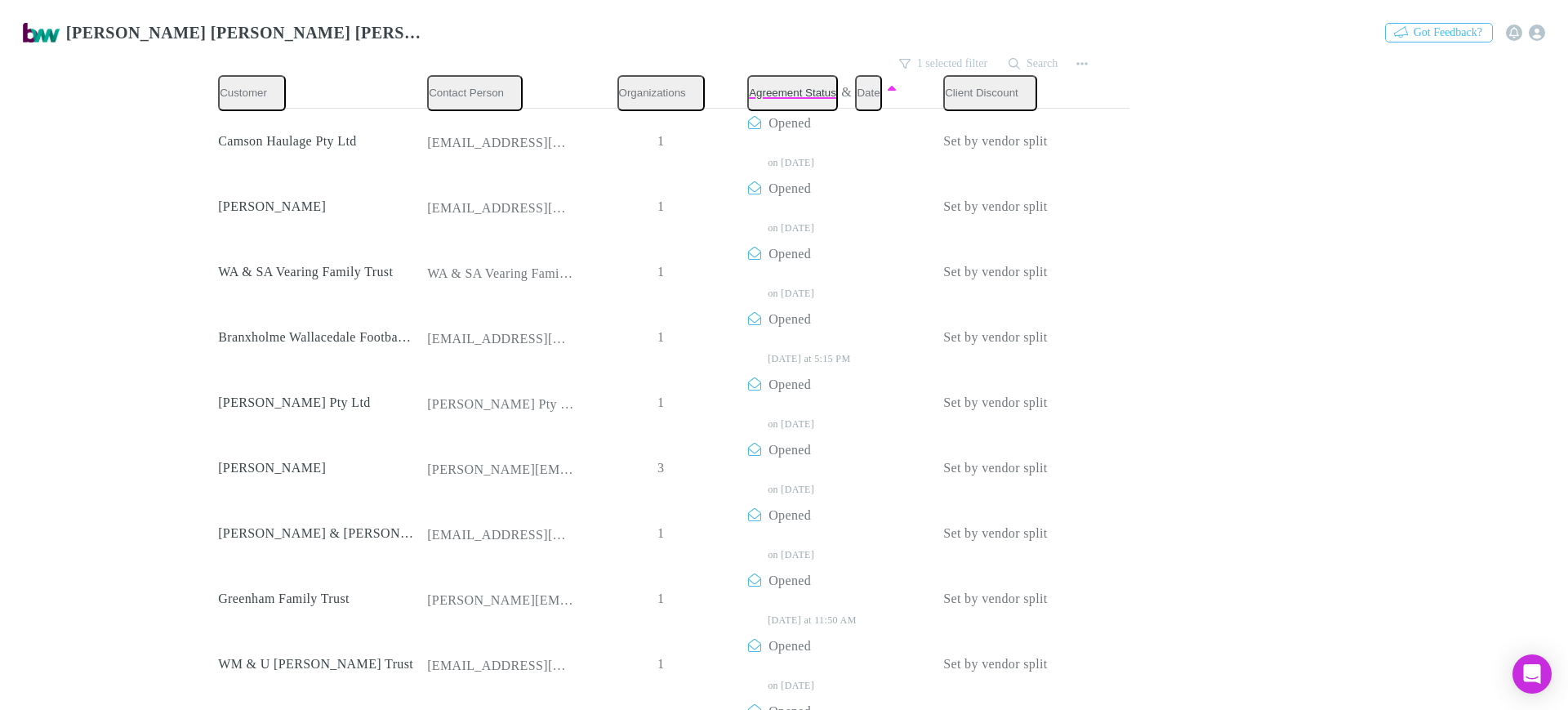
click at [1214, 433] on div at bounding box center [784, 355] width 1568 height 710
click at [1204, 296] on div at bounding box center [784, 355] width 1568 height 710
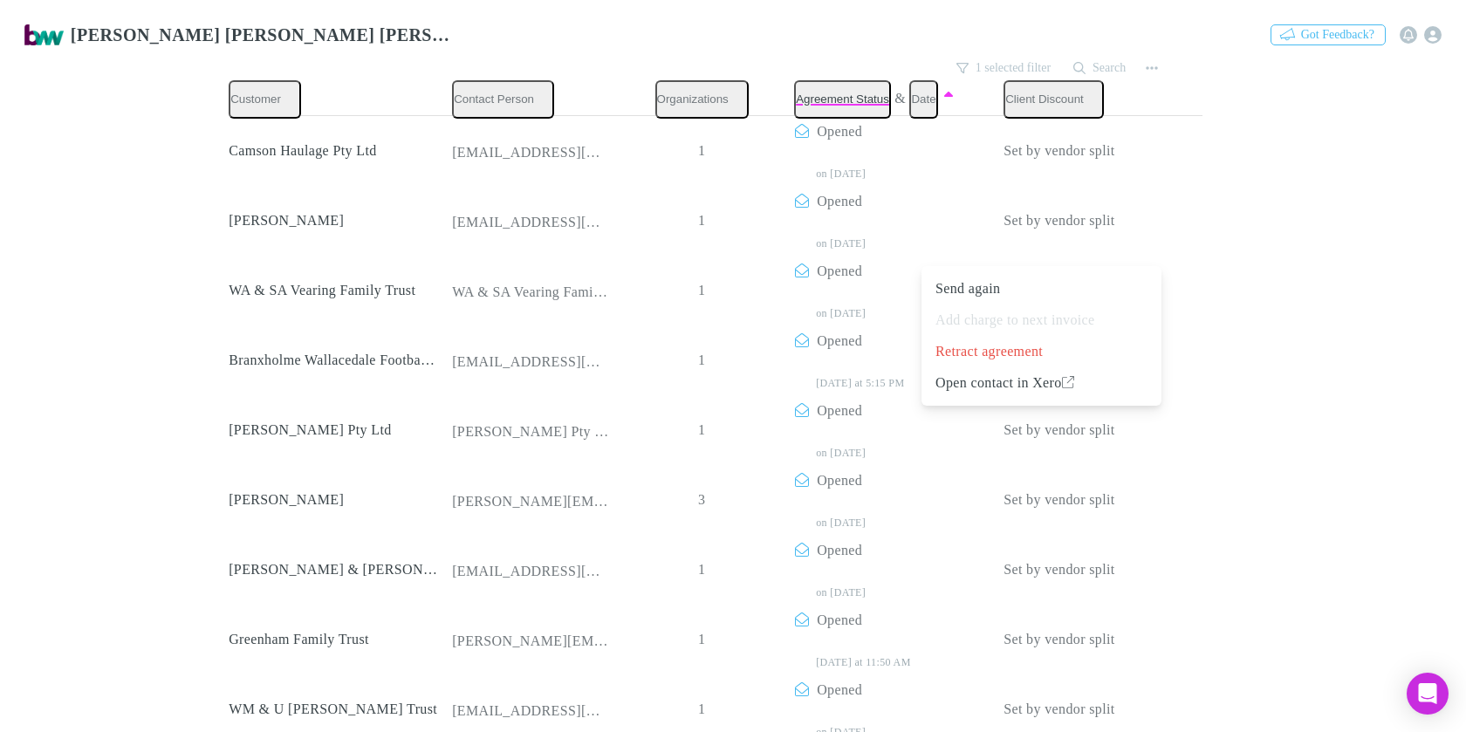
click at [1372, 226] on div at bounding box center [733, 366] width 1466 height 732
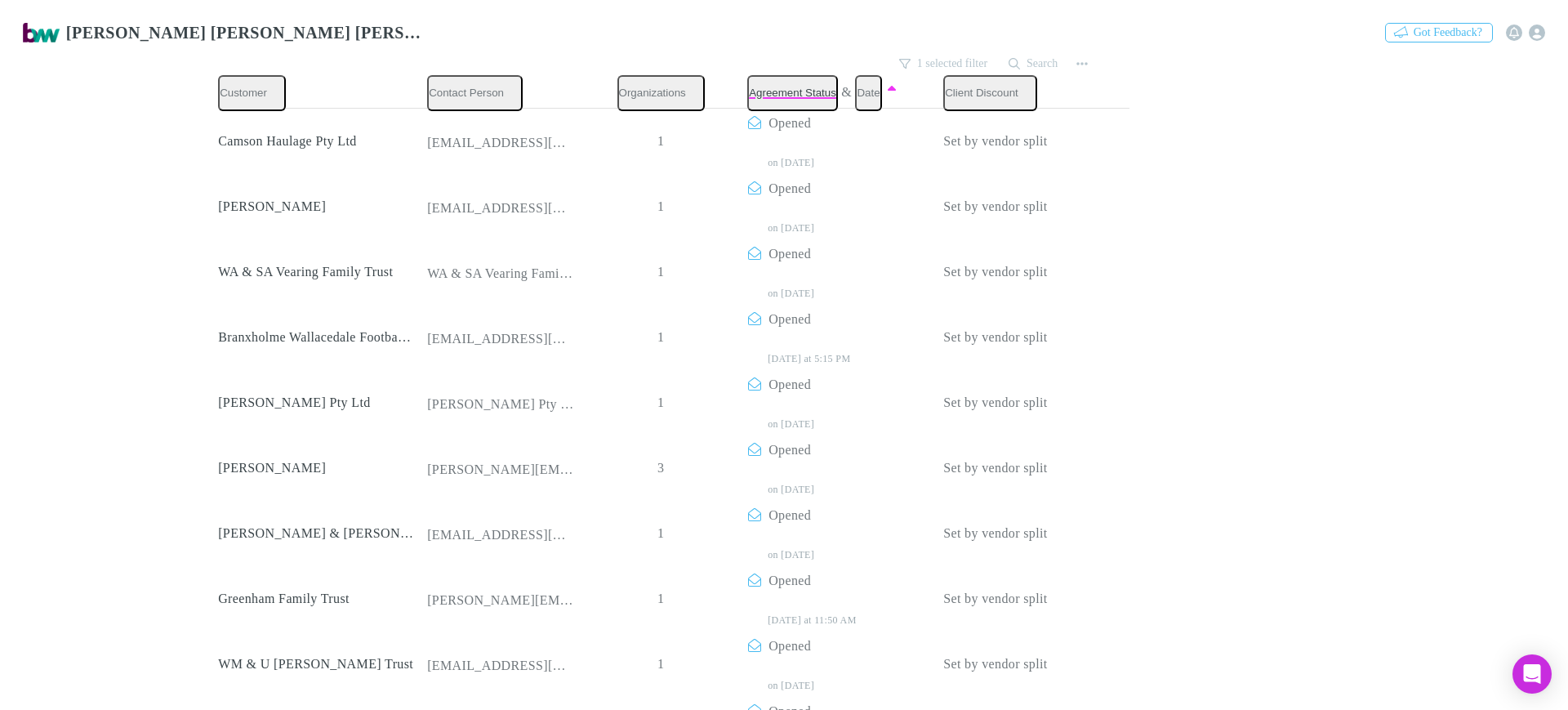
scroll to position [0, 0]
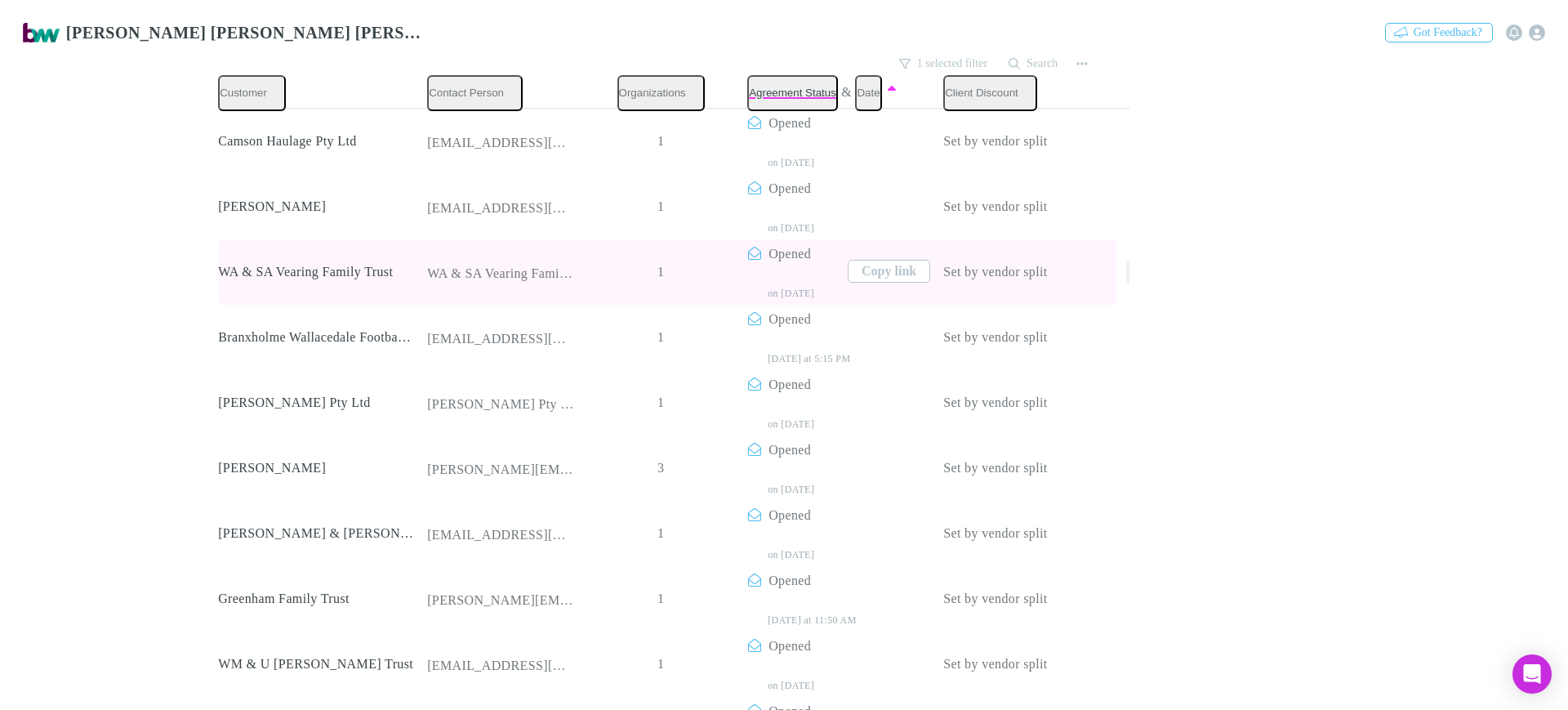
click at [1132, 267] on icon "button" at bounding box center [1138, 273] width 11 height 13
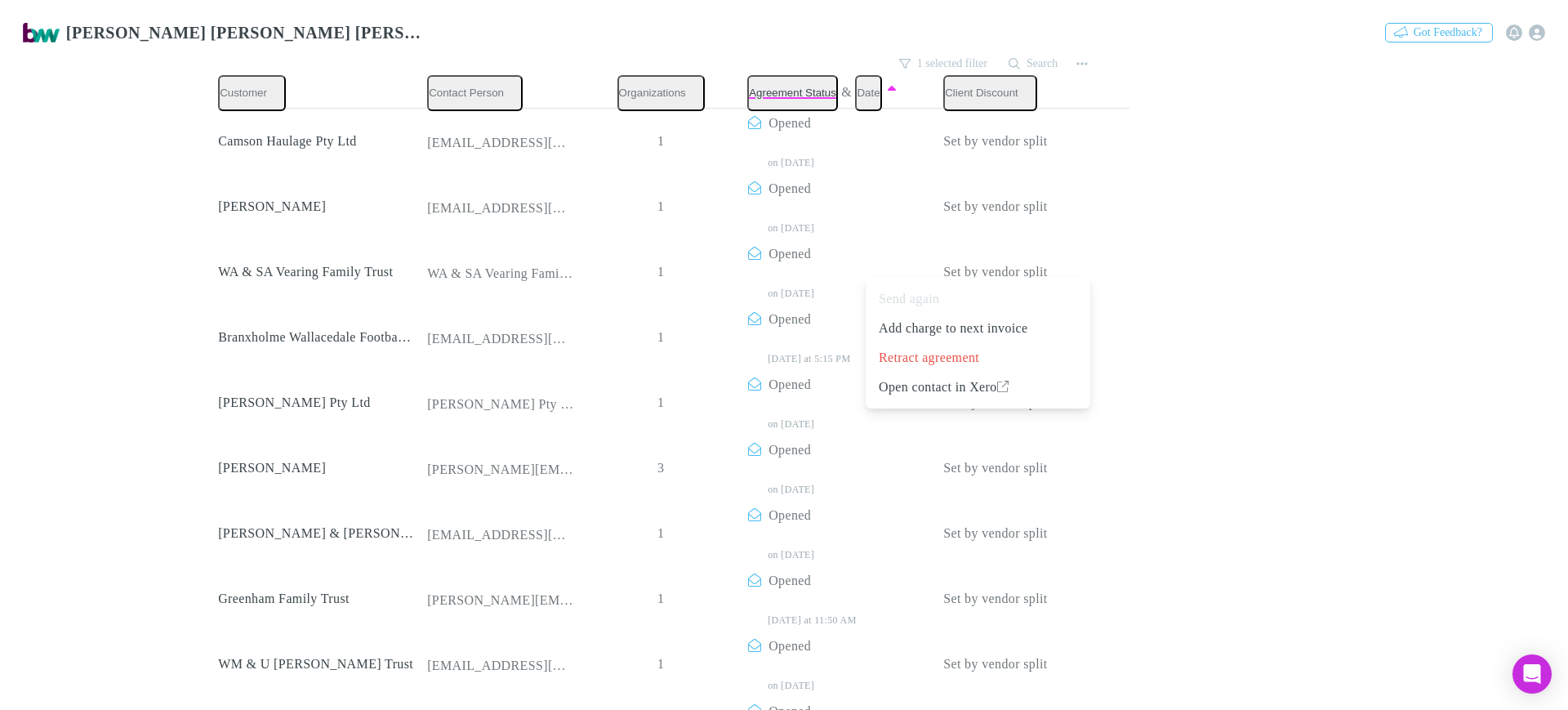
click at [1321, 250] on div at bounding box center [784, 355] width 1568 height 710
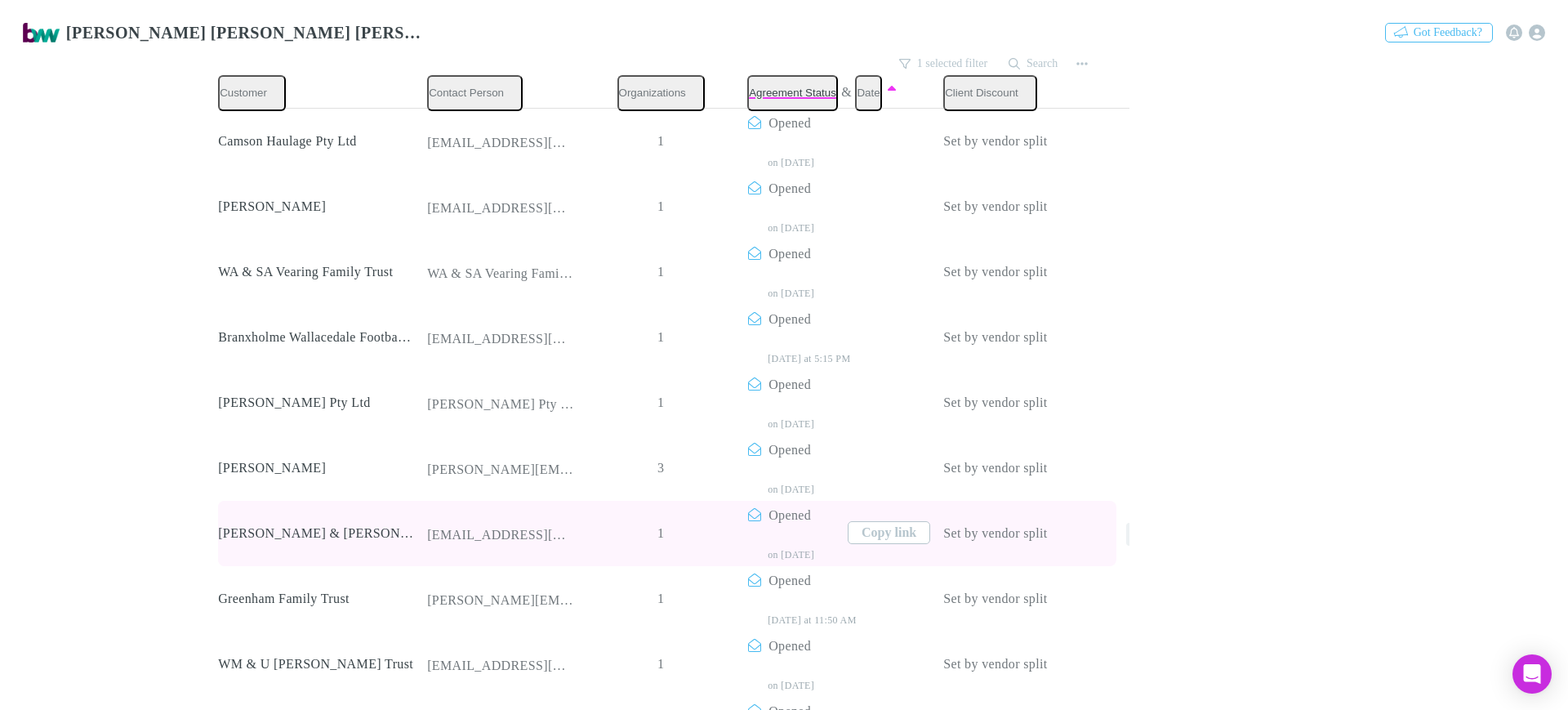
click at [1126, 523] on button "button" at bounding box center [1138, 534] width 22 height 22
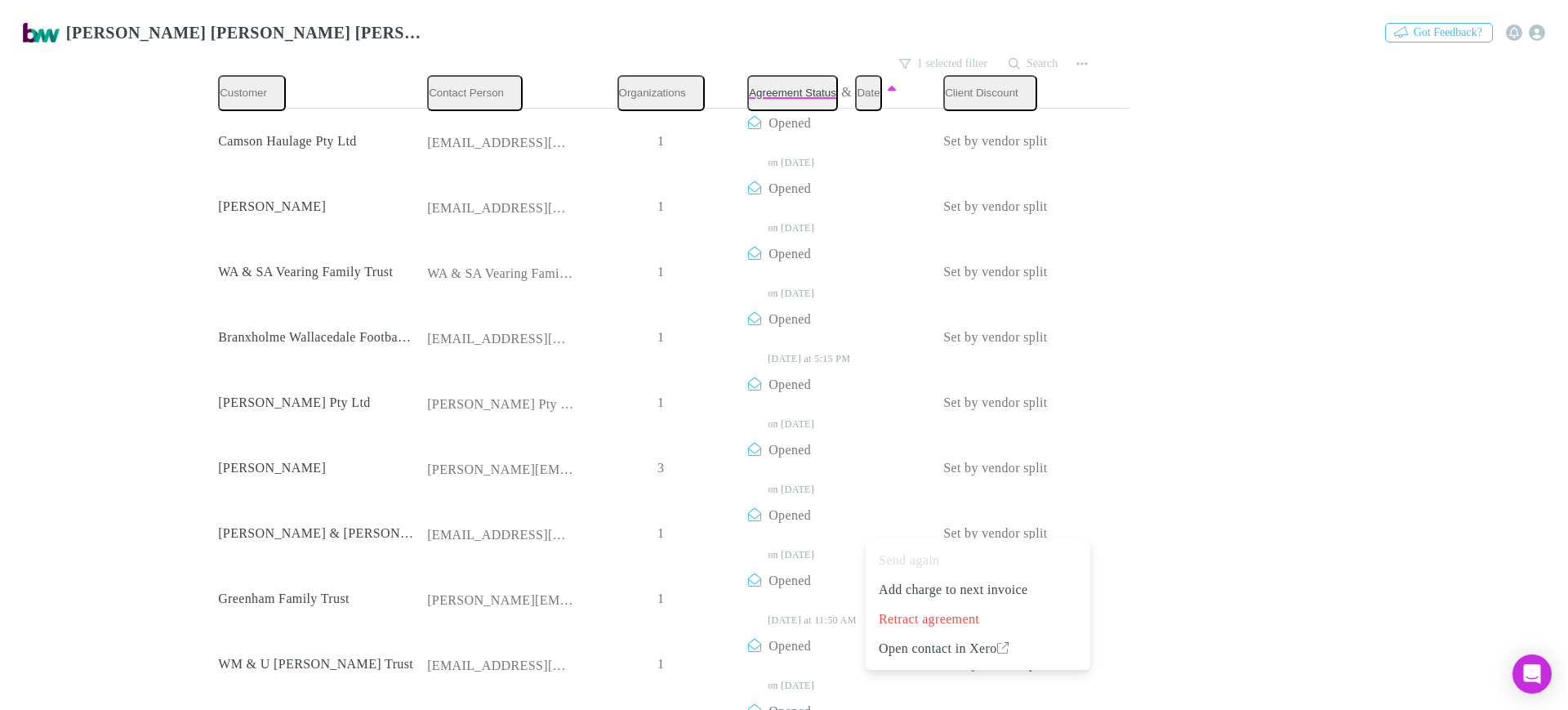
click at [1208, 498] on div at bounding box center [784, 355] width 1568 height 710
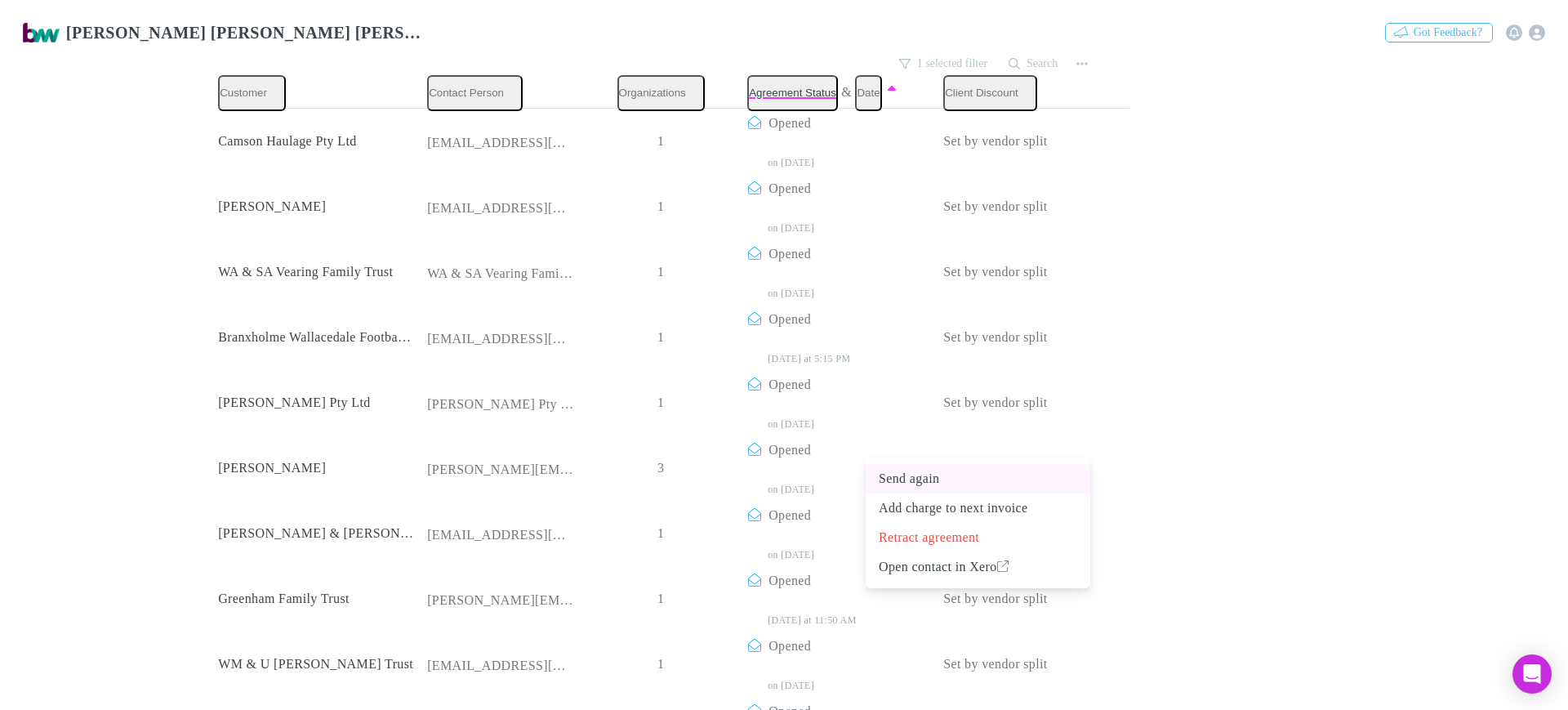
click at [974, 478] on p "Send again" at bounding box center [978, 478] width 198 height 20
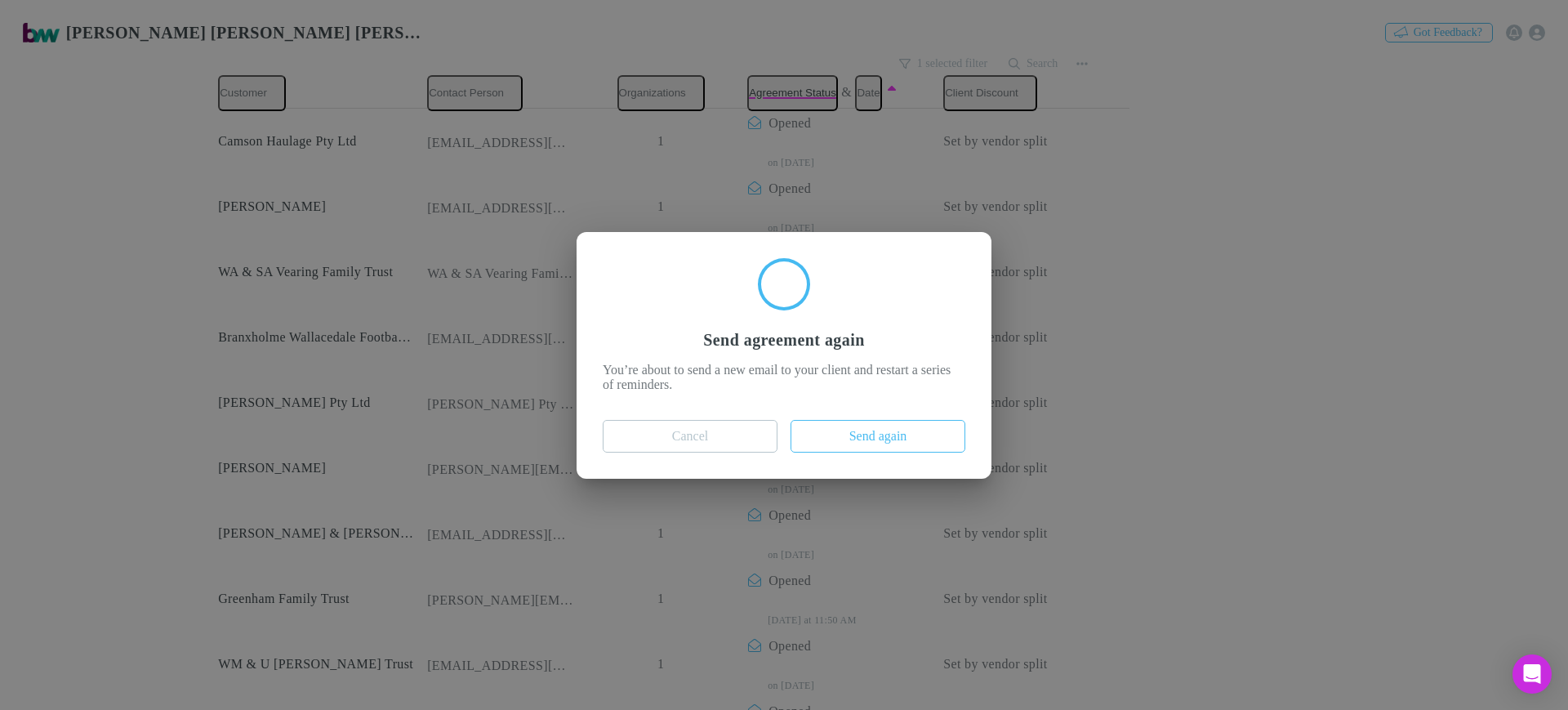
click at [1327, 332] on div "Send agreement again You’re about to send a new email to your client and restar…" at bounding box center [784, 355] width 1568 height 710
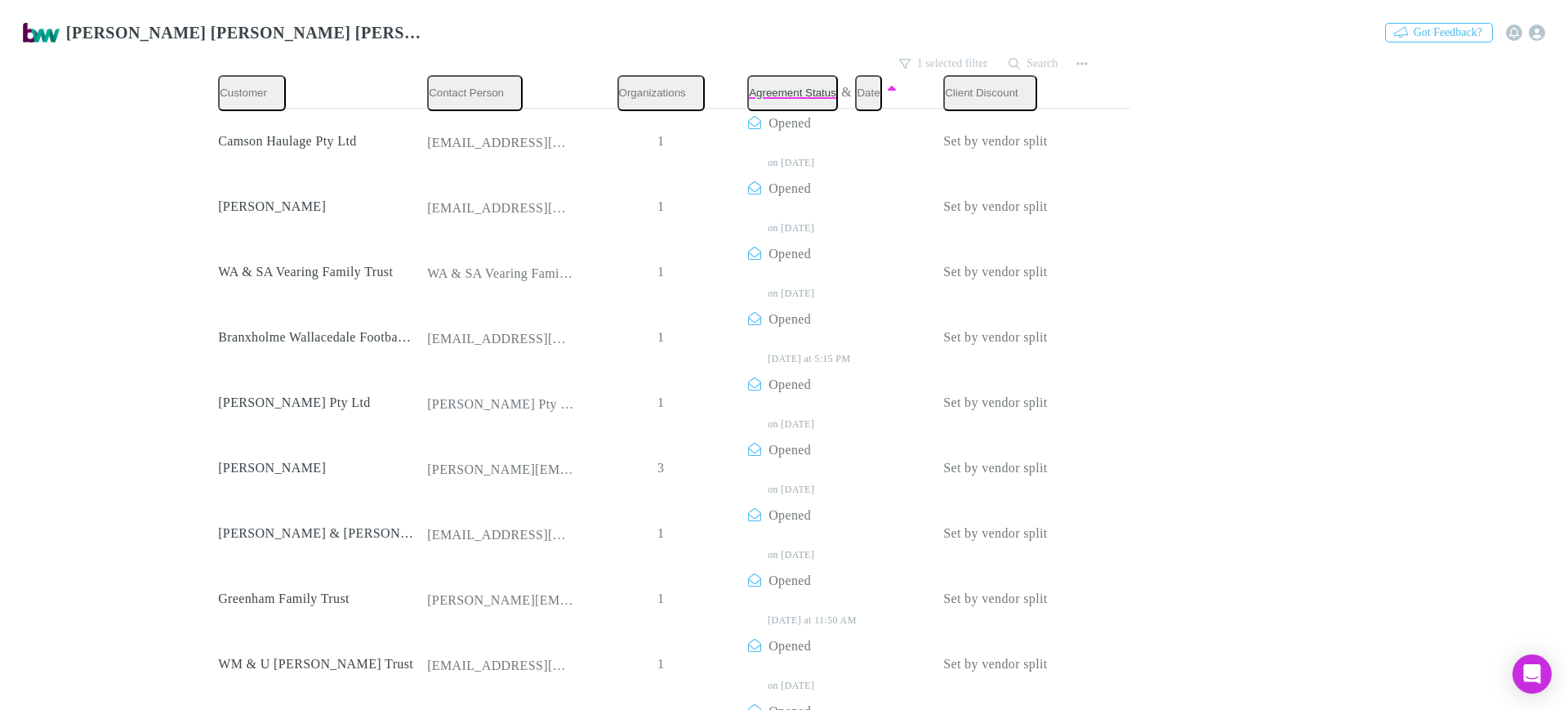
scroll to position [715, 0]
drag, startPoint x: 208, startPoint y: 398, endPoint x: 401, endPoint y: 399, distance: 193.0
click at [401, 399] on div at bounding box center [784, 355] width 1568 height 710
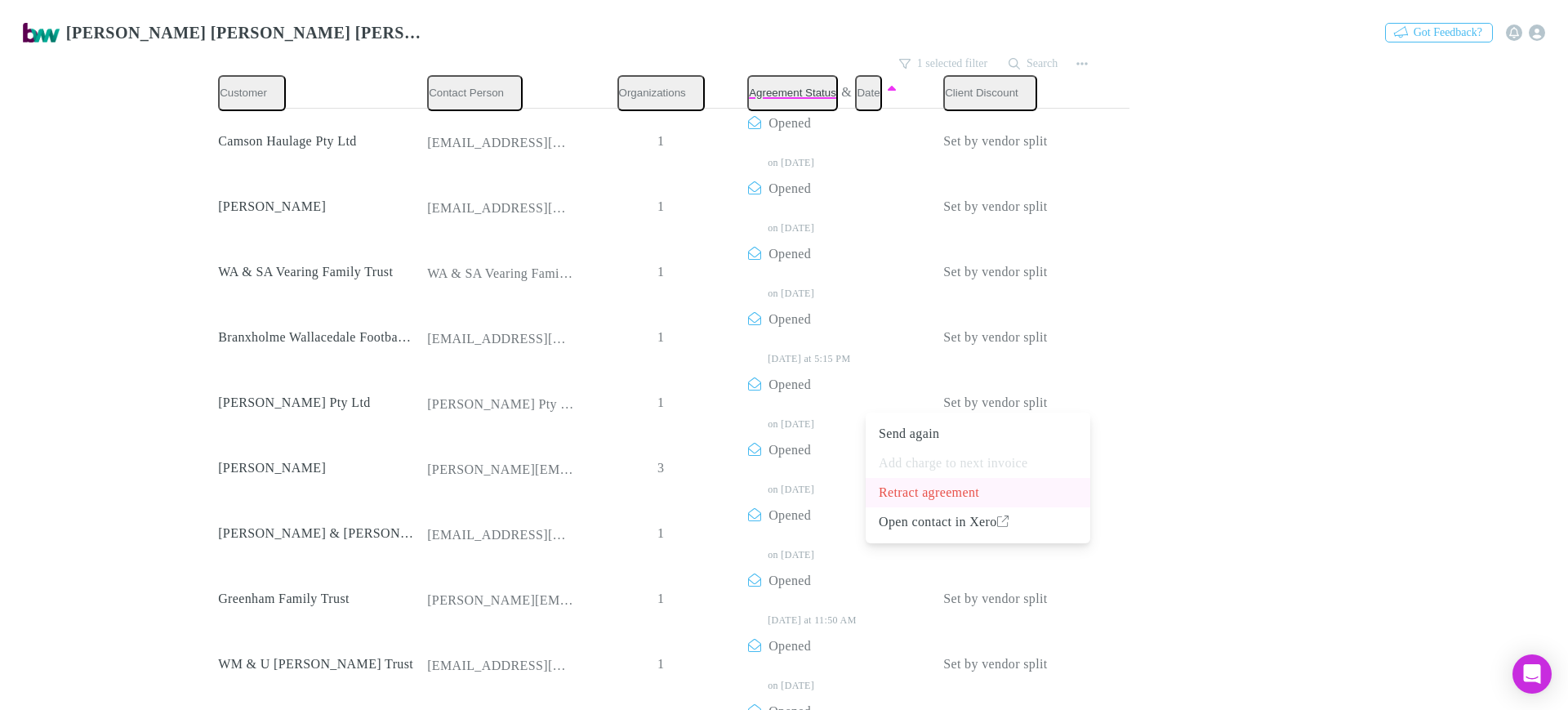
click at [984, 493] on p "Retract agreement" at bounding box center [978, 492] width 198 height 20
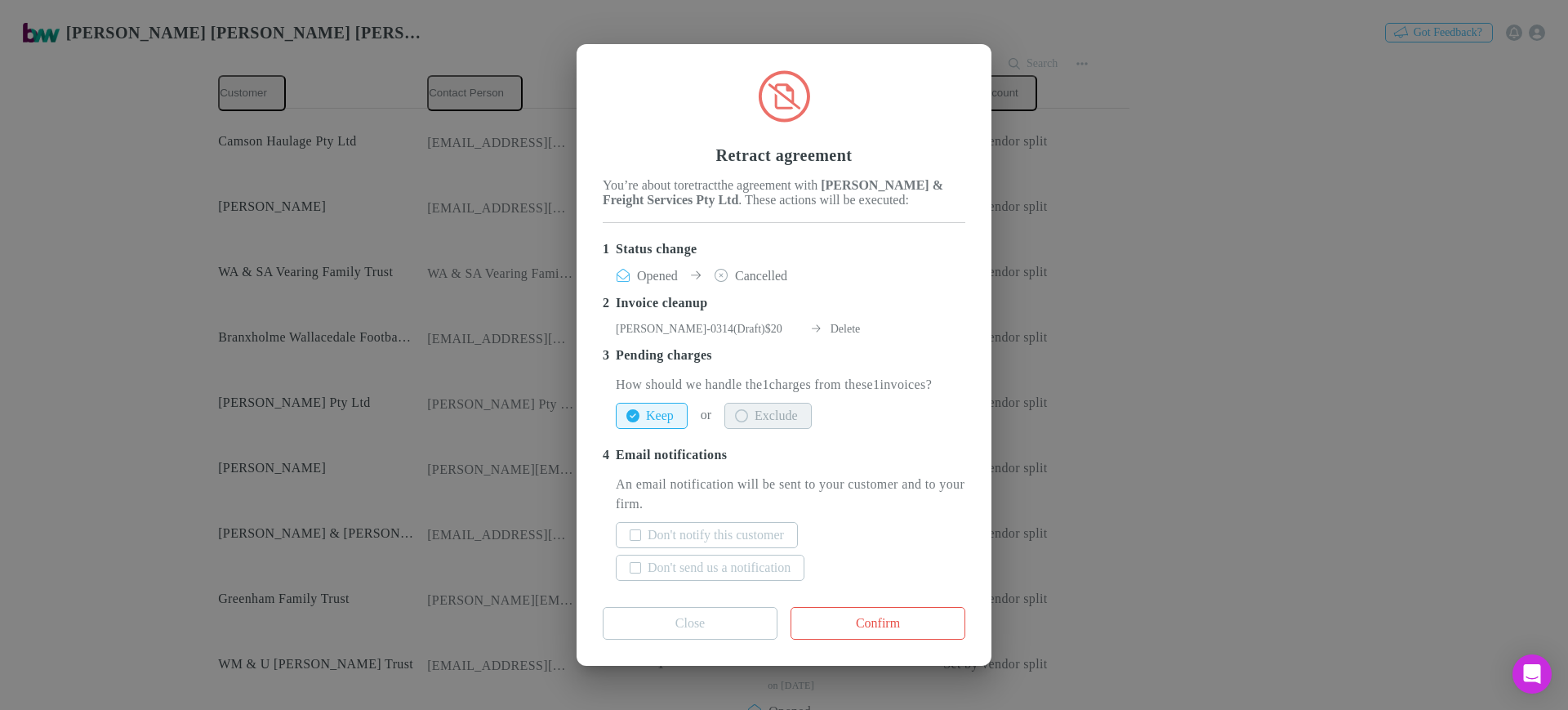
click at [811, 428] on button "Exclude" at bounding box center [767, 415] width 87 height 26
click at [772, 544] on label "Don't notify this customer" at bounding box center [716, 534] width 137 height 20
click at [764, 577] on label "Don't send us a notification" at bounding box center [719, 567] width 143 height 20
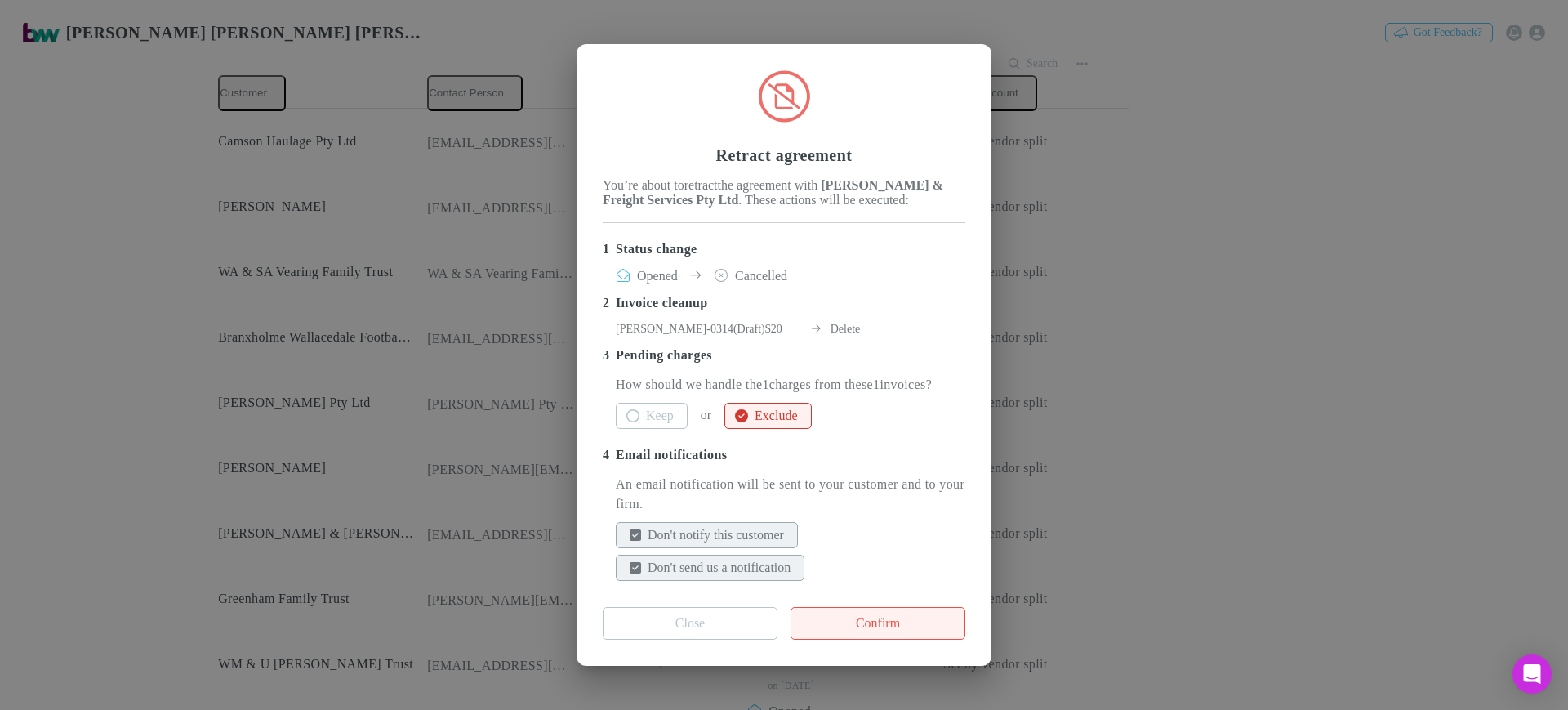
click at [864, 639] on button "Confirm" at bounding box center [878, 623] width 175 height 33
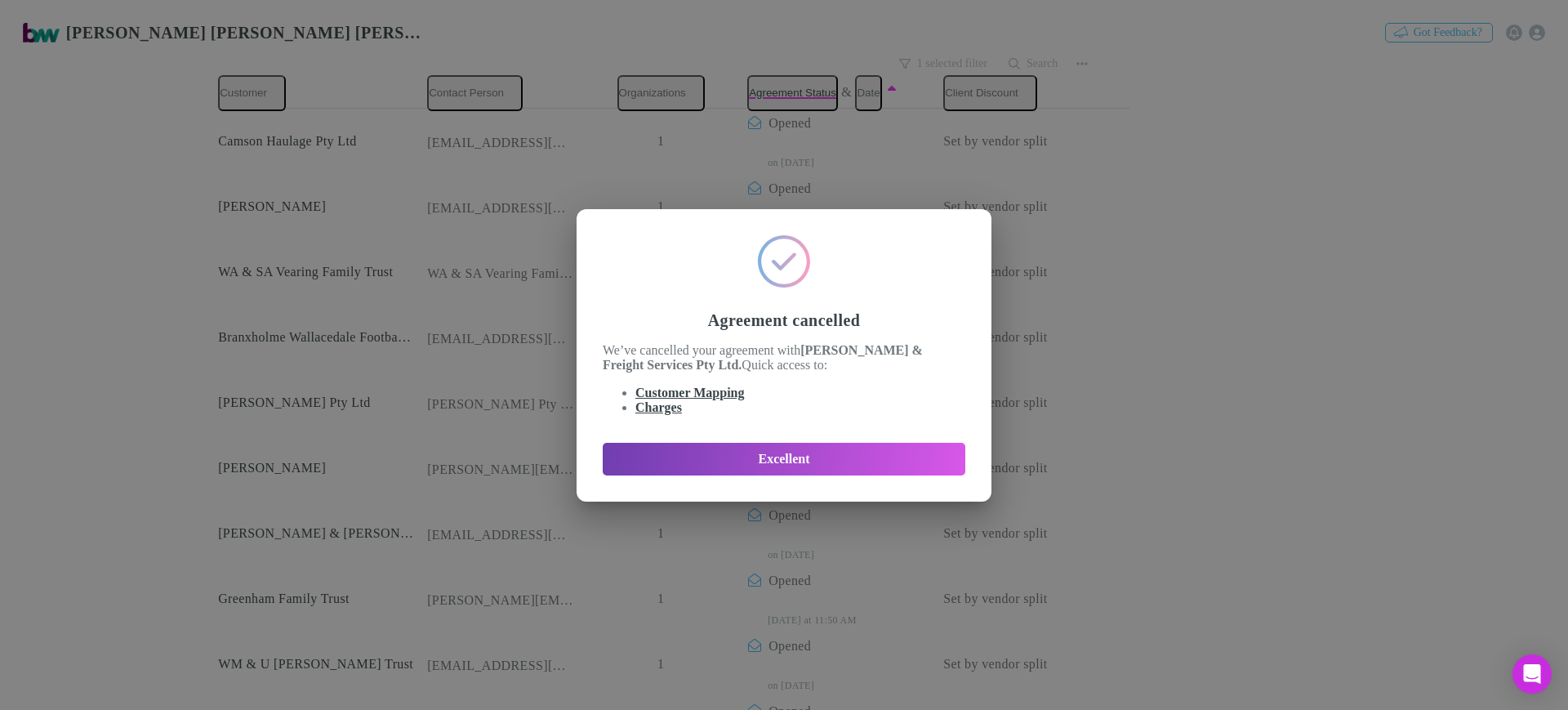
click at [841, 472] on button "Excellent" at bounding box center [784, 458] width 363 height 33
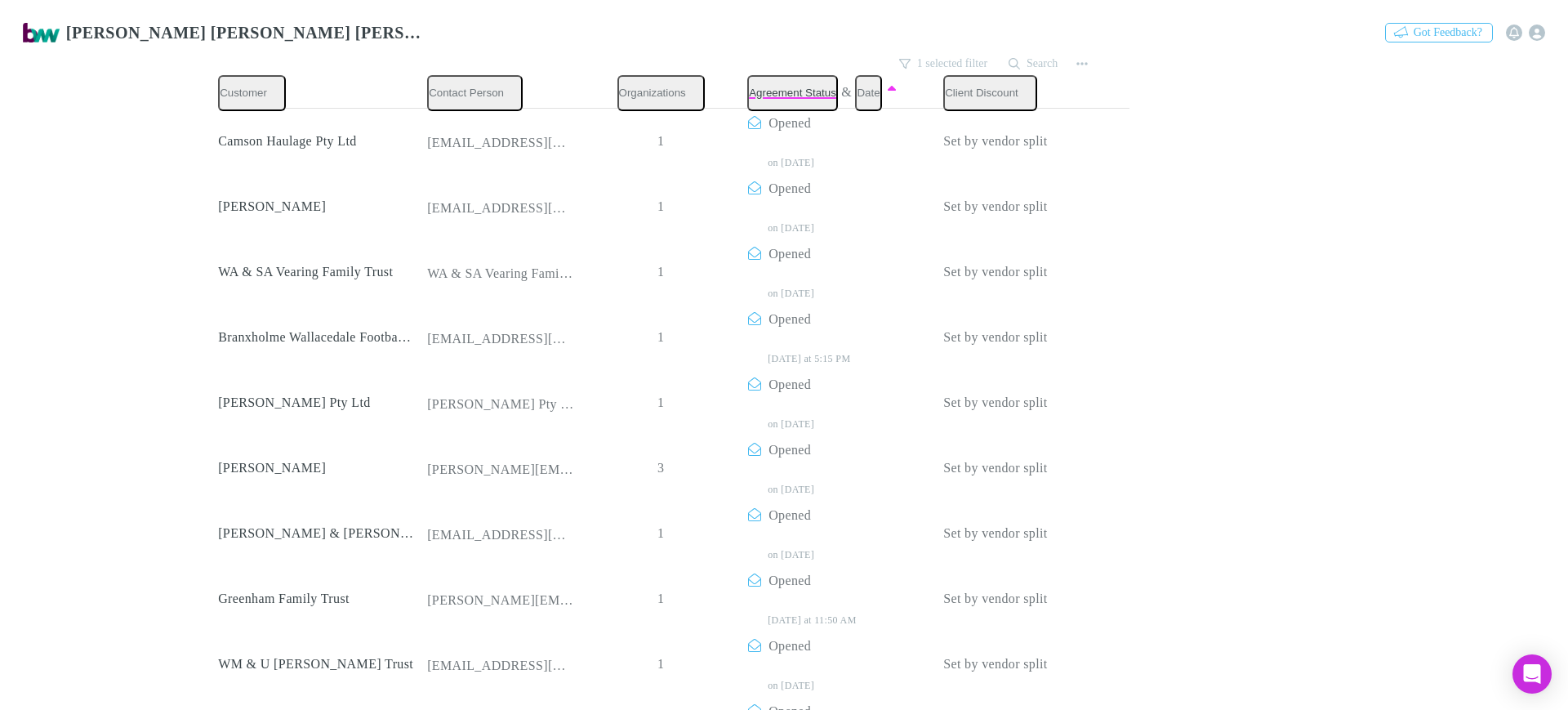
scroll to position [812, 0]
click at [984, 650] on p "Retract agreement" at bounding box center [978, 645] width 198 height 20
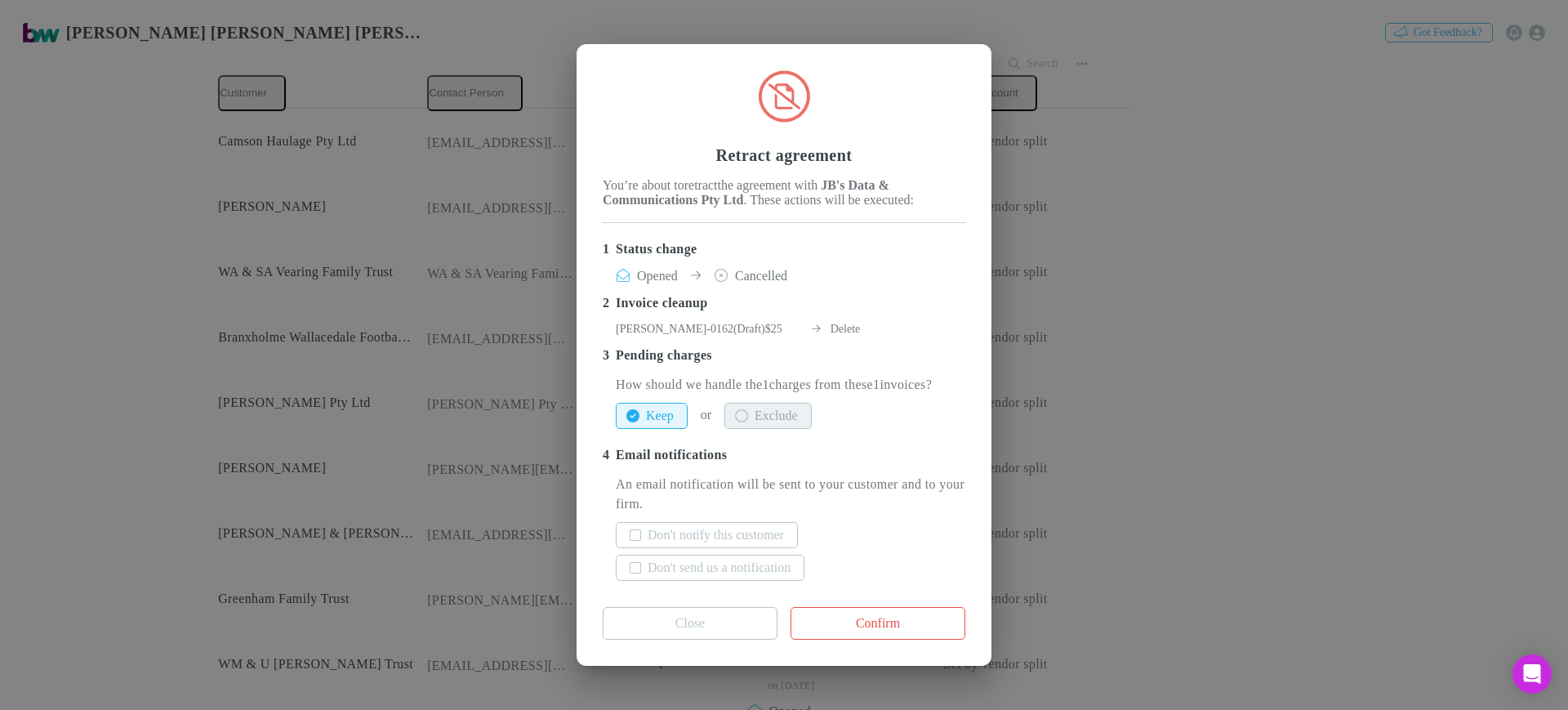
click at [811, 428] on button "Exclude" at bounding box center [767, 415] width 87 height 26
click at [784, 544] on label "Don't notify this customer" at bounding box center [716, 534] width 137 height 20
click at [787, 577] on label "Don't send us a notification" at bounding box center [719, 567] width 143 height 20
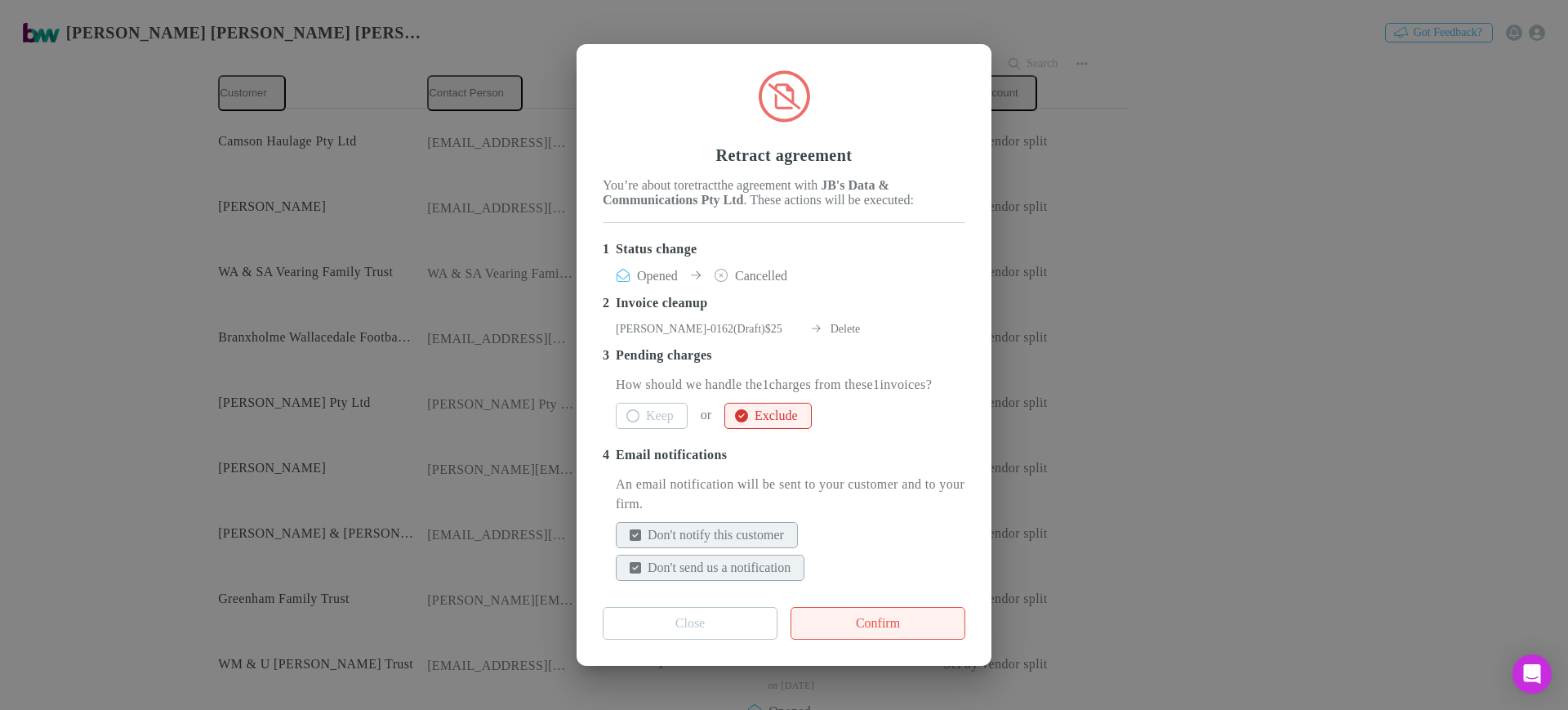
click at [863, 632] on button "Confirm" at bounding box center [878, 623] width 175 height 33
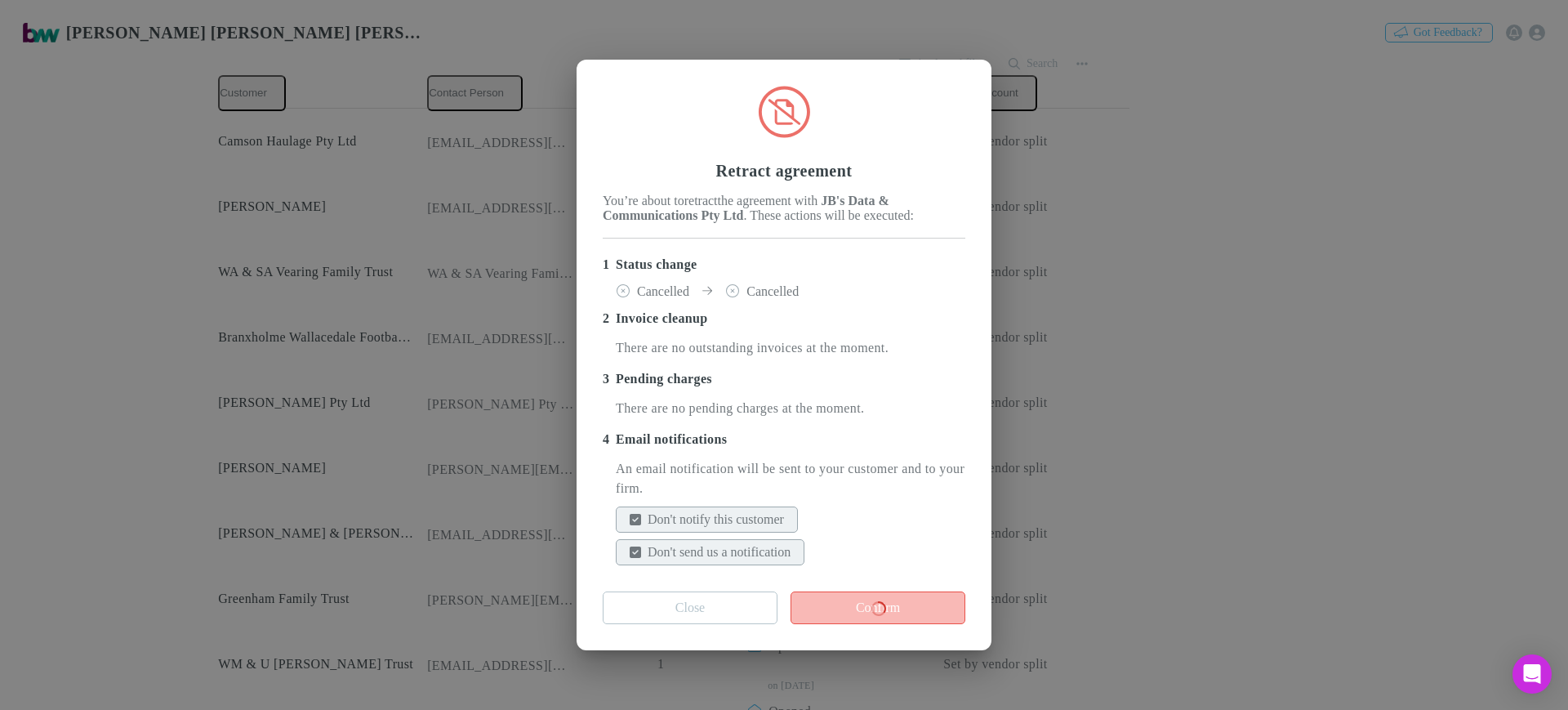
scroll to position [0, 0]
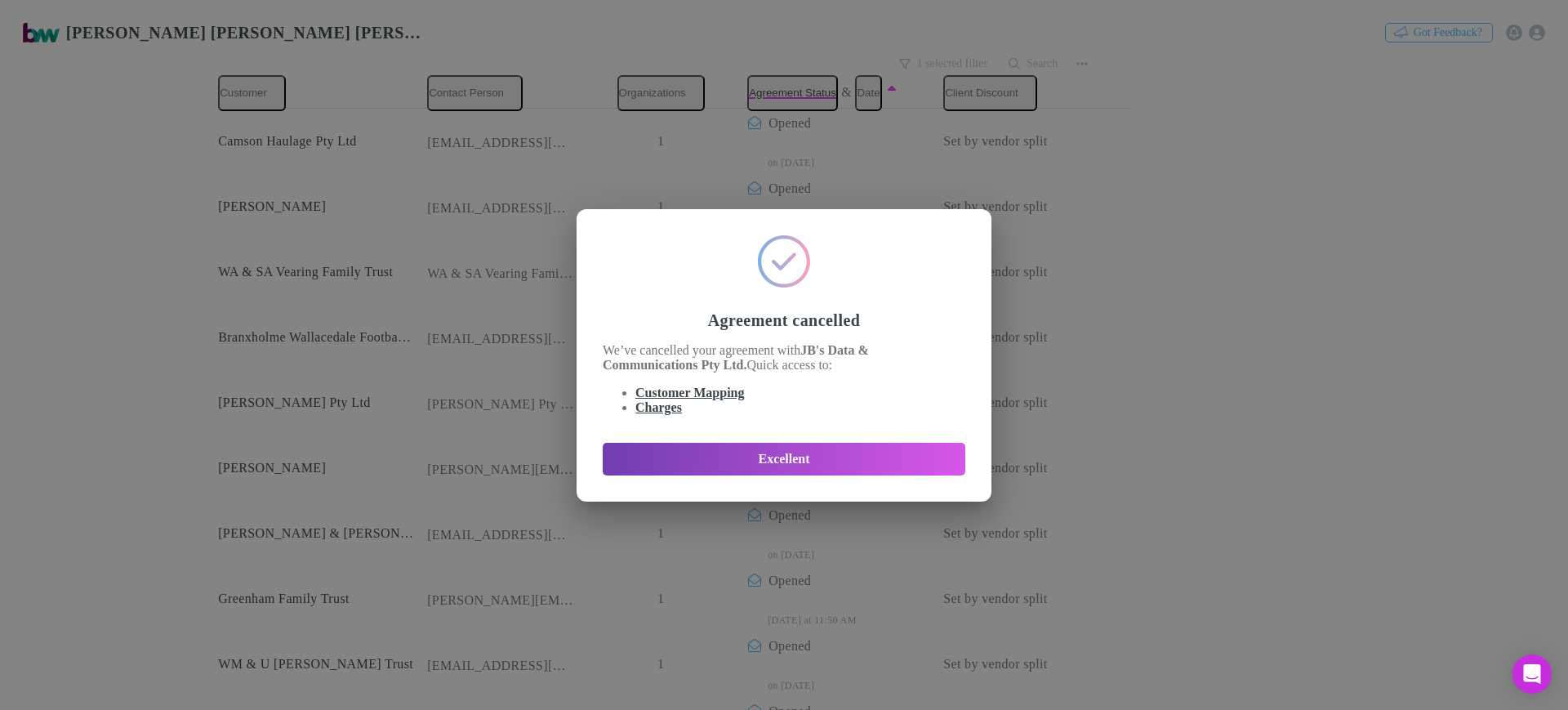
click at [851, 470] on button "Excellent" at bounding box center [784, 458] width 363 height 33
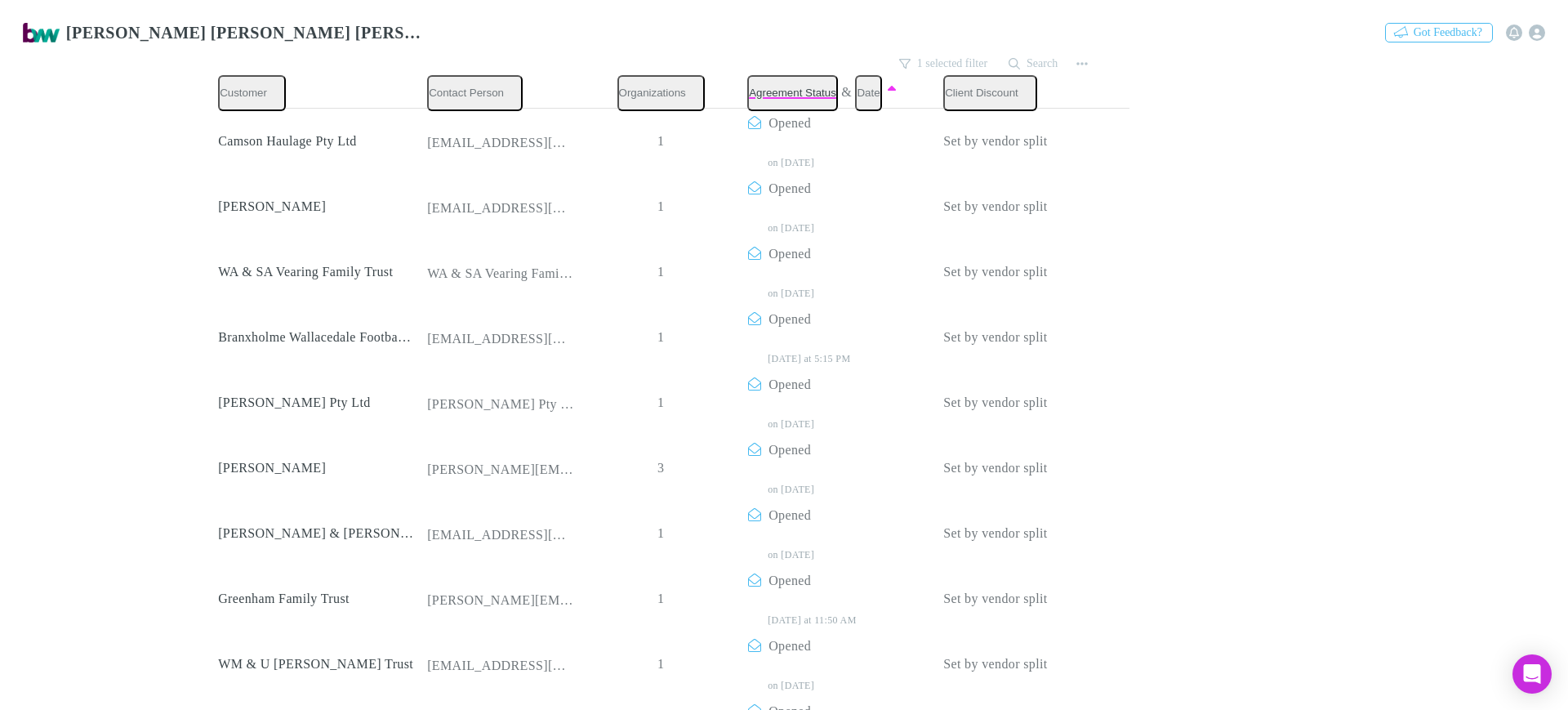
click at [1272, 461] on div at bounding box center [784, 355] width 1568 height 710
click at [990, 595] on p "Retract agreement" at bounding box center [978, 598] width 198 height 20
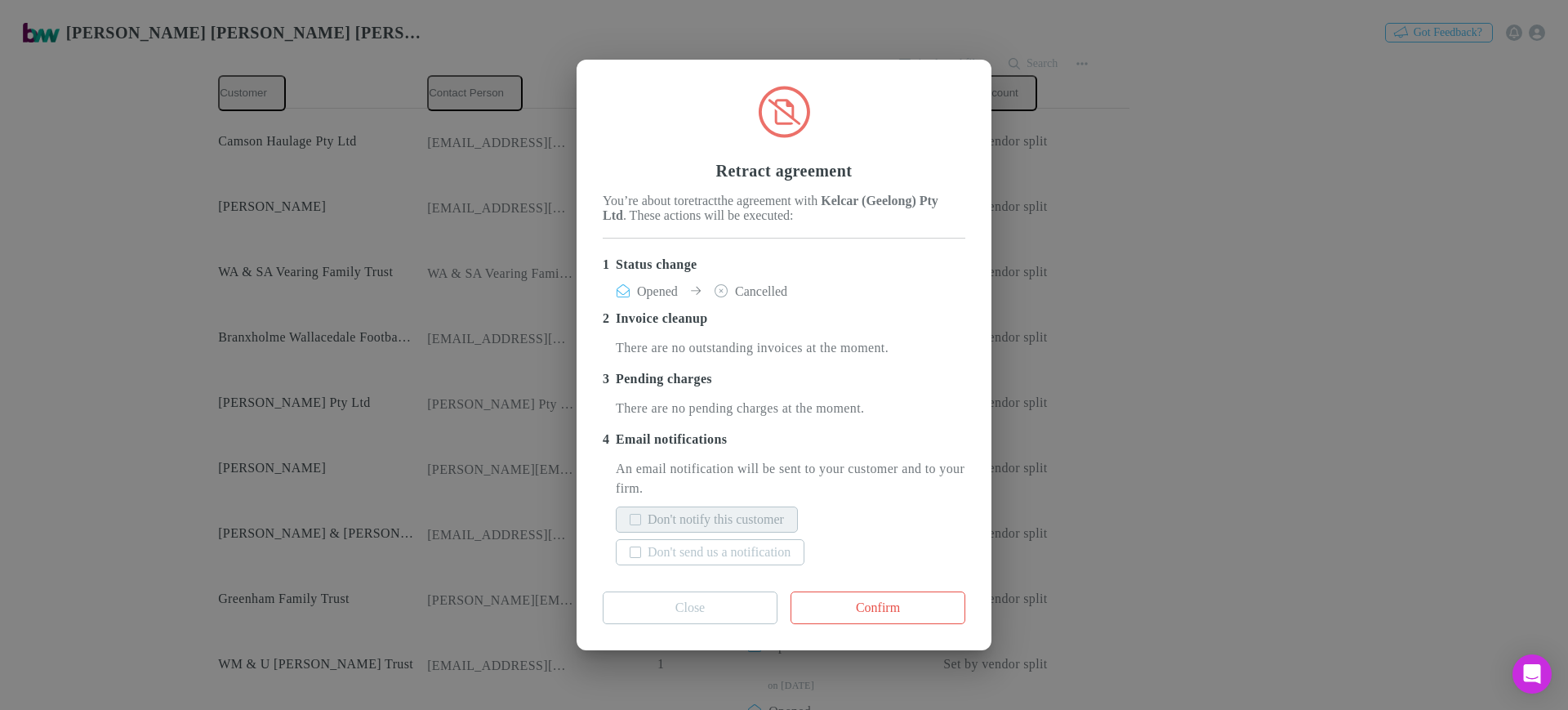
click at [748, 529] on label "Don't notify this customer" at bounding box center [716, 519] width 137 height 20
click at [745, 558] on label "Don't send us a notification" at bounding box center [719, 552] width 143 height 20
click at [854, 620] on button "Confirm" at bounding box center [878, 607] width 175 height 33
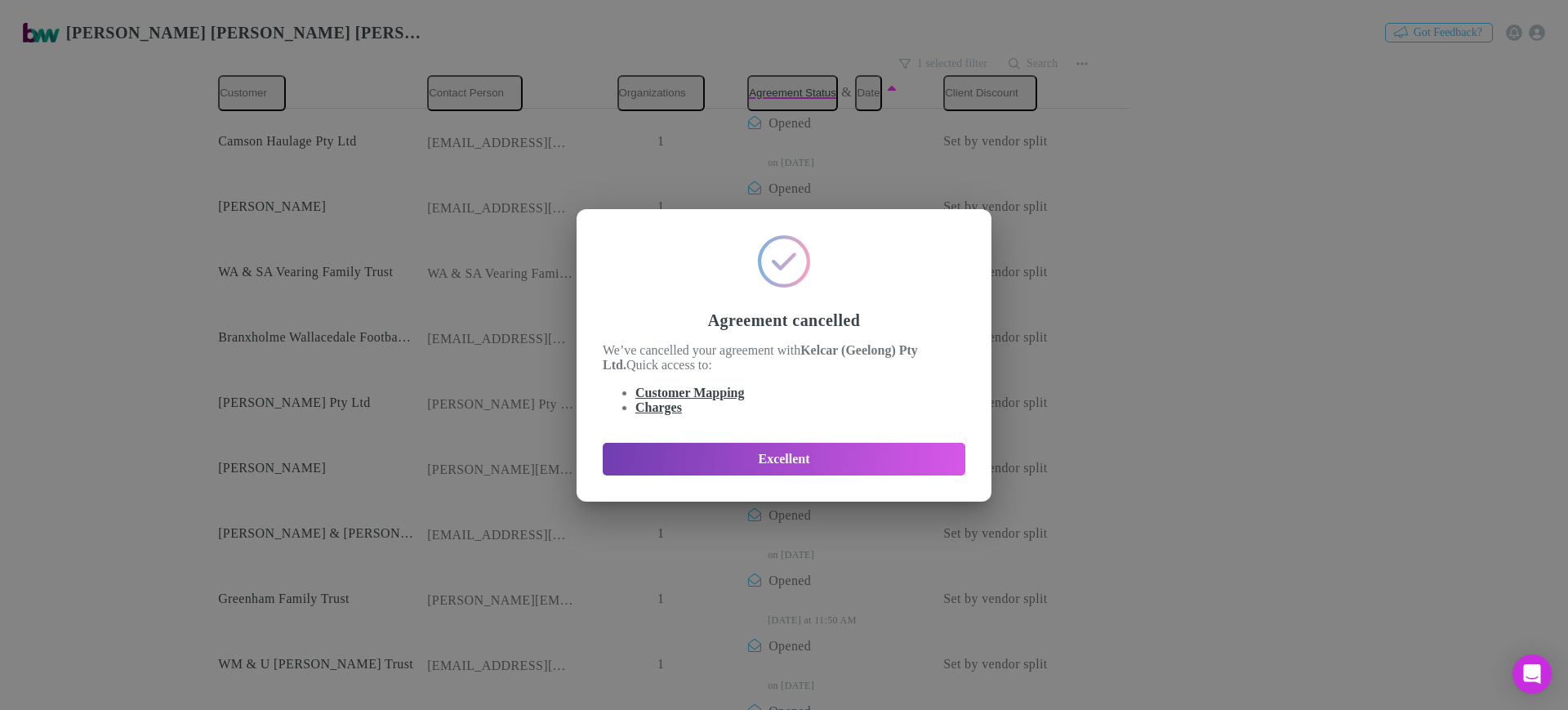
click at [695, 462] on button "Excellent" at bounding box center [784, 458] width 363 height 33
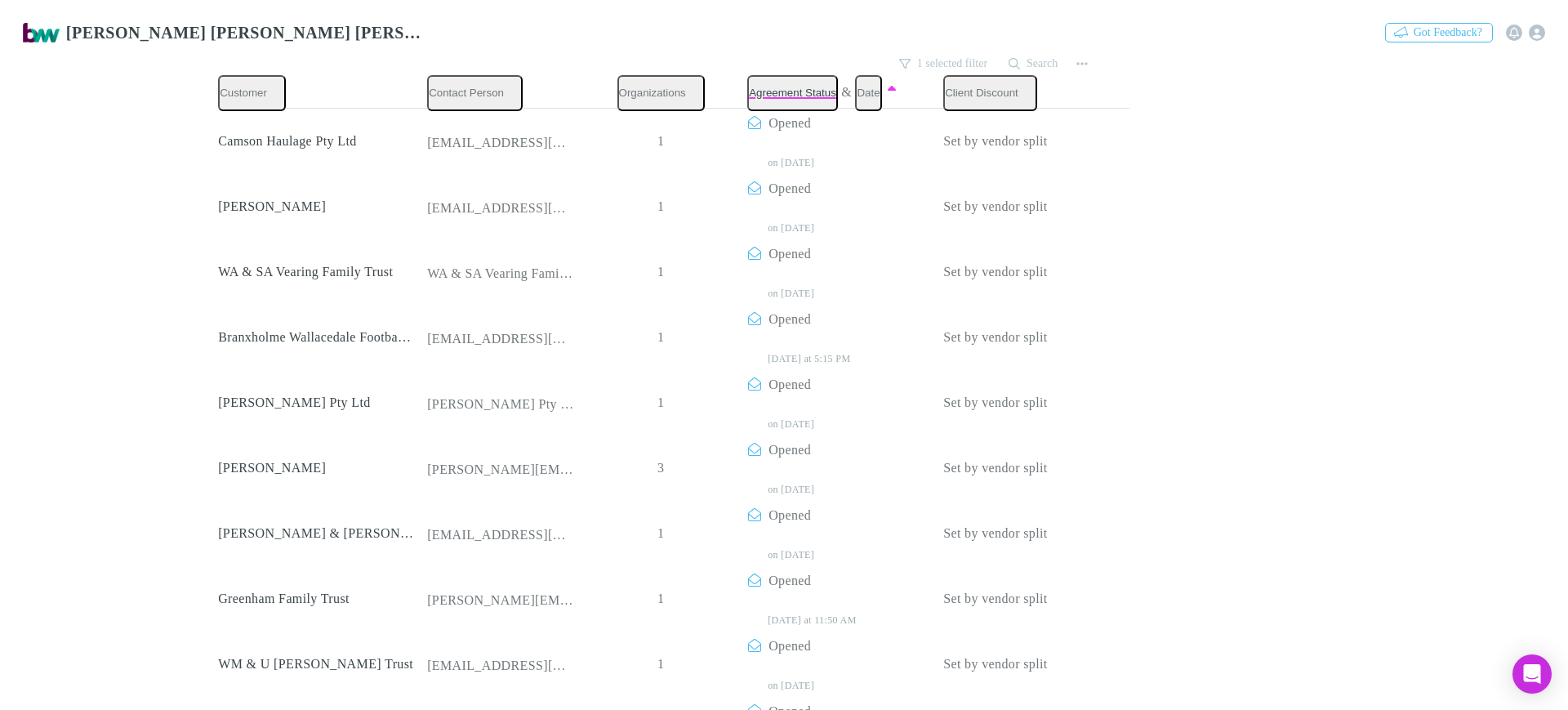
scroll to position [478, 0]
click at [955, 468] on p "Retract agreement" at bounding box center [978, 468] width 198 height 20
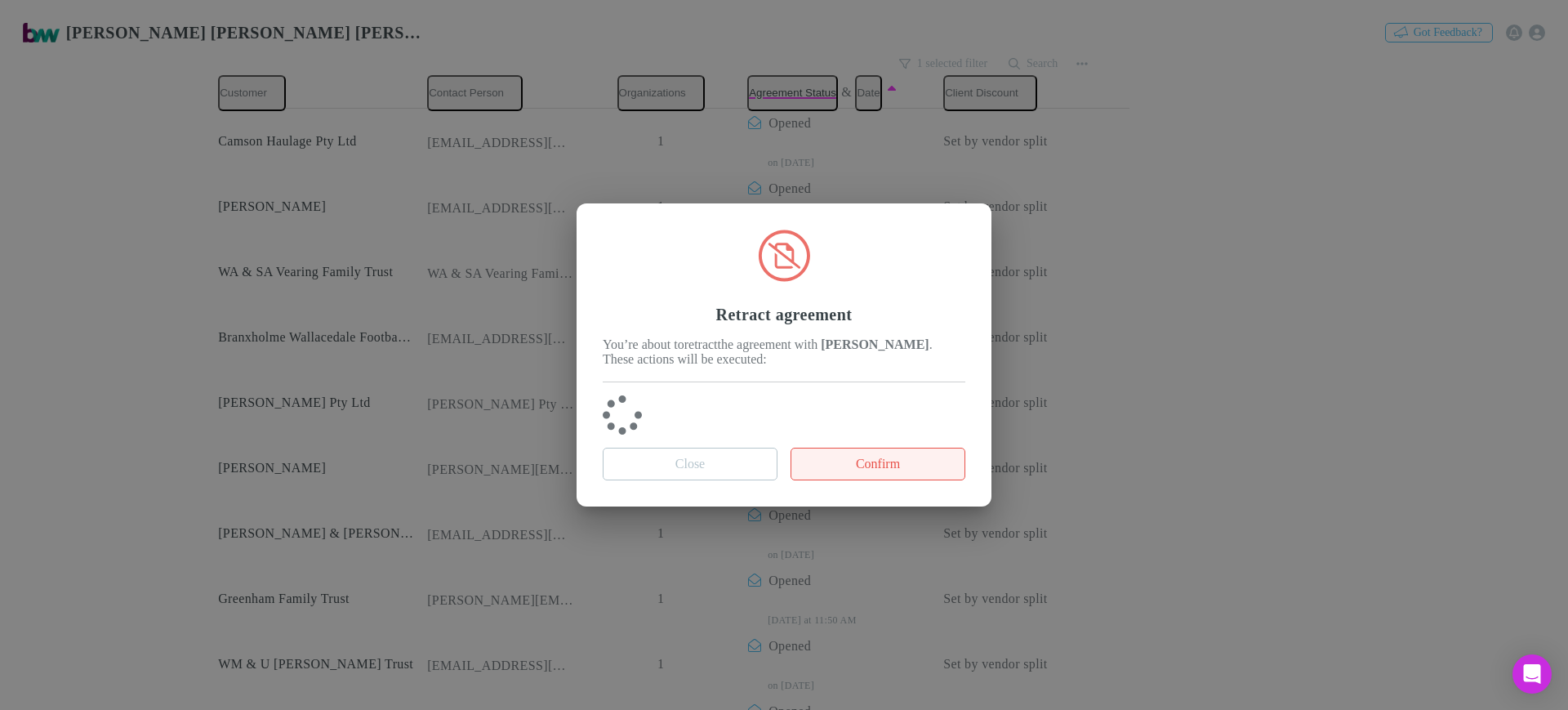
click at [880, 475] on button "Confirm" at bounding box center [878, 463] width 175 height 33
click at [718, 472] on button "Close" at bounding box center [690, 463] width 175 height 33
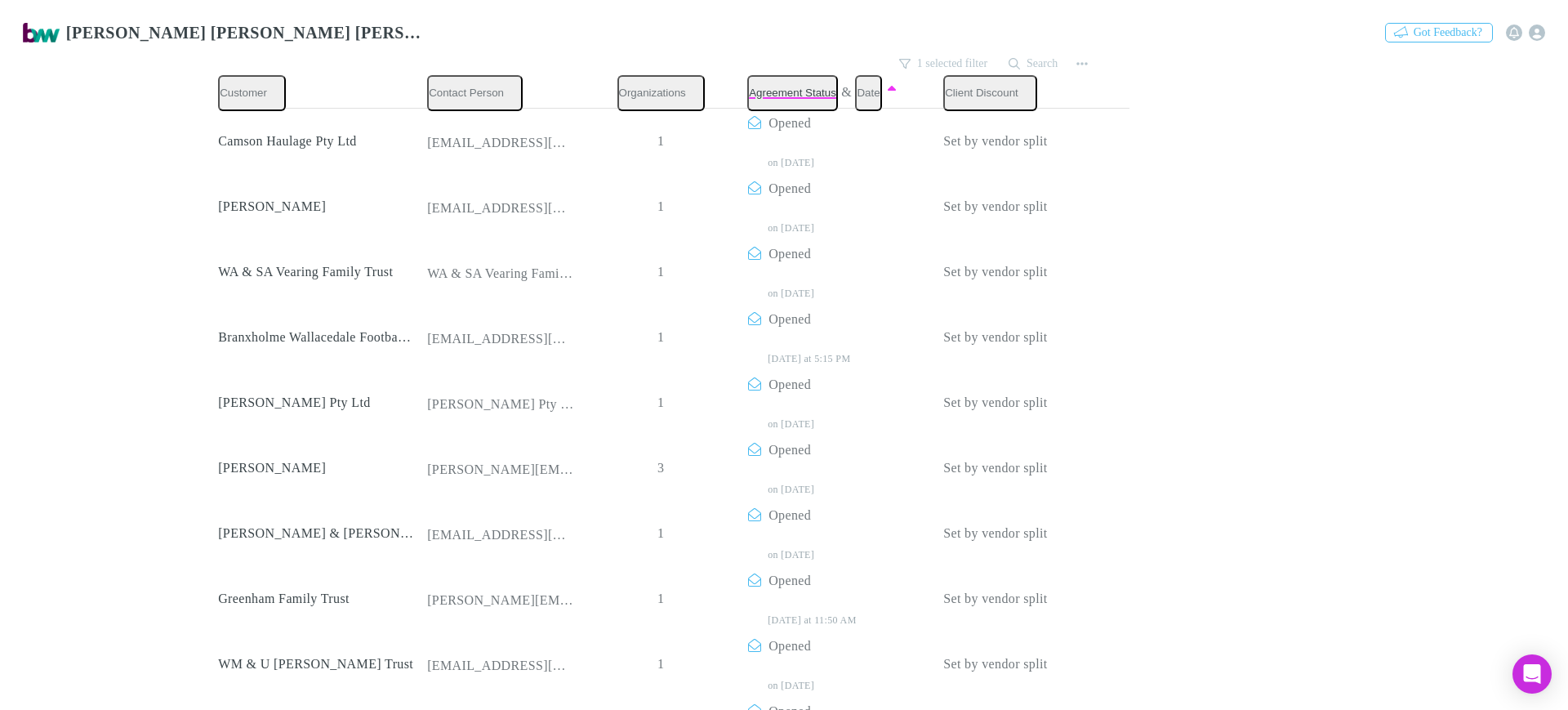
scroll to position [0, 0]
click at [458, 112] on link "Invoices" at bounding box center [495, 103] width 73 height 19
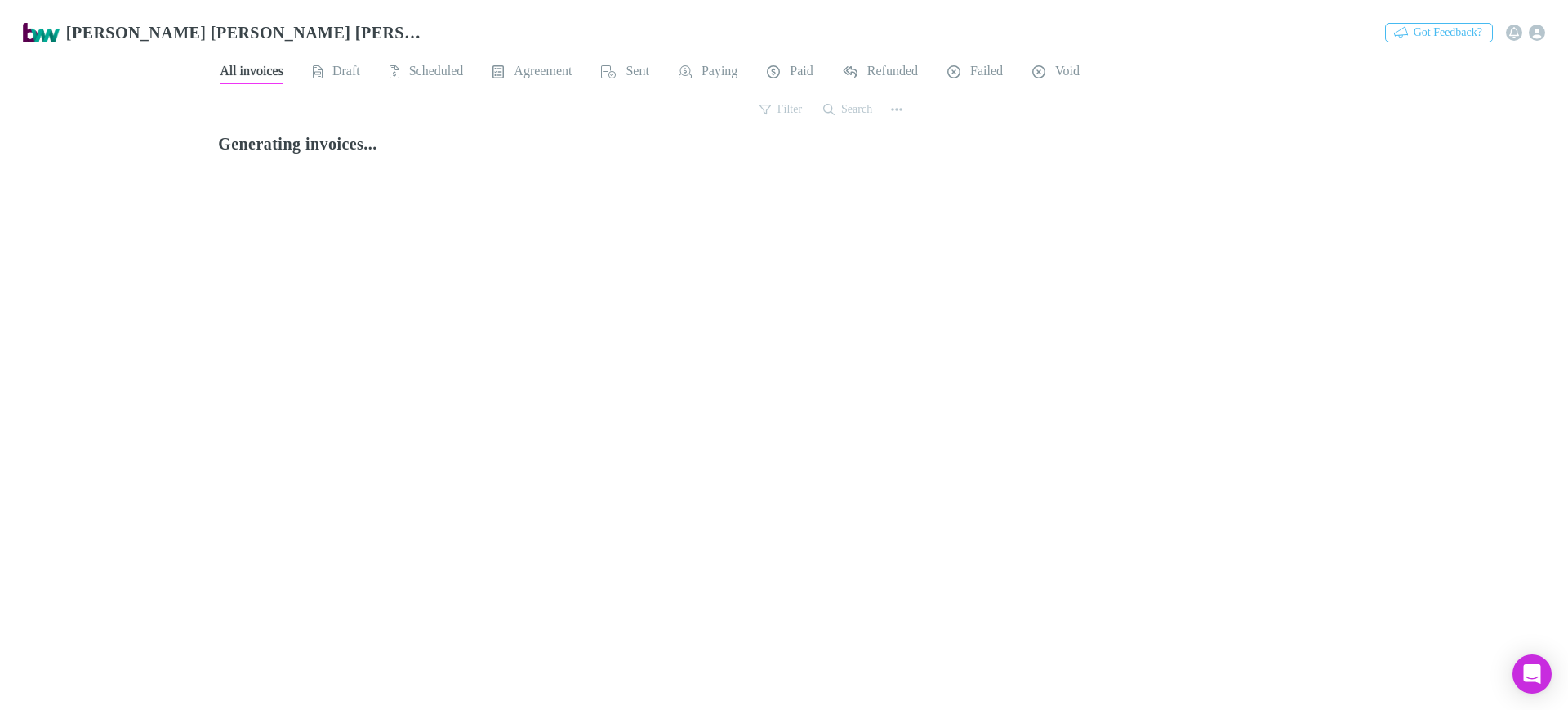
click at [530, 112] on link "Agreements" at bounding box center [575, 103] width 91 height 19
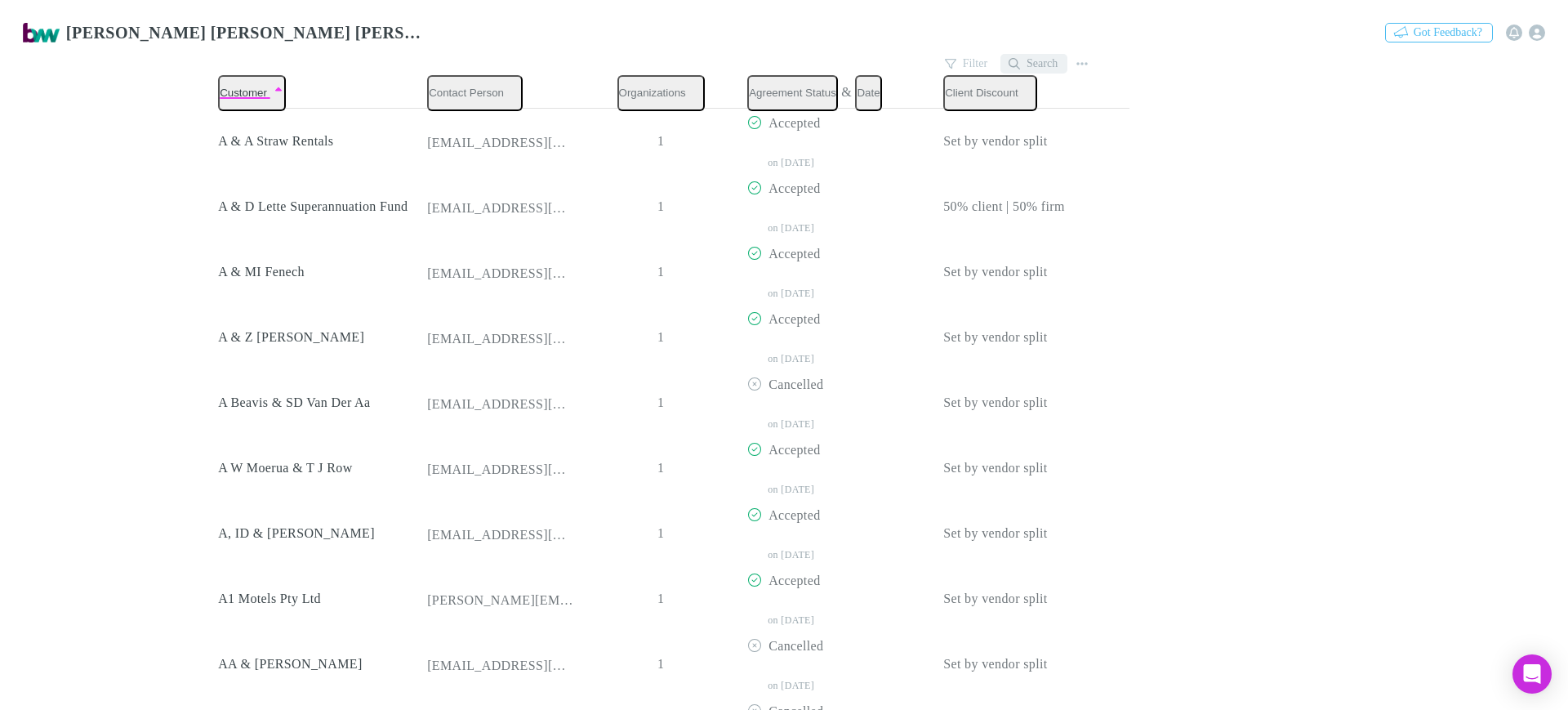
click at [1038, 55] on button "Search" at bounding box center [1034, 64] width 67 height 20
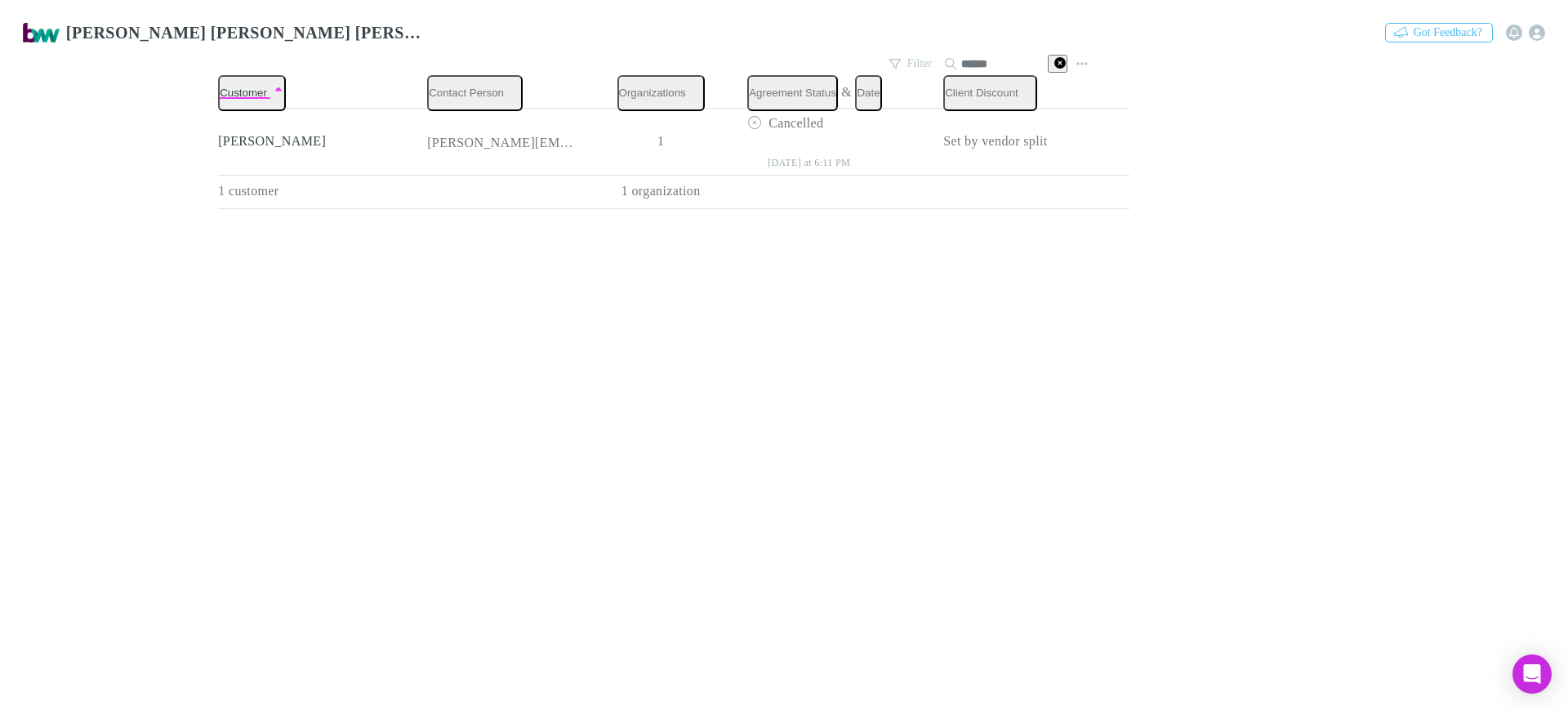
type input "******"
click at [762, 209] on div "Customer Contact Person Organizations Agreement Status & Date Client Discount I…" at bounding box center [674, 141] width 911 height 134
drag, startPoint x: 70, startPoint y: 235, endPoint x: 601, endPoint y: 242, distance: 531.0
click at [394, 112] on link "Billing" at bounding box center [427, 103] width 65 height 19
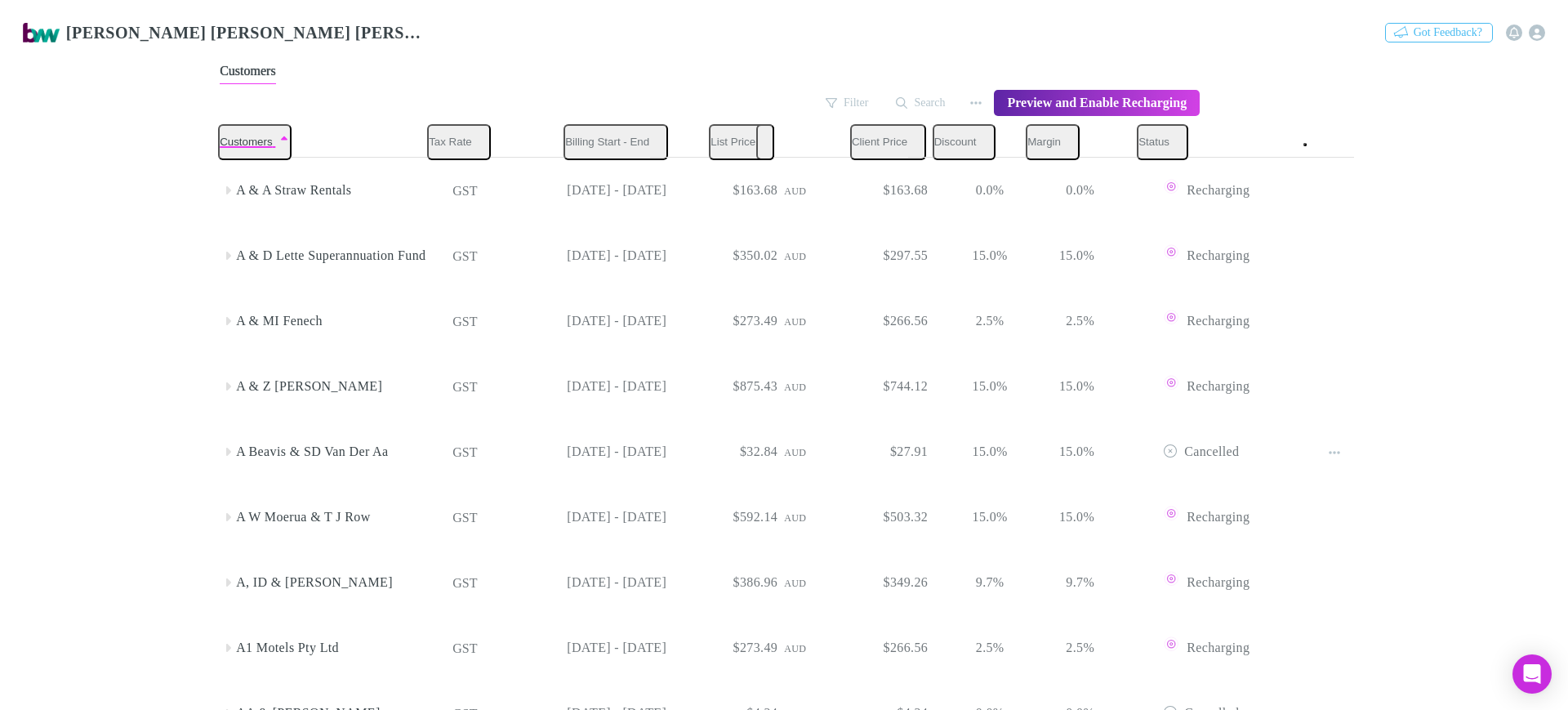
click at [458, 112] on link "Invoices" at bounding box center [495, 103] width 73 height 19
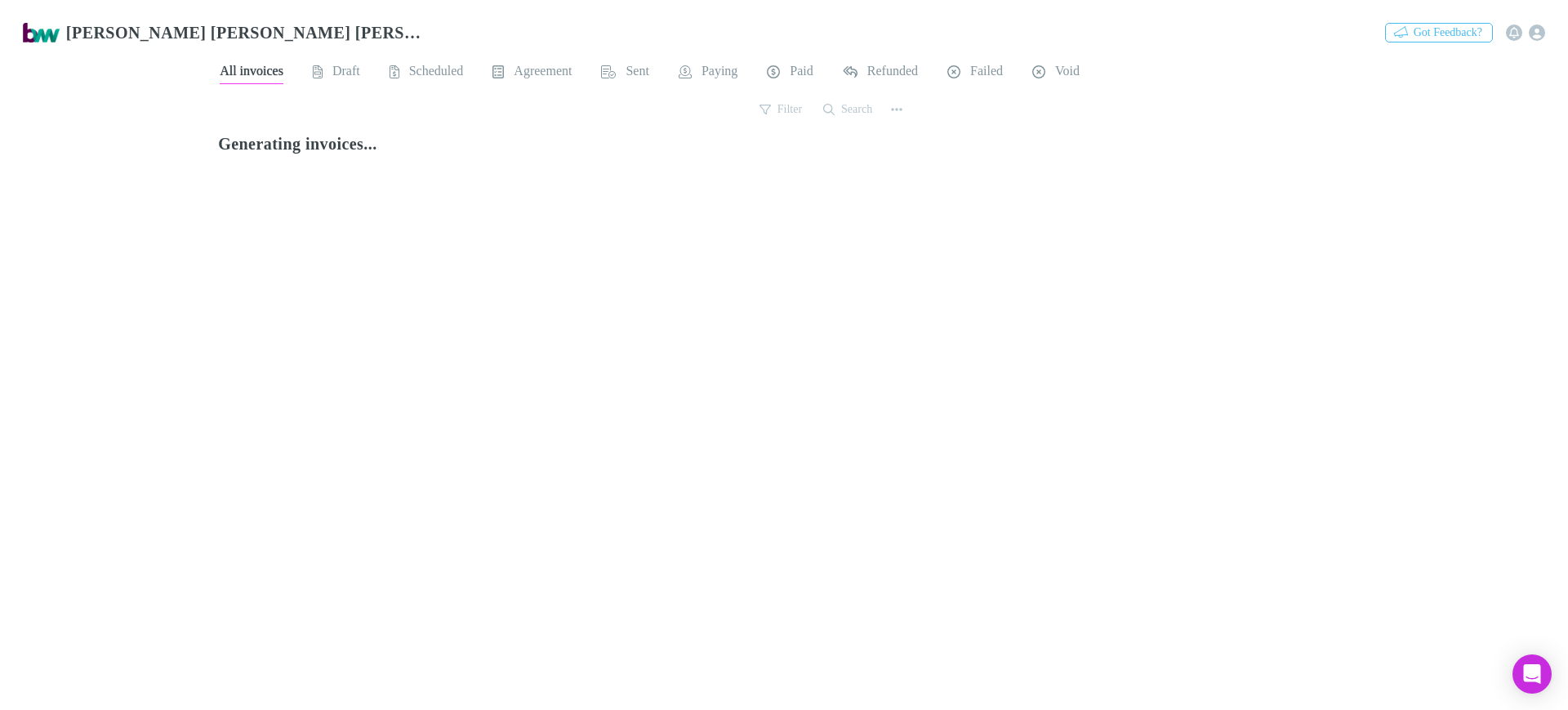
drag, startPoint x: 835, startPoint y: 99, endPoint x: 867, endPoint y: 109, distance: 33.5
click at [835, 99] on button "Search" at bounding box center [849, 109] width 67 height 20
type input "********"
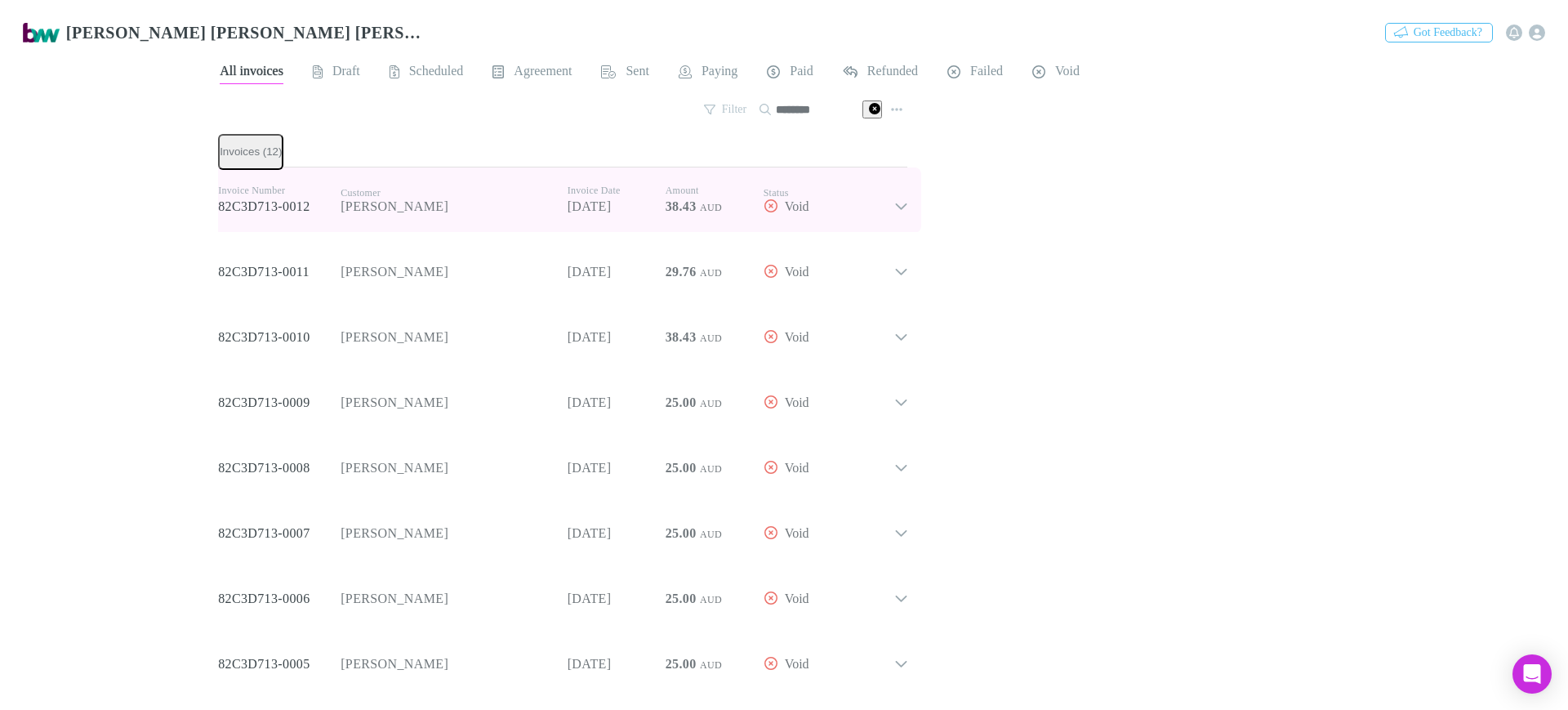
click at [894, 208] on icon at bounding box center [902, 199] width 15 height 29
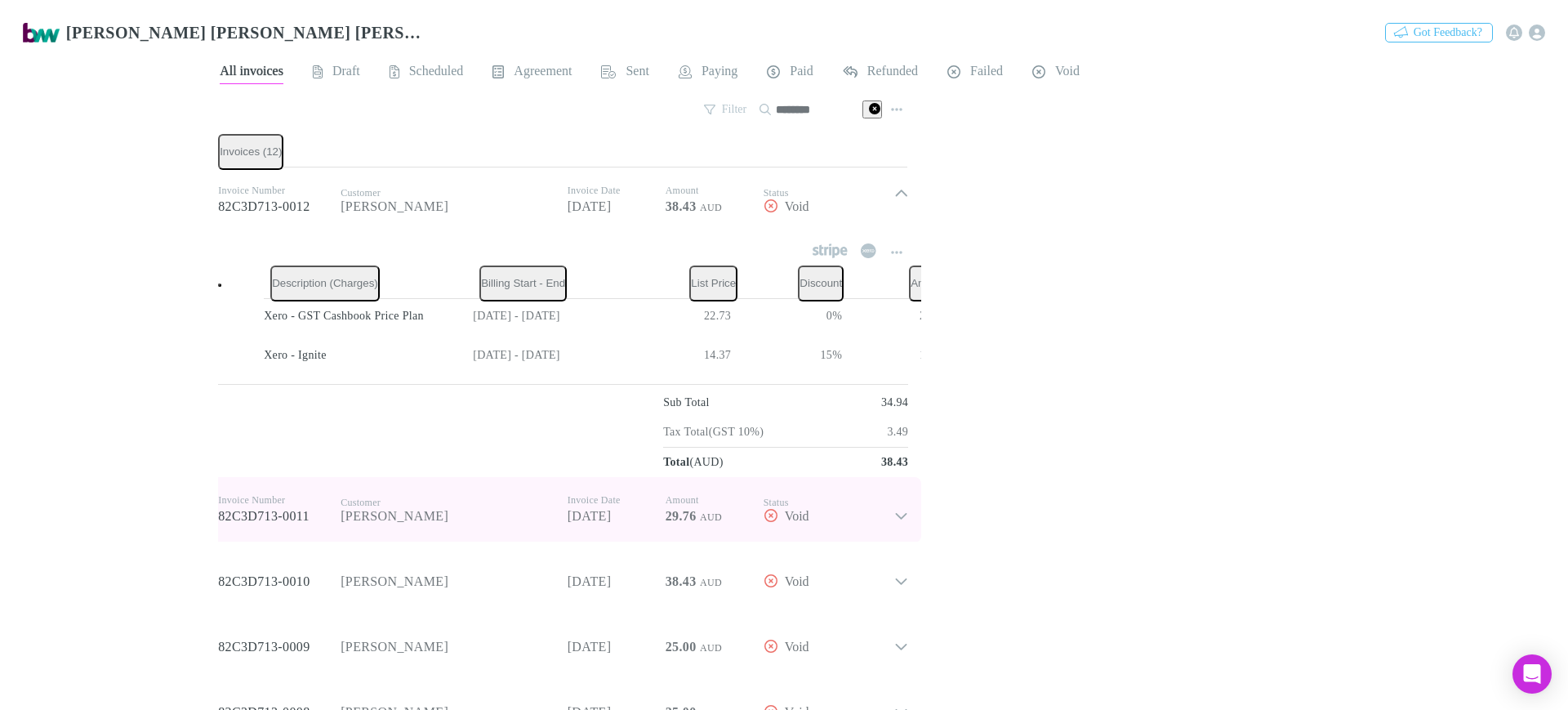
click at [894, 507] on icon at bounding box center [902, 509] width 15 height 29
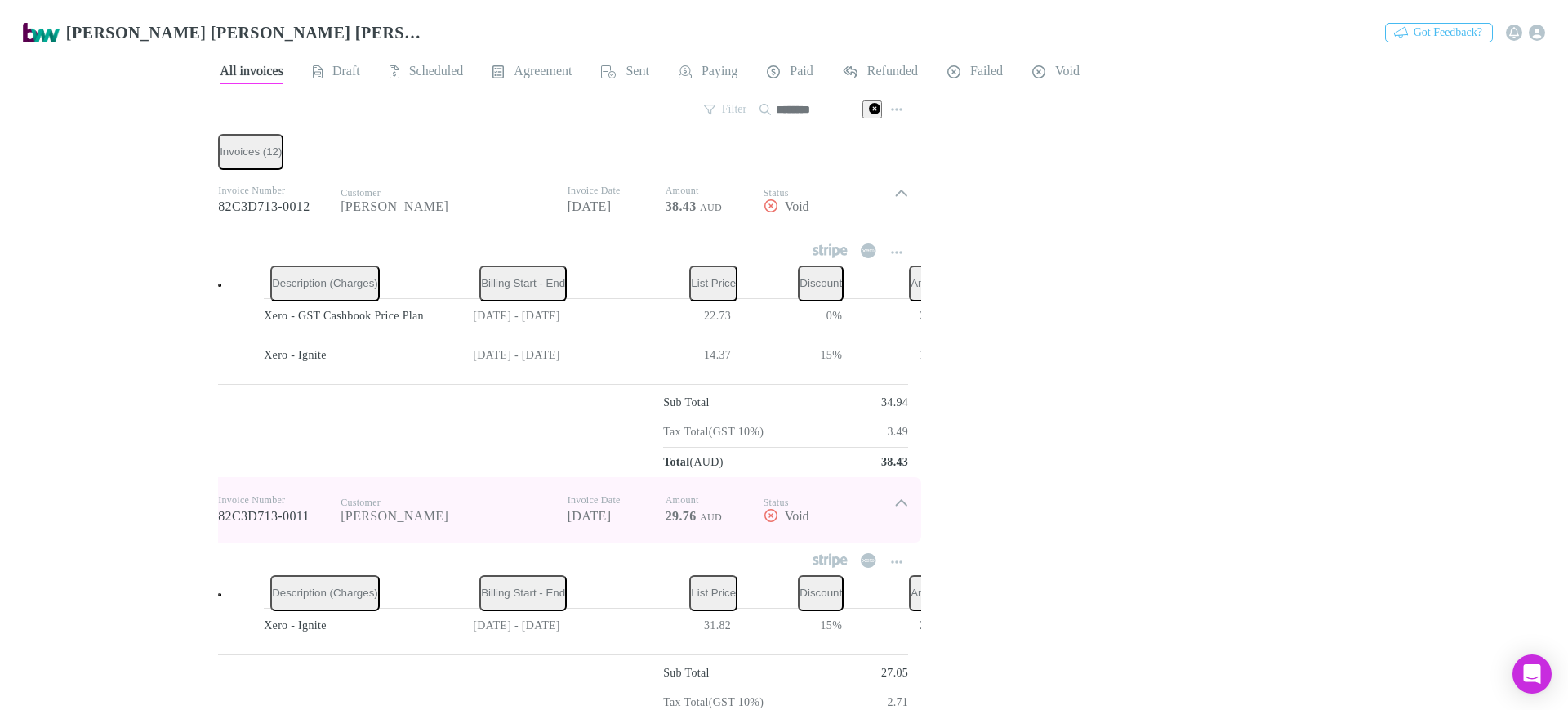
scroll to position [306, 0]
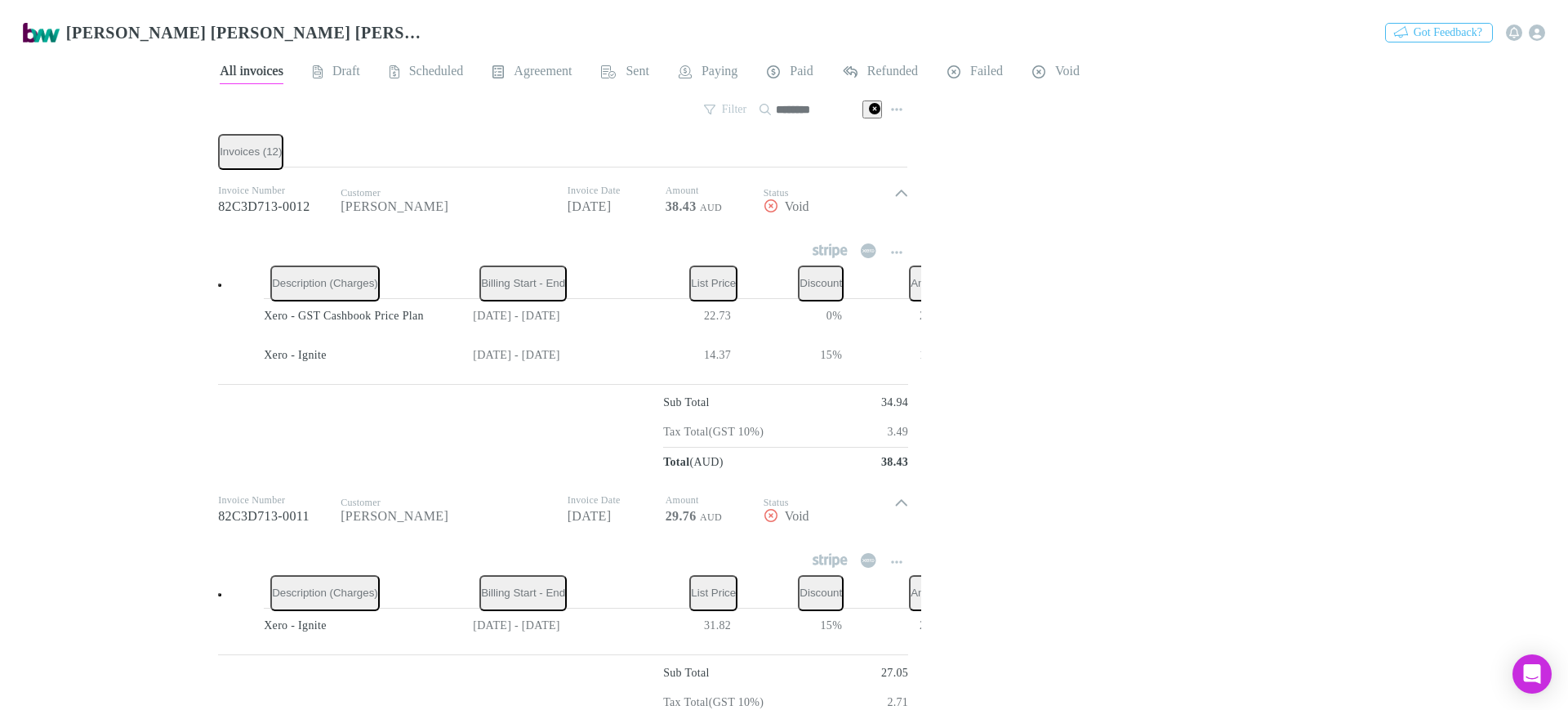
click at [74, 112] on link "Setup" at bounding box center [63, 103] width 61 height 19
